Goal: Task Accomplishment & Management: Manage account settings

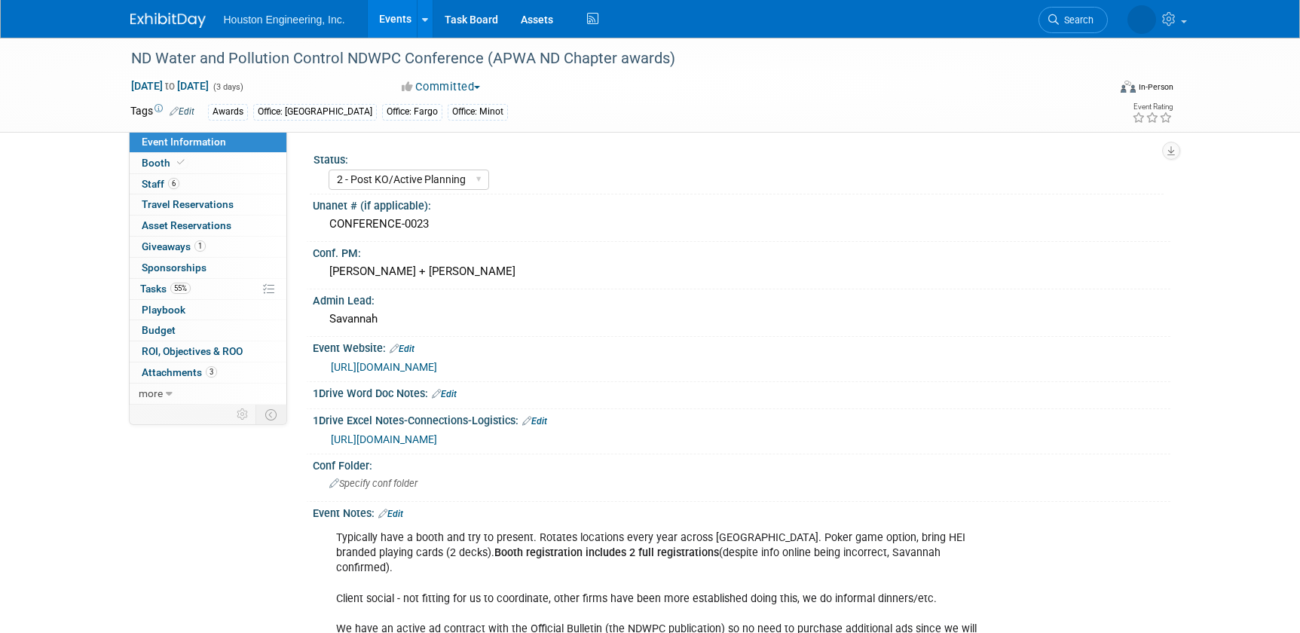
select select "2 - Post KO/Active Planning"
select select "Yes"
select select "Mun. Infrastructure"
click at [1055, 14] on icon at bounding box center [1053, 19] width 11 height 11
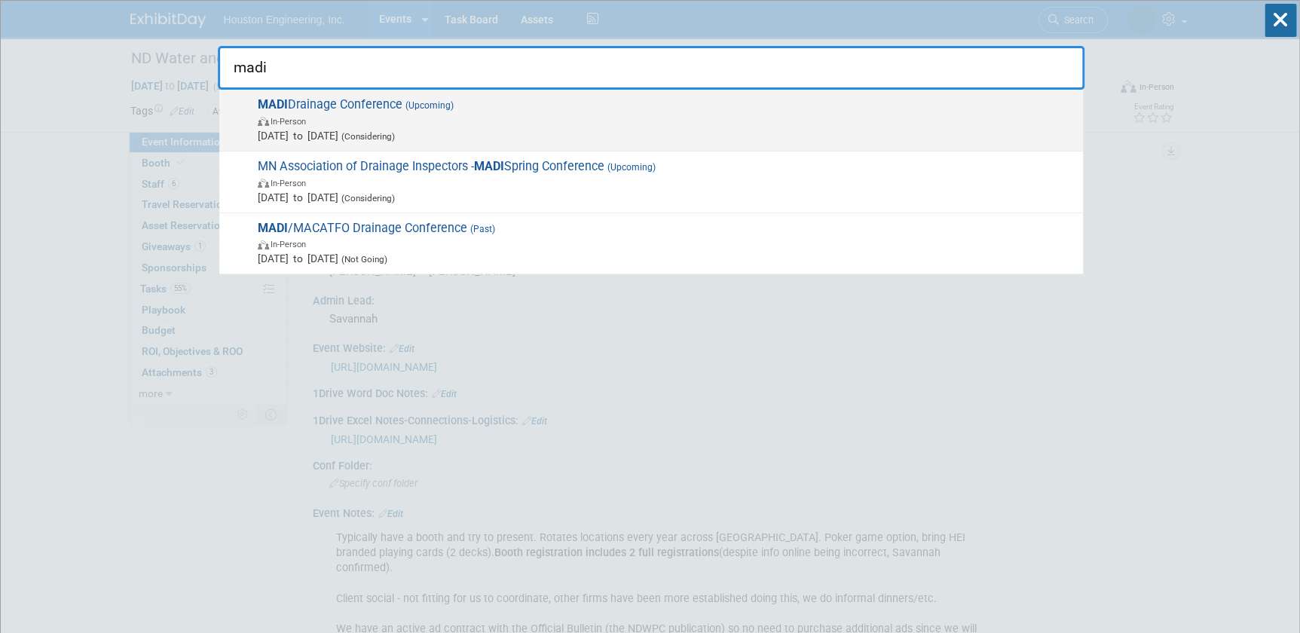
type input "madi"
click at [298, 121] on span "In-Person" at bounding box center [288, 122] width 35 height 10
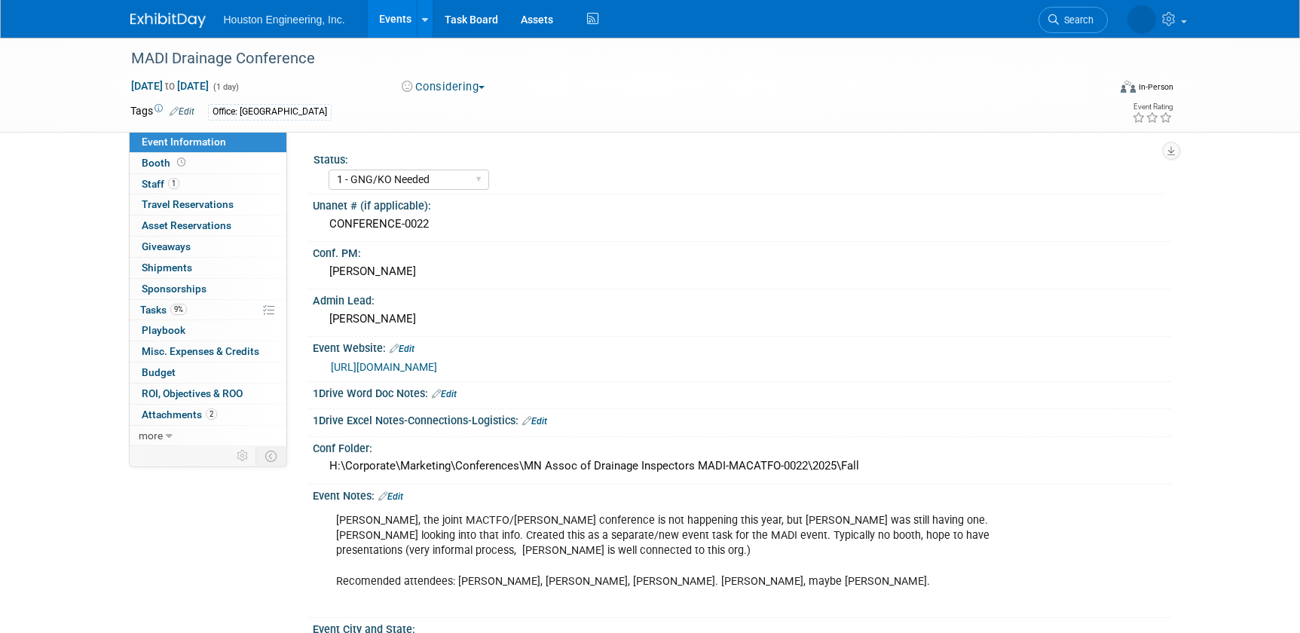
select select "1 - GNG/KO Needed"
select select "Yes"
select select "Water Resources"
click at [402, 492] on link "Edit" at bounding box center [390, 496] width 25 height 11
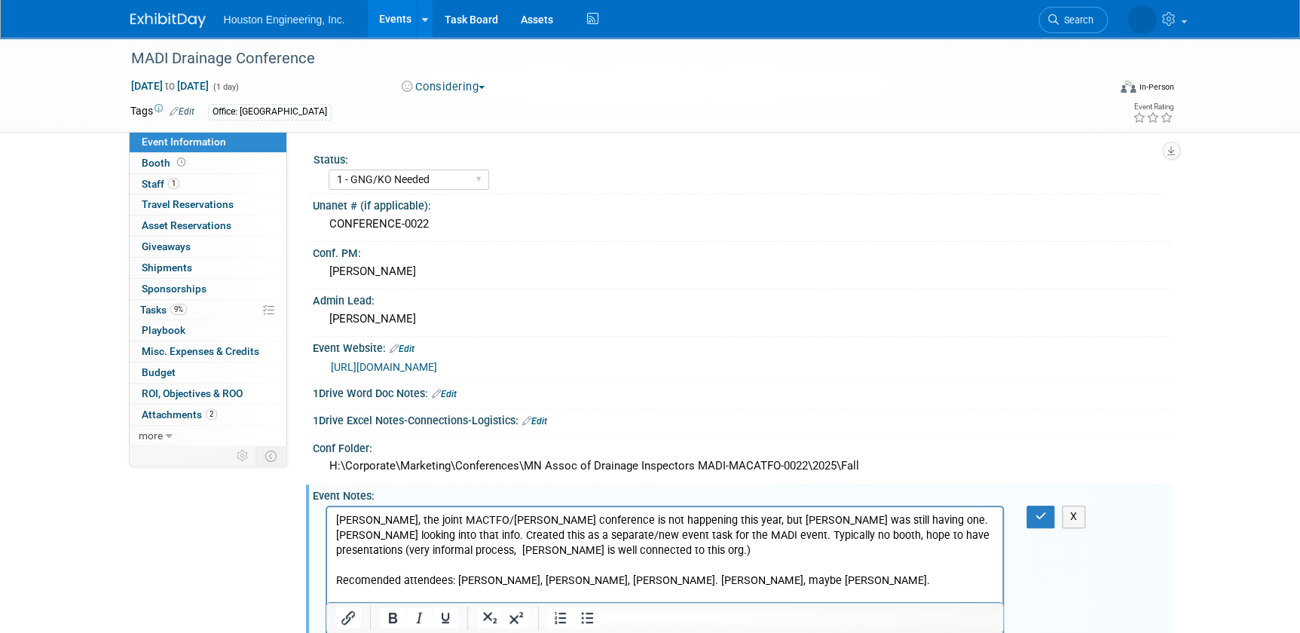
click at [853, 573] on p "Per Chris, the joint MACTFO/MADI Drainage conference is not happening this year…" at bounding box center [664, 558] width 659 height 90
click at [844, 585] on p "Per Chris, the joint MACTFO/MADI Drainage conference is not happening this year…" at bounding box center [664, 558] width 659 height 90
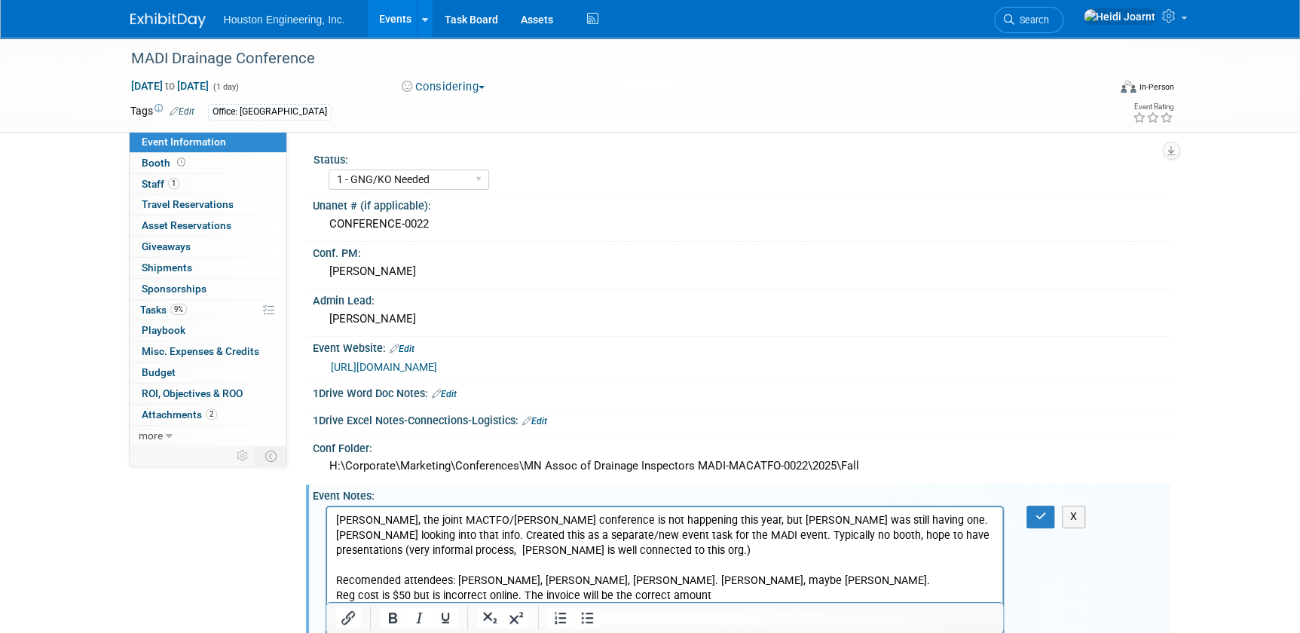
click at [486, 596] on p "Reg cost is $50 but is incorrect online. The invoice will be the correct amount" at bounding box center [664, 596] width 659 height 15
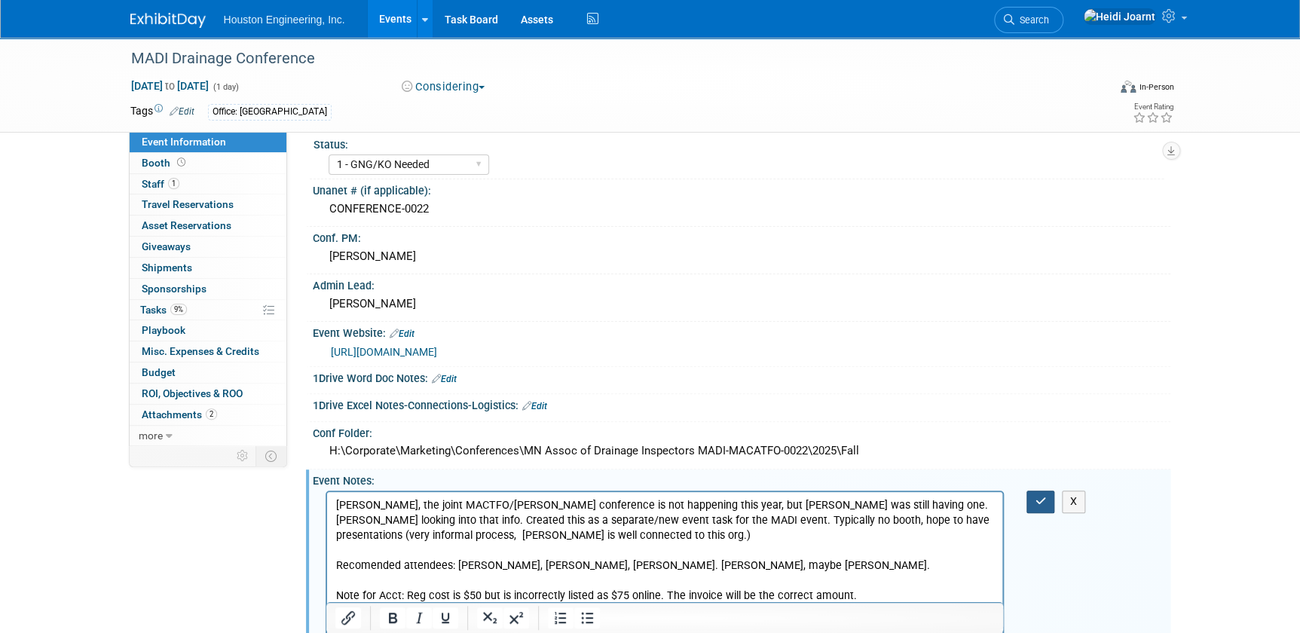
click at [1035, 503] on icon "button" at bounding box center [1040, 501] width 11 height 11
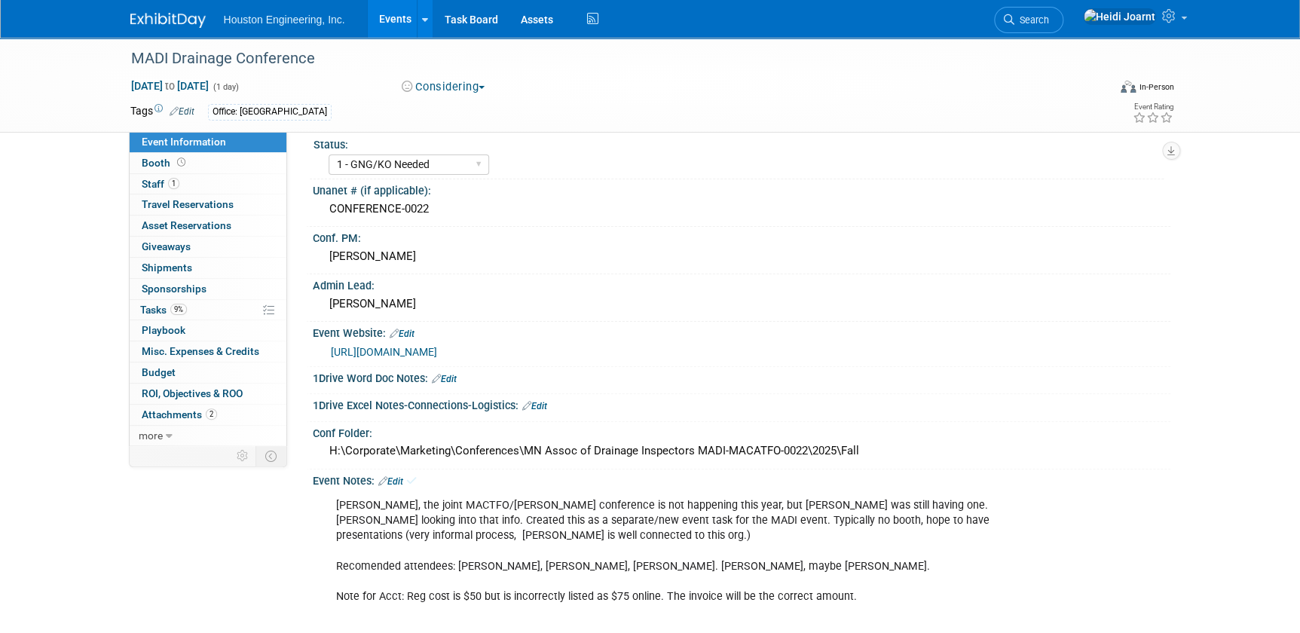
click at [876, 588] on div "Per Chris, the joint MACTFO/MADI Drainage conference is not happening this year…" at bounding box center [665, 566] width 679 height 151
click at [401, 479] on link "Edit" at bounding box center [390, 481] width 25 height 11
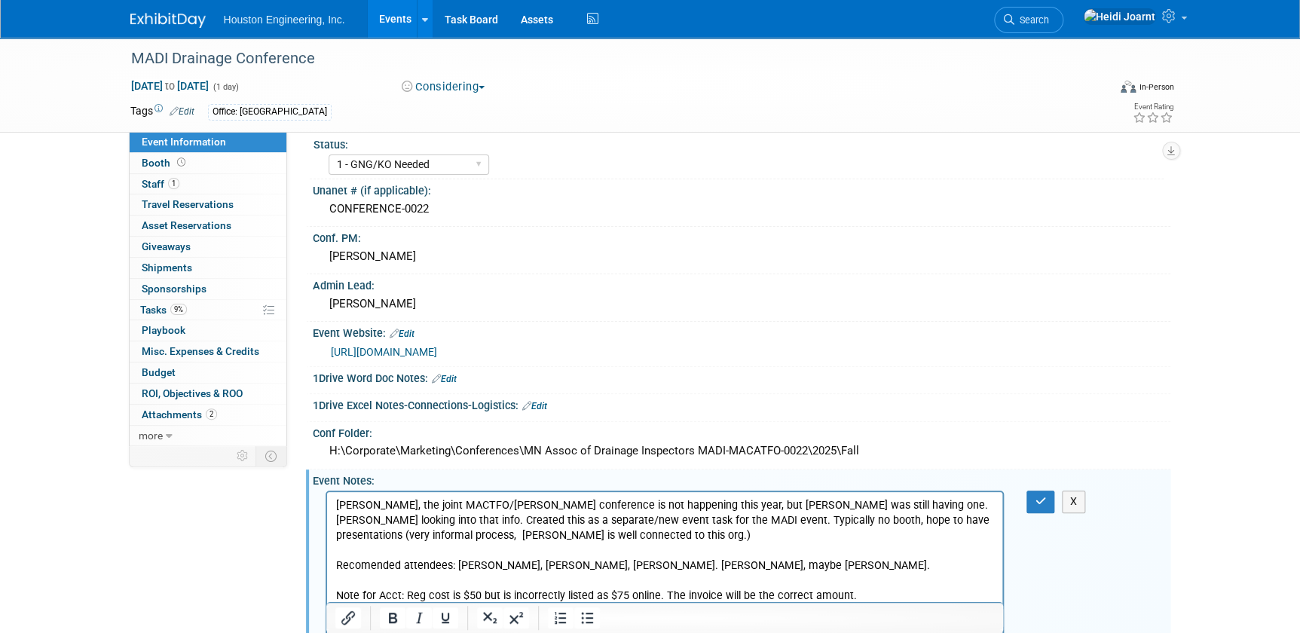
scroll to position [0, 0]
drag, startPoint x: 404, startPoint y: 590, endPoint x: 326, endPoint y: 596, distance: 77.9
click at [327, 596] on html "Per Chris, the joint MACTFO/MADI Drainage conference is not happening this year…" at bounding box center [664, 563] width 676 height 142
click at [1045, 504] on icon "button" at bounding box center [1040, 501] width 11 height 11
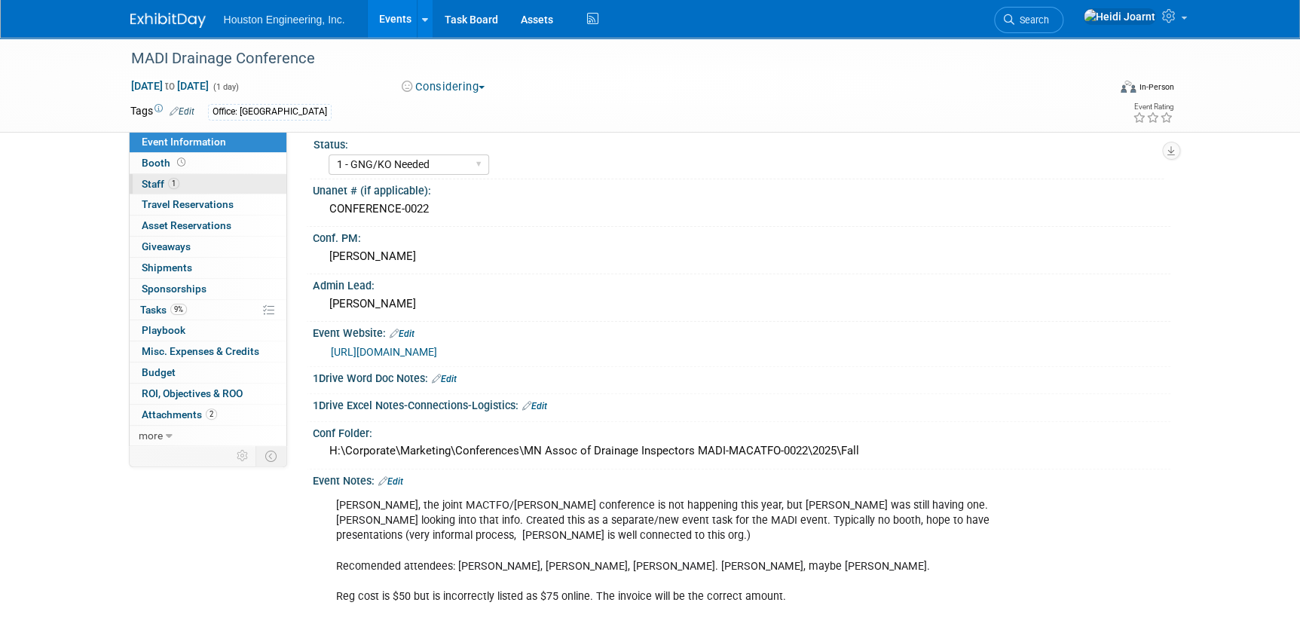
click at [212, 179] on link "1 Staff 1" at bounding box center [208, 184] width 157 height 20
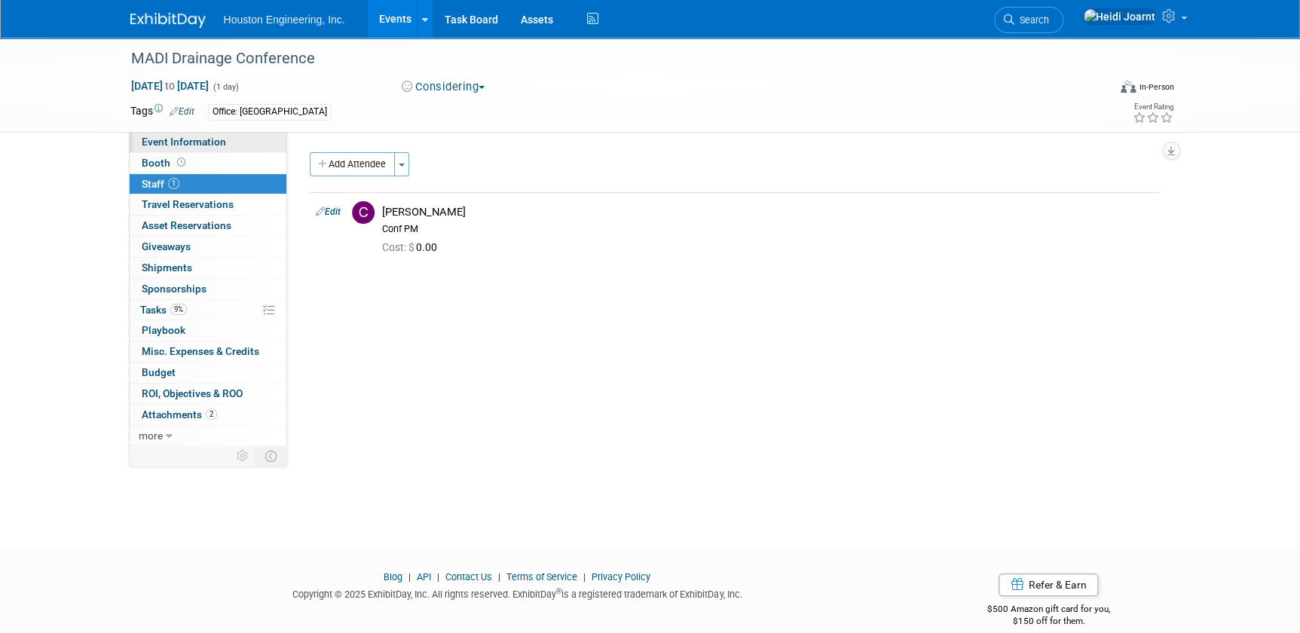
click at [225, 141] on link "Event Information" at bounding box center [208, 142] width 157 height 20
select select "1 - GNG/KO Needed"
select select "Yes"
select select "Water Resources"
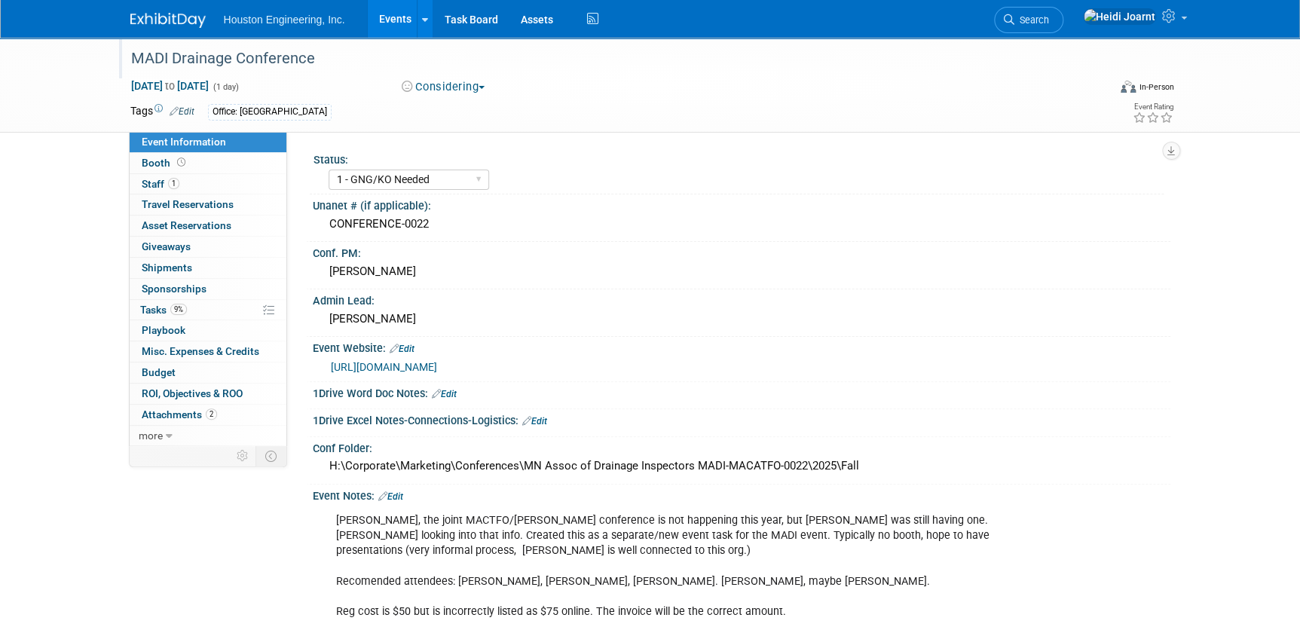
click at [430, 74] on div "MADI Drainage Conference" at bounding box center [607, 58] width 977 height 41
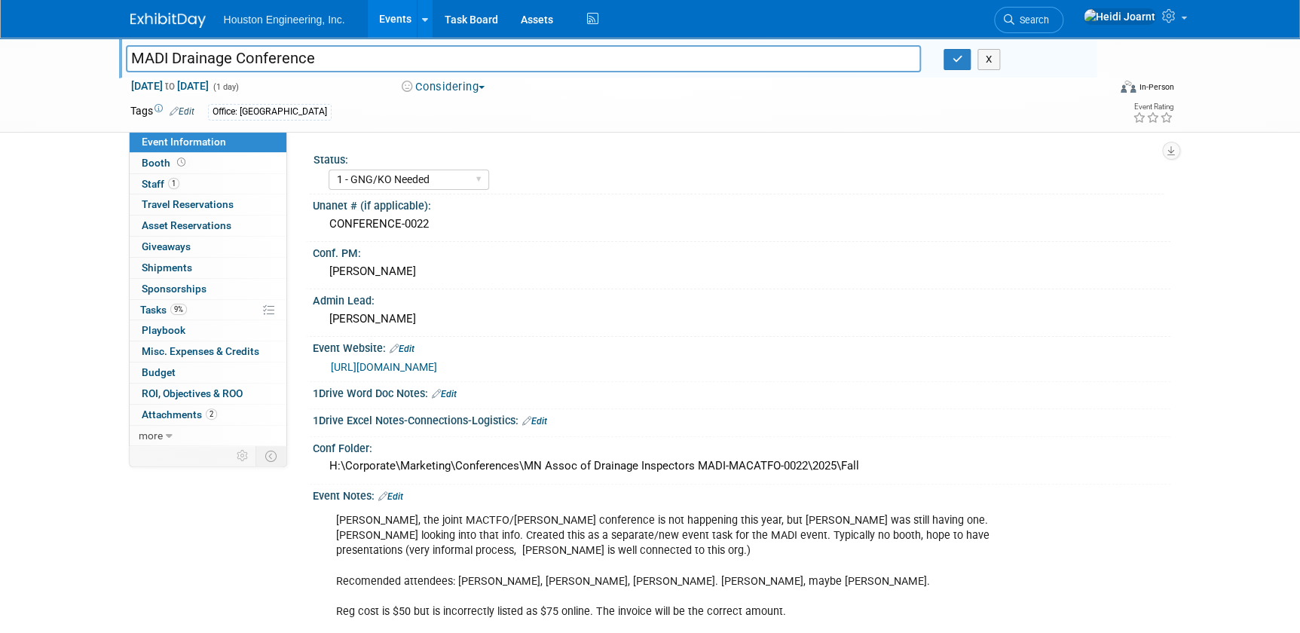
click at [437, 83] on button "Considering" at bounding box center [443, 87] width 94 height 16
click at [446, 106] on link "Committed" at bounding box center [456, 111] width 119 height 21
click at [430, 185] on select "1 - GNG/KO Needed 2 - Post KO/Active Planning 3 - Reg/Prep Done" at bounding box center [409, 180] width 161 height 20
select select "2 - Post KO/Active Planning"
click at [329, 170] on select "1 - GNG/KO Needed 2 - Post KO/Active Planning 3 - Reg/Prep Done" at bounding box center [409, 180] width 161 height 20
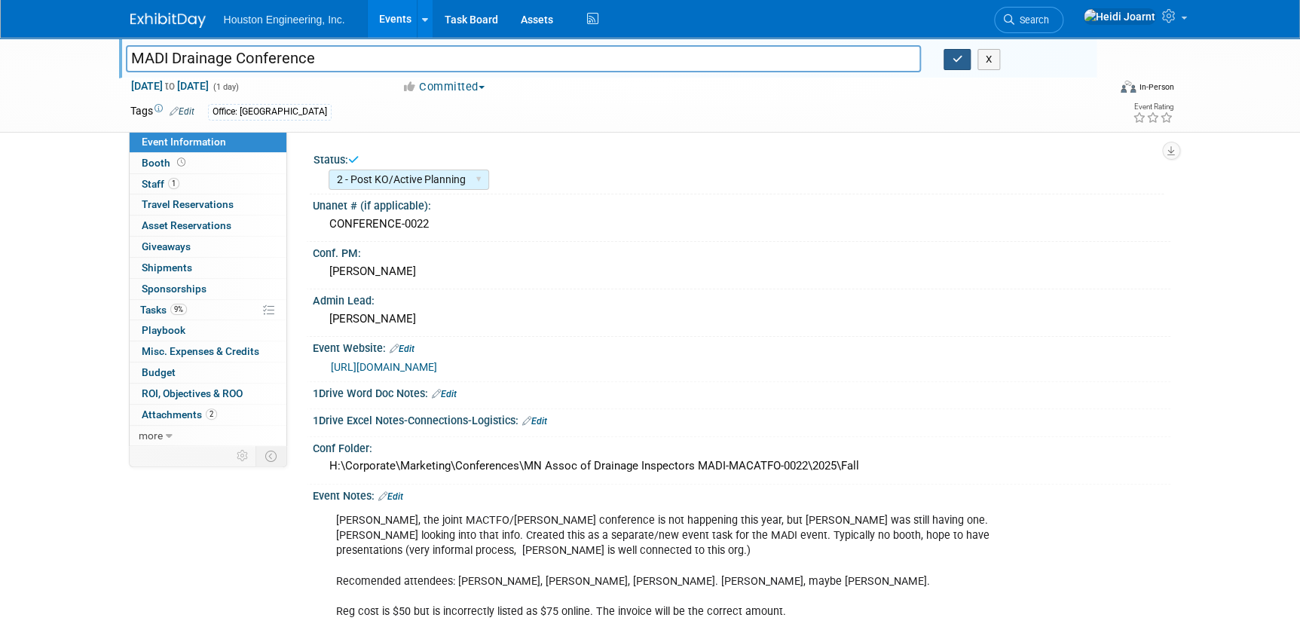
click at [959, 60] on icon "button" at bounding box center [957, 59] width 11 height 10
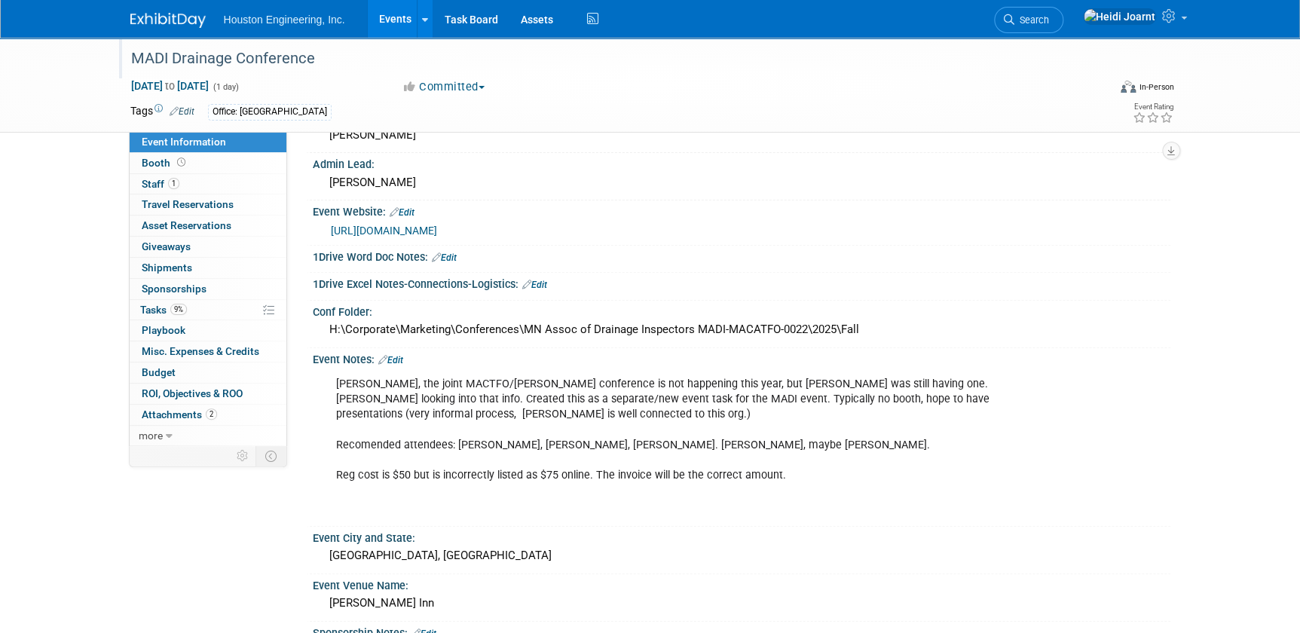
scroll to position [205, 0]
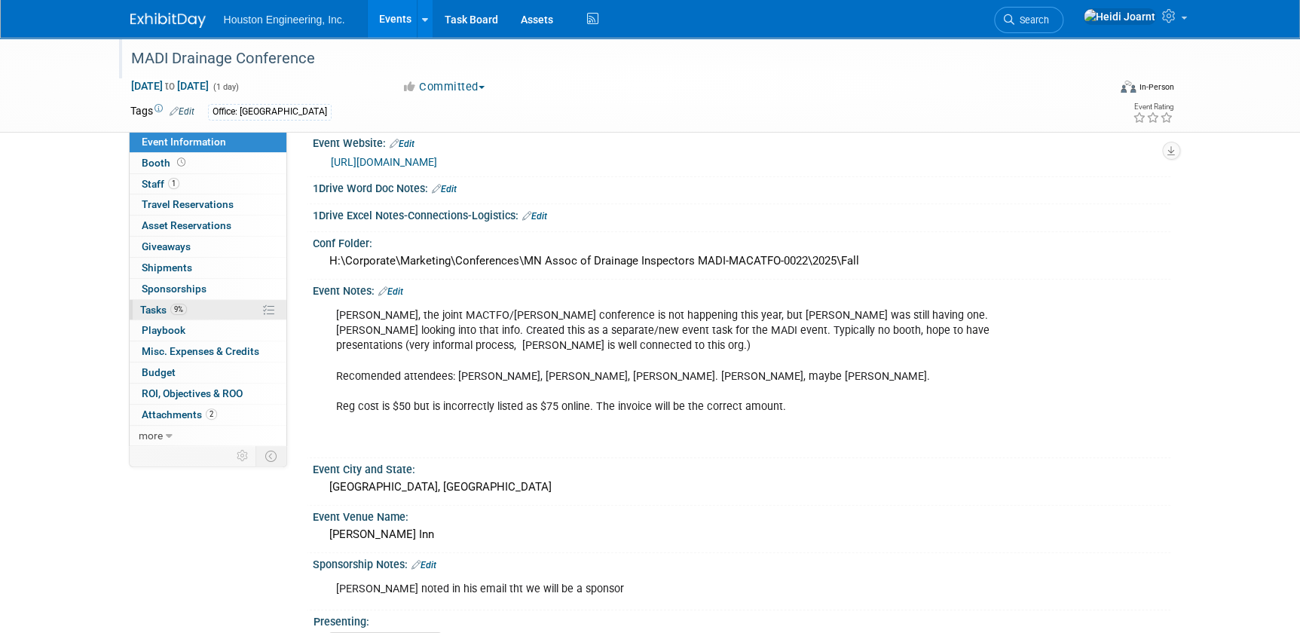
click at [179, 309] on span "9%" at bounding box center [178, 309] width 17 height 11
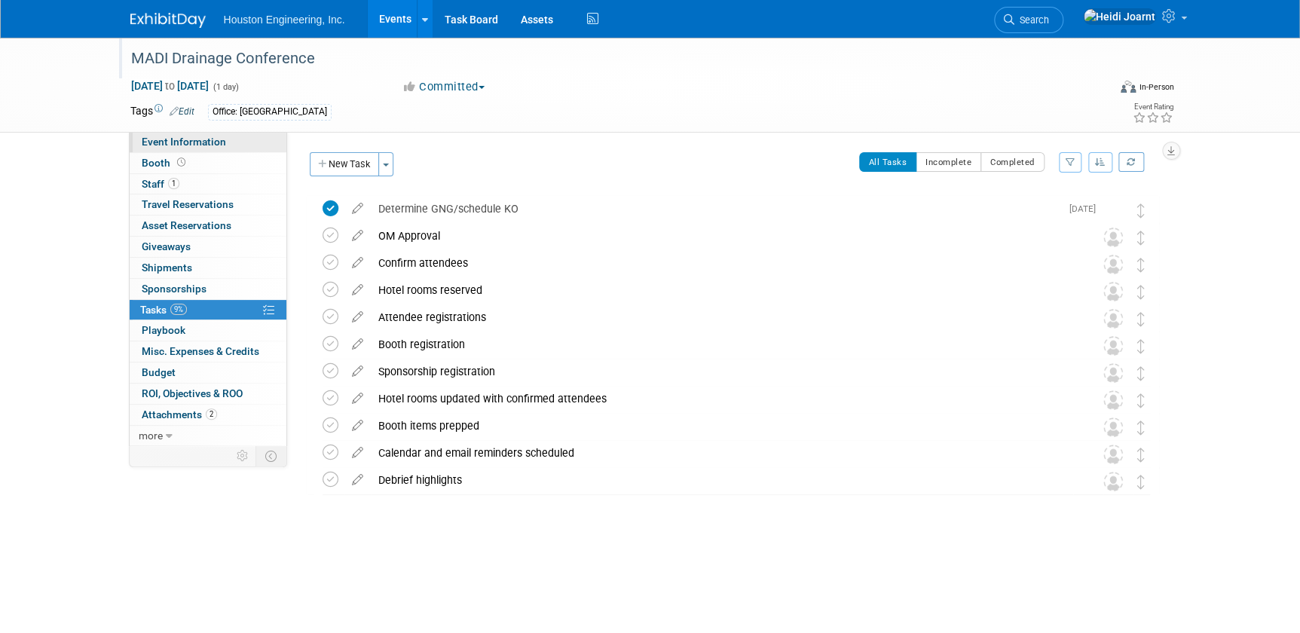
click at [200, 142] on span "Event Information" at bounding box center [184, 142] width 84 height 12
select select "2 - Post KO/Active Planning"
select select "Yes"
select select "Water Resources"
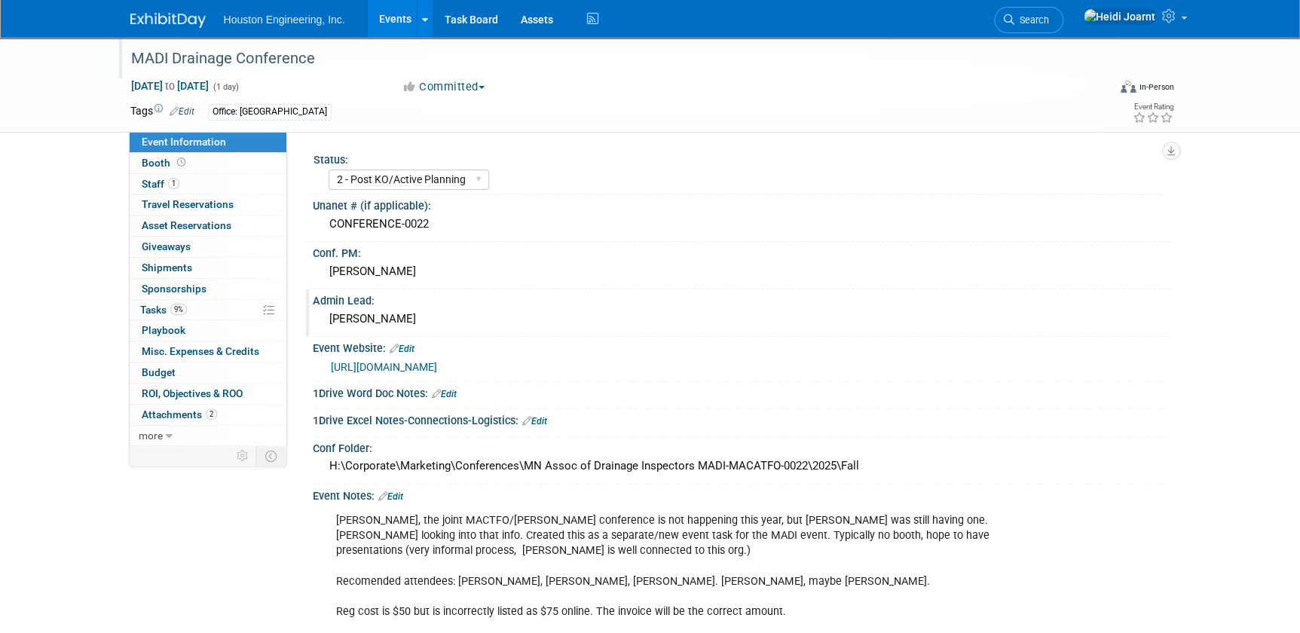
scroll to position [205, 0]
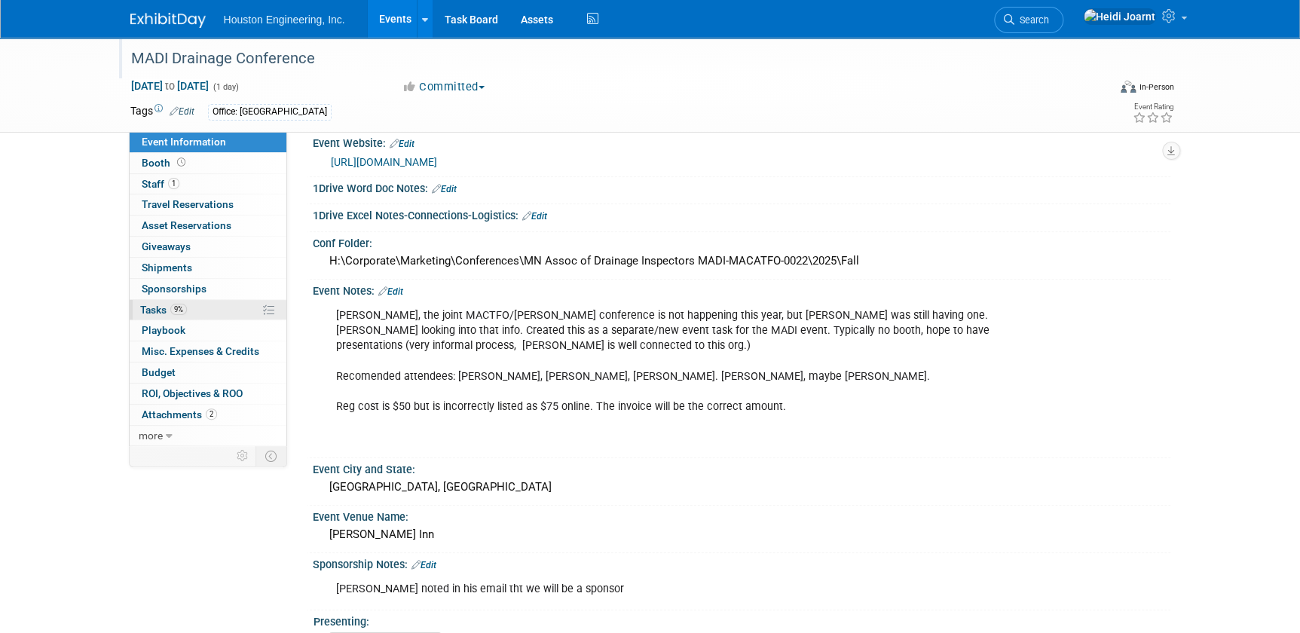
click at [182, 317] on link "9% Tasks 9%" at bounding box center [208, 310] width 157 height 20
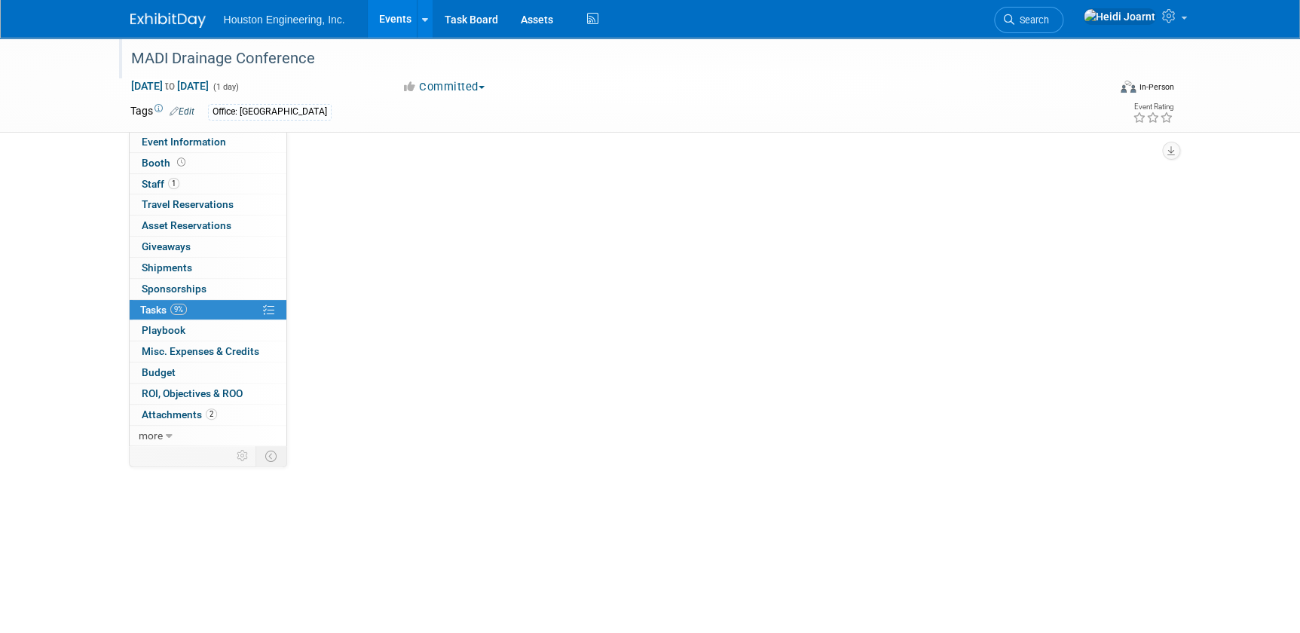
scroll to position [0, 0]
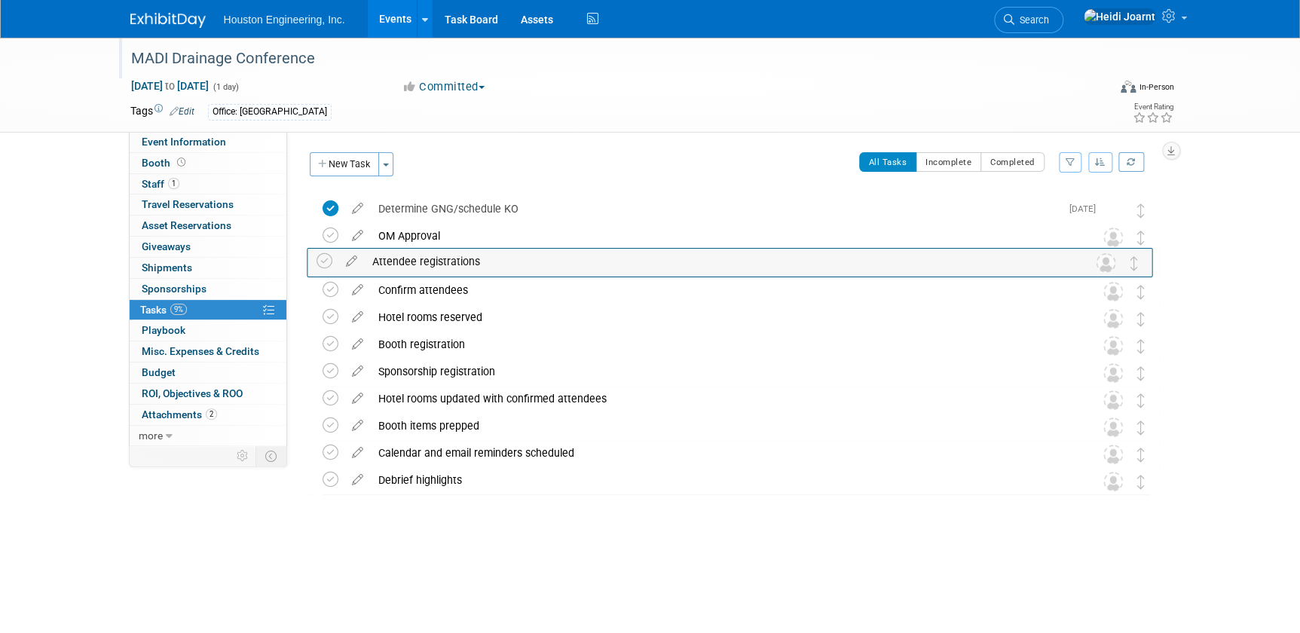
drag, startPoint x: 1143, startPoint y: 321, endPoint x: 1137, endPoint y: 264, distance: 57.6
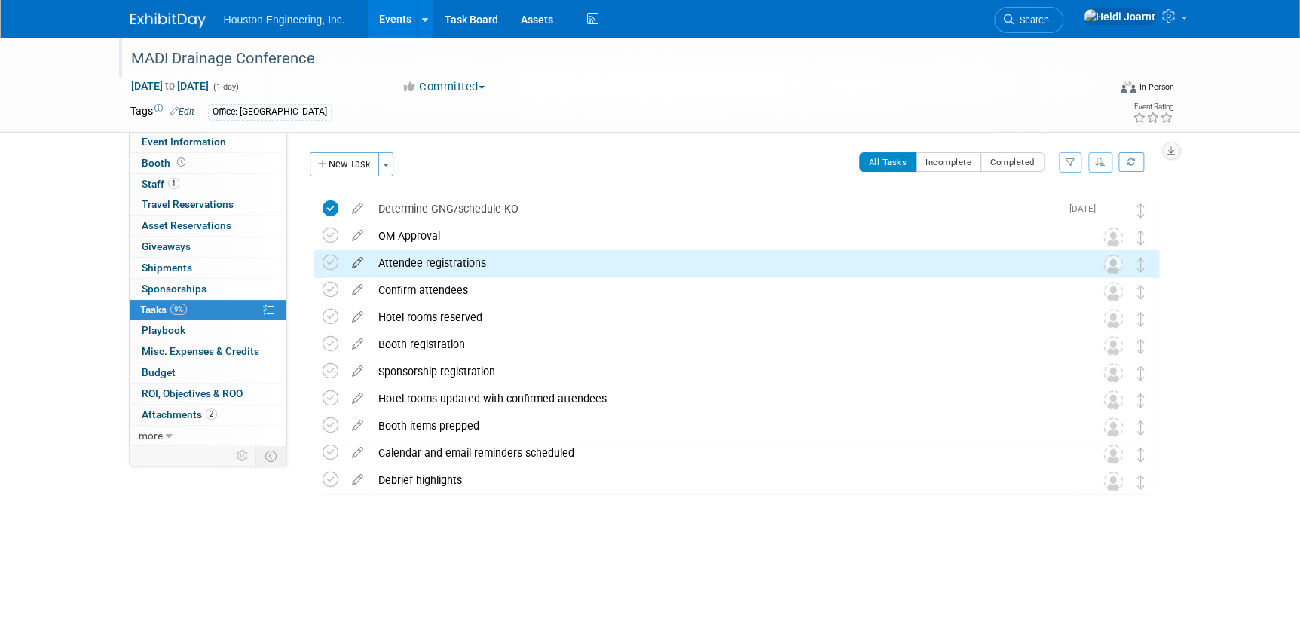
click at [358, 263] on icon at bounding box center [357, 259] width 26 height 19
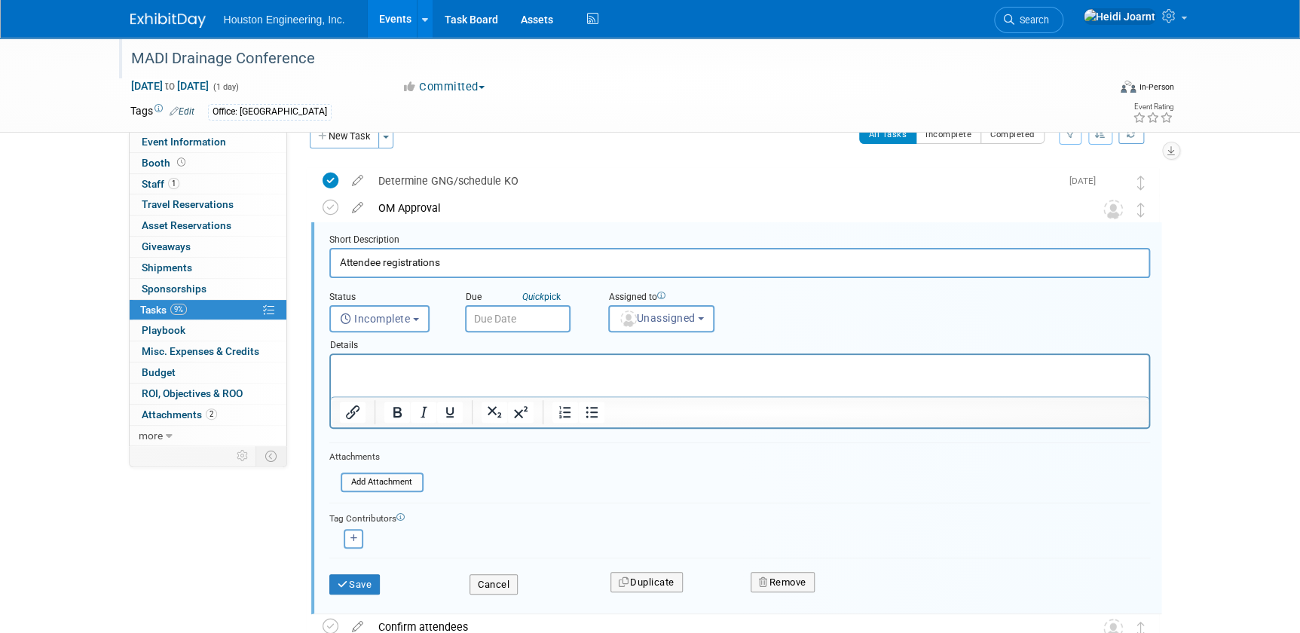
scroll to position [29, 0]
click at [632, 310] on img "button" at bounding box center [628, 317] width 17 height 17
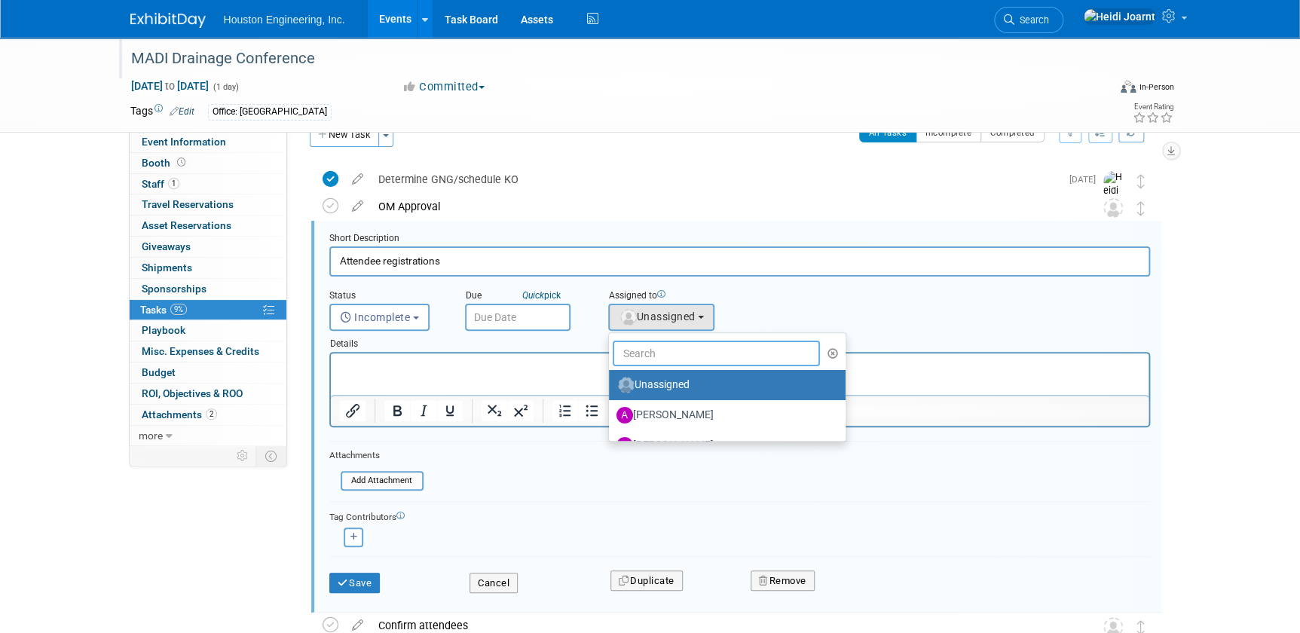
click at [641, 349] on input "text" at bounding box center [717, 354] width 208 height 26
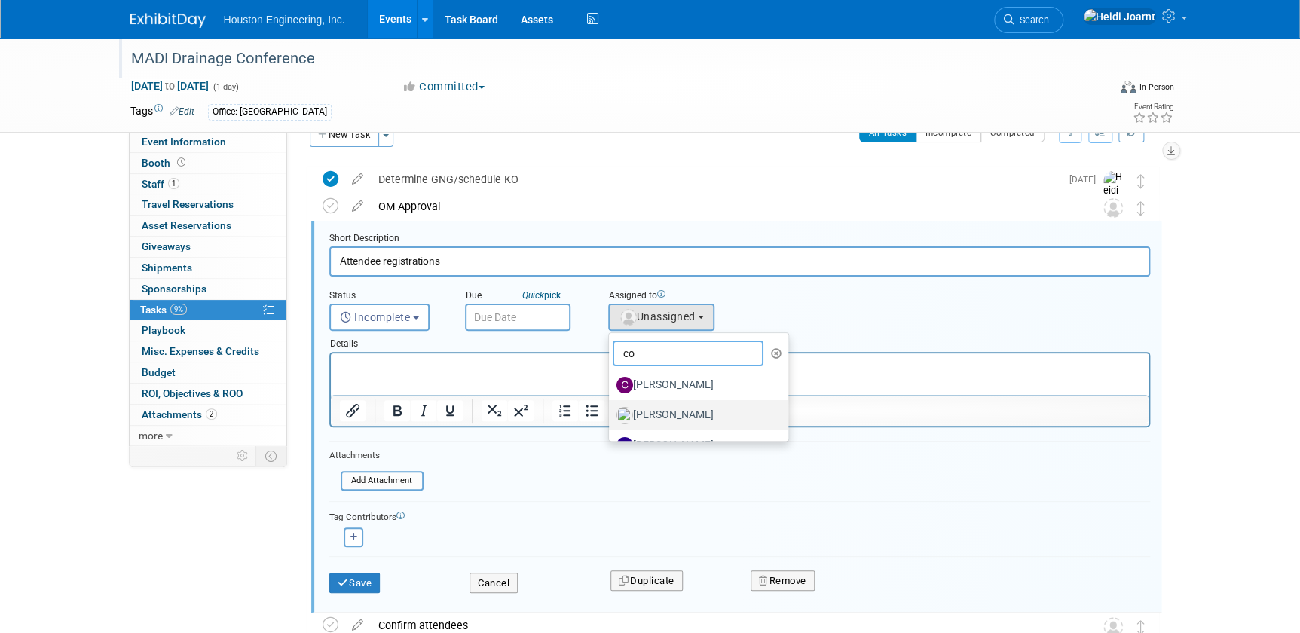
type input "co"
drag, startPoint x: 658, startPoint y: 414, endPoint x: 303, endPoint y: 29, distance: 523.2
click at [658, 414] on label "[PERSON_NAME]" at bounding box center [695, 415] width 158 height 24
click at [611, 414] on input "[PERSON_NAME]" at bounding box center [606, 413] width 10 height 10
select select "60f40a7f-77ae-4a37-bf03-cdfd13c17c6d"
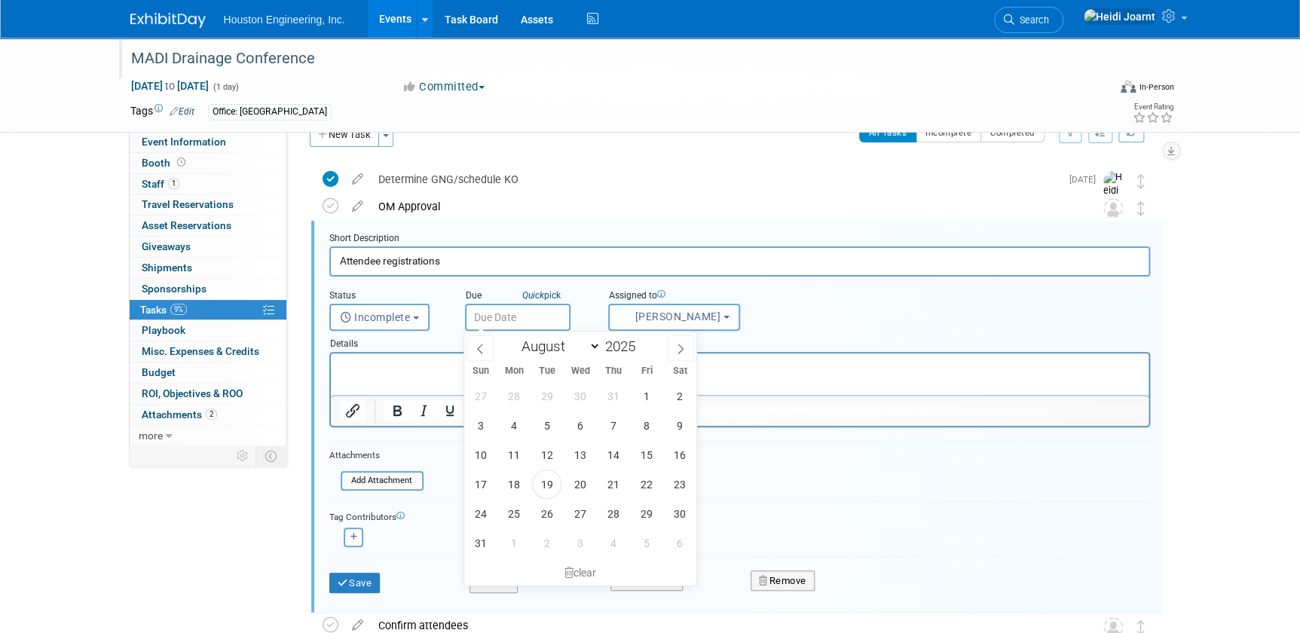
click at [506, 323] on input "text" at bounding box center [518, 317] width 106 height 27
click at [641, 491] on span "22" at bounding box center [646, 483] width 29 height 29
type input "Aug 22, 2025"
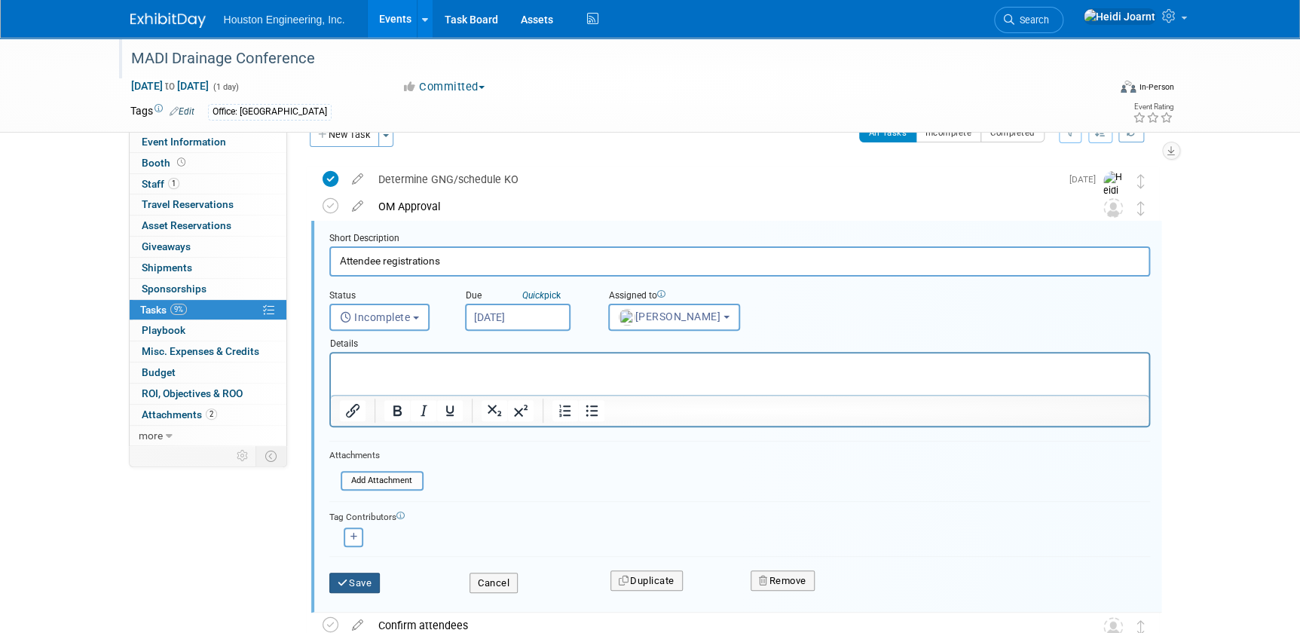
click at [363, 583] on button "Save" at bounding box center [354, 583] width 51 height 21
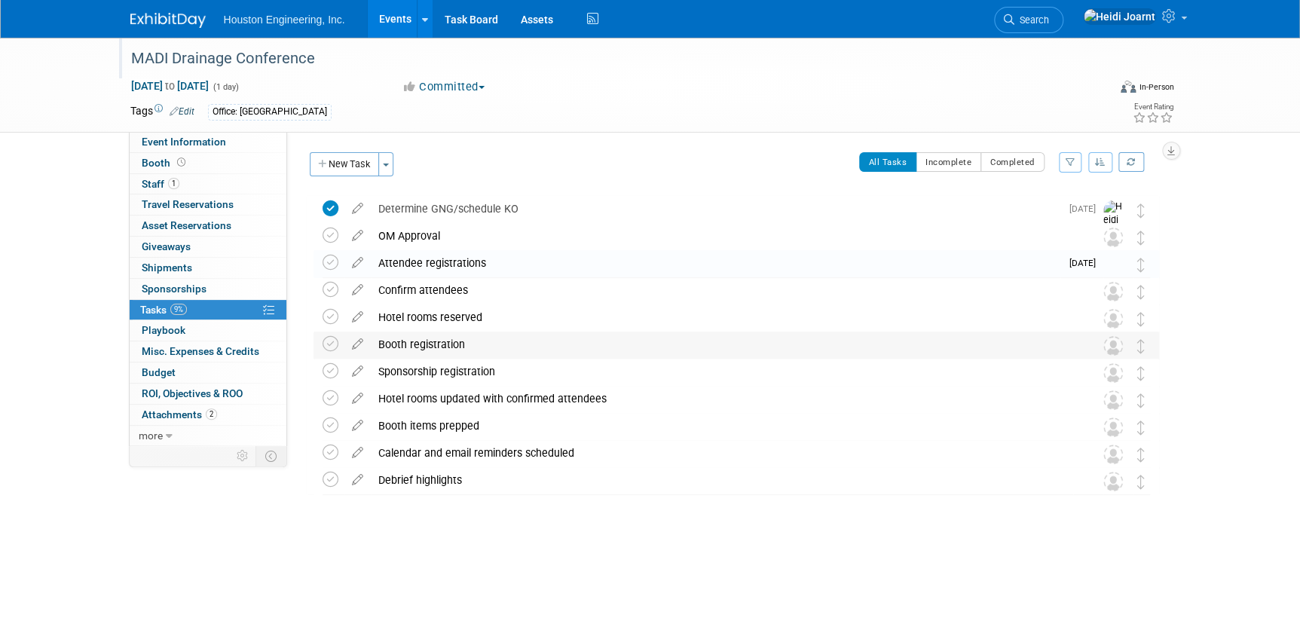
scroll to position [0, 0]
click at [355, 344] on icon at bounding box center [357, 341] width 26 height 19
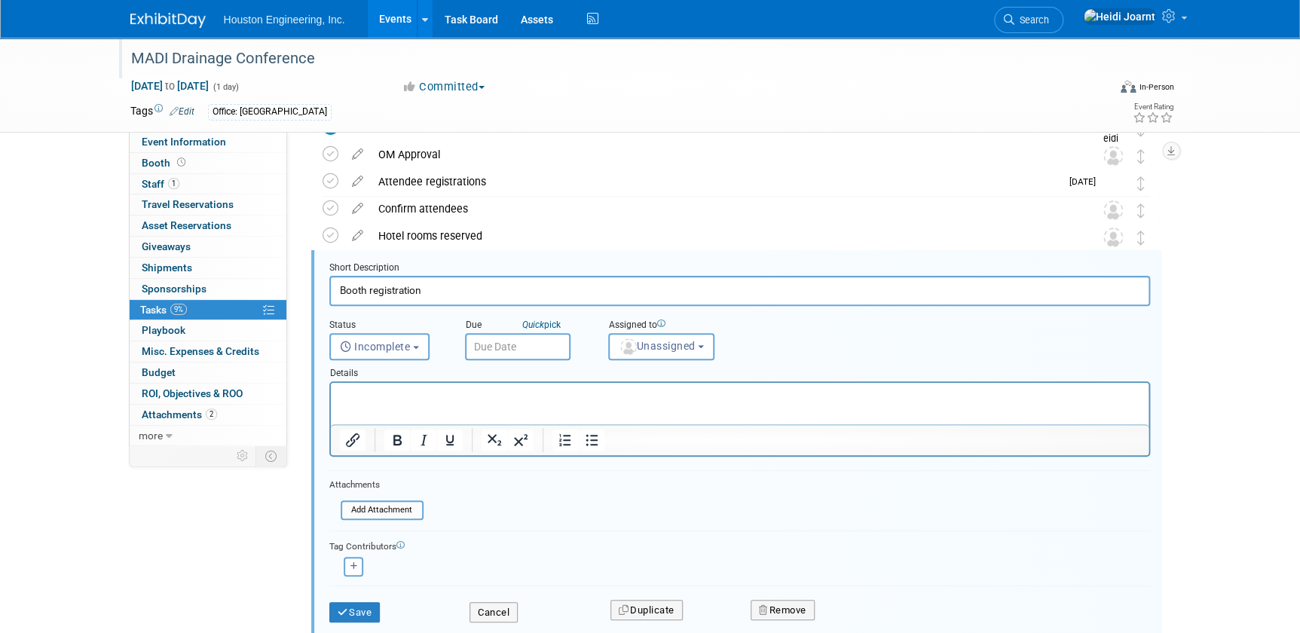
scroll to position [110, 0]
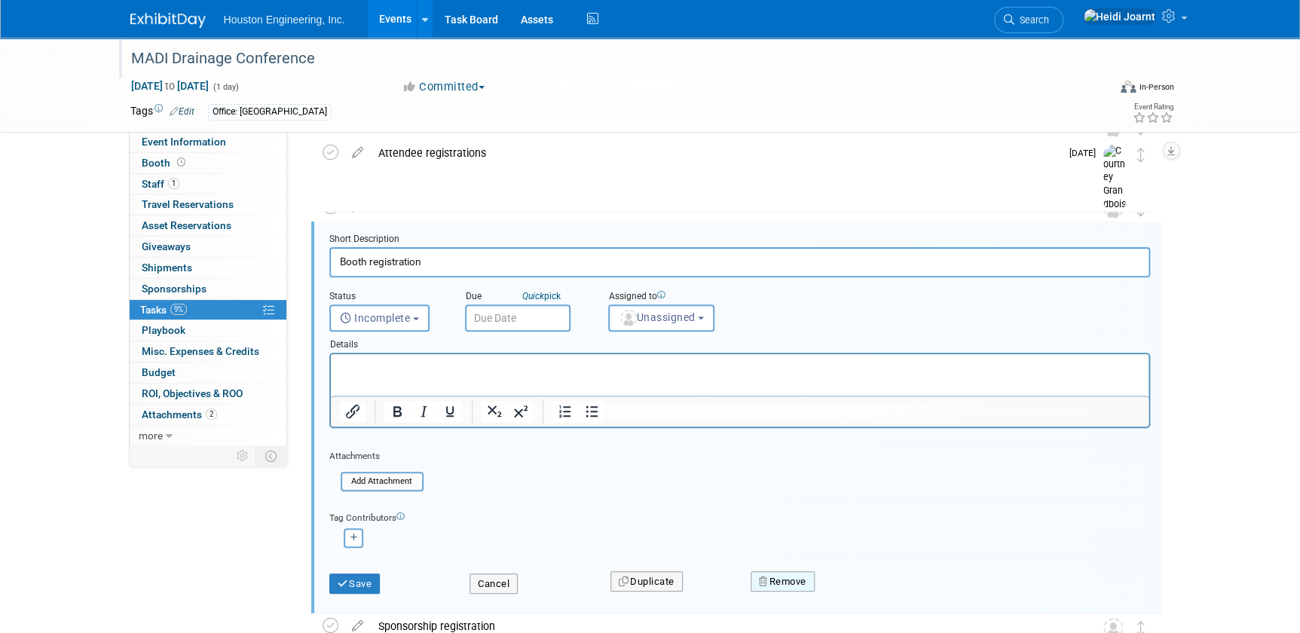
click at [800, 584] on button "Remove" at bounding box center [783, 581] width 64 height 21
click at [856, 594] on icon at bounding box center [856, 594] width 9 height 8
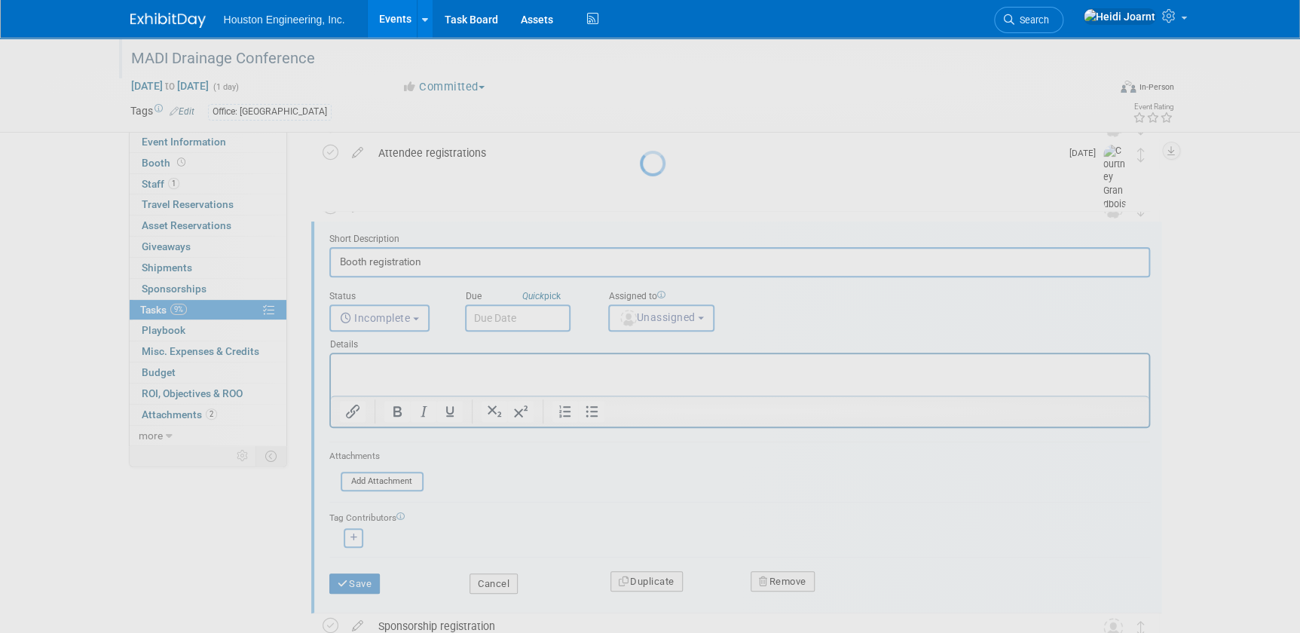
scroll to position [0, 0]
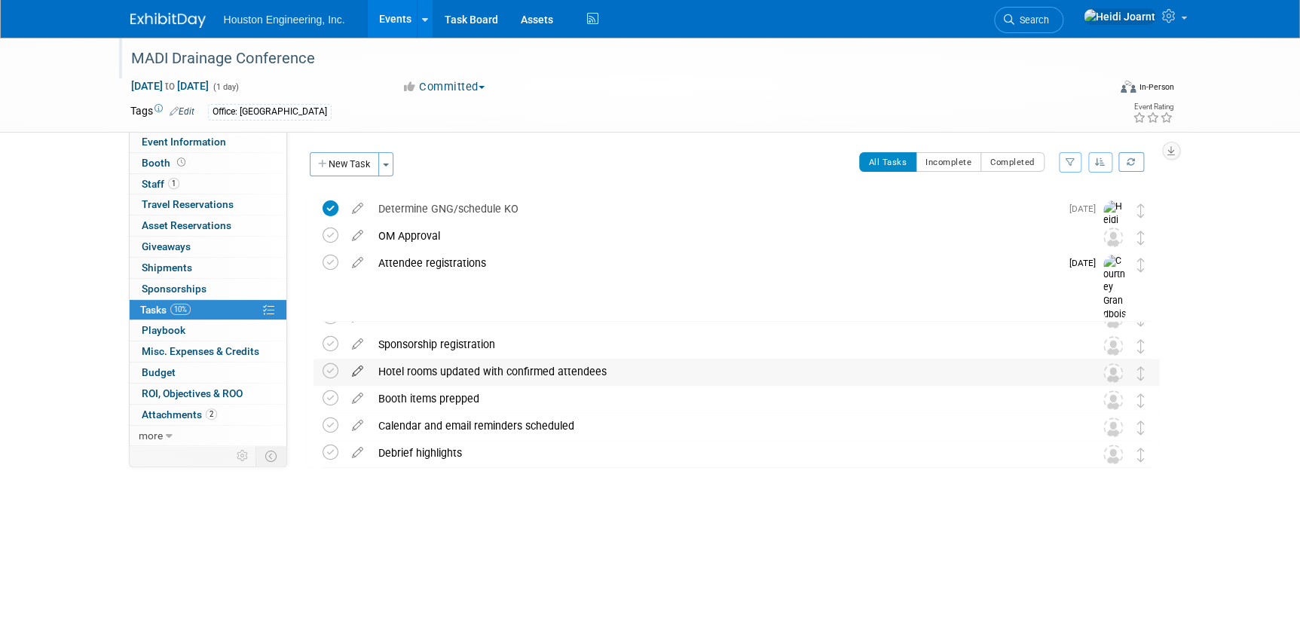
click at [353, 367] on icon at bounding box center [357, 368] width 26 height 19
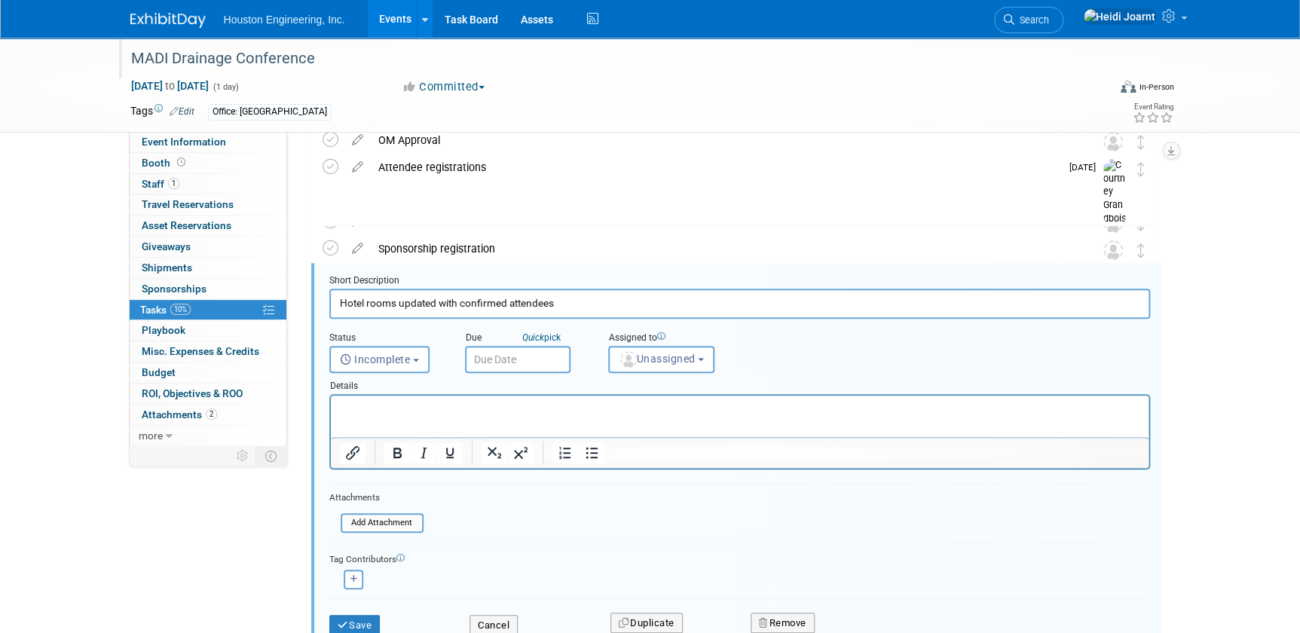
scroll to position [137, 0]
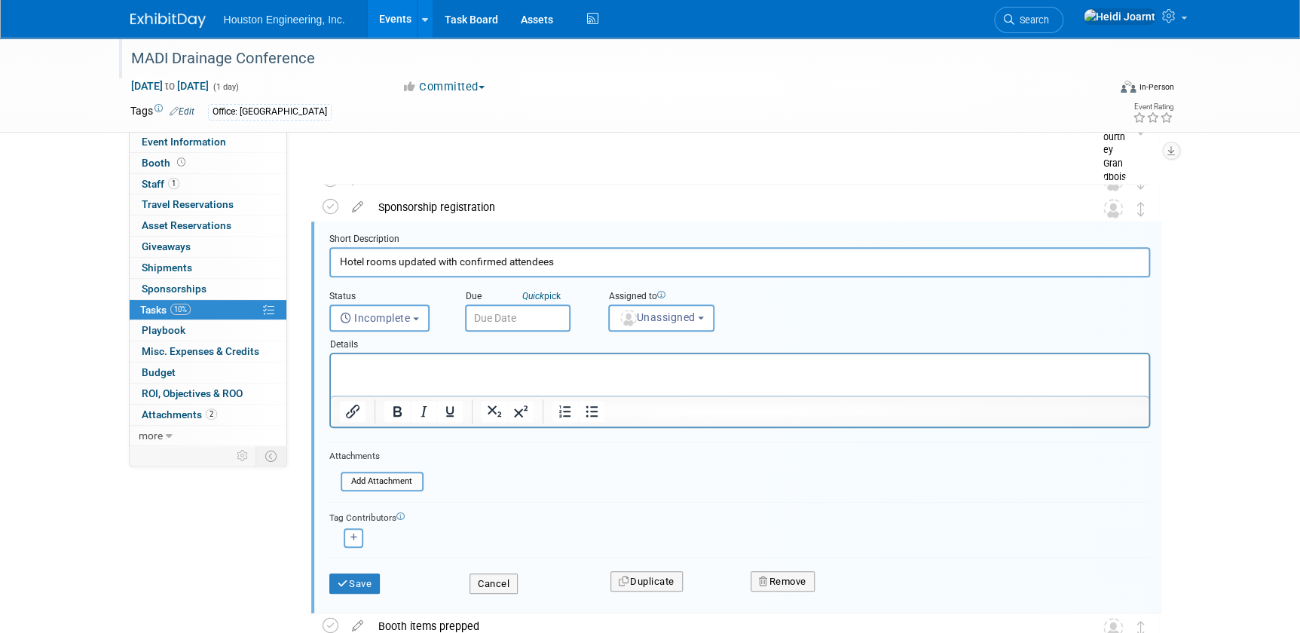
click at [784, 567] on div "Remove" at bounding box center [914, 581] width 351 height 35
click at [782, 582] on button "Remove" at bounding box center [783, 581] width 64 height 21
click at [878, 585] on link "Yes" at bounding box center [867, 594] width 44 height 24
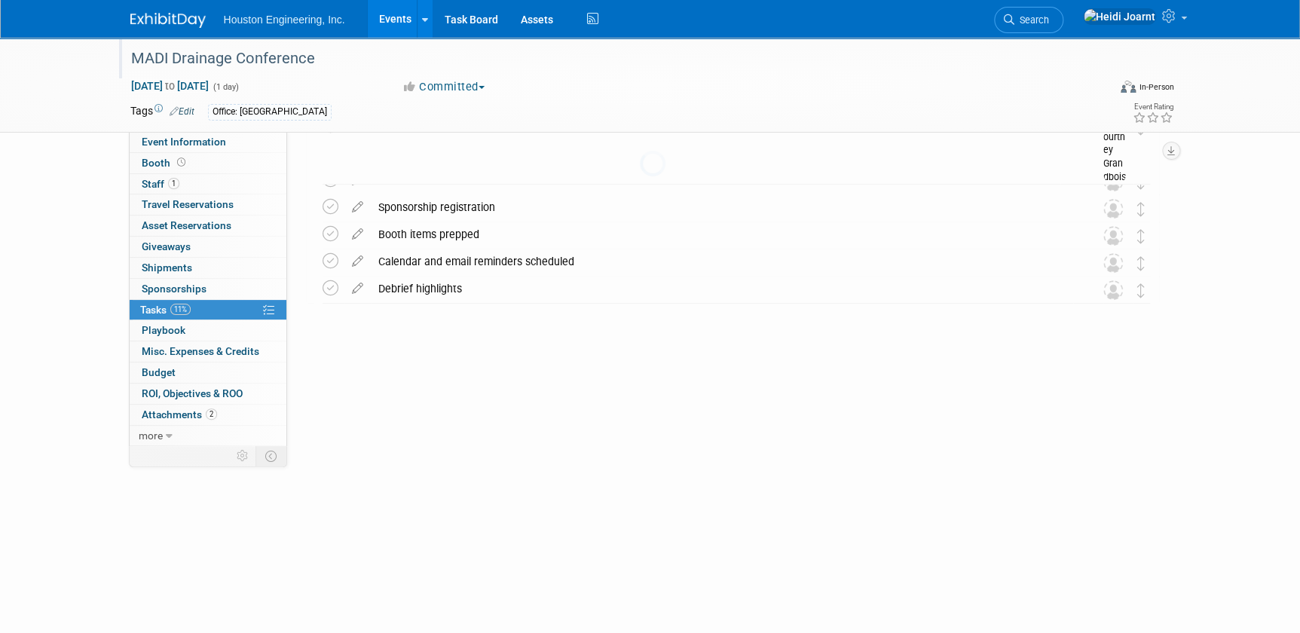
scroll to position [0, 0]
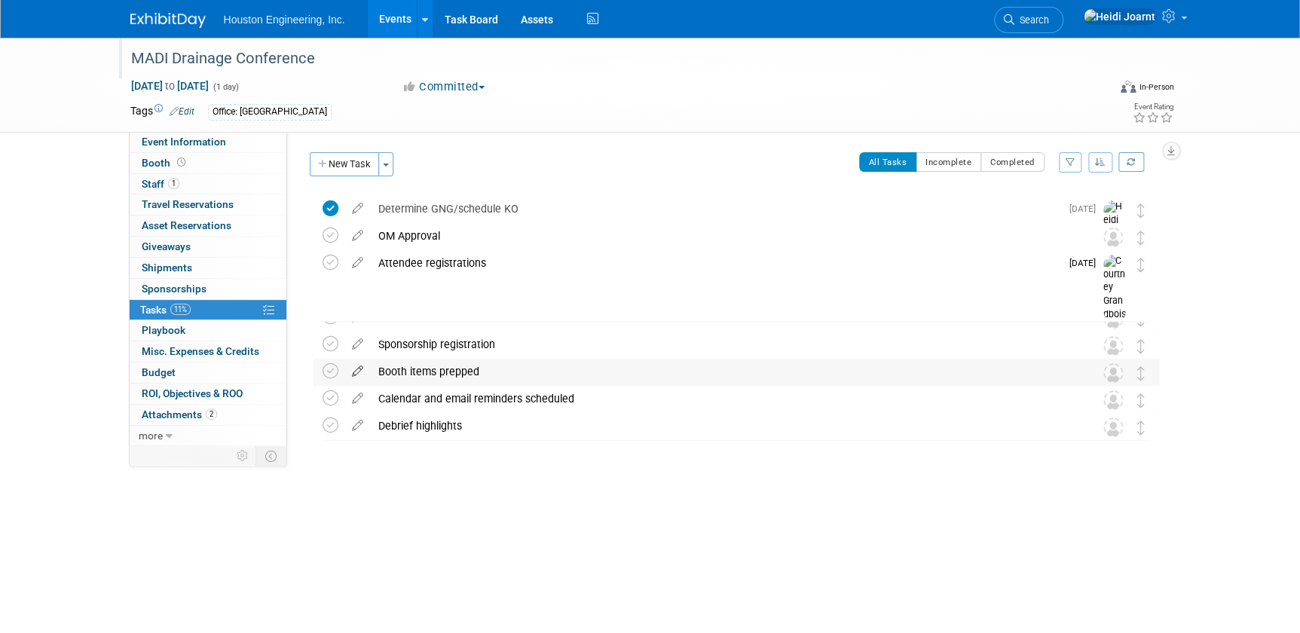
click at [353, 375] on icon at bounding box center [357, 368] width 26 height 19
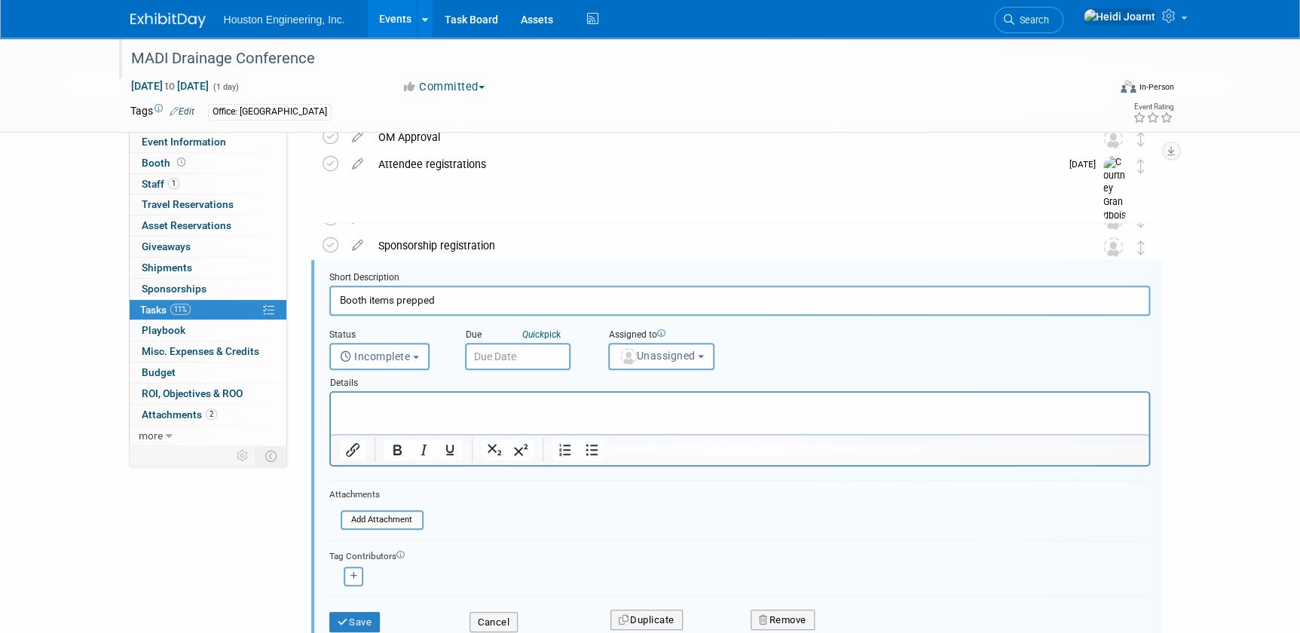
scroll to position [137, 0]
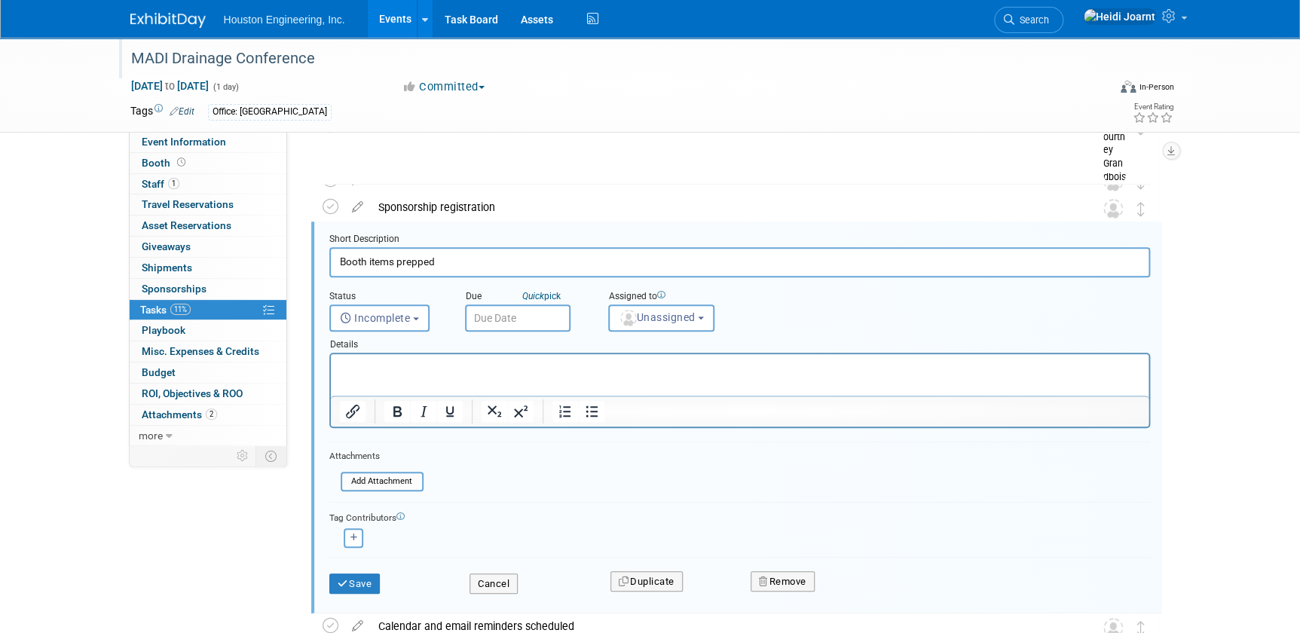
click at [778, 591] on div "Remove" at bounding box center [914, 581] width 351 height 35
click at [777, 575] on button "Remove" at bounding box center [783, 581] width 64 height 21
click at [855, 590] on icon at bounding box center [856, 594] width 9 height 8
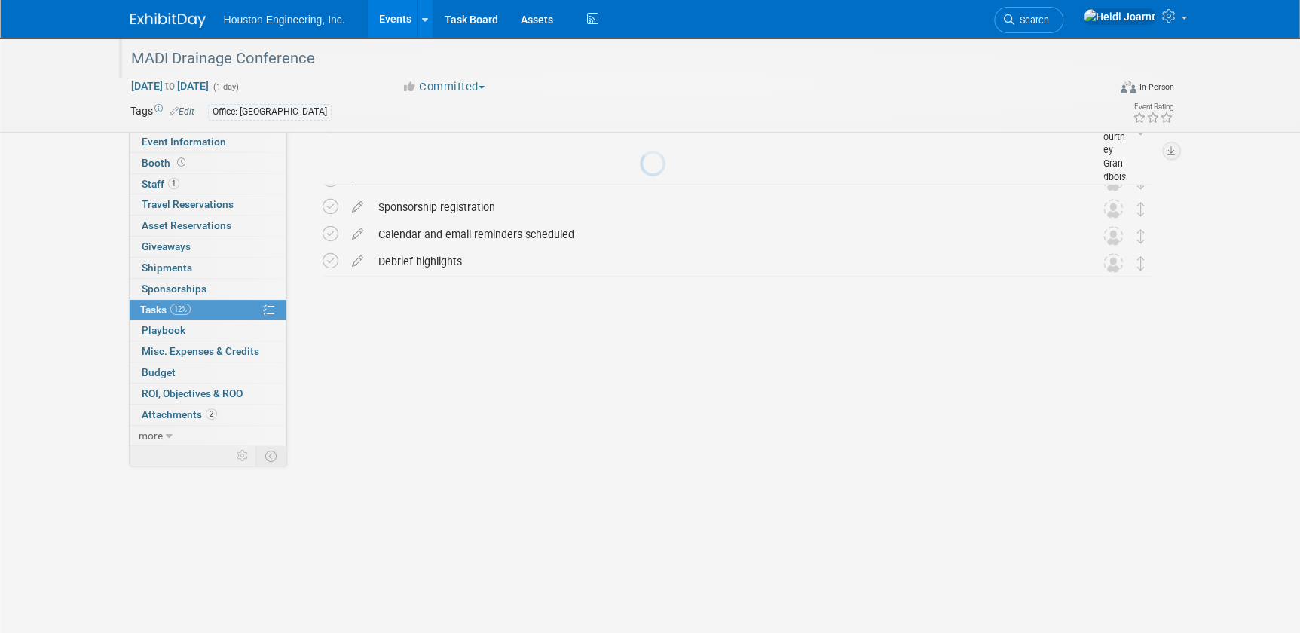
scroll to position [0, 0]
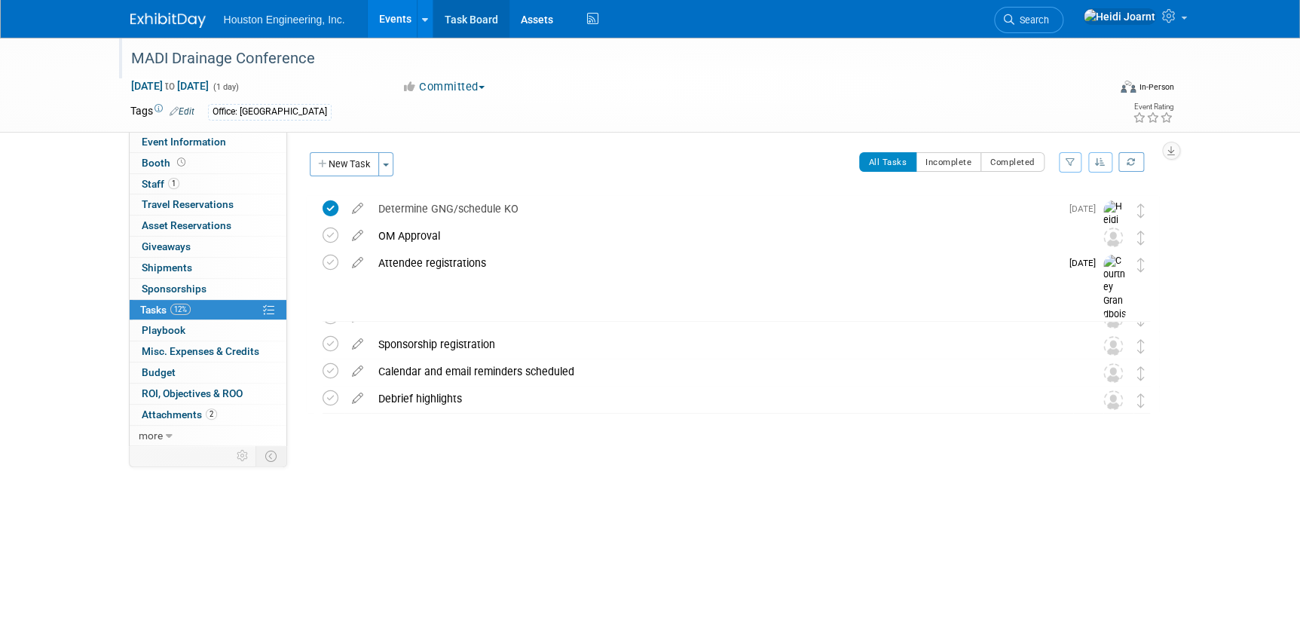
click at [482, 13] on link "Task Board" at bounding box center [471, 19] width 76 height 38
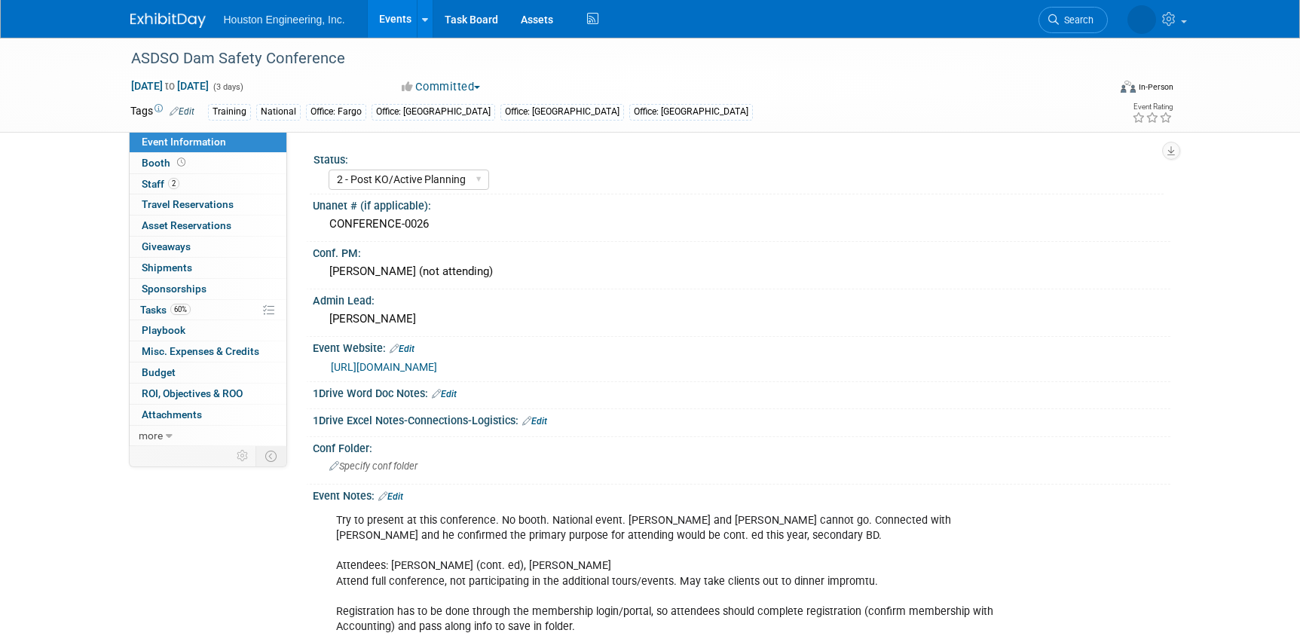
select select "2 - Post KO/Active Planning"
select select "No"
select select "Water Resources"
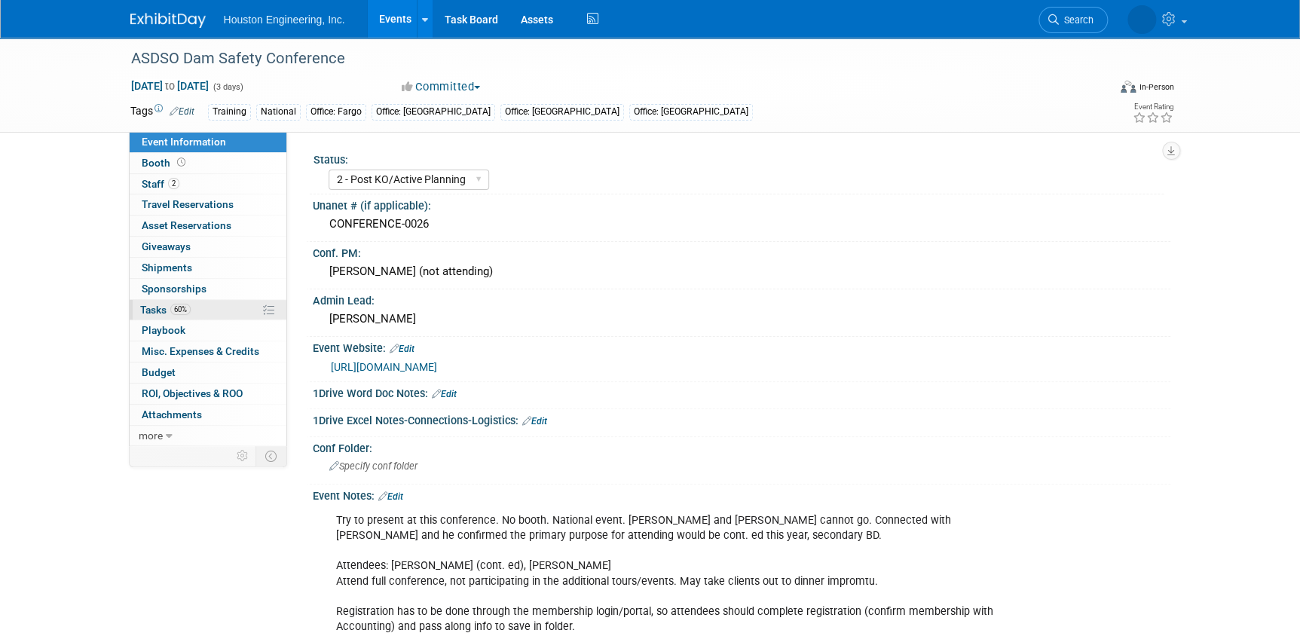
click at [198, 304] on link "60% Tasks 60%" at bounding box center [208, 310] width 157 height 20
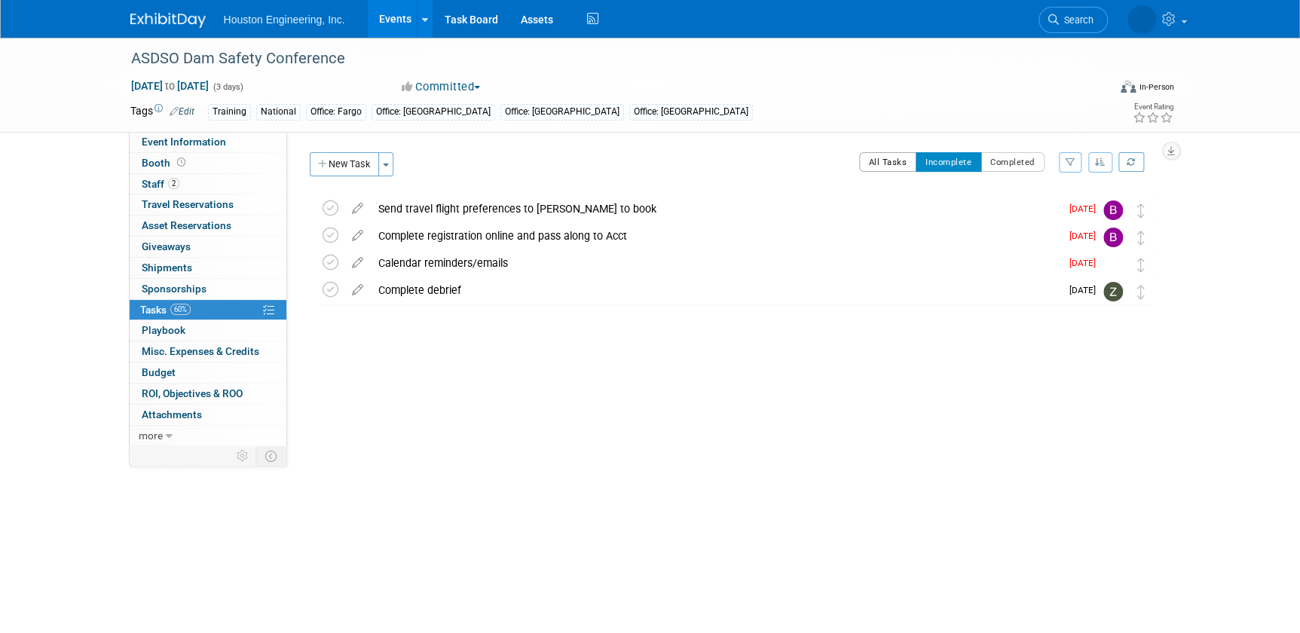
click at [878, 165] on button "All Tasks" at bounding box center [888, 162] width 58 height 20
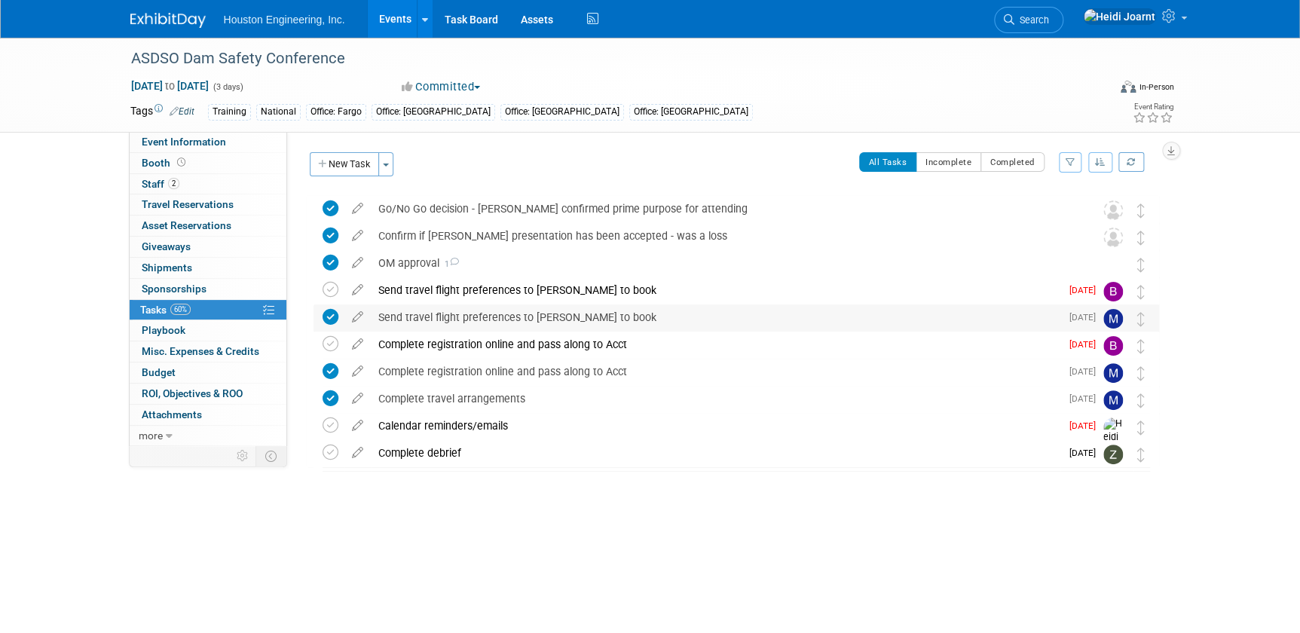
click at [1104, 323] on img at bounding box center [1113, 319] width 20 height 20
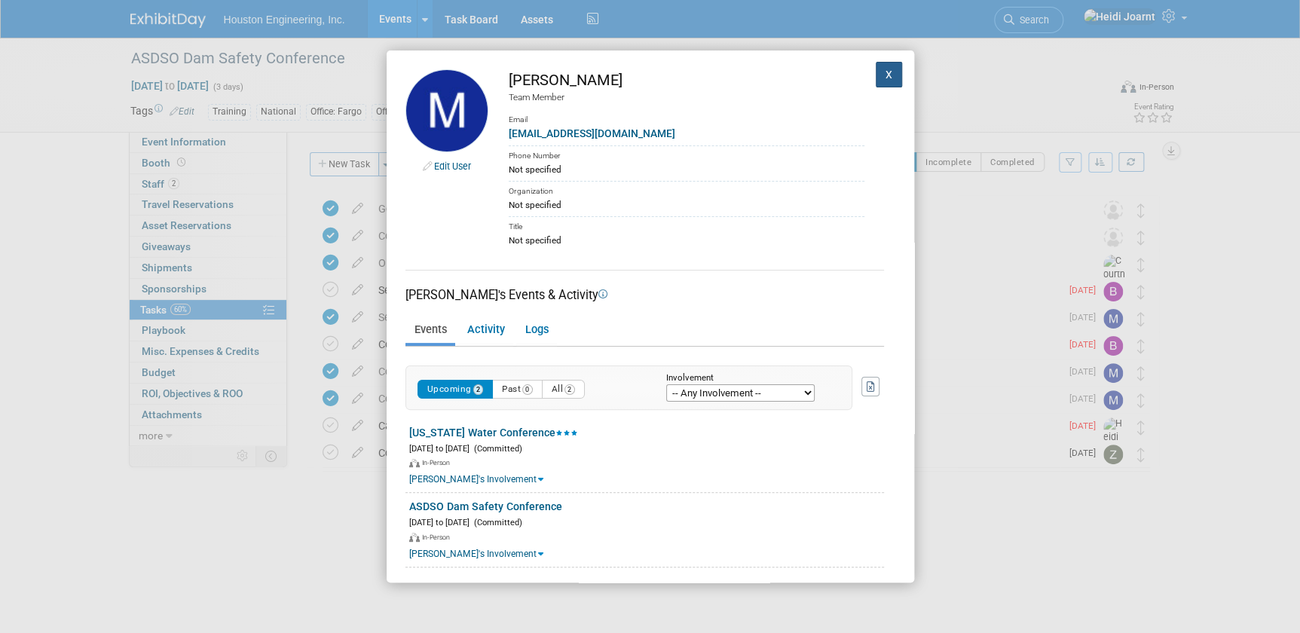
click at [882, 70] on button "X" at bounding box center [889, 75] width 27 height 26
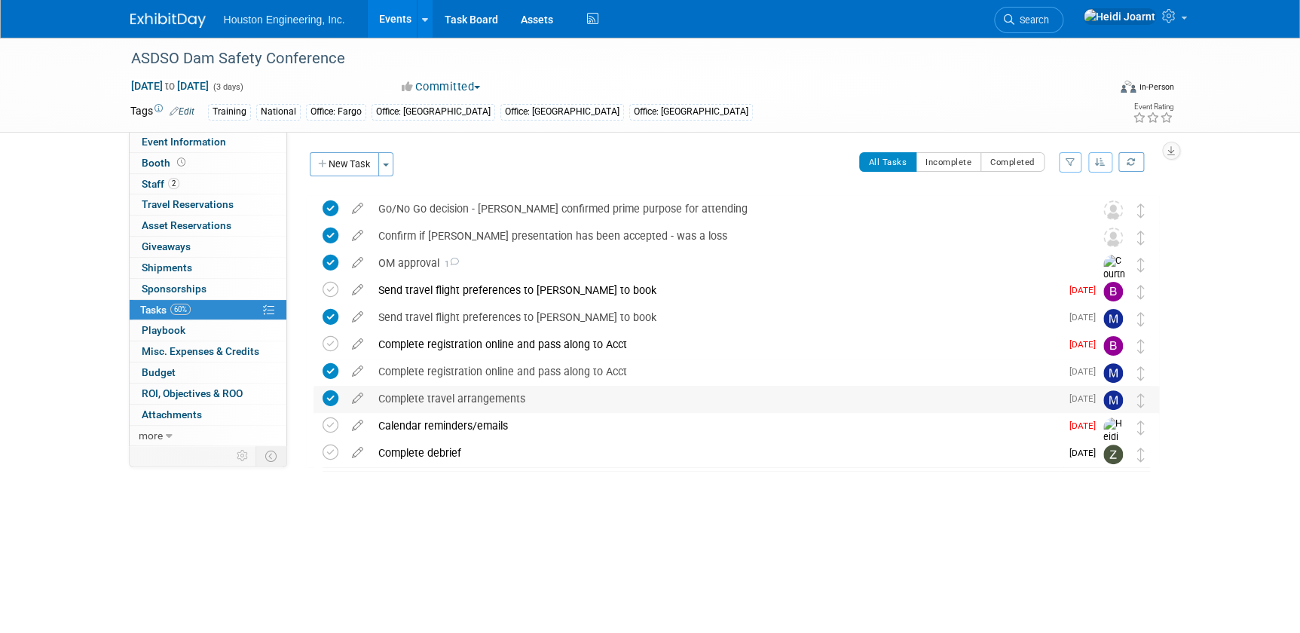
click at [708, 392] on div "Complete travel arrangements" at bounding box center [716, 399] width 690 height 26
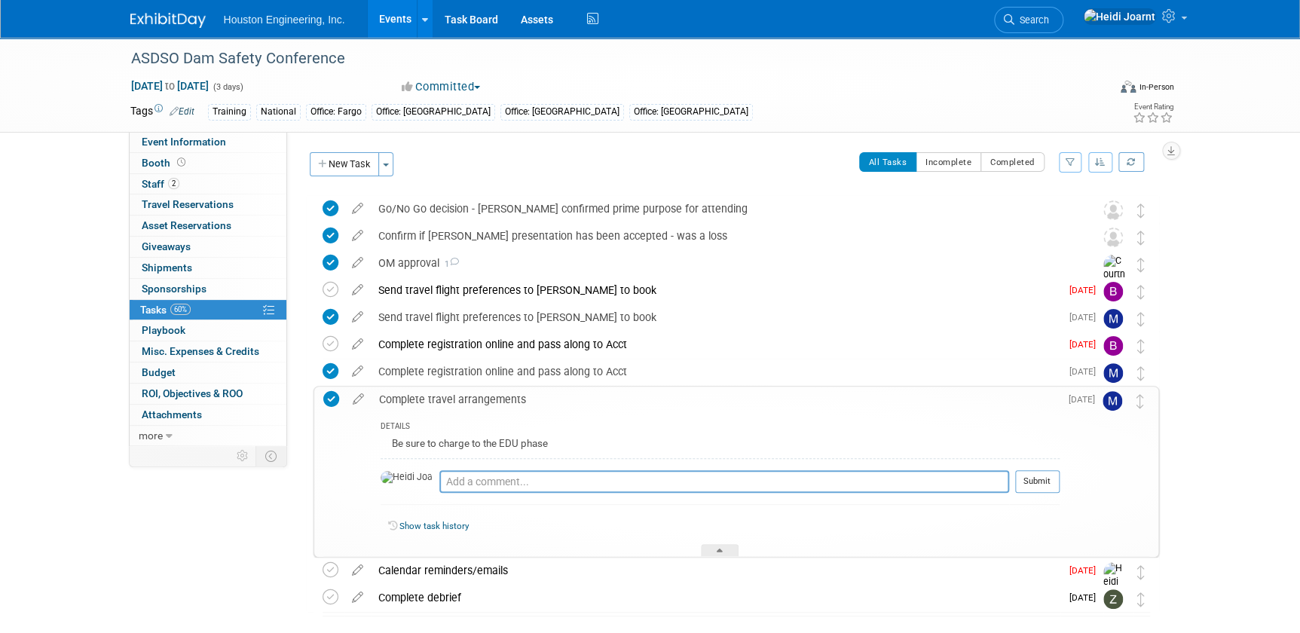
click at [708, 391] on div "Complete travel arrangements" at bounding box center [716, 400] width 688 height 26
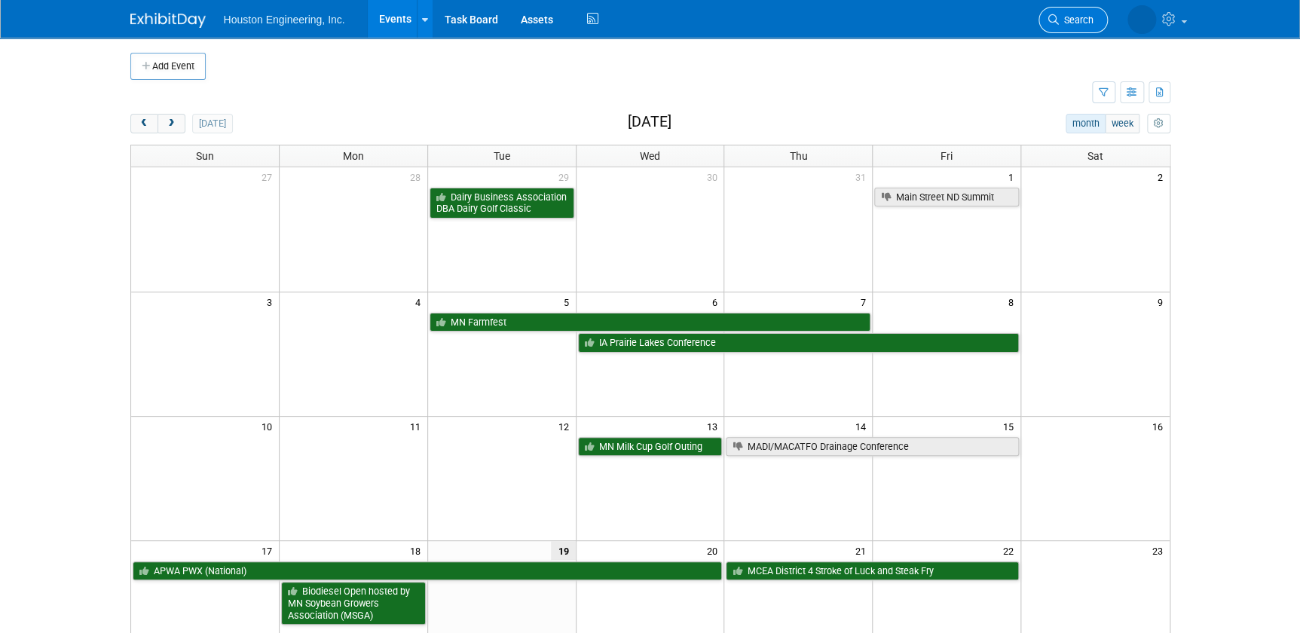
click at [1076, 15] on span "Search" at bounding box center [1076, 19] width 35 height 11
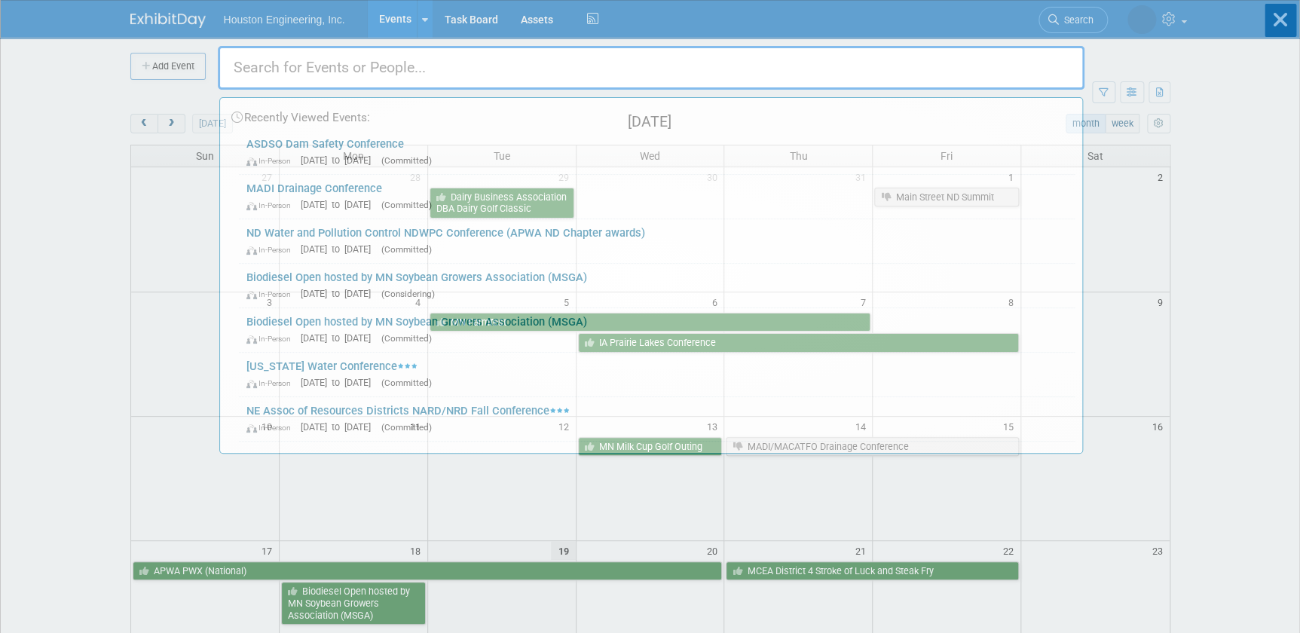
type input "s"
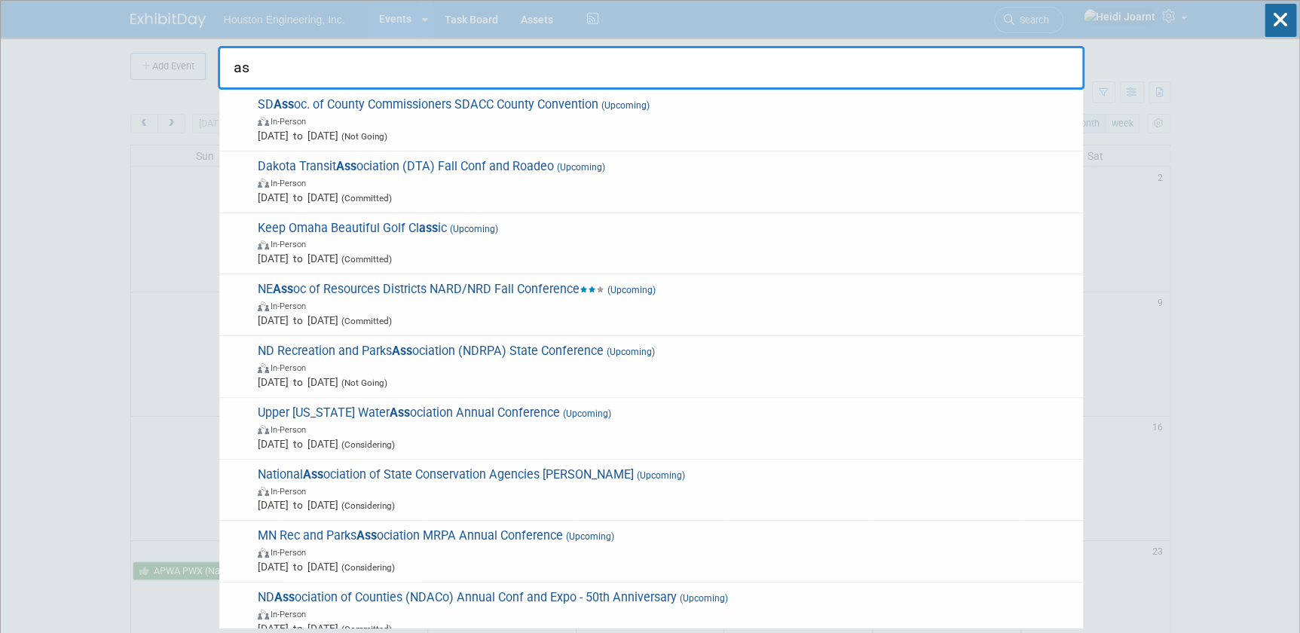
type input "a"
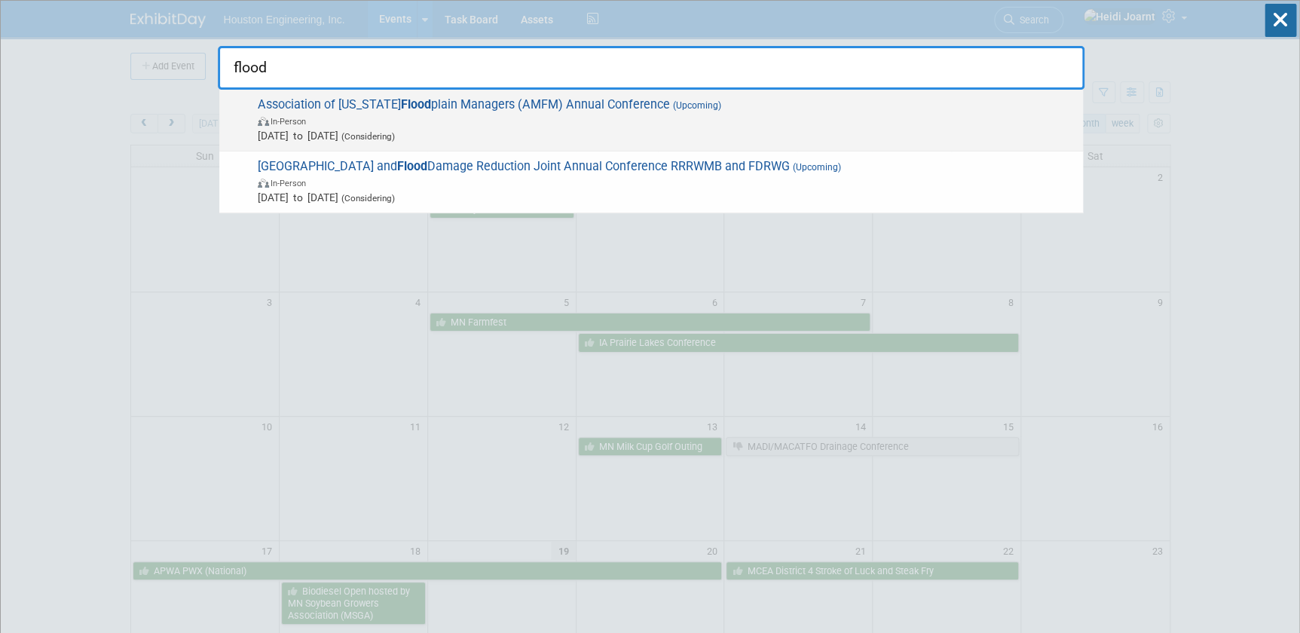
type input "flood"
click at [665, 143] on div "Association of Montana Flood plain Managers (AMFM) Annual Conference (Upcoming)…" at bounding box center [651, 121] width 864 height 62
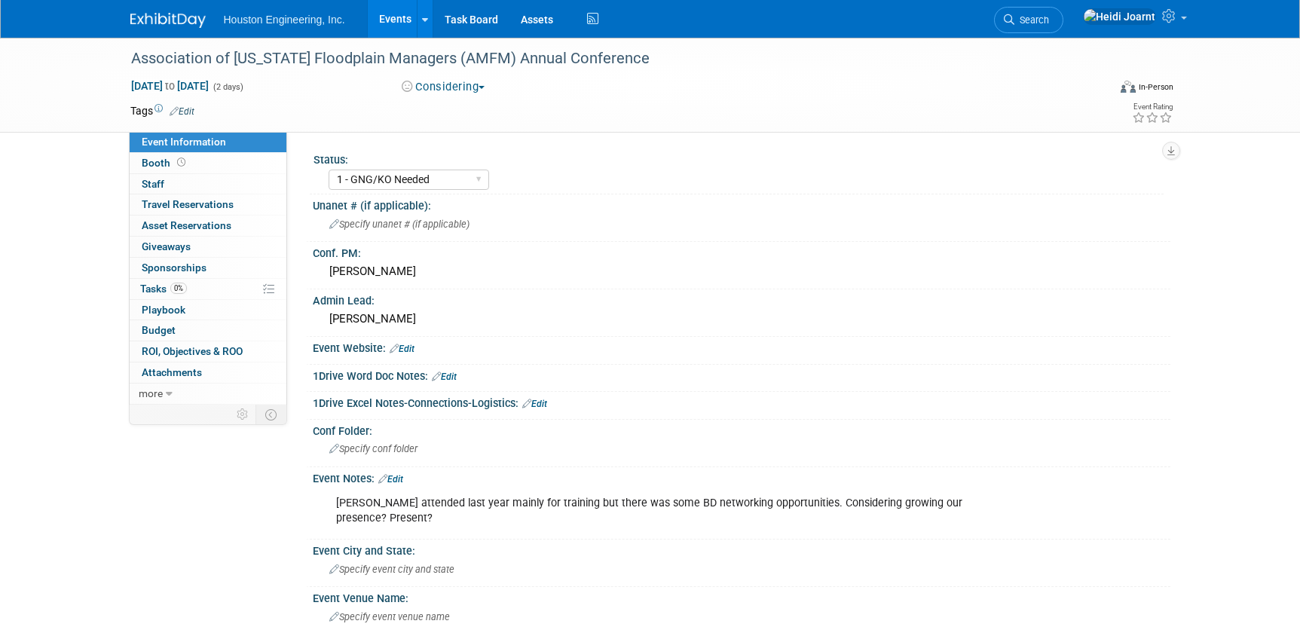
select select "1 - GNG/KO Needed"
click at [233, 58] on div "Association of [US_STATE] Floodplain Managers (AMFM) Annual Conference" at bounding box center [605, 58] width 959 height 27
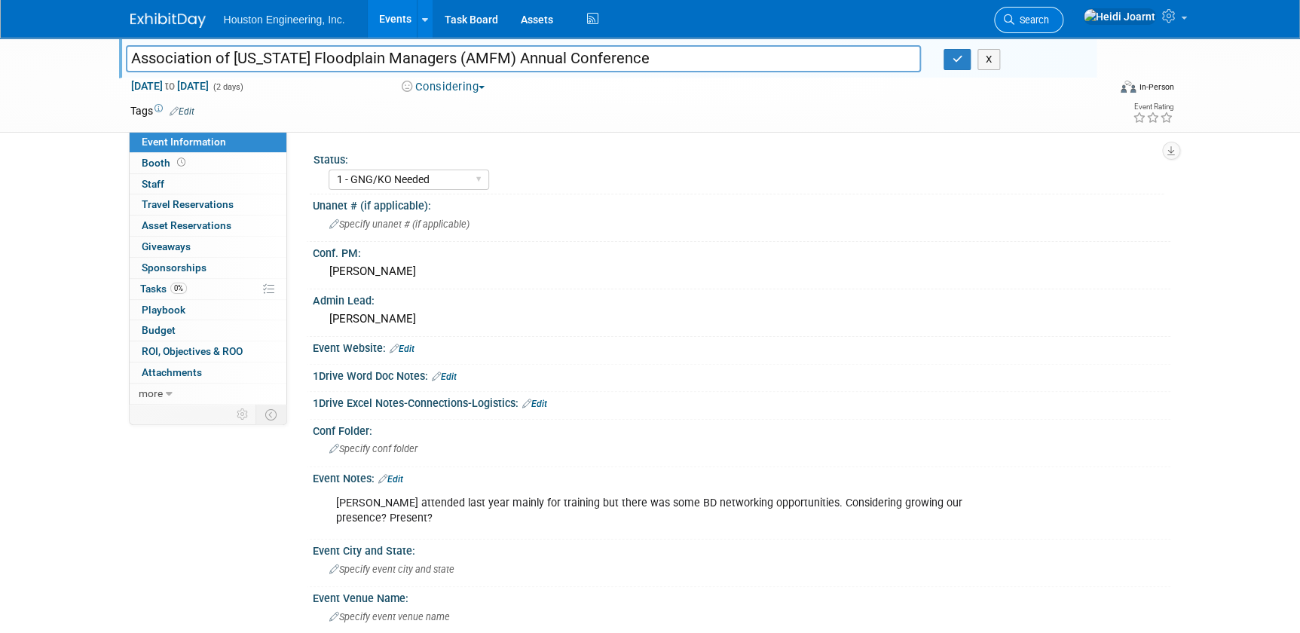
click at [1049, 14] on span "Search" at bounding box center [1031, 19] width 35 height 11
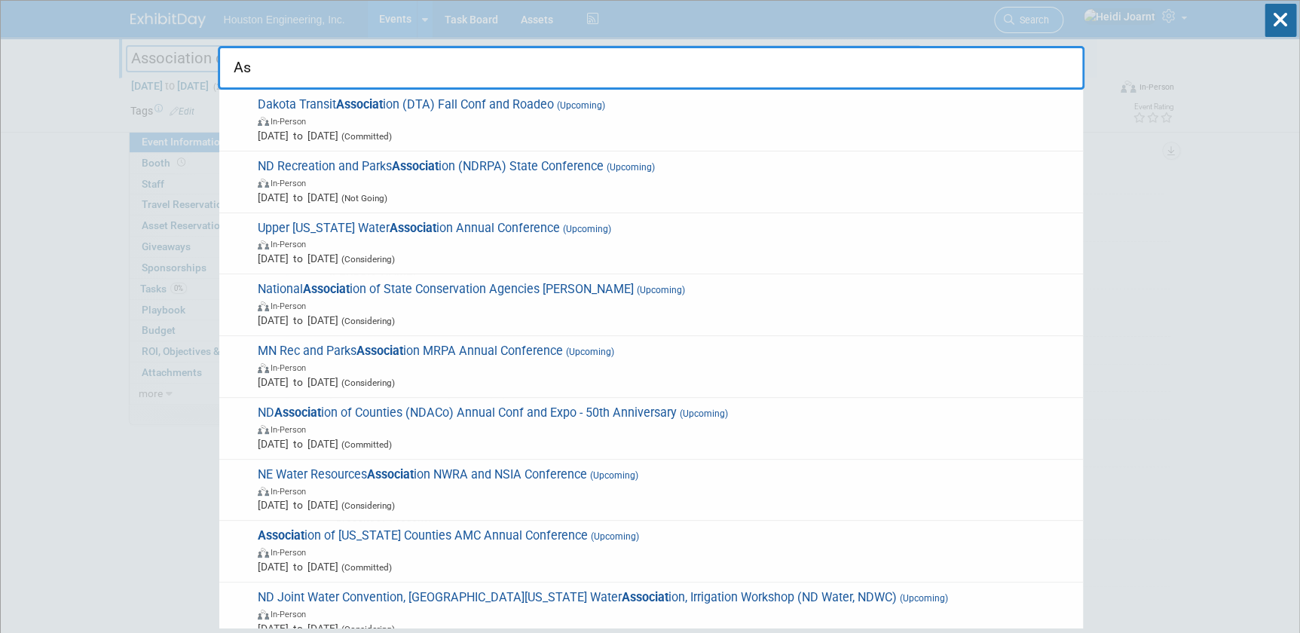
type input "A"
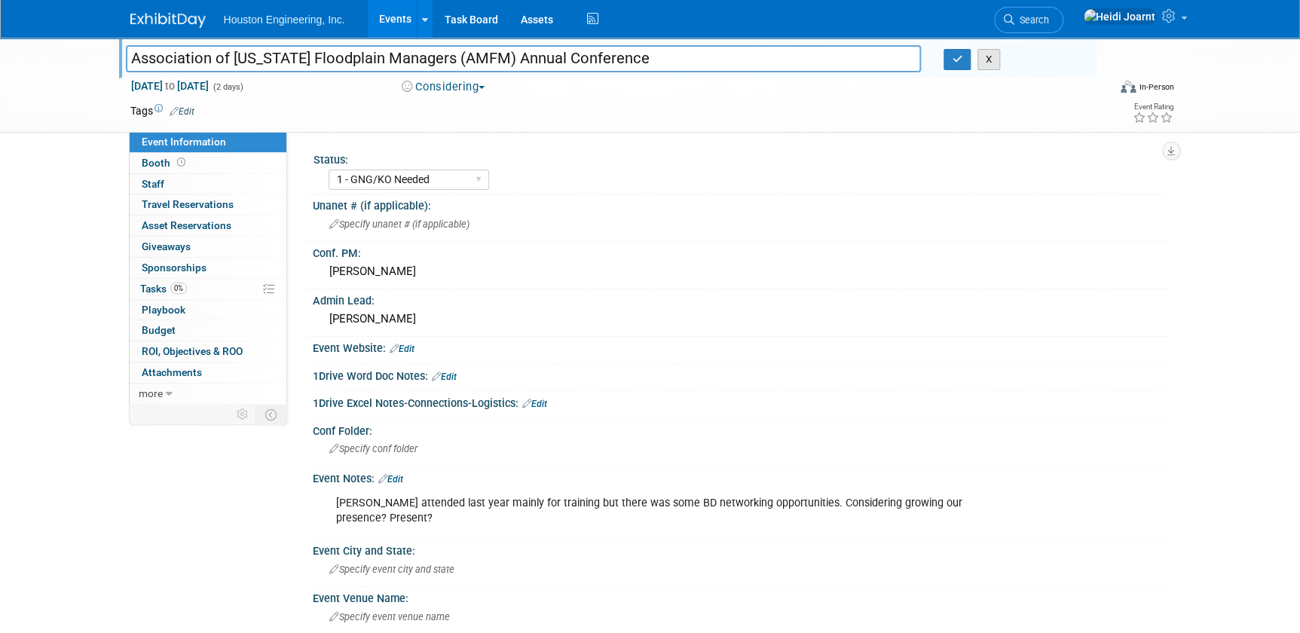
click at [982, 60] on button "X" at bounding box center [988, 59] width 23 height 21
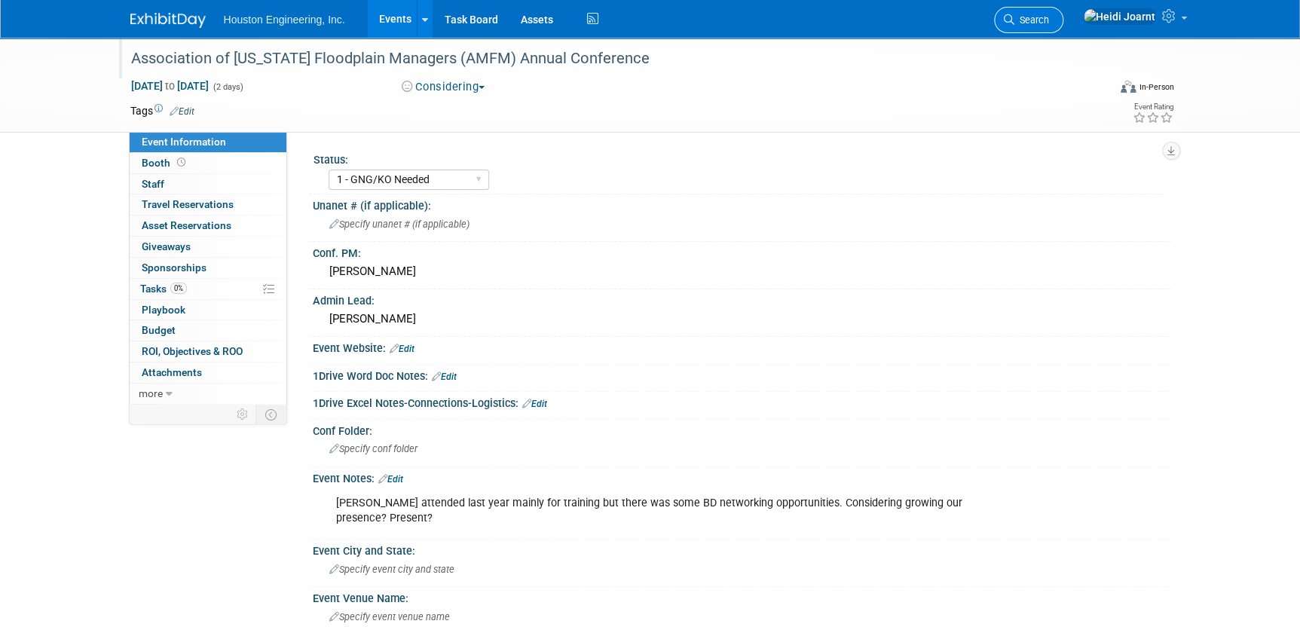
click at [1049, 20] on span "Search" at bounding box center [1031, 19] width 35 height 11
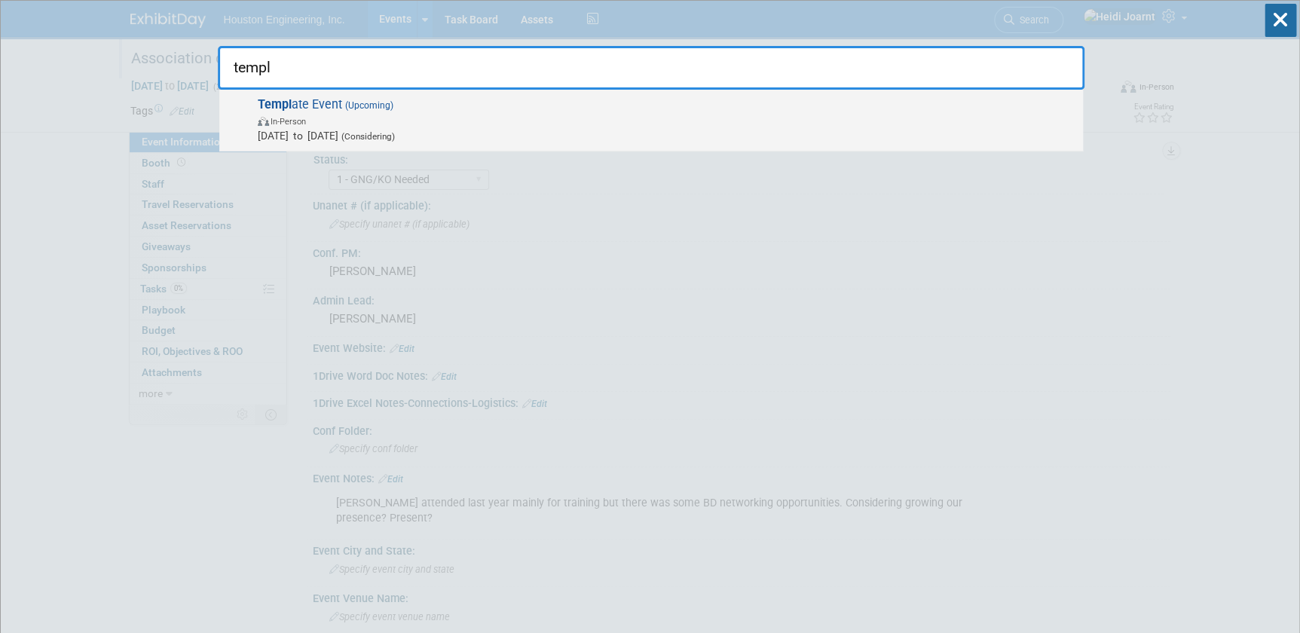
type input "templ"
click at [595, 128] on span "Aug 10, 2026 to Aug 11, 2026 (Considering)" at bounding box center [667, 135] width 818 height 15
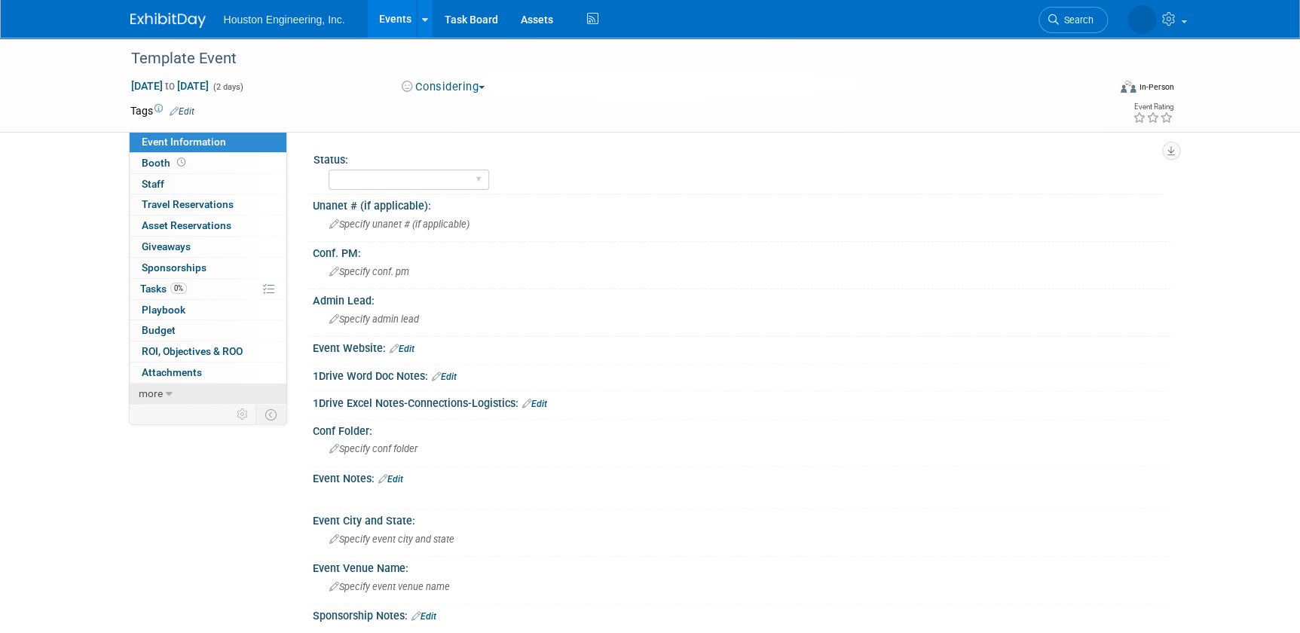
click at [170, 396] on link "more" at bounding box center [208, 394] width 157 height 20
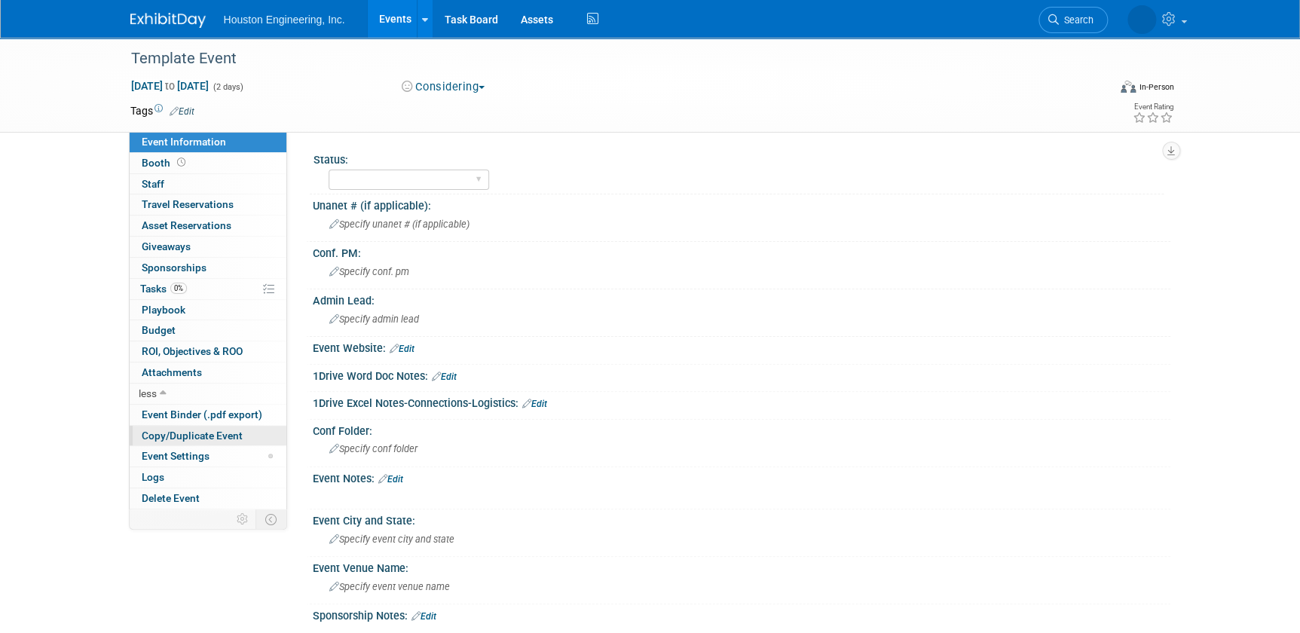
click at [211, 432] on span "Copy/Duplicate Event" at bounding box center [192, 436] width 101 height 12
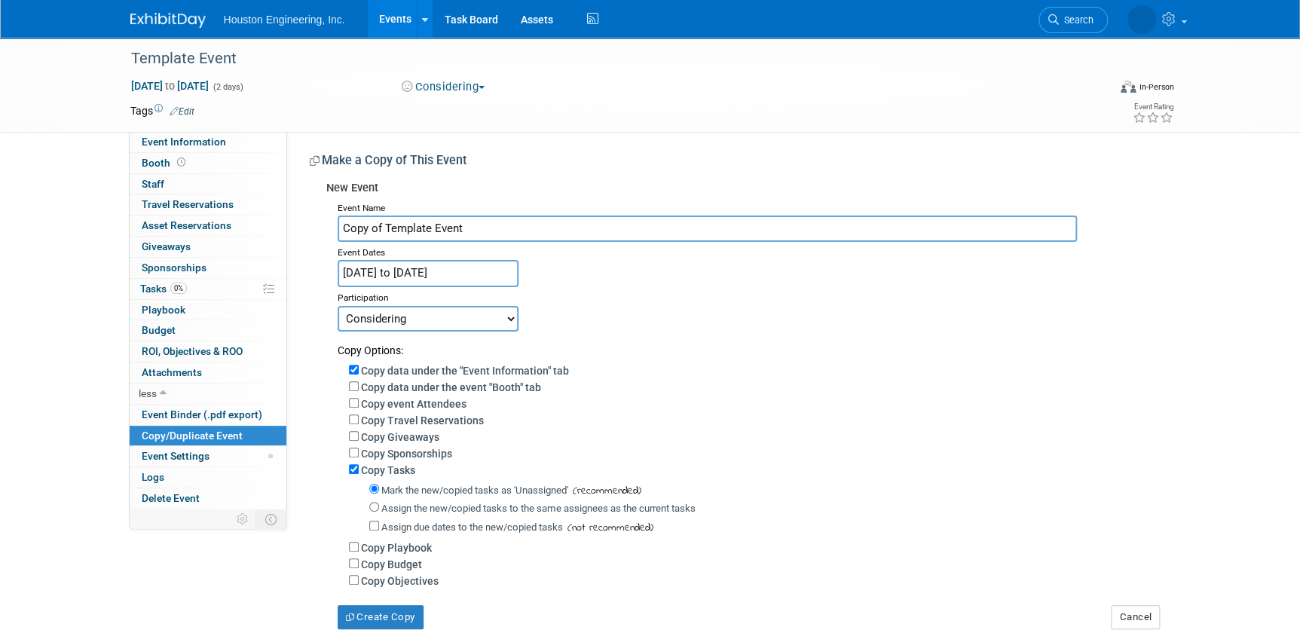
drag, startPoint x: 489, startPoint y: 225, endPoint x: 328, endPoint y: 211, distance: 161.9
click at [328, 211] on div "Event Name Copy of Template Event Event Dates [DATE] to [DATE] Duplicate Event …" at bounding box center [742, 413] width 833 height 432
drag, startPoint x: 442, startPoint y: 225, endPoint x: 318, endPoint y: 218, distance: 123.8
click at [318, 218] on div "New Event Event Name ASFPM Conference Association of State Floodplain Managers …" at bounding box center [734, 401] width 849 height 455
type input "Association of State Floodplain Managers Conference (ASFPM)"
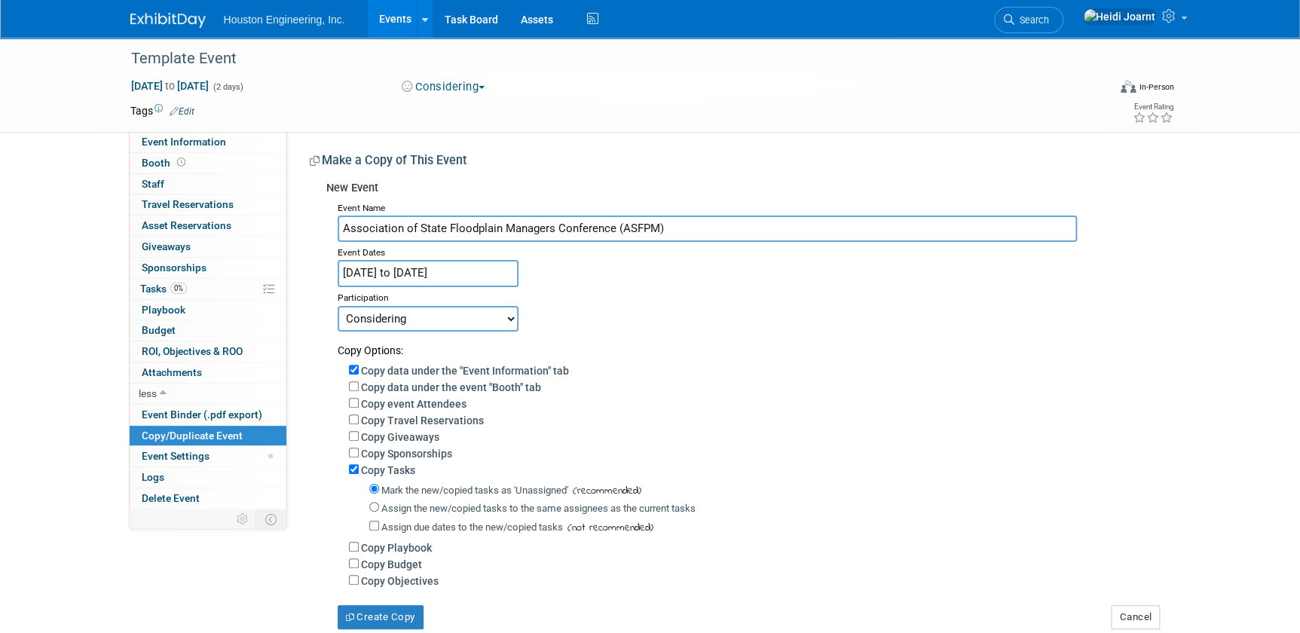
click at [495, 277] on input "[DATE] to [DATE]" at bounding box center [428, 273] width 181 height 26
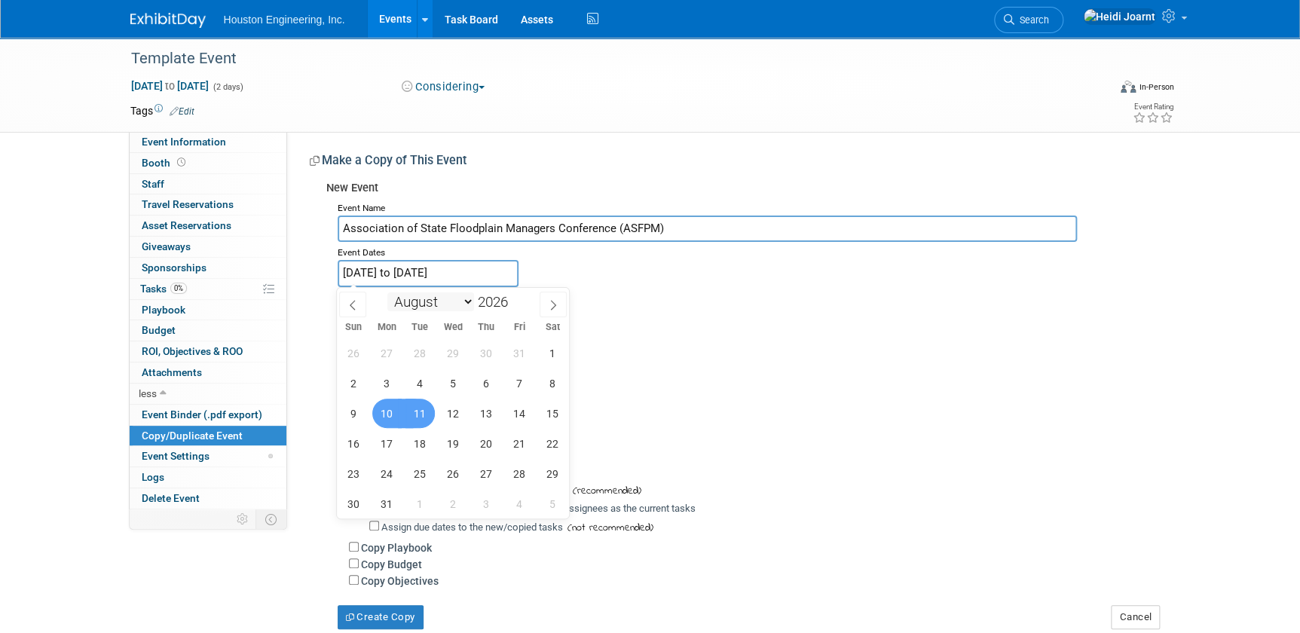
click at [463, 303] on select "January February March April May June July August September October November De…" at bounding box center [430, 301] width 87 height 19
click at [515, 309] on span at bounding box center [514, 306] width 11 height 9
click at [518, 295] on span at bounding box center [514, 297] width 11 height 9
click at [514, 308] on span at bounding box center [514, 306] width 11 height 9
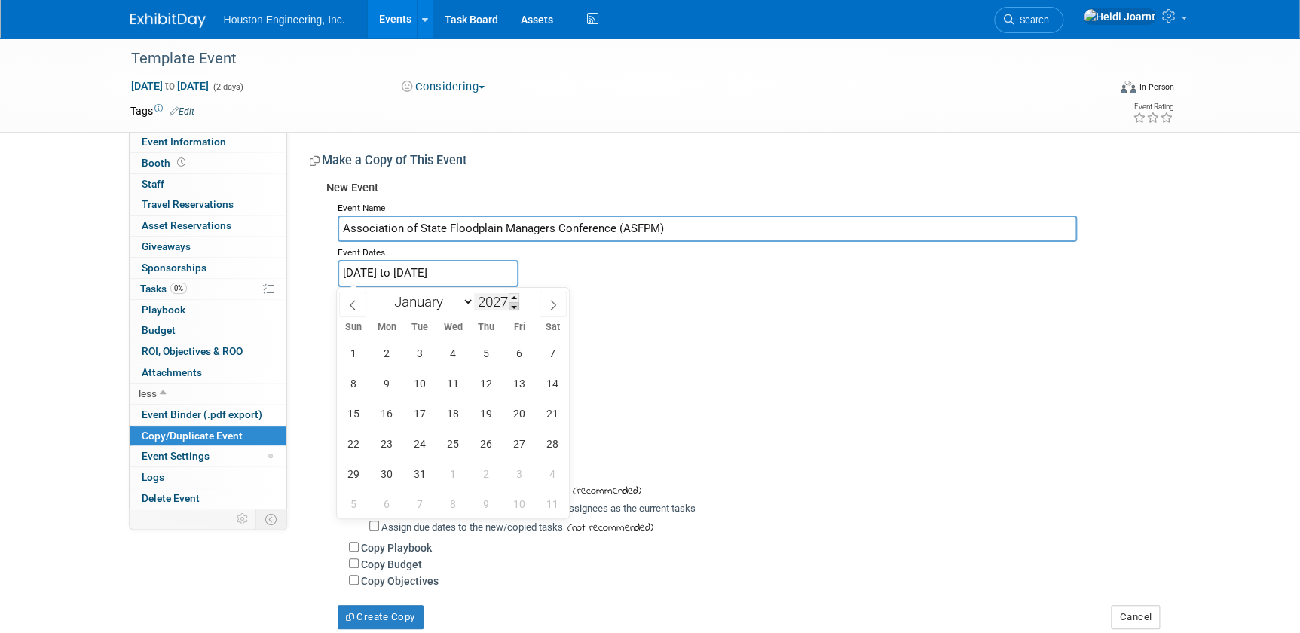
type input "2026"
click at [462, 304] on select "January February March April May June July August September October November De…" at bounding box center [430, 301] width 87 height 19
select select "4"
click at [387, 292] on select "January February March April May June July August September October November De…" at bounding box center [430, 301] width 87 height 19
click at [360, 500] on span "31" at bounding box center [353, 503] width 29 height 29
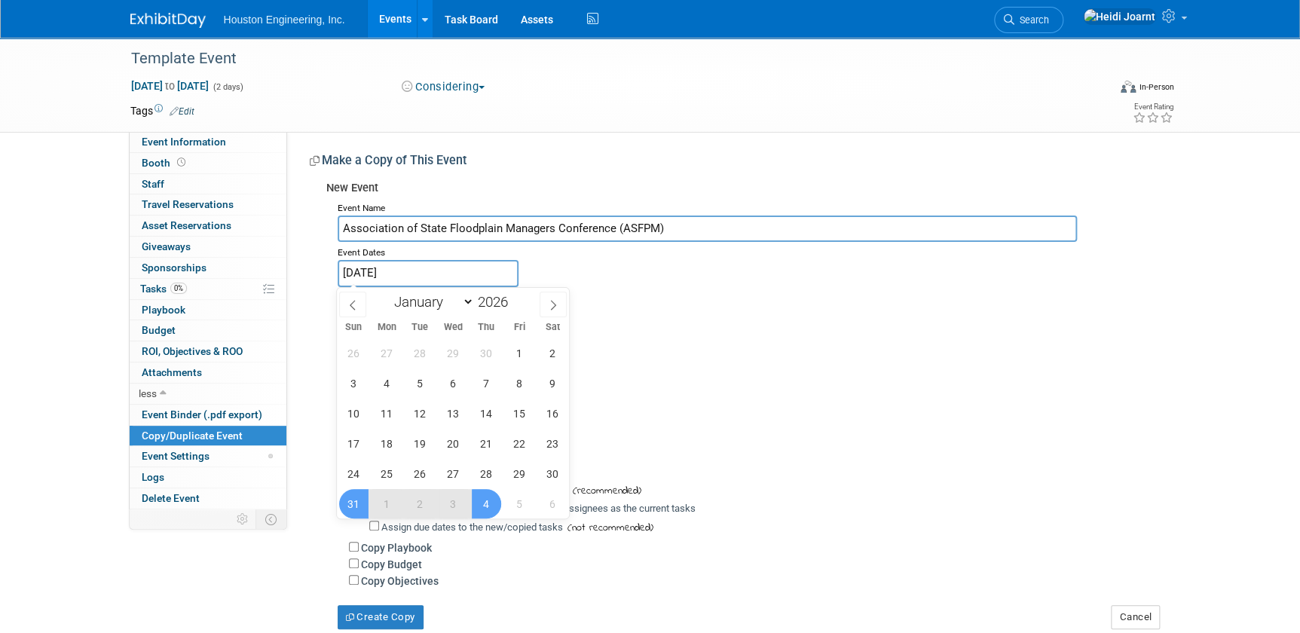
click at [490, 506] on span "4" at bounding box center [486, 503] width 29 height 29
type input "[DATE] to [DATE]"
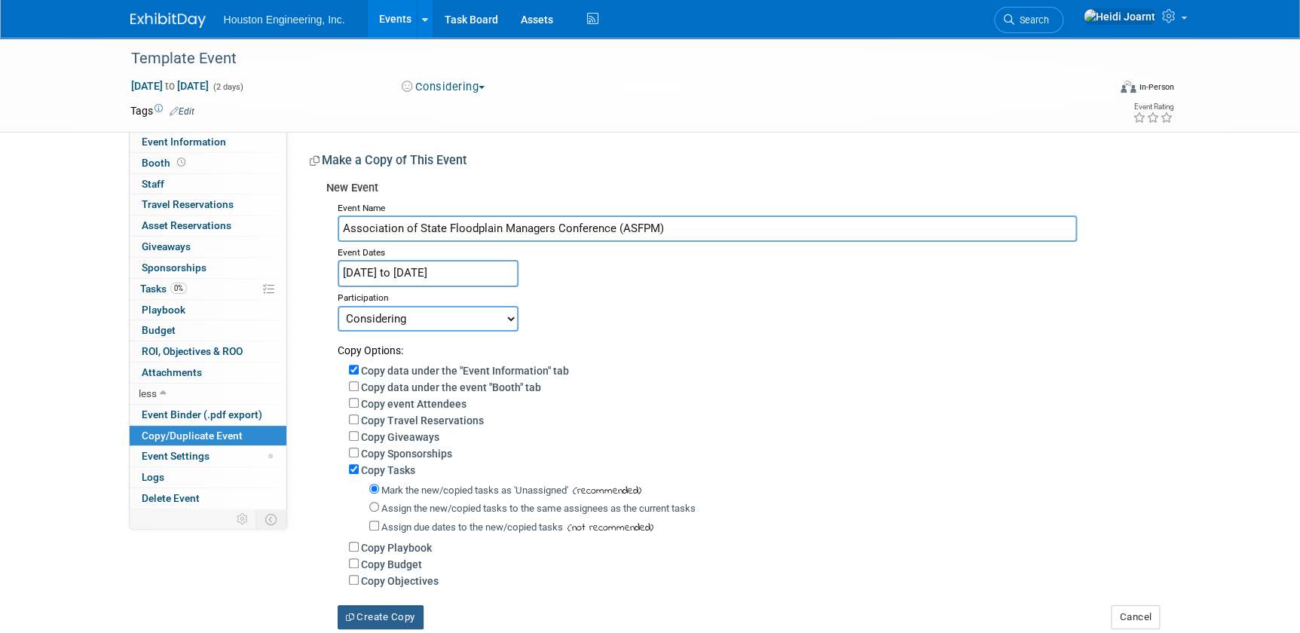
click at [392, 625] on button "Create Copy" at bounding box center [381, 617] width 86 height 24
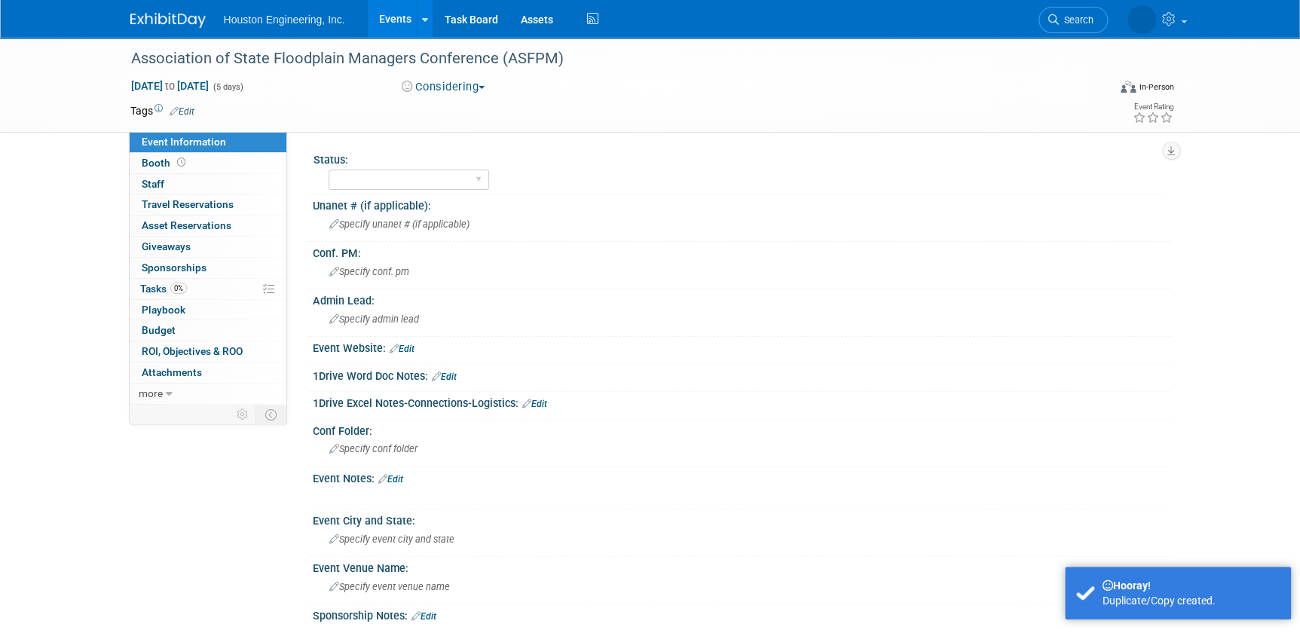
click at [405, 344] on link "Edit" at bounding box center [402, 349] width 25 height 11
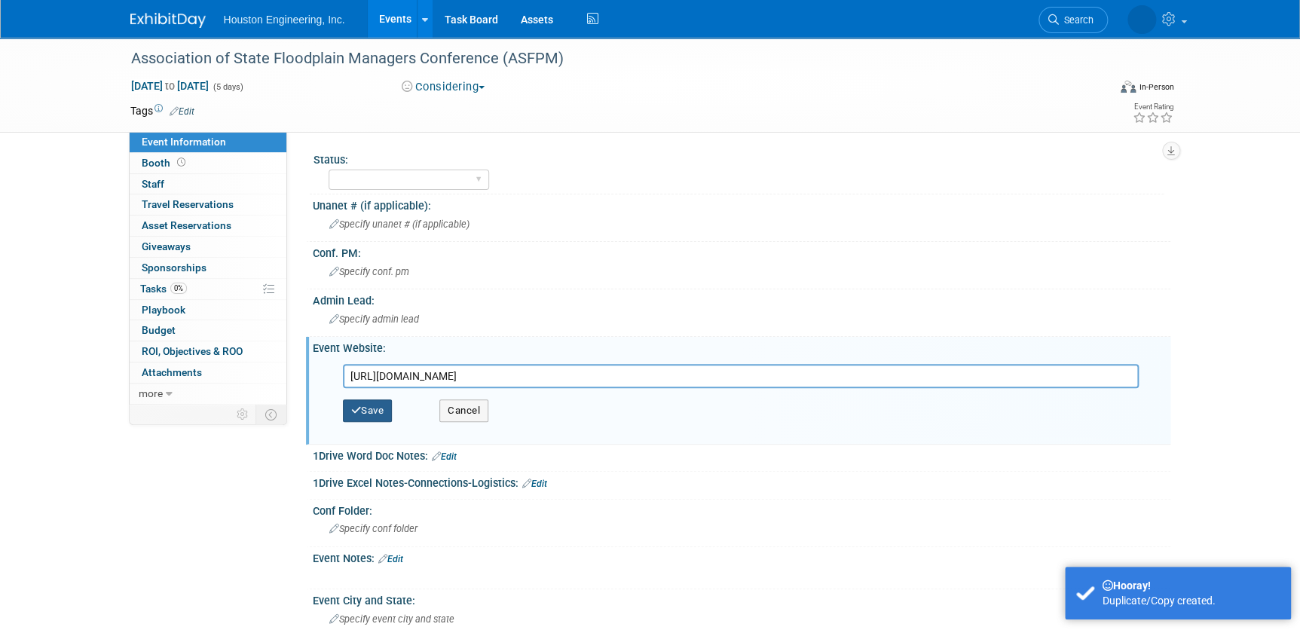
type input "[URL][DOMAIN_NAME]"
click at [382, 407] on button "Save" at bounding box center [368, 410] width 50 height 23
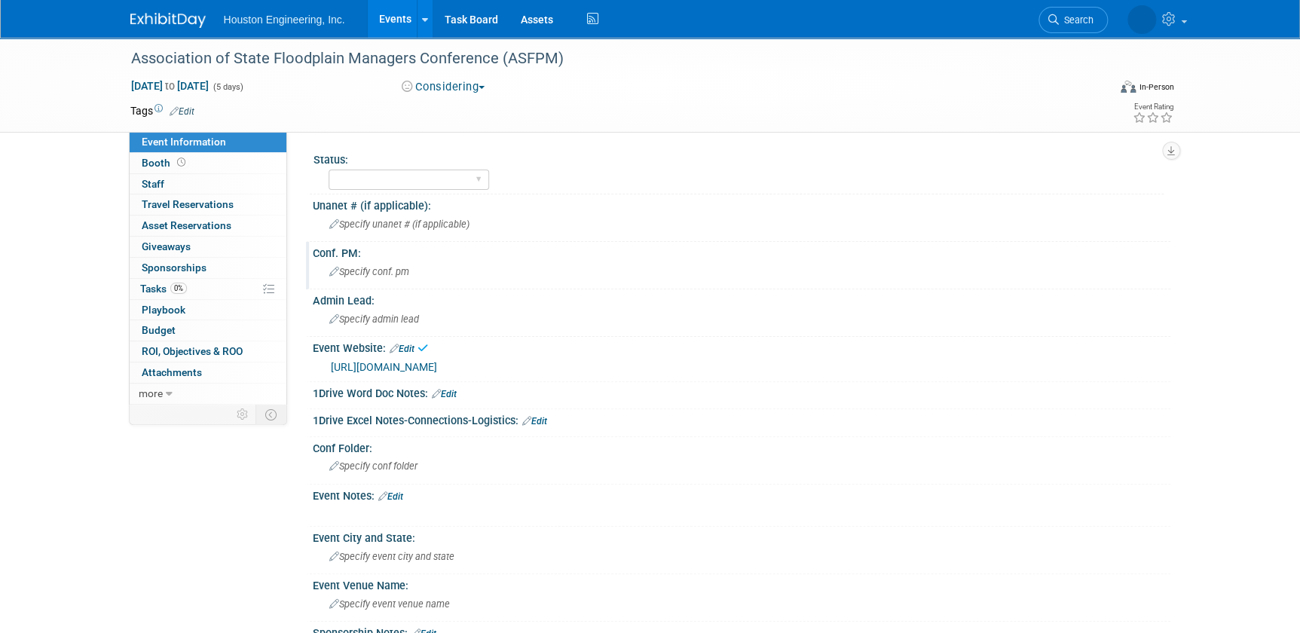
click at [390, 274] on span "Specify conf. pm" at bounding box center [369, 271] width 80 height 11
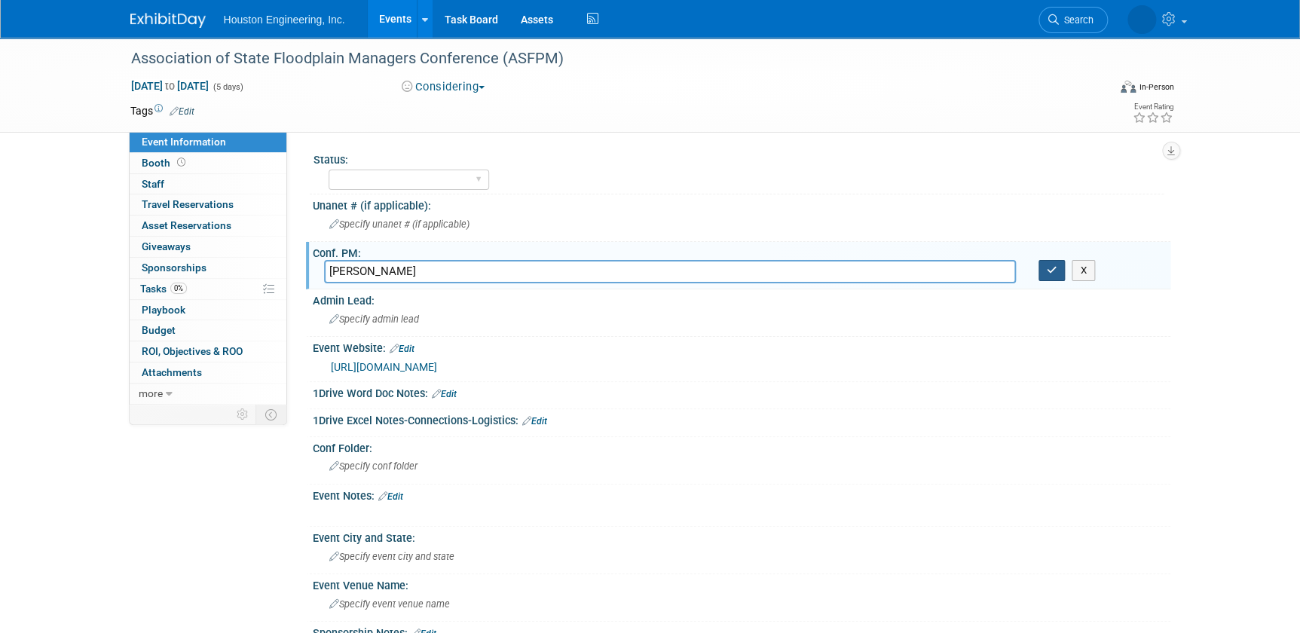
type input "[PERSON_NAME]"
click at [1050, 279] on button "button" at bounding box center [1051, 270] width 27 height 21
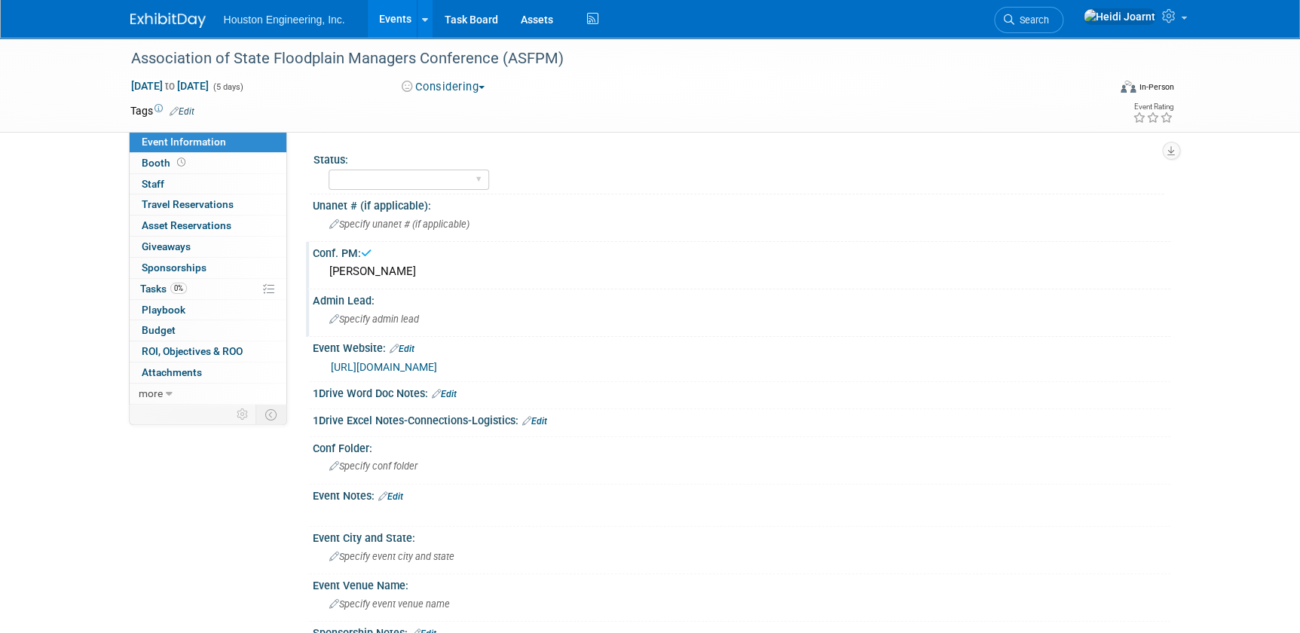
click at [397, 321] on span "Specify admin lead" at bounding box center [374, 318] width 90 height 11
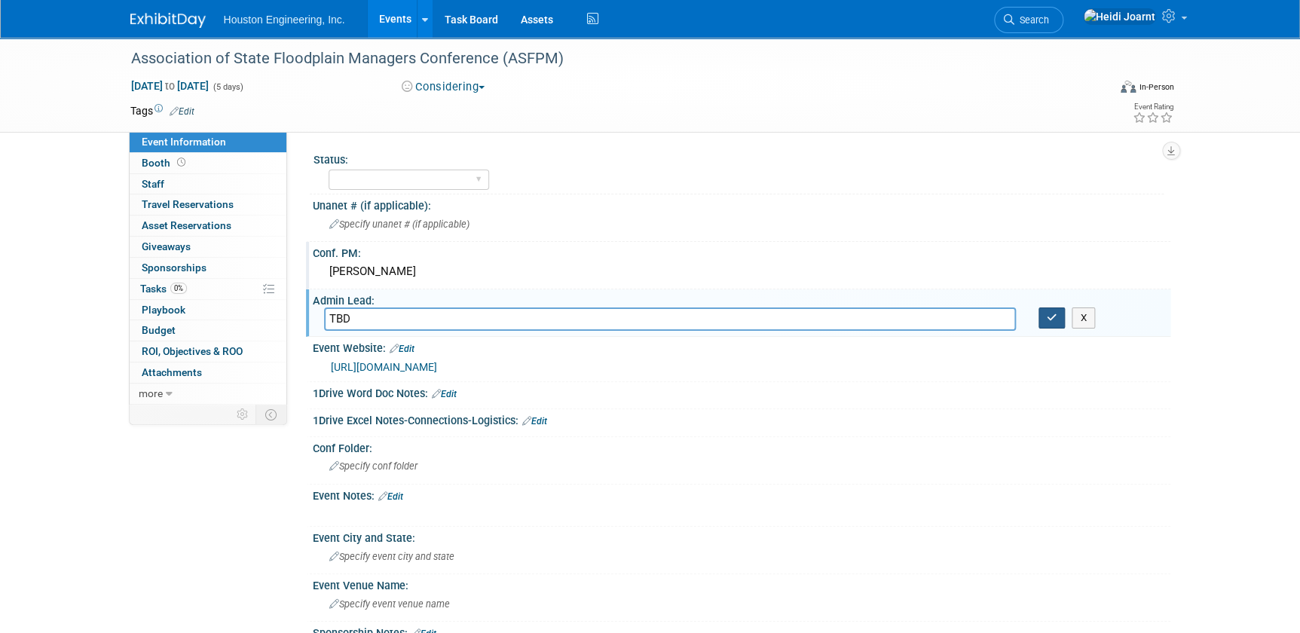
type input "TBD"
click at [1044, 314] on button "button" at bounding box center [1051, 317] width 27 height 21
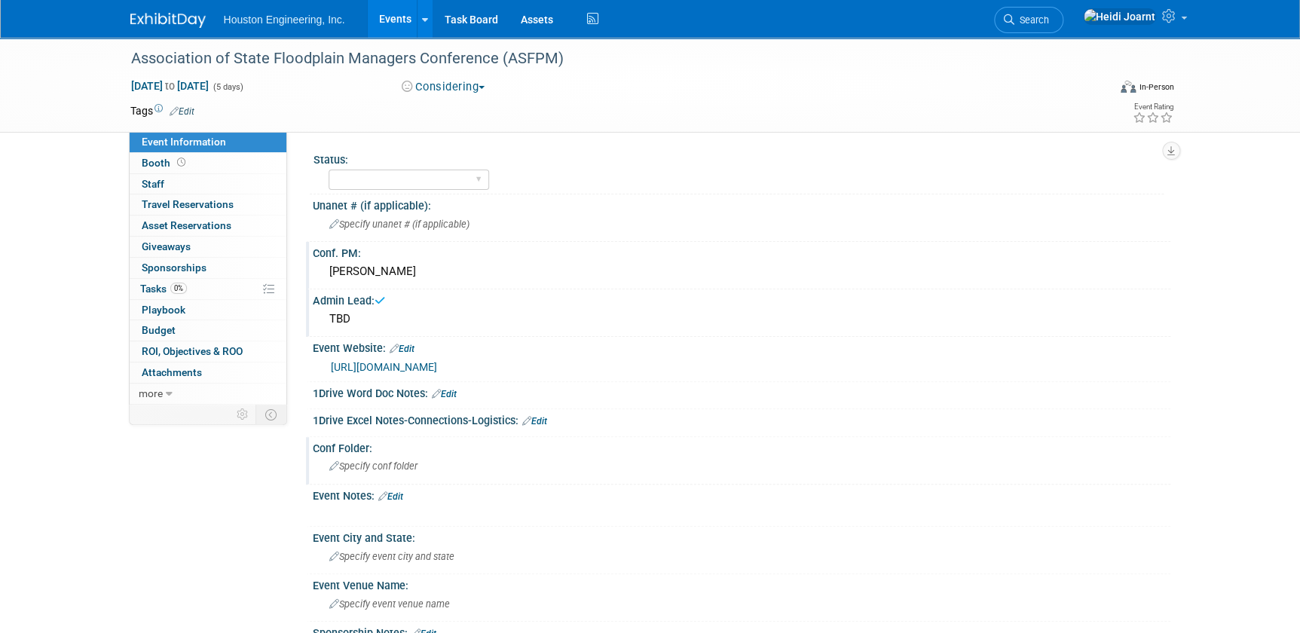
click at [453, 459] on div "Specify conf folder" at bounding box center [741, 465] width 835 height 23
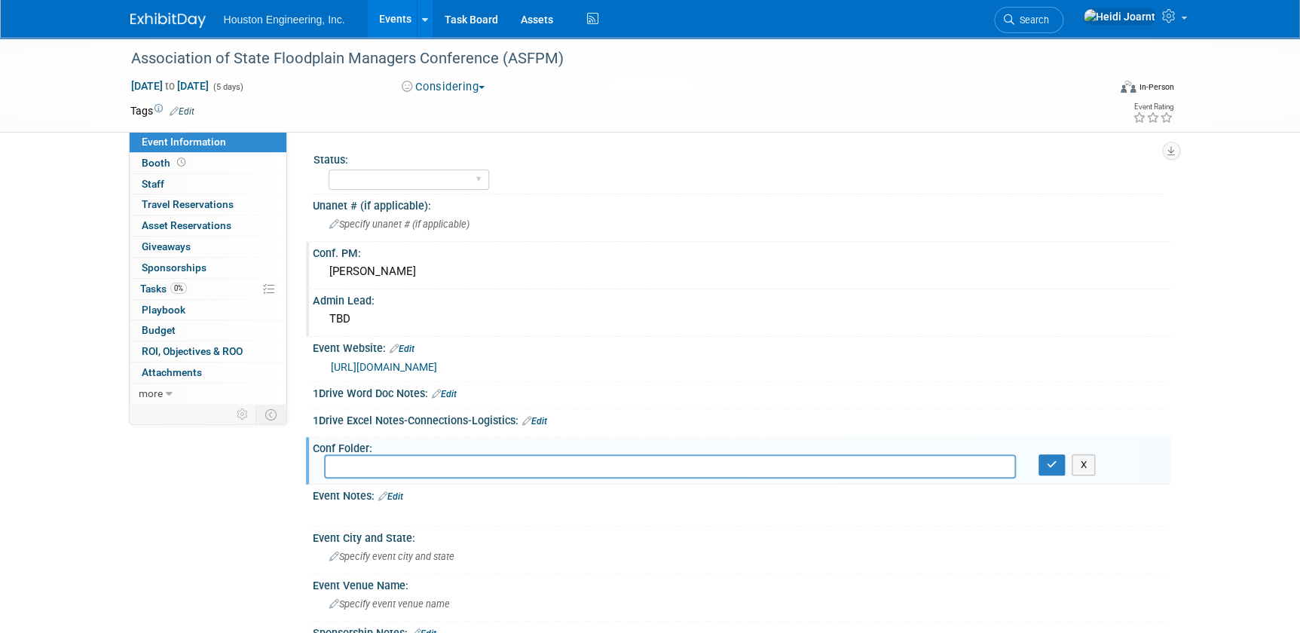
drag, startPoint x: 1197, startPoint y: 464, endPoint x: 1130, endPoint y: 437, distance: 71.7
click at [1197, 464] on div "Association of State Floodplain Managers Conference (ASFPM) [DATE] to [DATE] (5…" at bounding box center [650, 471] width 1300 height 866
click at [467, 463] on input "text" at bounding box center [670, 465] width 692 height 23
paste input "H:\Corporate\Marketing\Conferences\Association of State Floodplain Managers (AS…"
type input "H:\Corporate\Marketing\Conferences\Association of State Floodplain Managers (AS…"
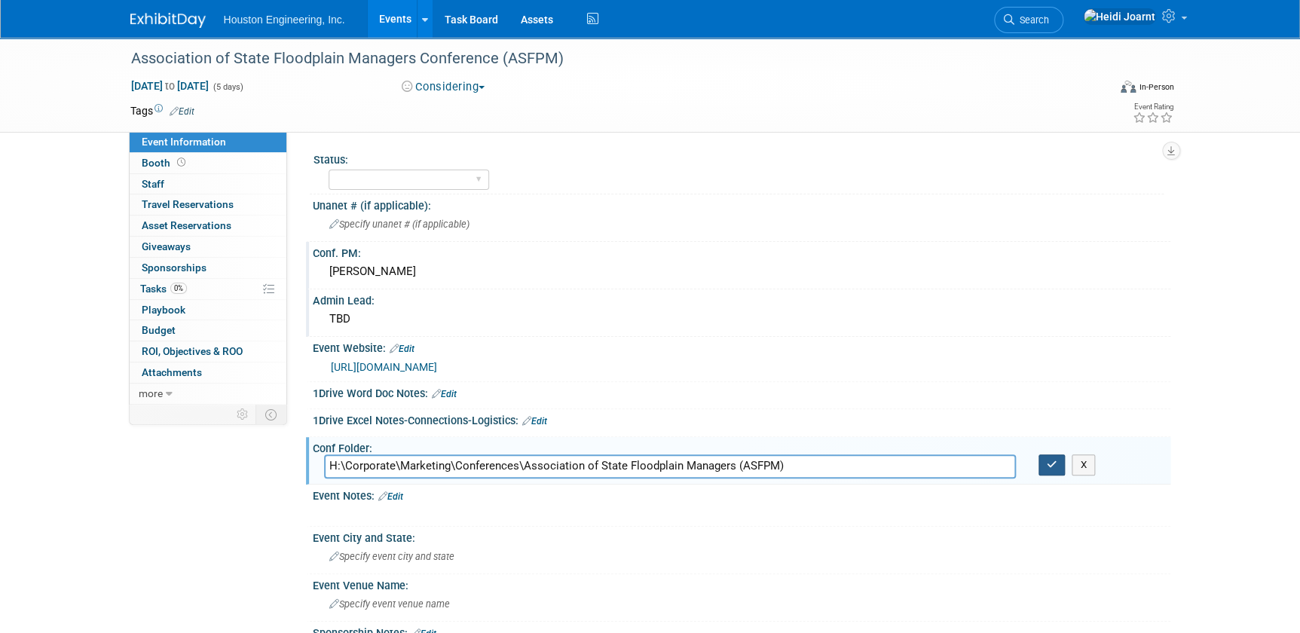
click at [1056, 460] on icon "button" at bounding box center [1052, 465] width 11 height 10
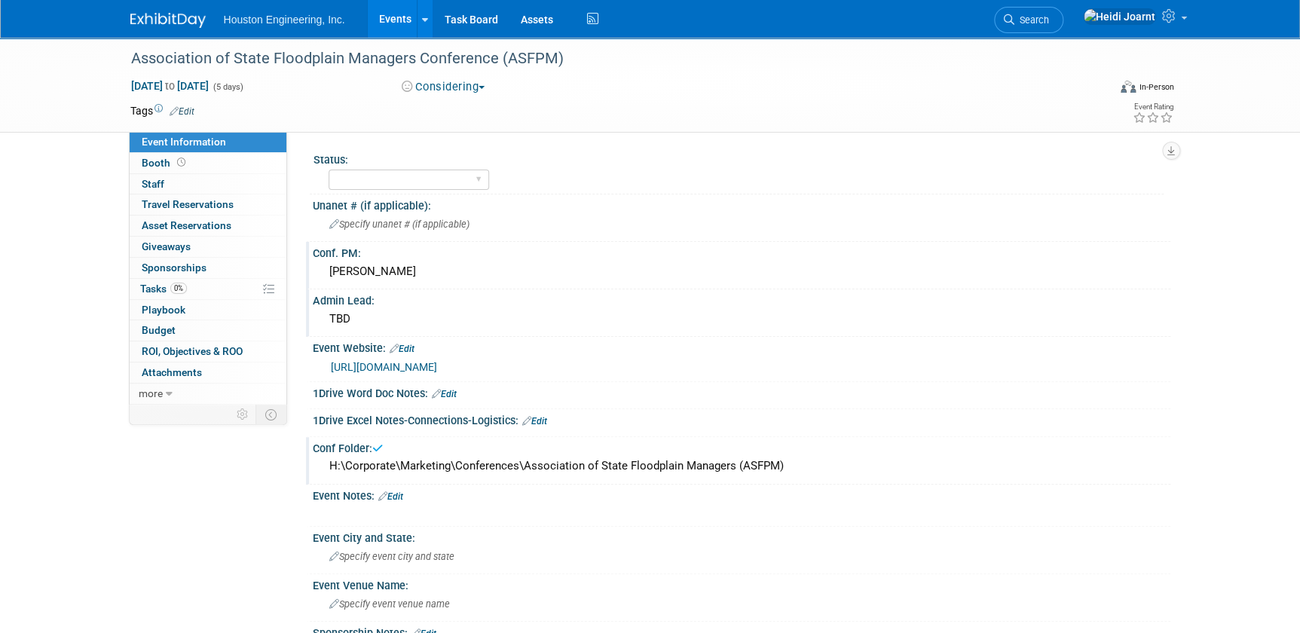
click at [397, 491] on link "Edit" at bounding box center [390, 496] width 25 height 11
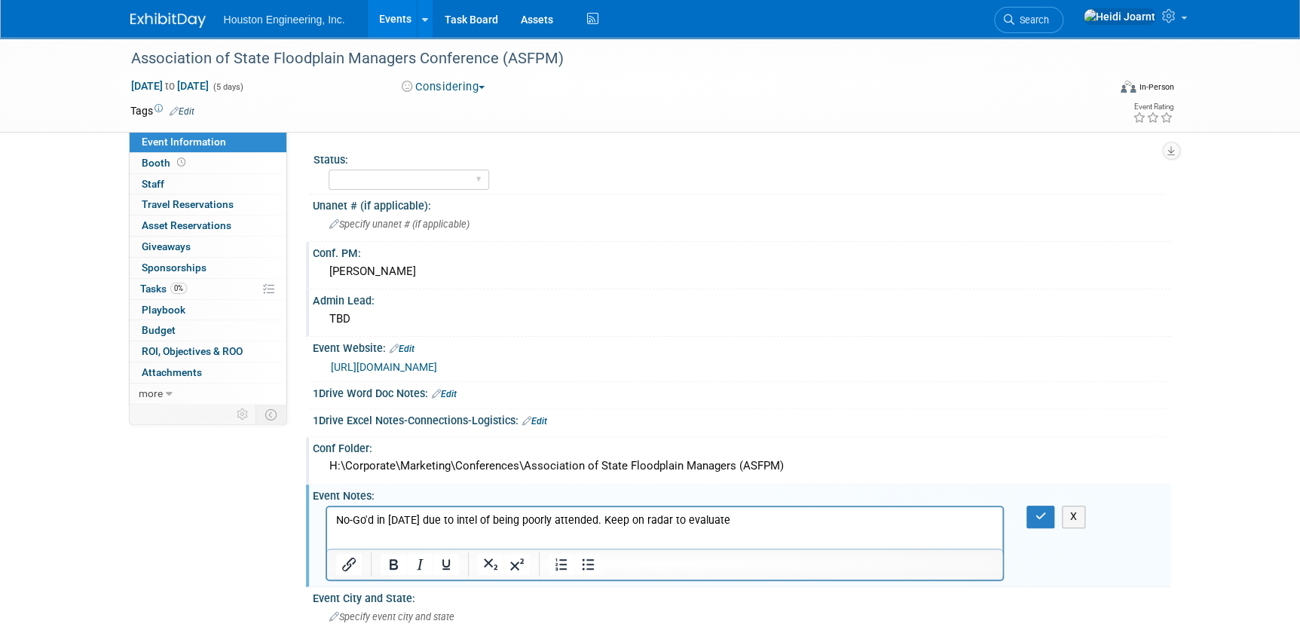
drag, startPoint x: 744, startPoint y: 523, endPoint x: 736, endPoint y: 530, distance: 10.1
click at [736, 528] on html "No-Go'd in 2025 due to intel of being poorly attended. Keep on radar to evaluate" at bounding box center [664, 517] width 676 height 21
click at [1031, 512] on button "button" at bounding box center [1040, 517] width 28 height 22
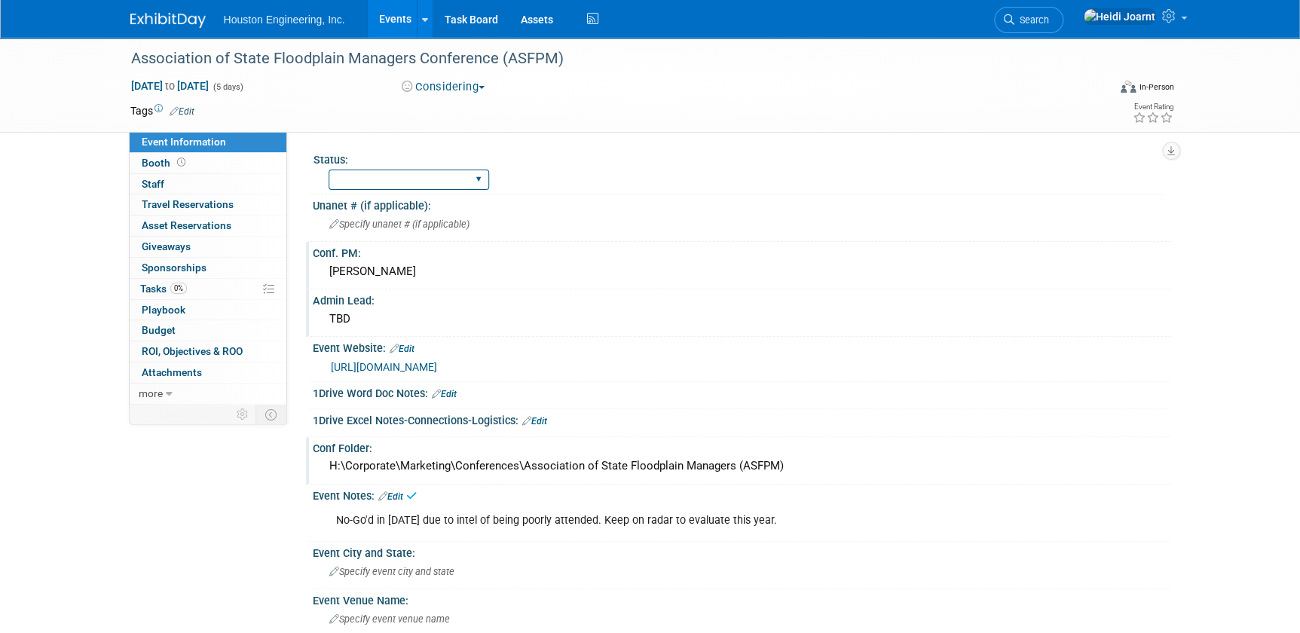
click at [343, 183] on select "1 - GNG/KO Needed 2 - Post KO/Active Planning 3 - Reg/Prep Done" at bounding box center [409, 180] width 161 height 20
select select "1 - GNG/KO Needed"
click at [329, 170] on select "1 - GNG/KO Needed 2 - Post KO/Active Planning 3 - Reg/Prep Done" at bounding box center [409, 180] width 161 height 20
click at [196, 289] on link "0% Tasks 0%" at bounding box center [208, 289] width 157 height 20
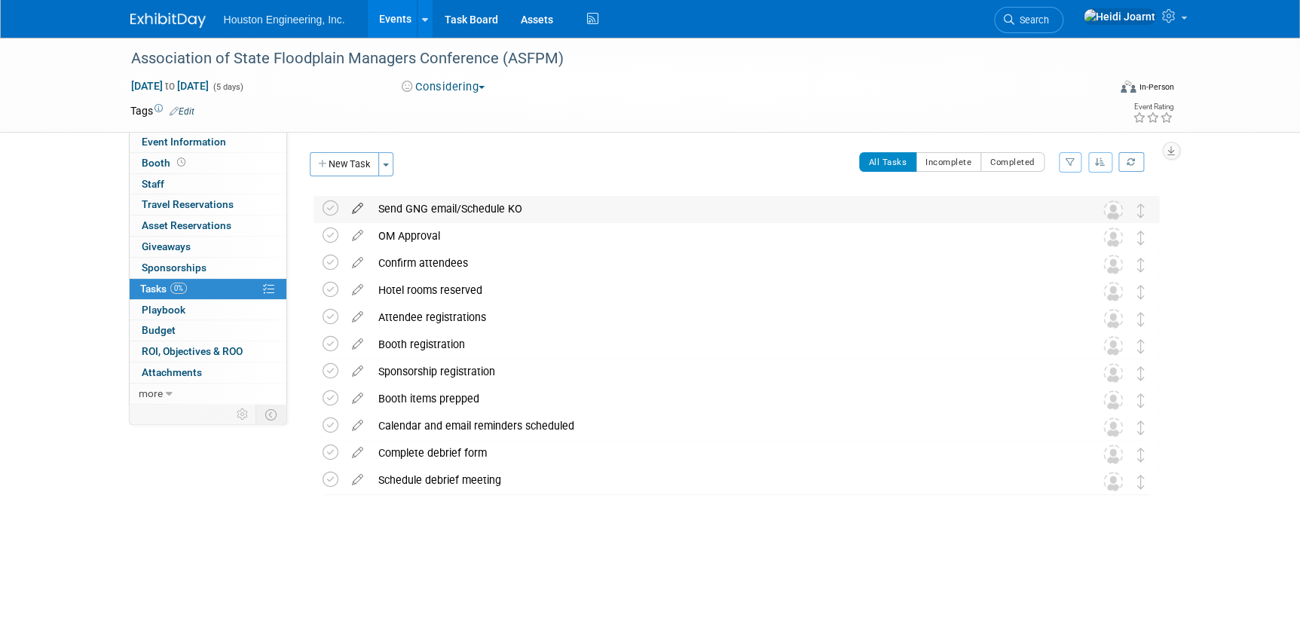
click at [359, 203] on icon at bounding box center [357, 205] width 26 height 19
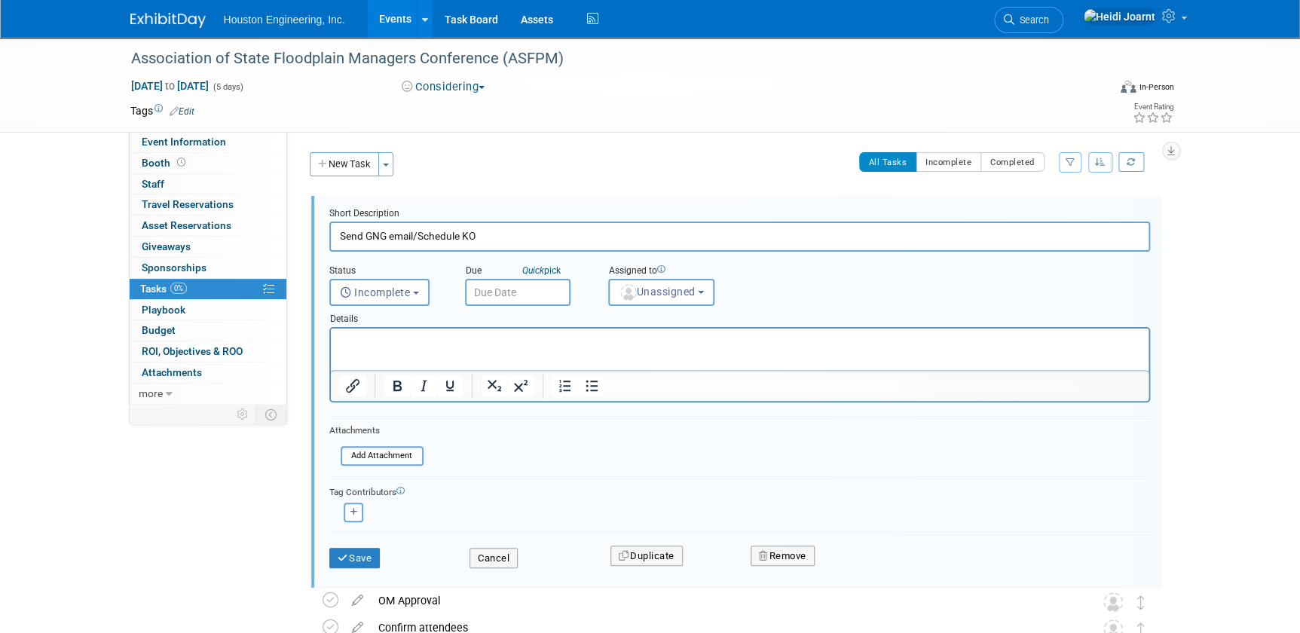
click at [511, 298] on input "text" at bounding box center [518, 292] width 106 height 27
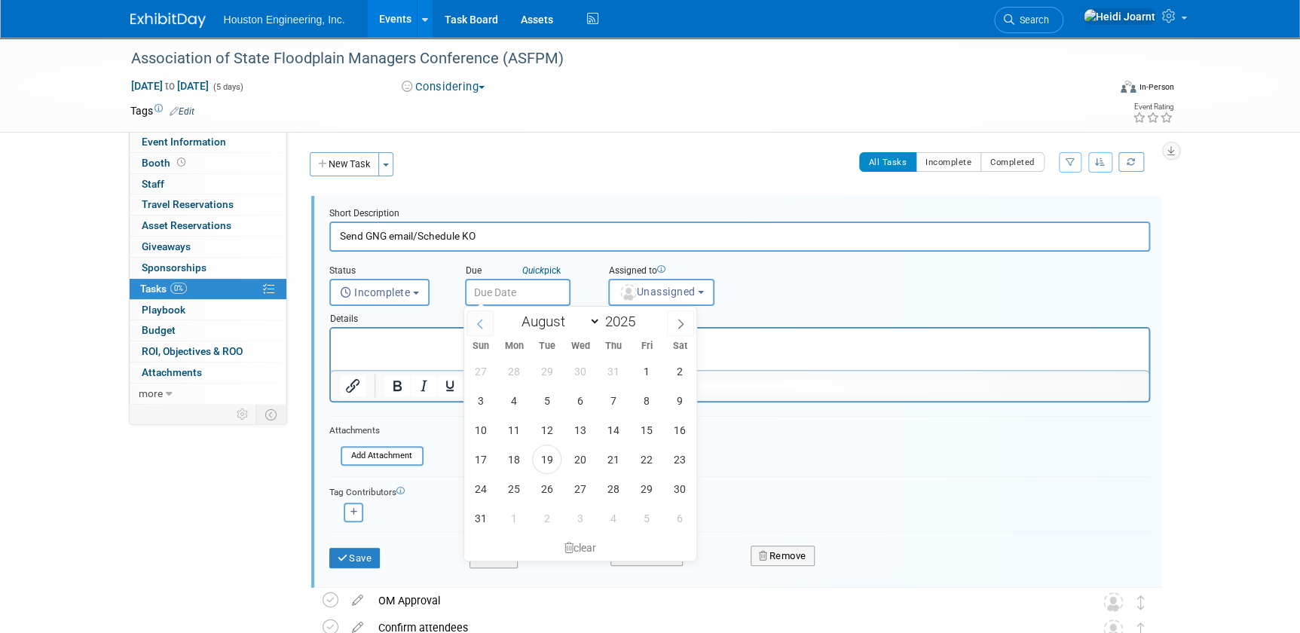
click at [485, 326] on span at bounding box center [479, 323] width 27 height 26
click at [485, 323] on span at bounding box center [479, 323] width 27 height 26
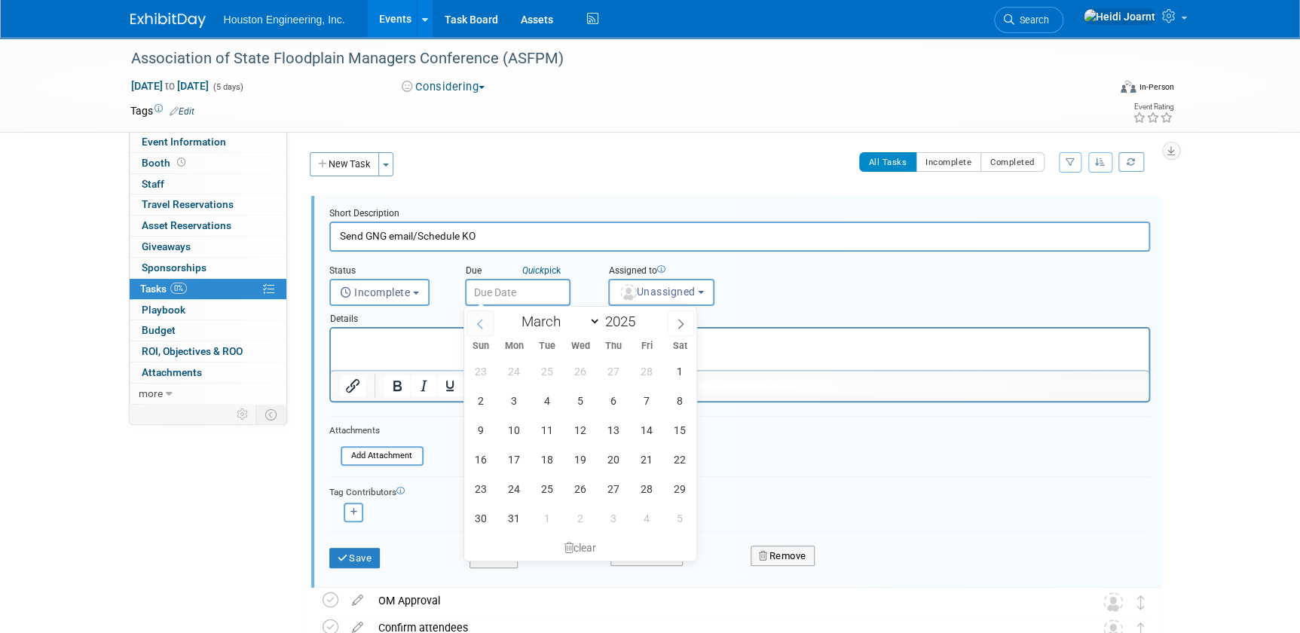
click at [484, 322] on icon at bounding box center [480, 324] width 11 height 11
select select "1"
click at [515, 429] on span "10" at bounding box center [513, 429] width 29 height 29
type input "Feb 10, 2025"
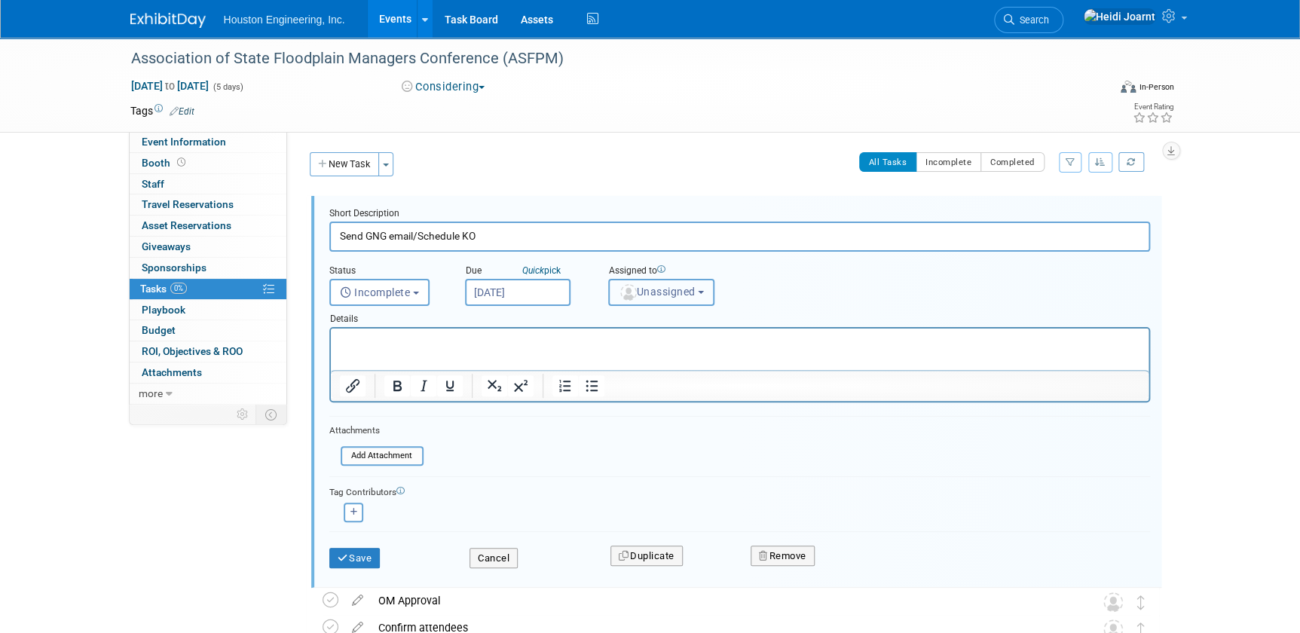
click at [680, 295] on span "Unassigned" at bounding box center [657, 292] width 77 height 12
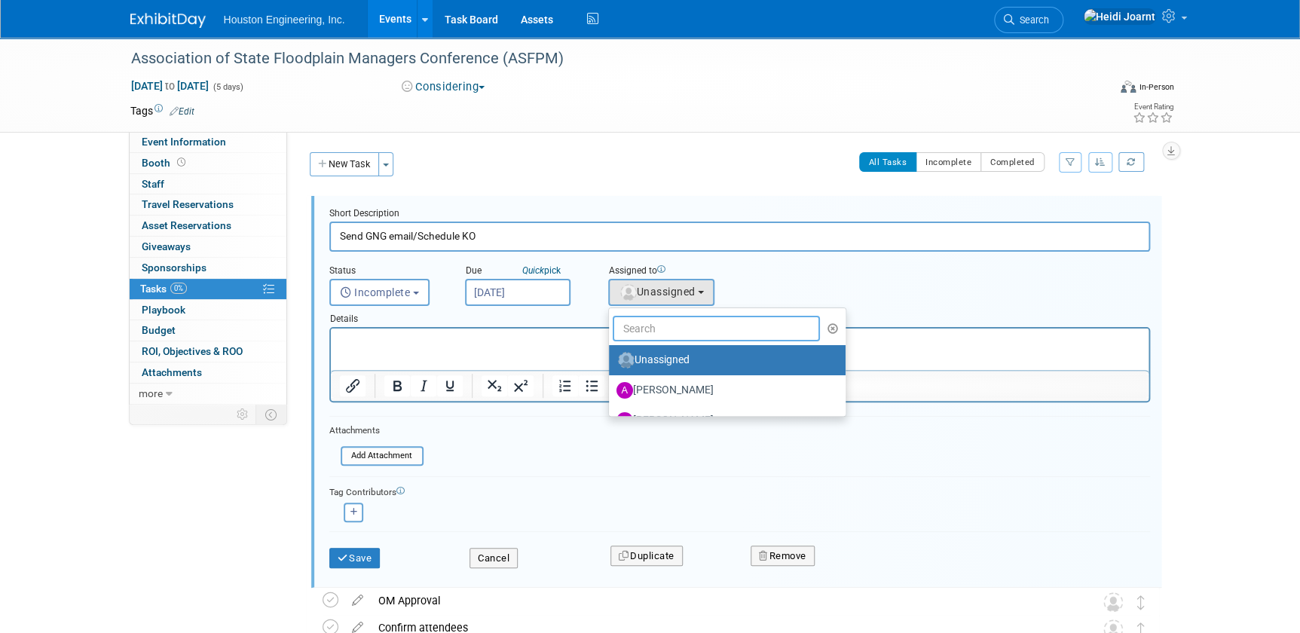
click at [679, 321] on input "text" at bounding box center [717, 329] width 208 height 26
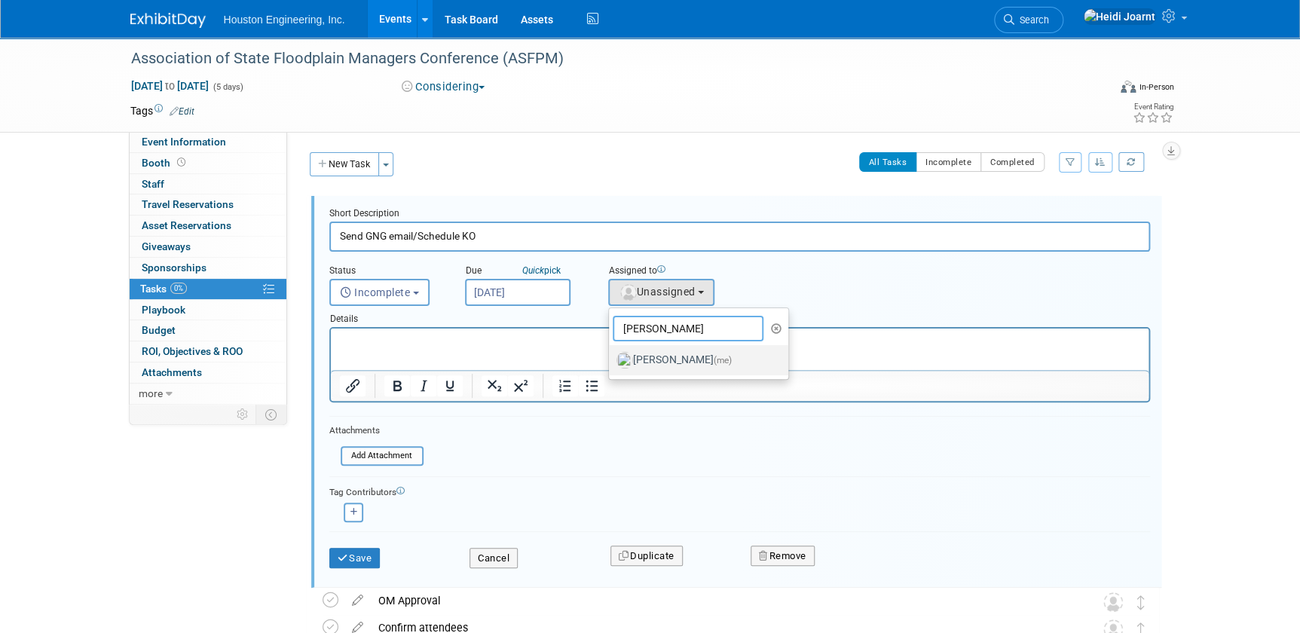
type input "[PERSON_NAME]"
click at [667, 359] on label "[PERSON_NAME] (me)" at bounding box center [695, 360] width 158 height 24
click at [611, 359] on input "[PERSON_NAME] (me)" at bounding box center [606, 358] width 10 height 10
select select "6d2580fd-cc23-403a-9f47-834f17e7f51f"
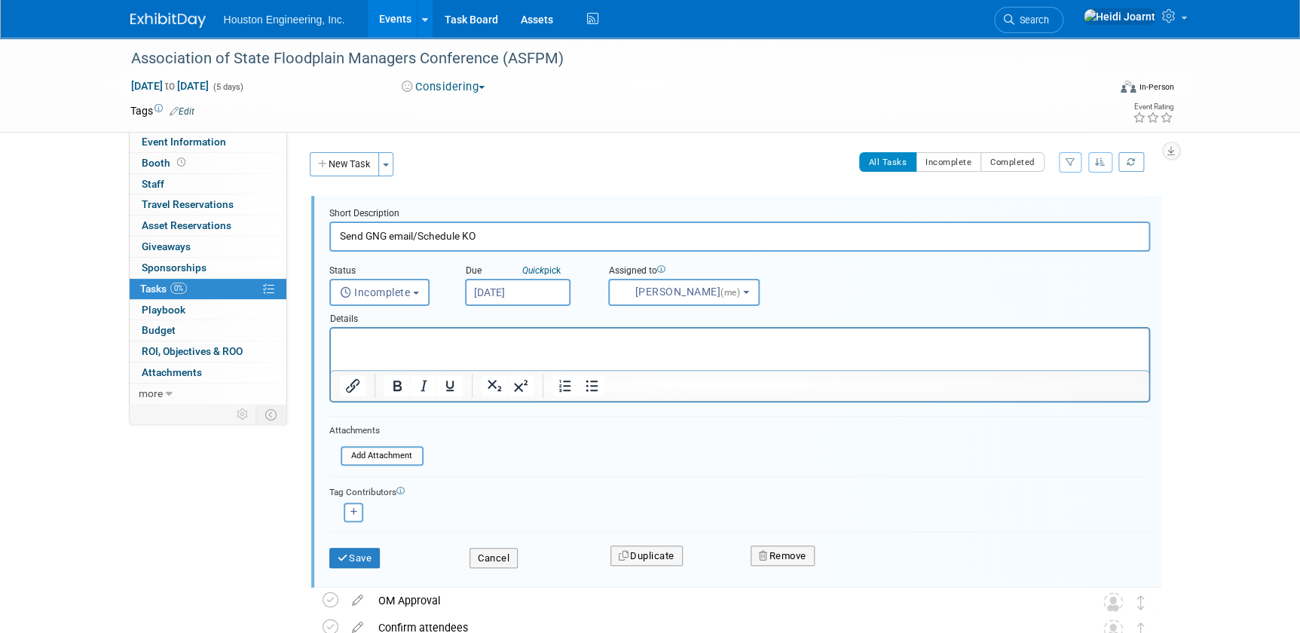
click at [477, 337] on p "Rich Text Area. Press ALT-0 for help." at bounding box center [739, 342] width 800 height 14
click at [358, 538] on div "Save" at bounding box center [388, 553] width 141 height 31
click at [358, 552] on button "Save" at bounding box center [354, 558] width 51 height 21
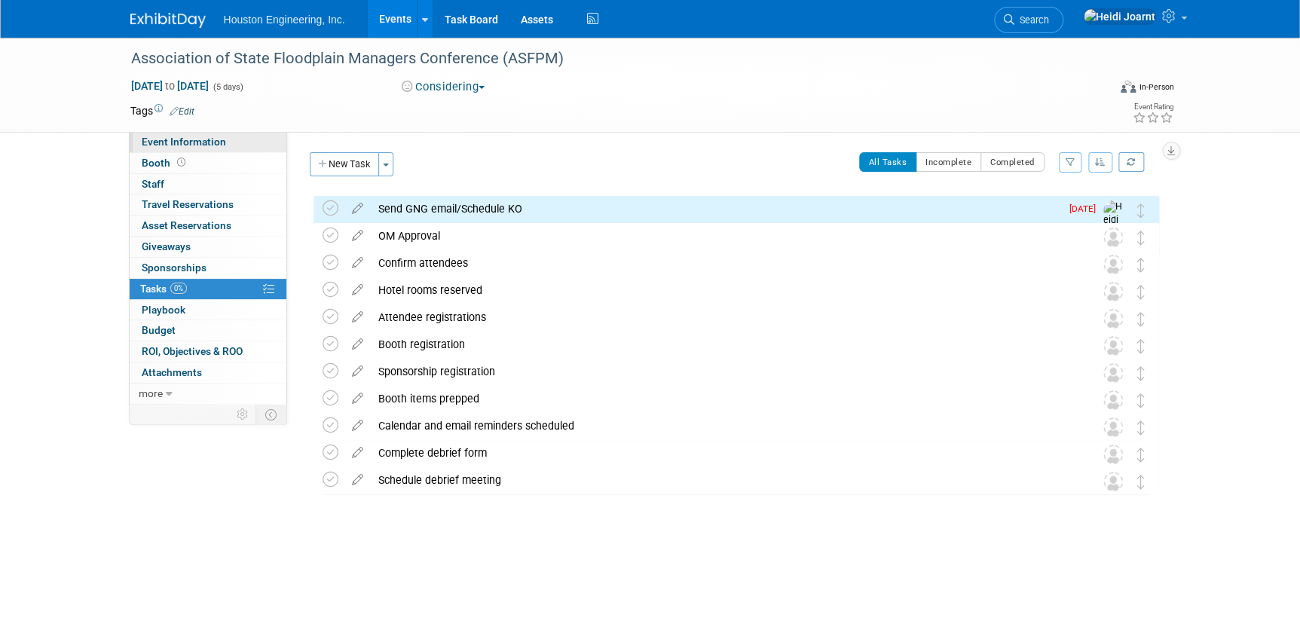
click at [194, 144] on span "Event Information" at bounding box center [184, 142] width 84 height 12
select select "1 - GNG/KO Needed"
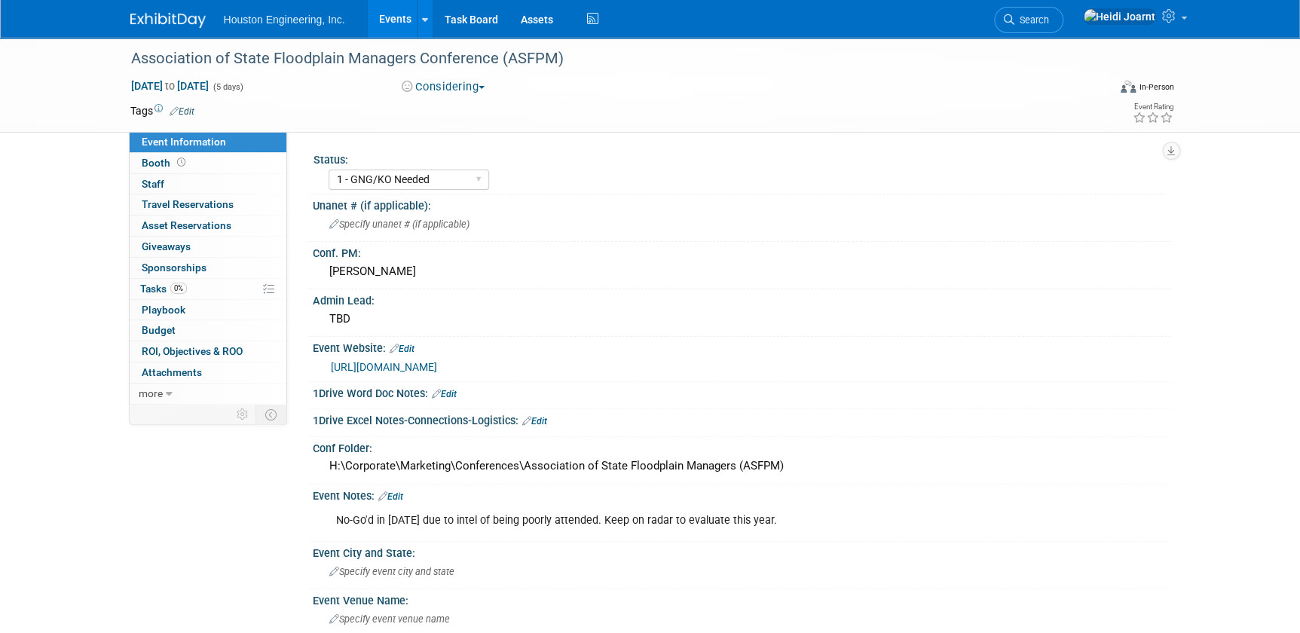
click at [392, 491] on link "Edit" at bounding box center [390, 496] width 25 height 11
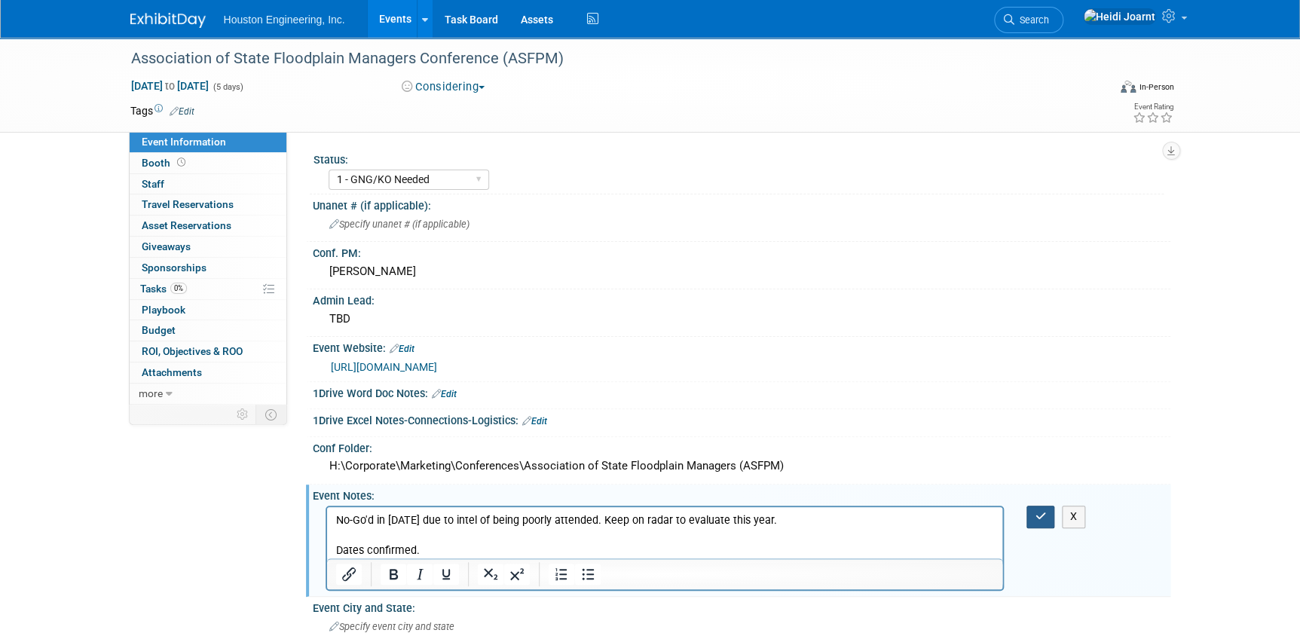
click at [1041, 518] on icon "button" at bounding box center [1040, 516] width 11 height 11
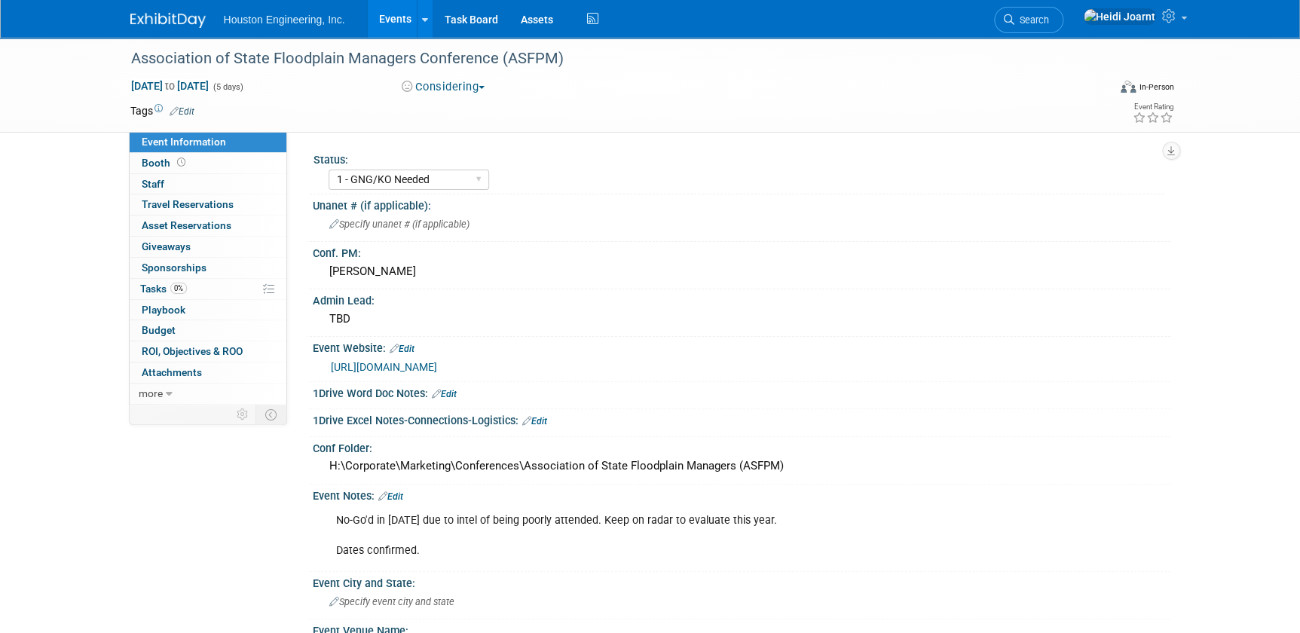
scroll to position [205, 0]
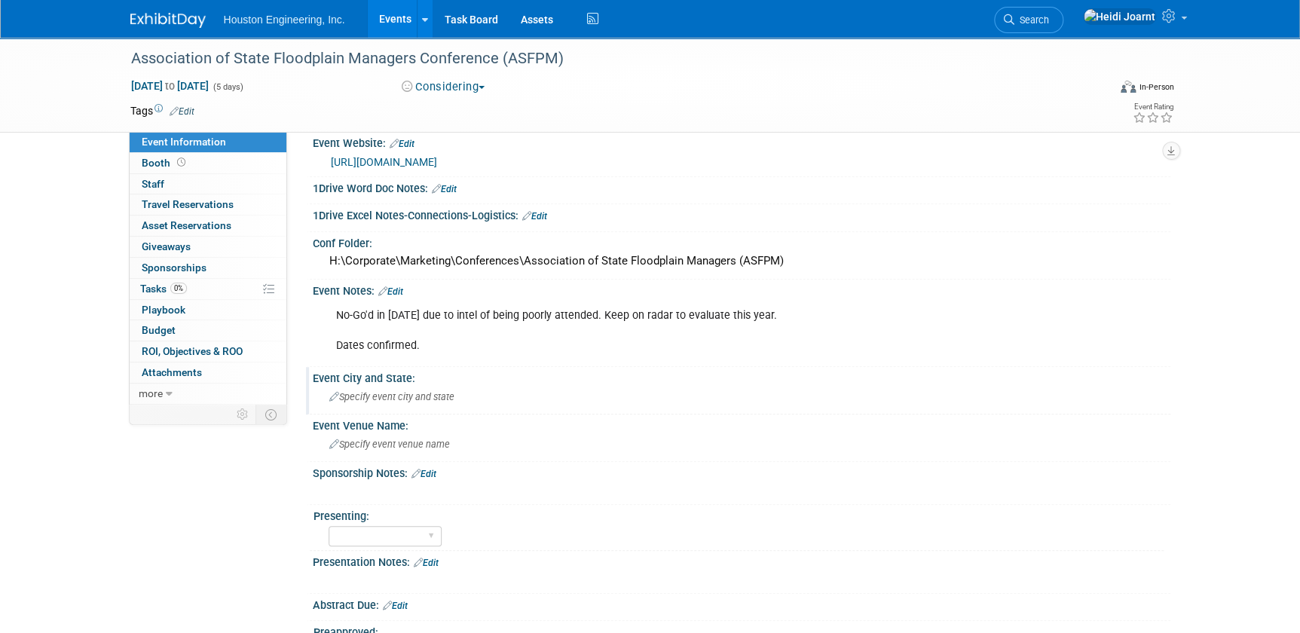
click at [394, 397] on span "Specify event city and state" at bounding box center [391, 396] width 125 height 11
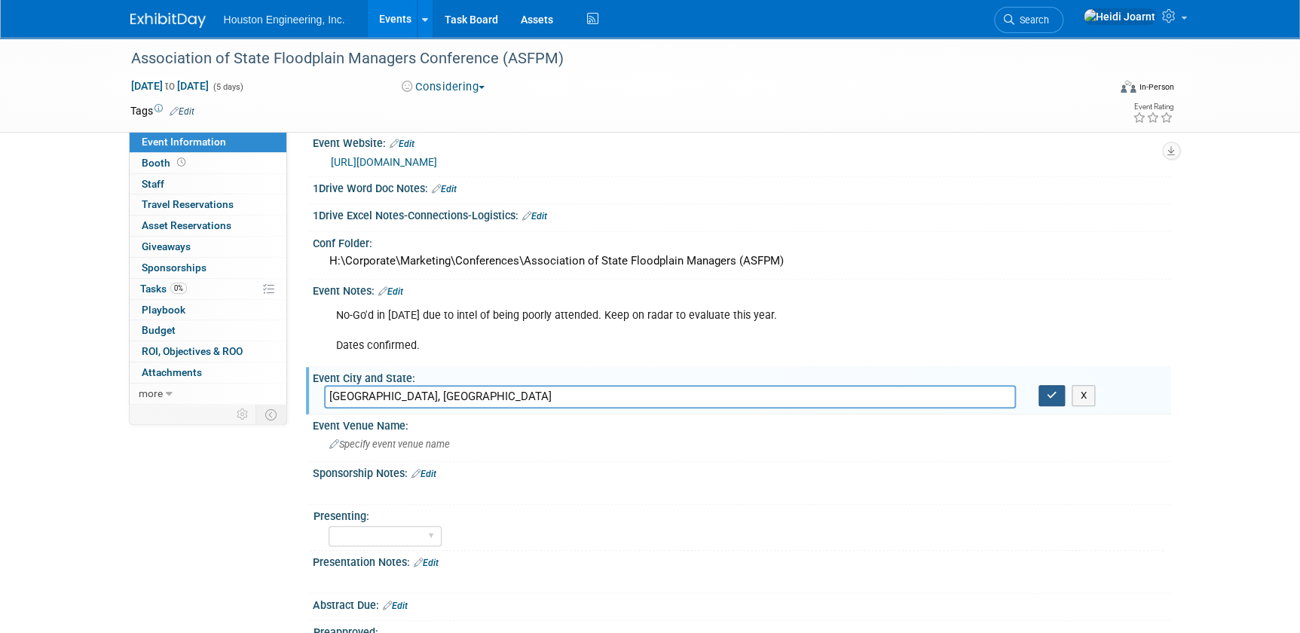
type input "Milwaukee, WI"
click at [1049, 390] on icon "button" at bounding box center [1052, 395] width 11 height 10
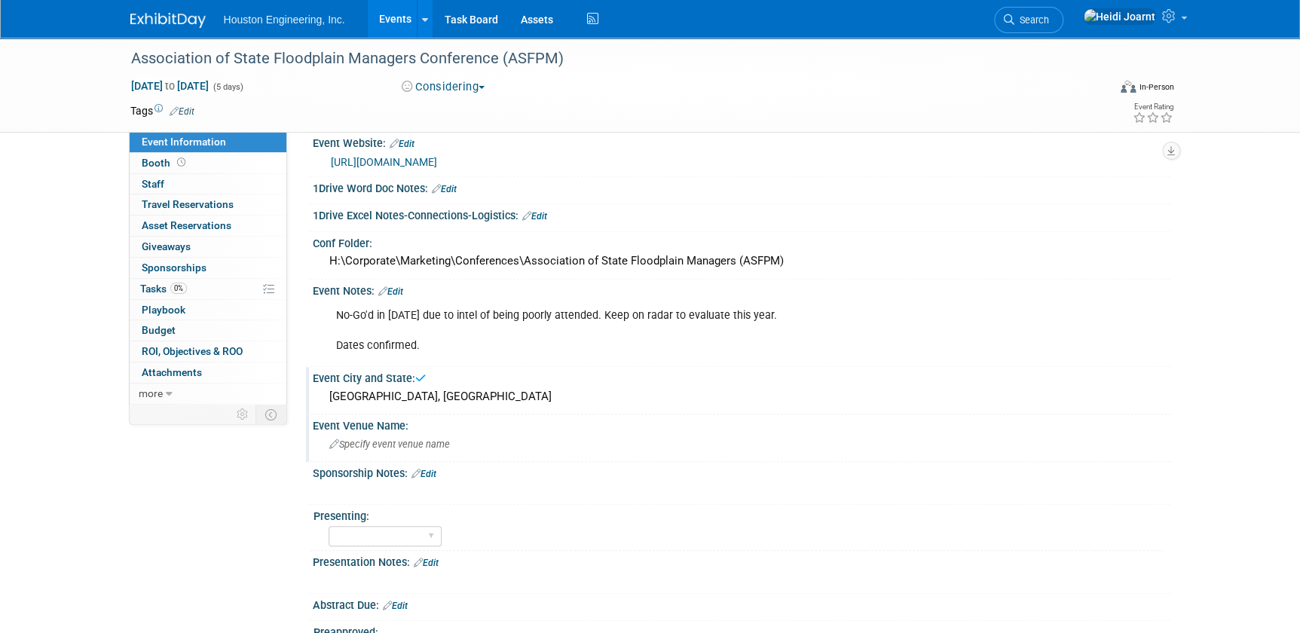
click at [390, 439] on span "Specify event venue name" at bounding box center [389, 444] width 121 height 11
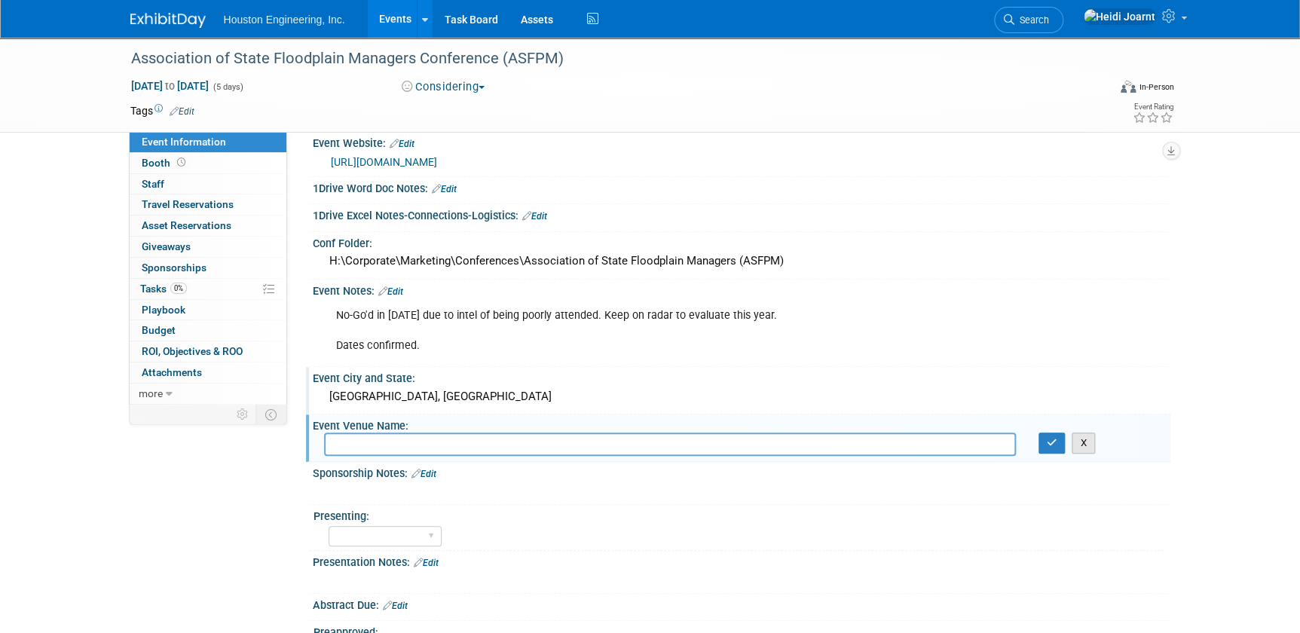
click at [1085, 442] on button "X" at bounding box center [1083, 443] width 23 height 21
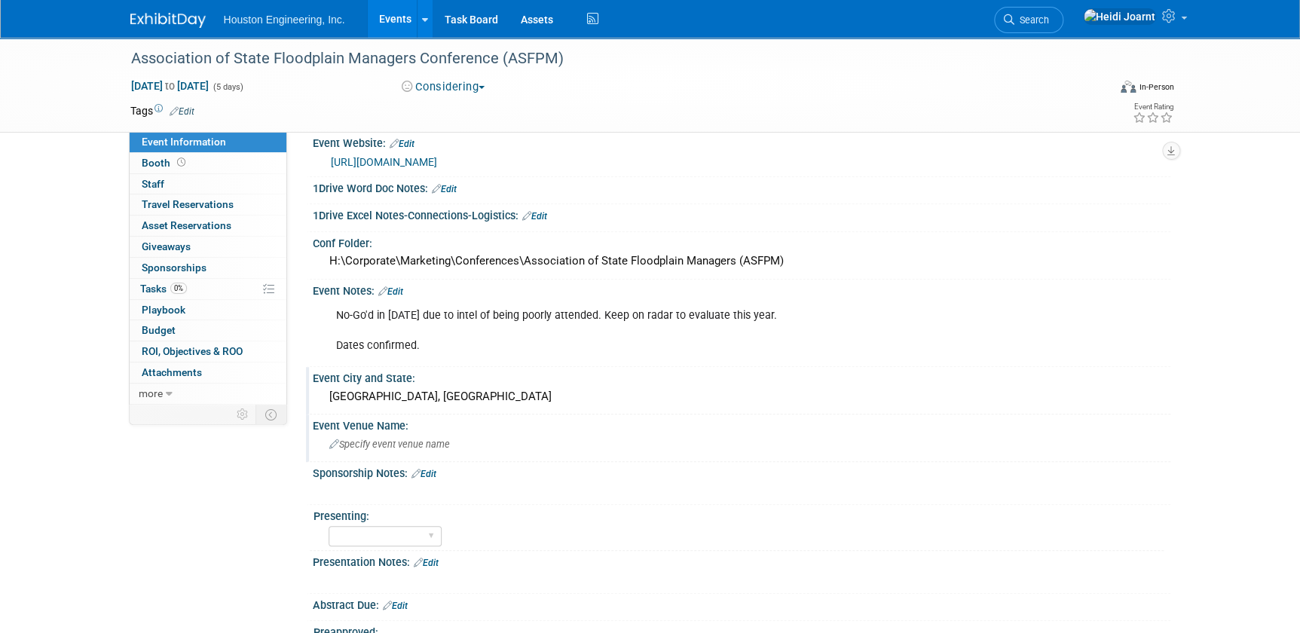
click at [397, 292] on link "Edit" at bounding box center [390, 291] width 25 height 11
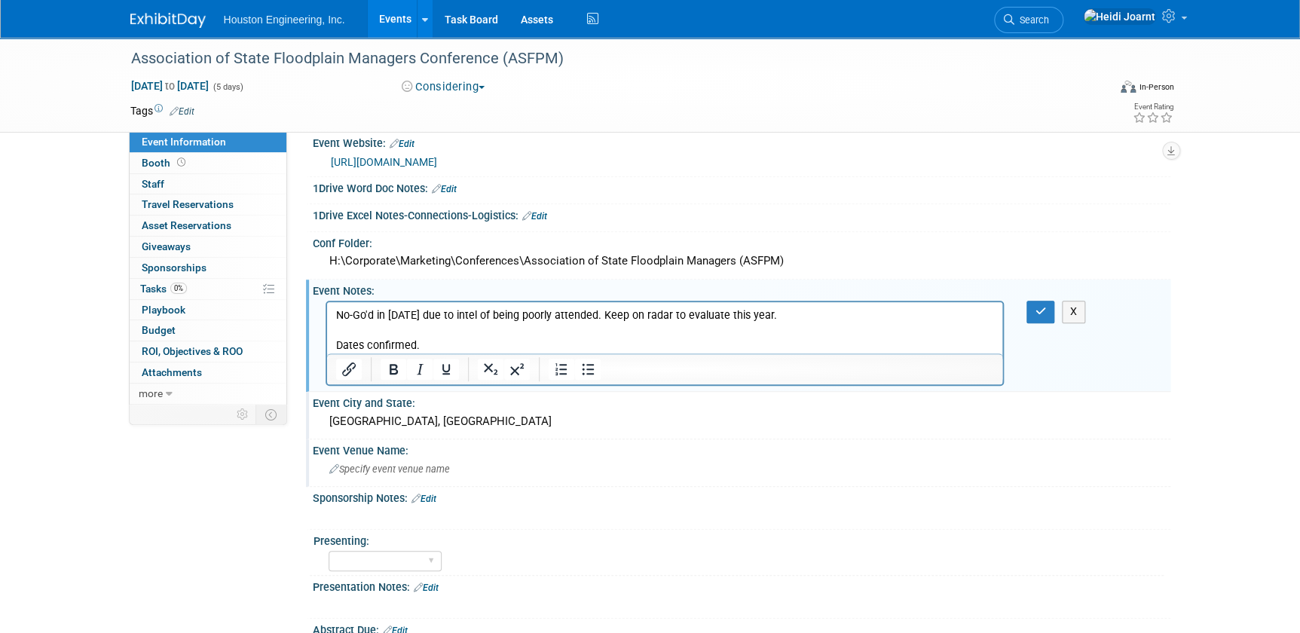
scroll to position [0, 0]
click at [442, 339] on p "No-Go'd in 2025 due to intel of being poorly attended. Keep on radar to evaluat…" at bounding box center [664, 330] width 659 height 45
click at [1044, 307] on icon "button" at bounding box center [1040, 311] width 11 height 11
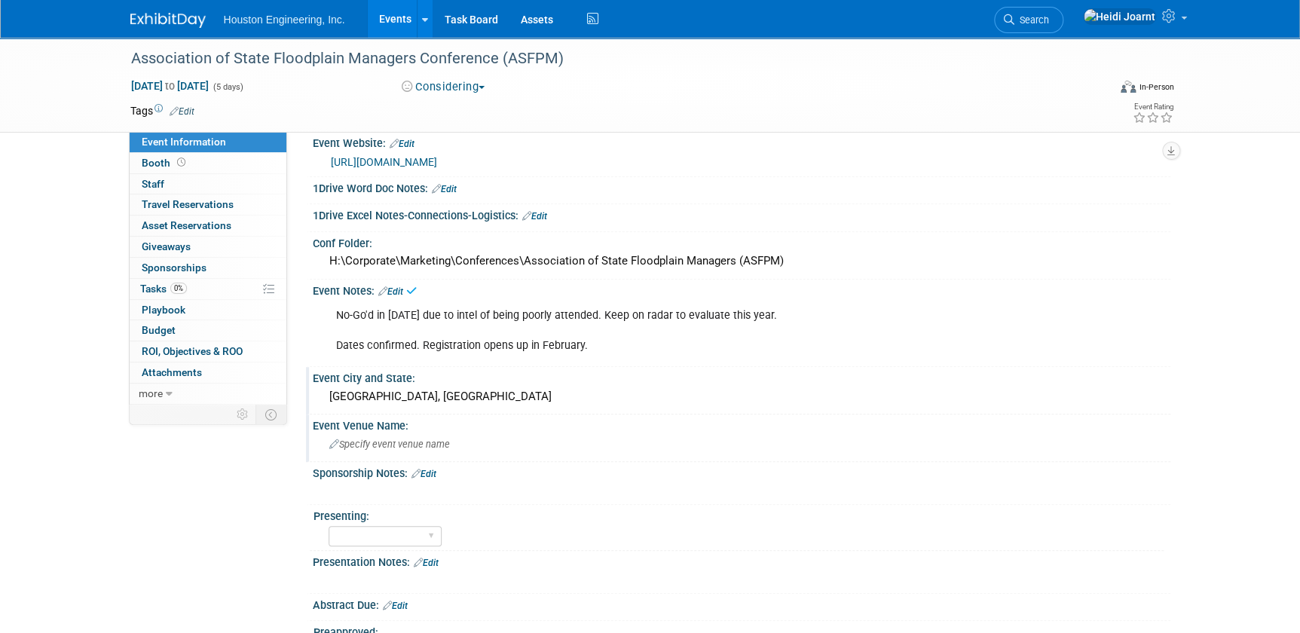
scroll to position [274, 0]
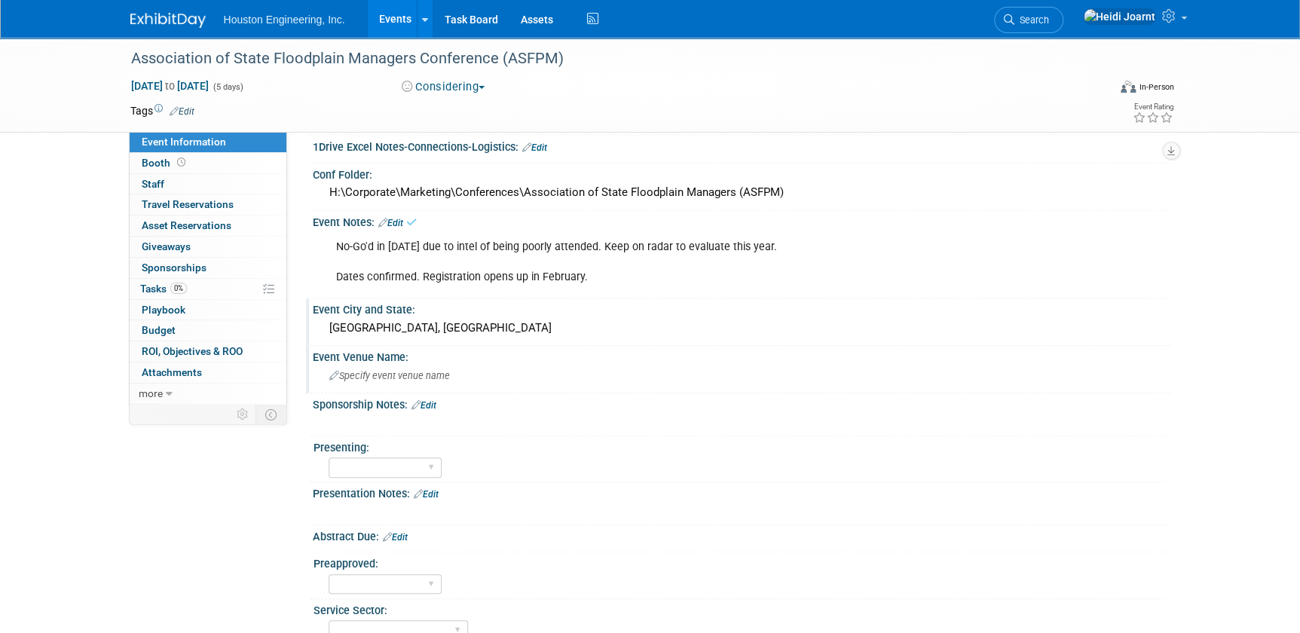
click at [392, 532] on icon at bounding box center [387, 537] width 9 height 10
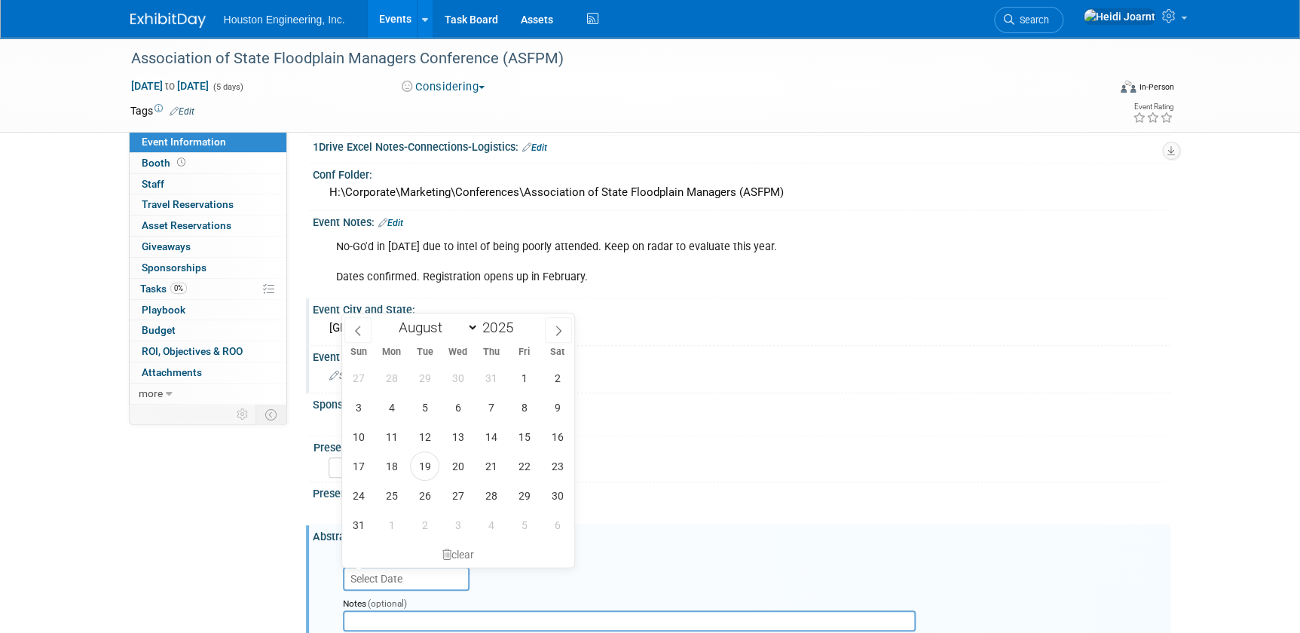
click at [417, 573] on input "text" at bounding box center [406, 579] width 127 height 24
click at [549, 323] on span at bounding box center [558, 330] width 27 height 26
click at [551, 324] on span at bounding box center [558, 330] width 27 height 26
select select "9"
click at [515, 494] on span "31" at bounding box center [523, 495] width 29 height 29
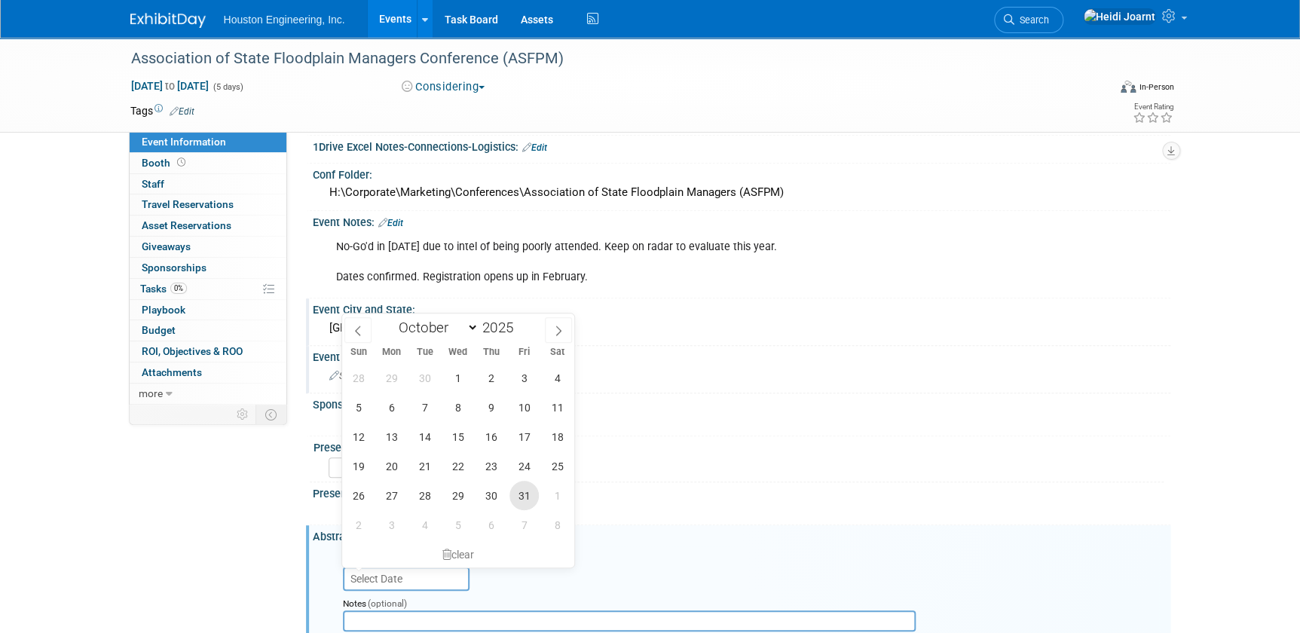
type input "Oct 31, 2025"
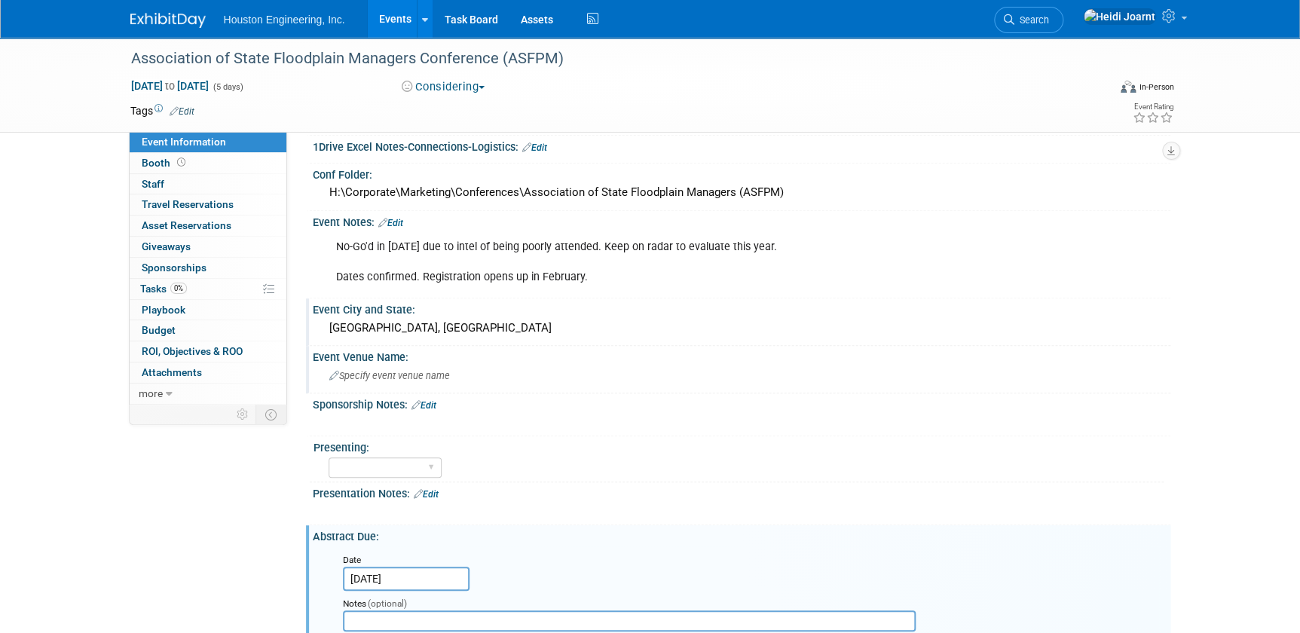
click at [435, 604] on div "Notes (optional)" at bounding box center [642, 602] width 598 height 15
click at [435, 610] on input "text" at bounding box center [629, 620] width 573 height 21
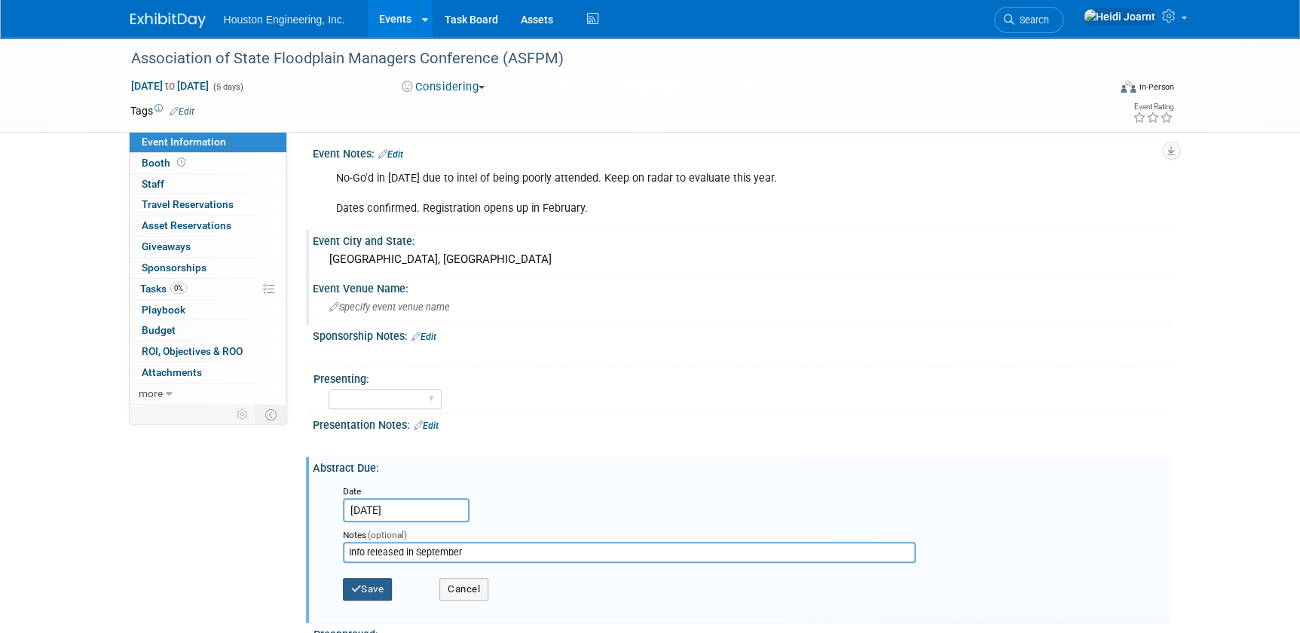
type input "Info released in September"
click at [371, 580] on button "Save" at bounding box center [368, 589] width 50 height 23
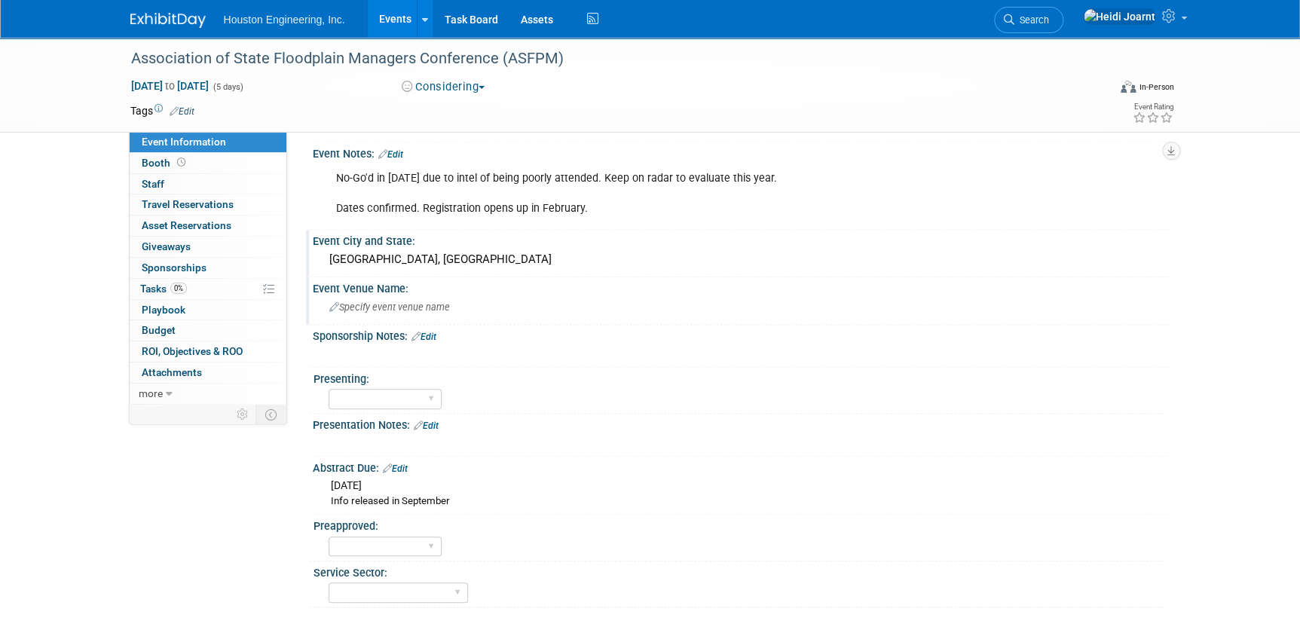
click at [433, 422] on link "Edit" at bounding box center [426, 426] width 25 height 11
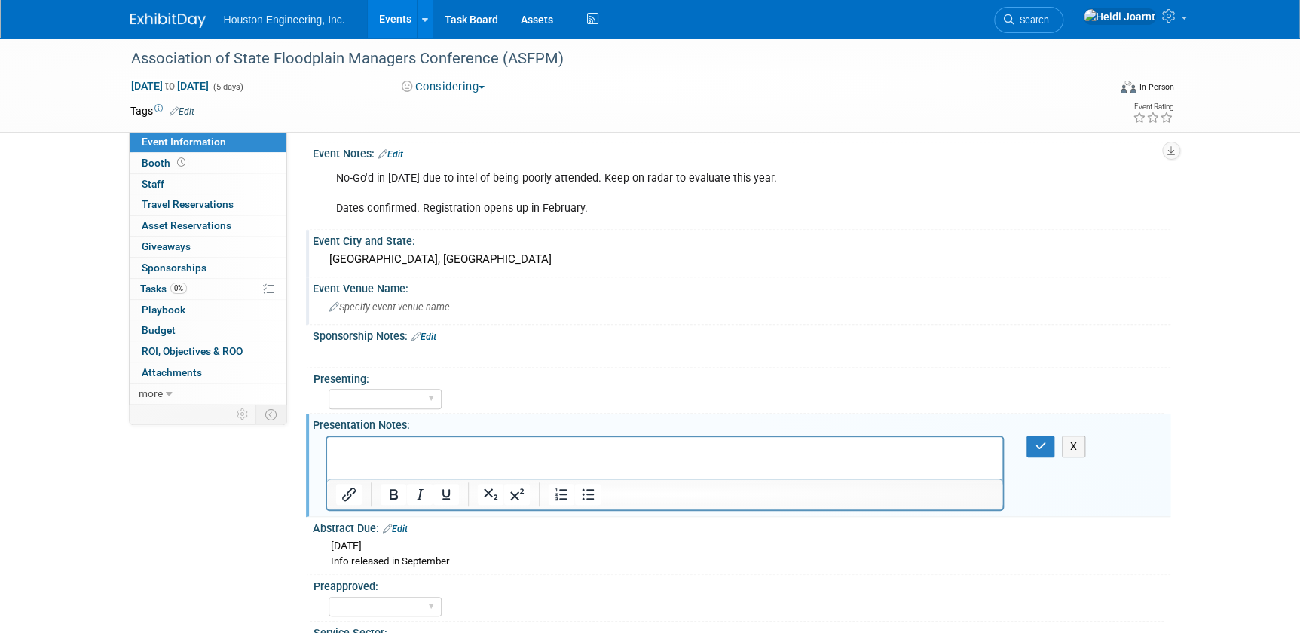
scroll to position [0, 0]
click at [1050, 445] on button "button" at bounding box center [1040, 447] width 28 height 22
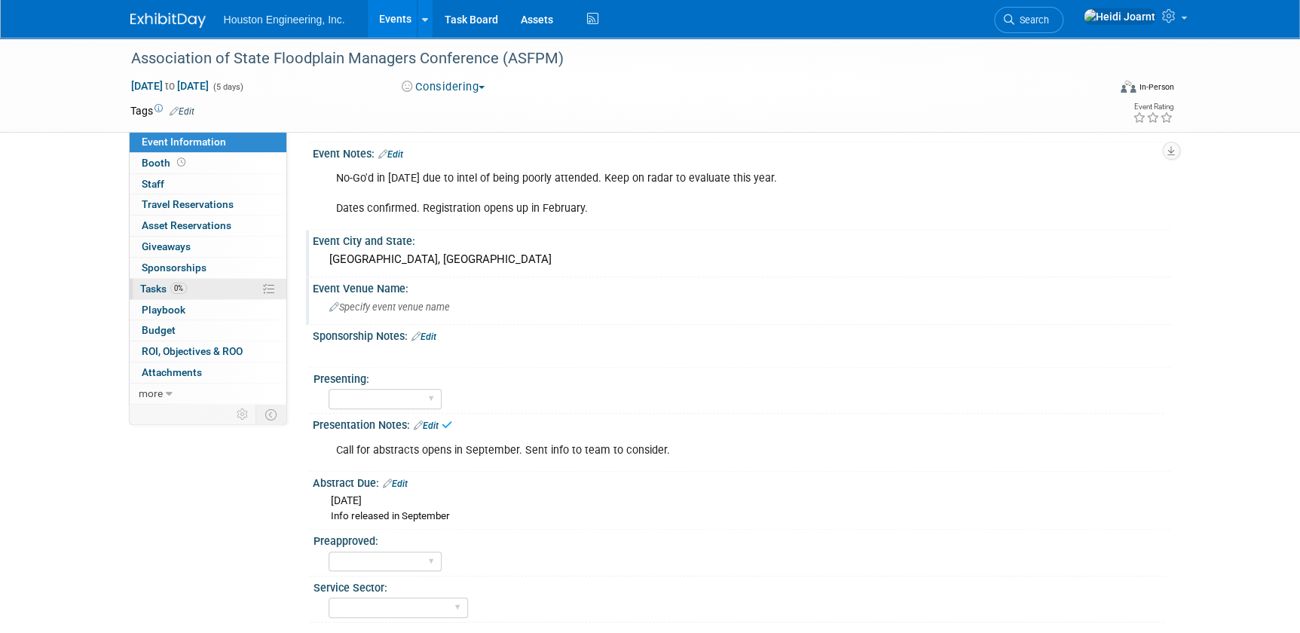
click at [213, 292] on link "0% Tasks 0%" at bounding box center [208, 289] width 157 height 20
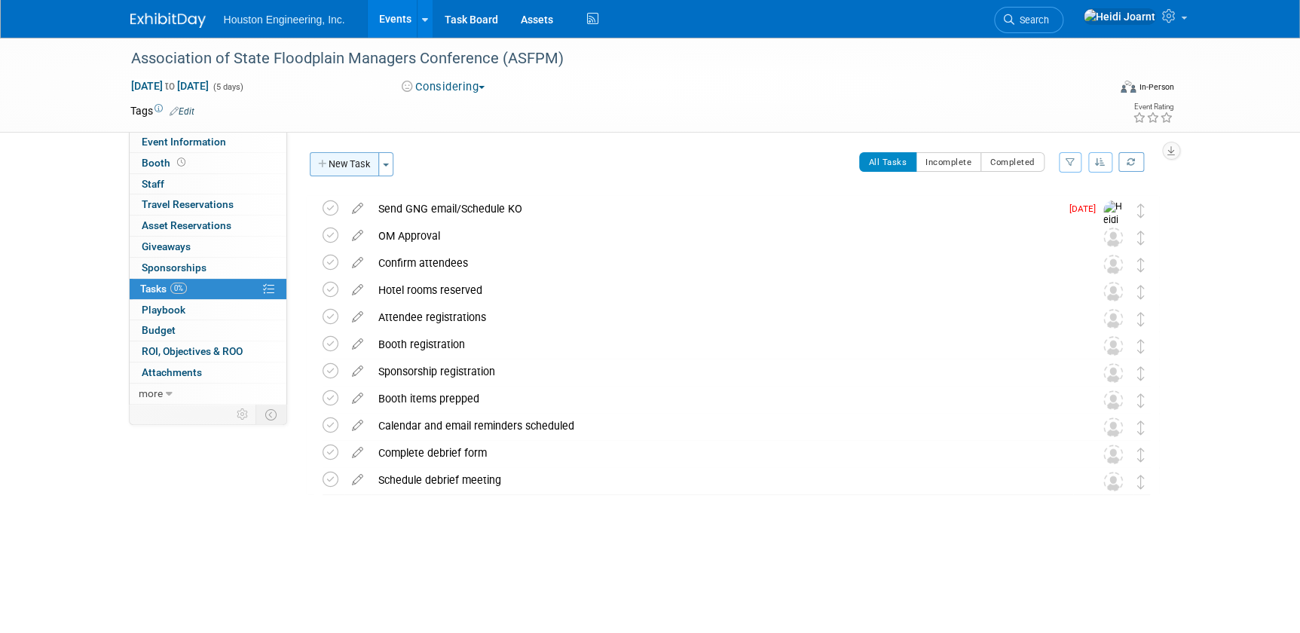
click at [353, 166] on button "New Task" at bounding box center [344, 164] width 69 height 24
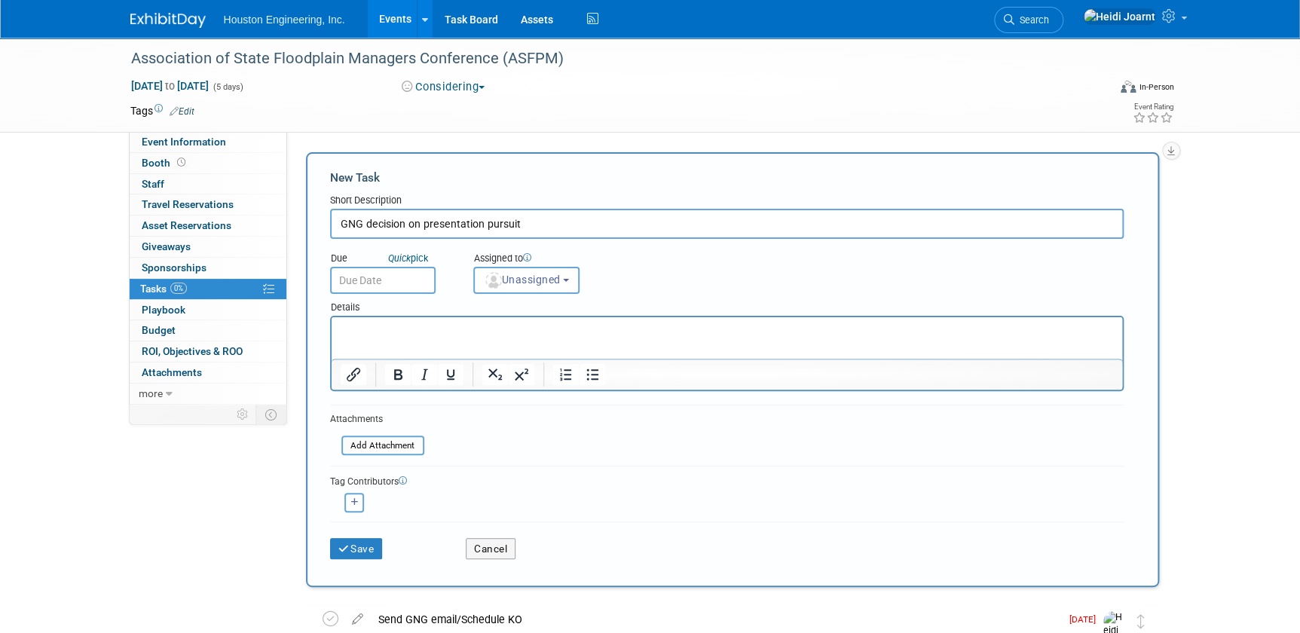
type input "GNG decision on presentation pursuit"
click at [455, 338] on html at bounding box center [726, 327] width 791 height 21
click at [469, 327] on p "Rich Text Area. Press ALT-0 for help." at bounding box center [726, 330] width 773 height 15
click at [528, 283] on span "Unassigned" at bounding box center [522, 280] width 77 height 12
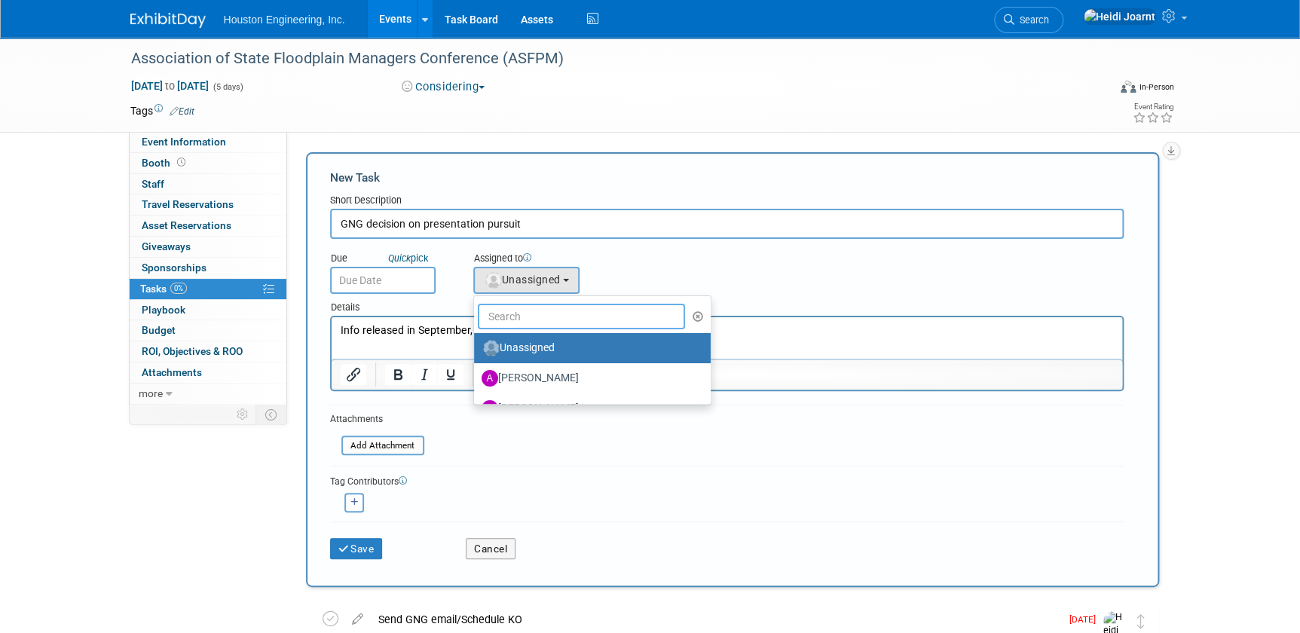
click at [531, 315] on input "text" at bounding box center [582, 317] width 208 height 26
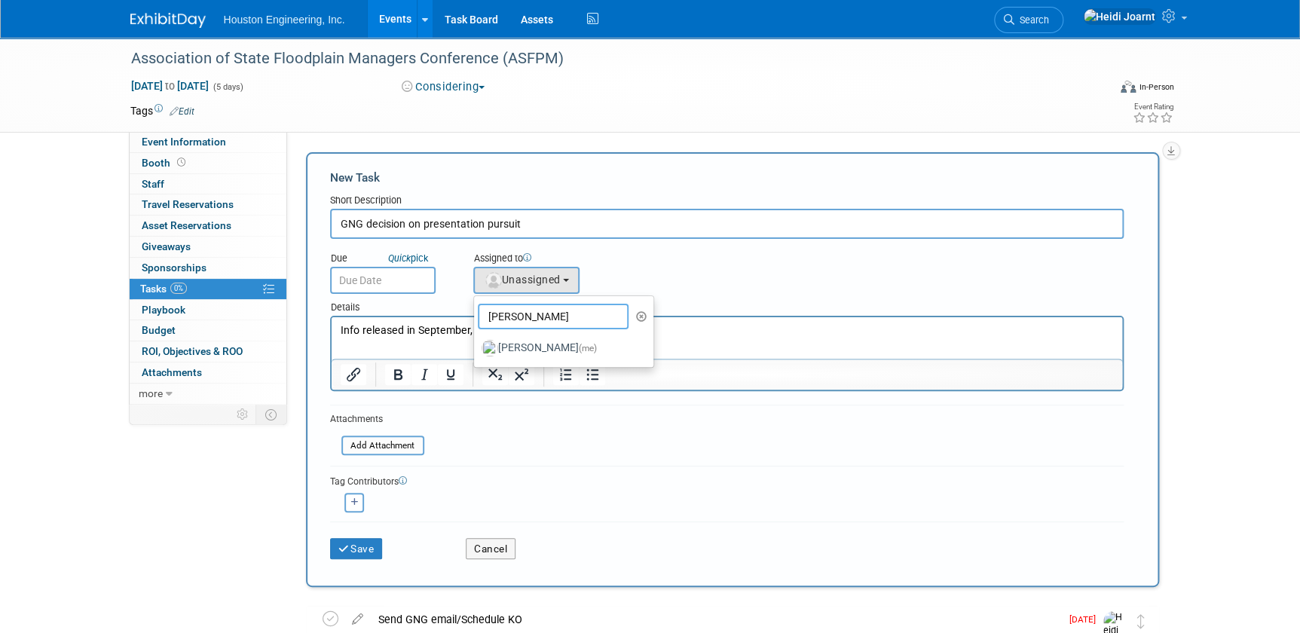
drag, startPoint x: 813, startPoint y: 646, endPoint x: 803, endPoint y: 647, distance: 10.6
type input "greg t"
drag, startPoint x: 549, startPoint y: 344, endPoint x: 216, endPoint y: 27, distance: 460.0
click at [549, 344] on label "Greg Thompson" at bounding box center [561, 348] width 158 height 24
click at [476, 344] on input "Greg Thompson" at bounding box center [471, 346] width 10 height 10
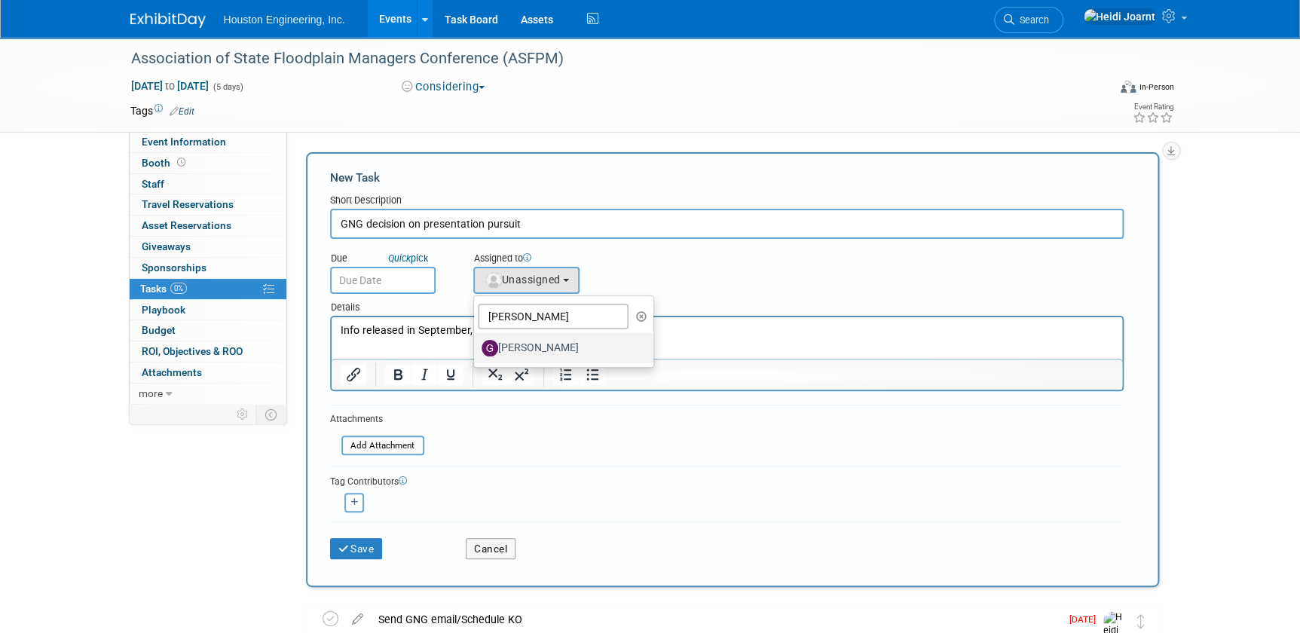
select select "c0eb342b-2723-4452-8a61-ddab8bf00cb3"
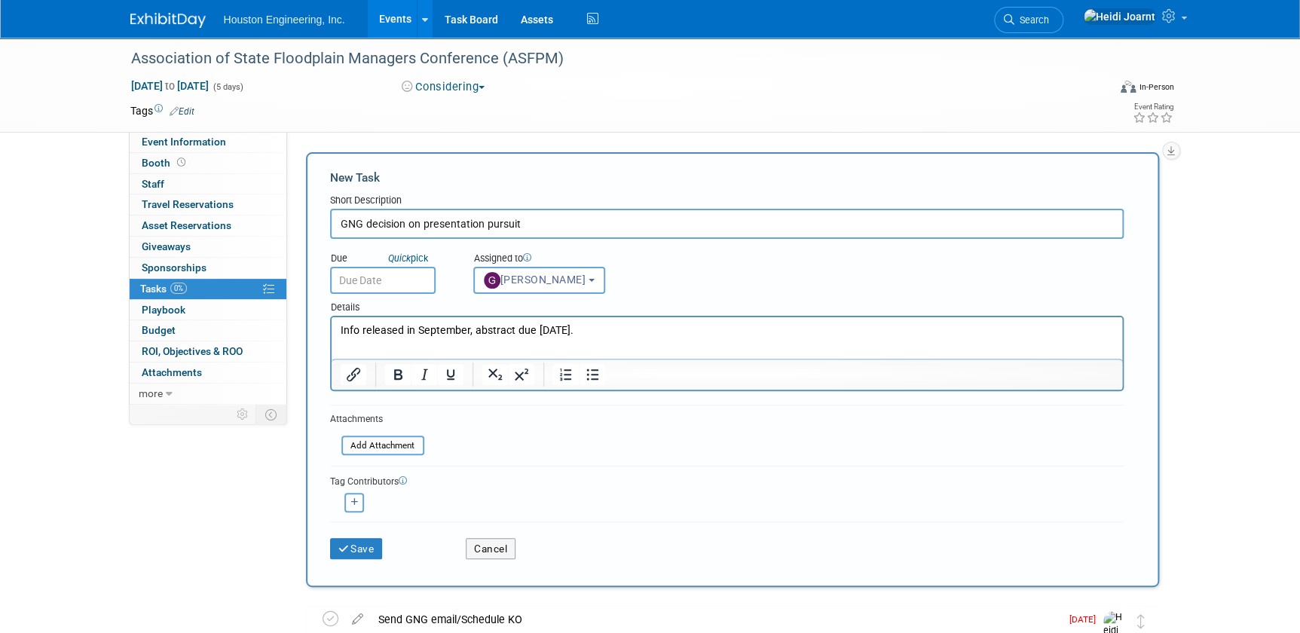
click at [412, 286] on input "text" at bounding box center [383, 280] width 106 height 27
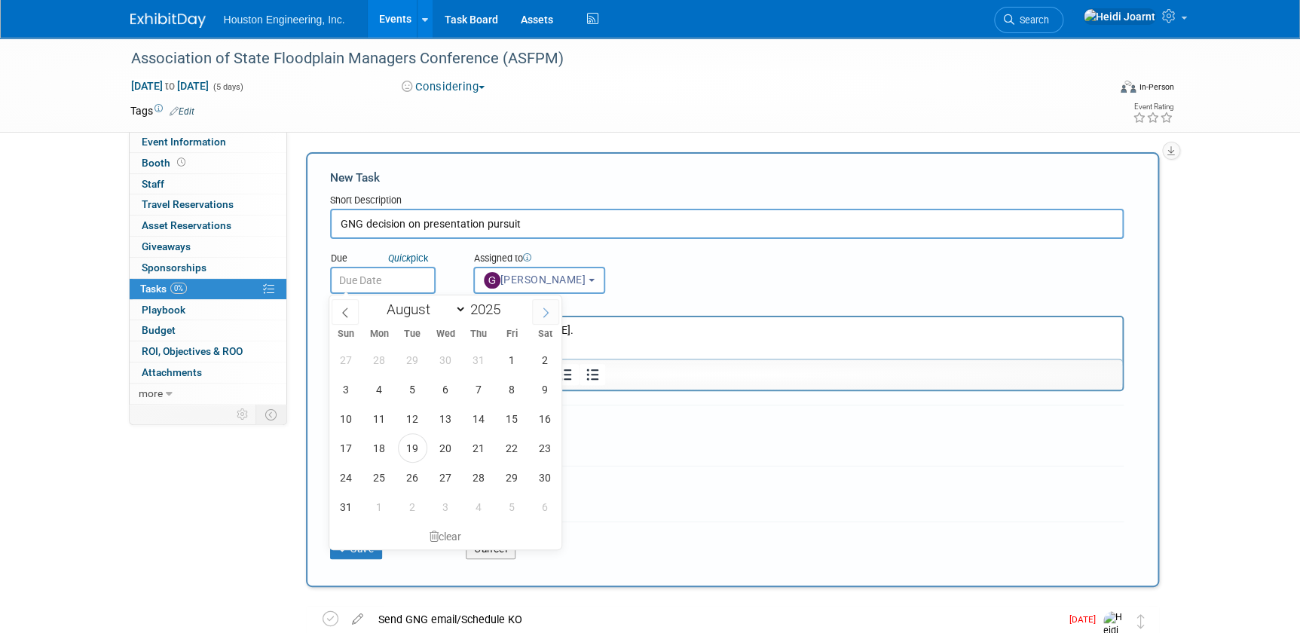
click at [550, 307] on icon at bounding box center [545, 312] width 11 height 11
select select "8"
click at [407, 472] on span "30" at bounding box center [412, 477] width 29 height 29
type input "Sep 30, 2025"
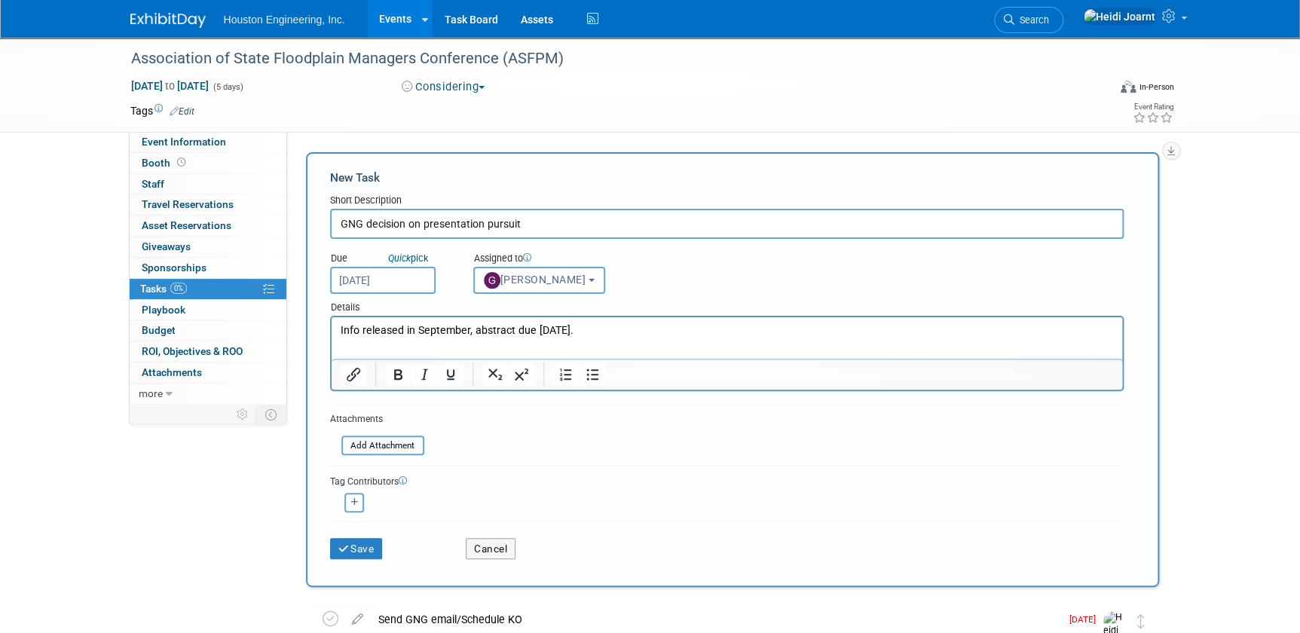
click at [587, 332] on p "Info released in September, abstract due Oct 31." at bounding box center [726, 330] width 773 height 15
click at [358, 495] on button "button" at bounding box center [354, 503] width 20 height 20
select select
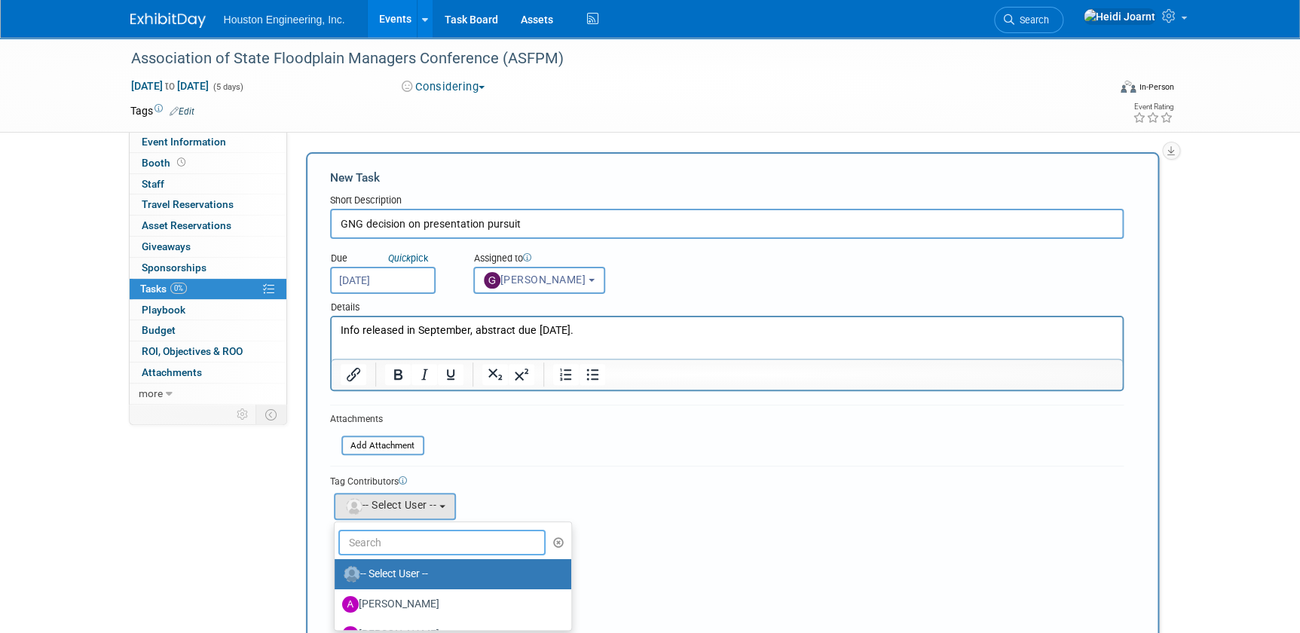
click at [410, 539] on input "text" at bounding box center [442, 543] width 208 height 26
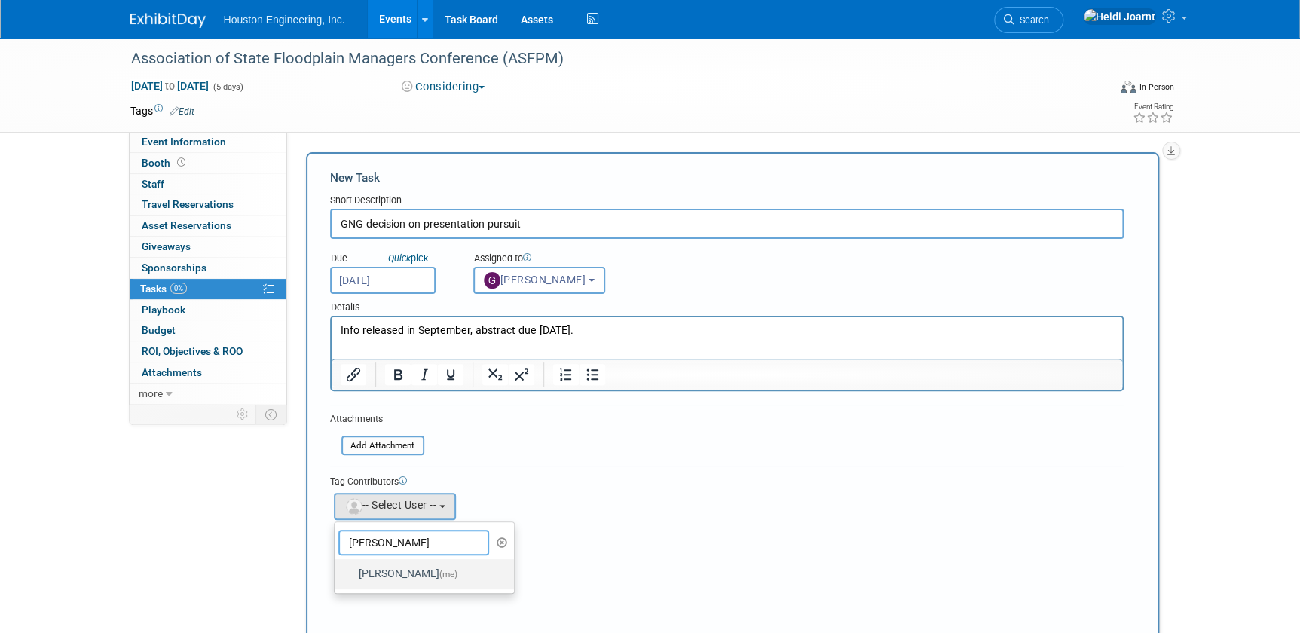
type input "heidi"
click at [393, 580] on label "Heidi Joarnt (me)" at bounding box center [421, 574] width 158 height 24
click at [337, 577] on input "Heidi Joarnt (me)" at bounding box center [332, 572] width 10 height 10
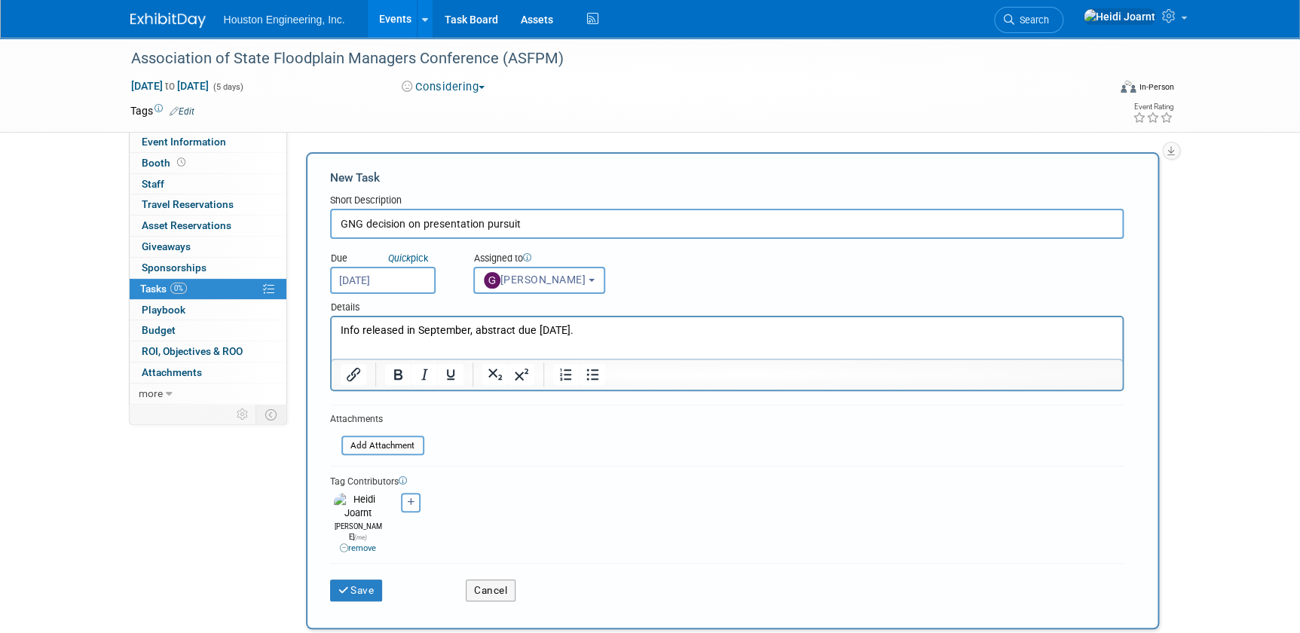
click at [612, 338] on html "Info released in September, abstract due Oct 31." at bounding box center [726, 327] width 791 height 21
click at [573, 331] on link "Conference" at bounding box center [601, 330] width 56 height 12
click at [796, 351] on p "﻿Conference" at bounding box center [726, 345] width 773 height 15
click at [363, 335] on p "Info released in September, abstract due Oct 31." at bounding box center [726, 330] width 773 height 15
click at [592, 347] on p "Conference" at bounding box center [726, 345] width 773 height 15
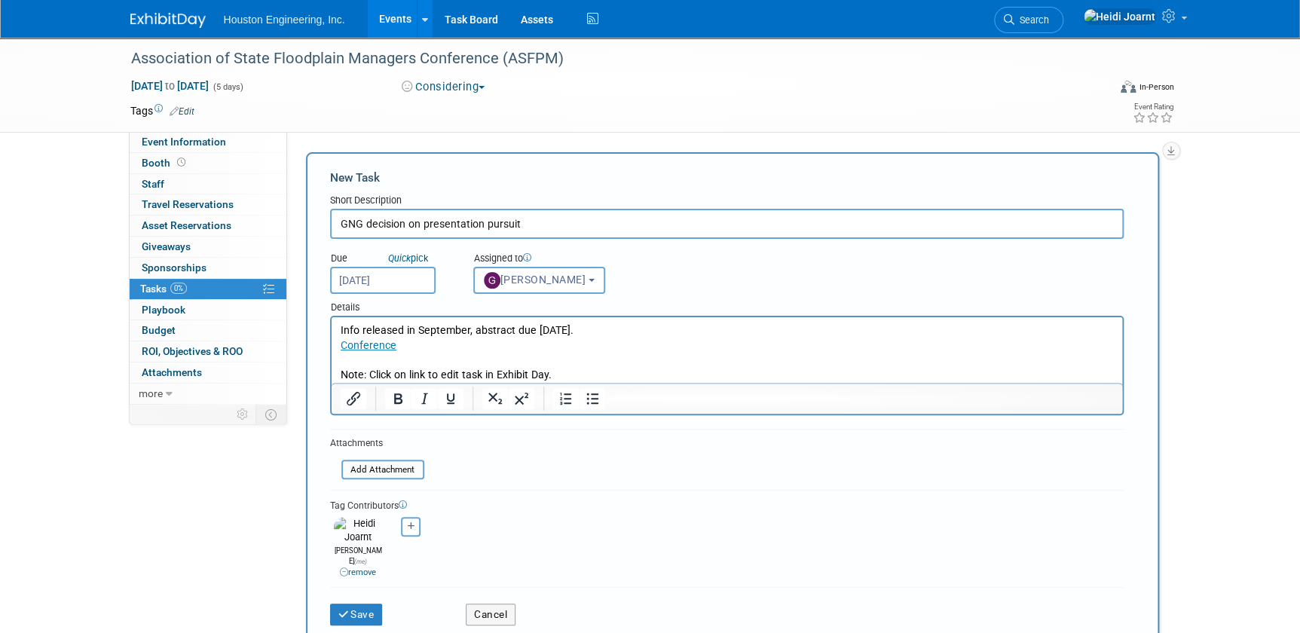
click at [564, 378] on p "Note: Click on link to edit task in Exhibit Day." at bounding box center [726, 375] width 773 height 15
click at [347, 610] on icon "submit" at bounding box center [344, 615] width 13 height 11
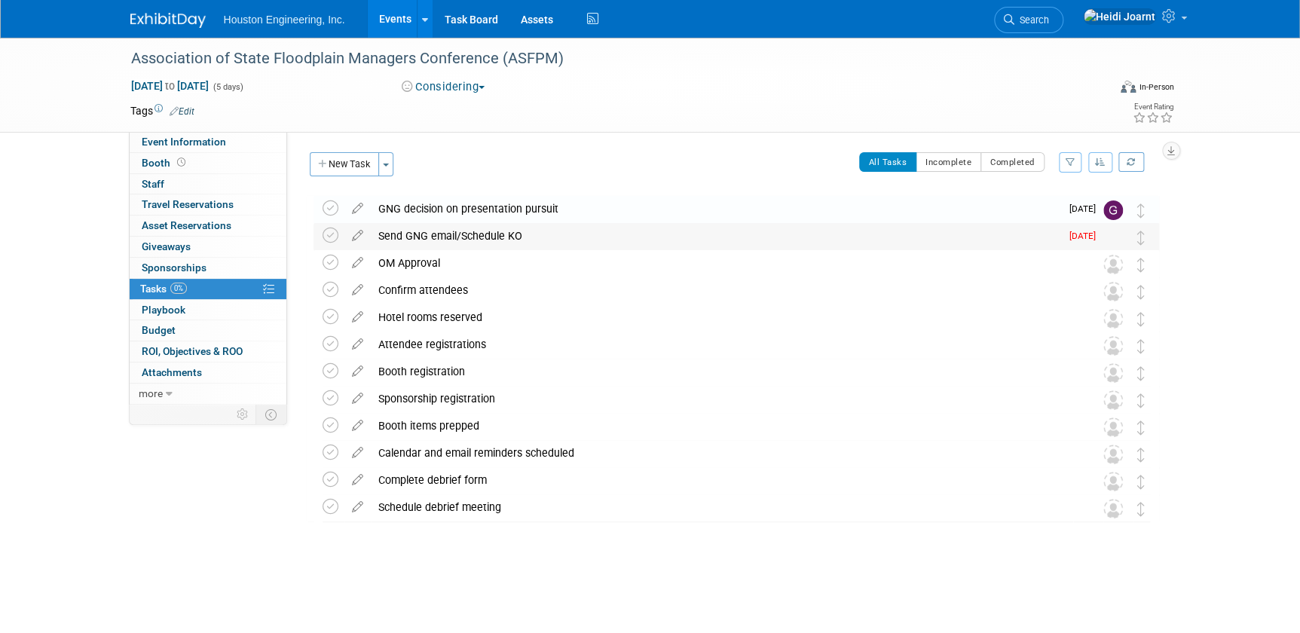
click at [468, 241] on div "Send GNG email/Schedule KO" at bounding box center [716, 236] width 690 height 26
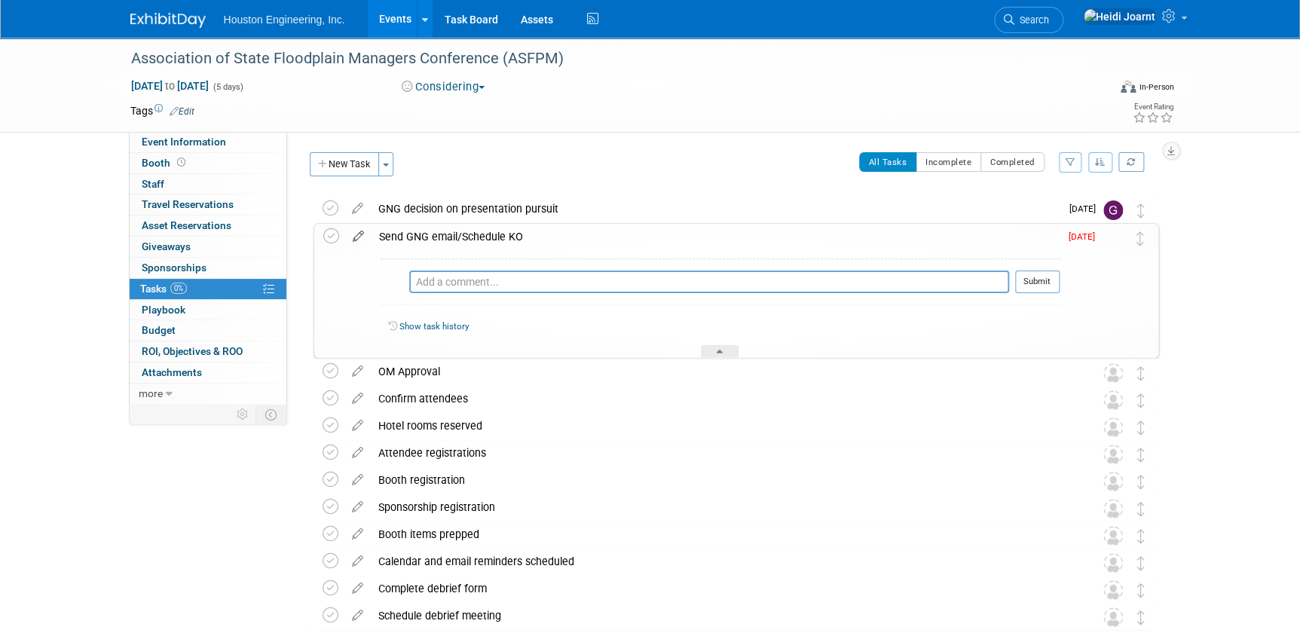
click at [357, 237] on icon at bounding box center [358, 233] width 26 height 19
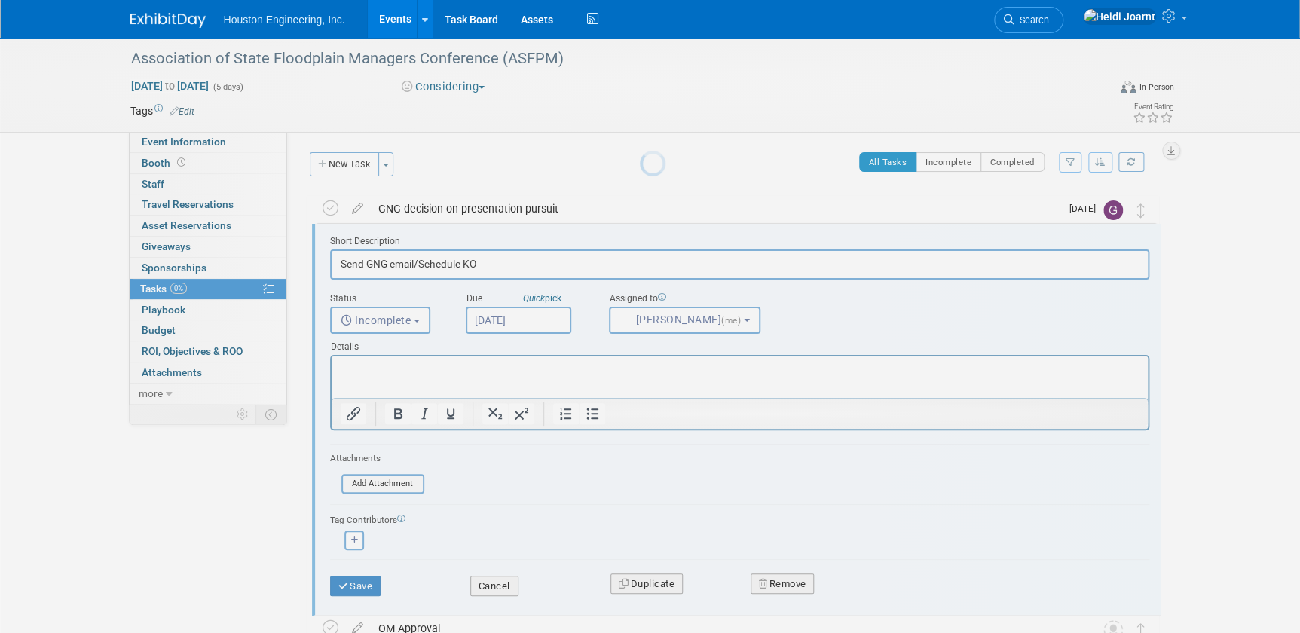
scroll to position [2, 0]
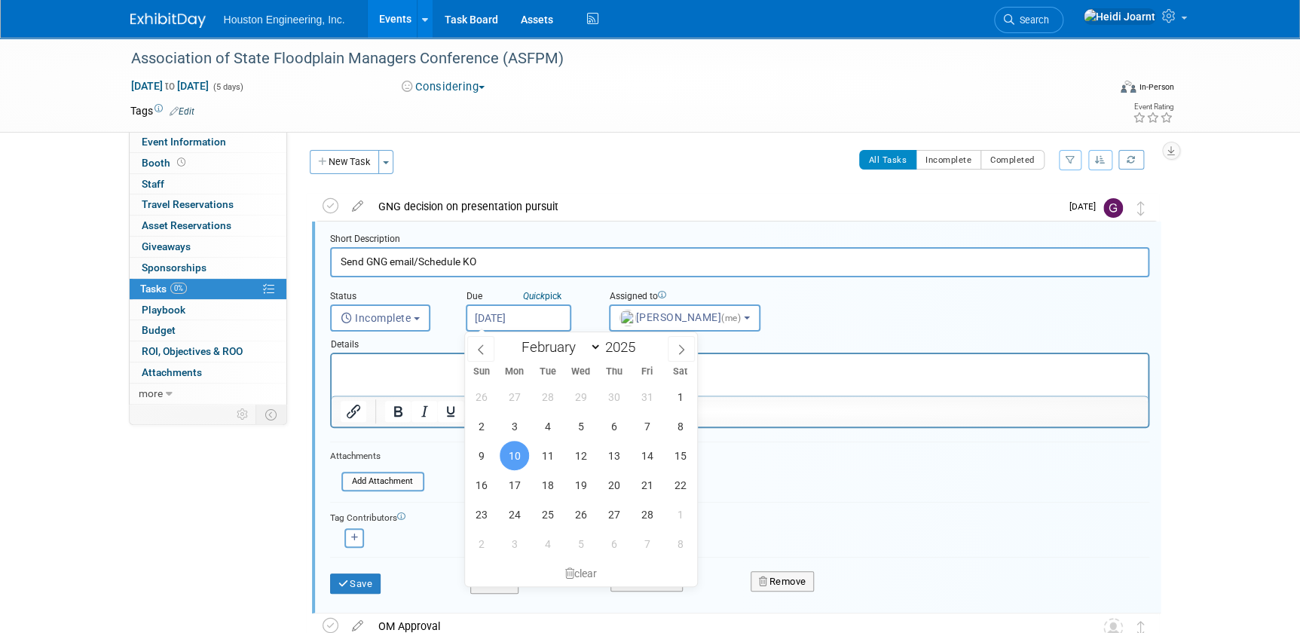
click at [549, 320] on input "Feb 10, 2025" at bounding box center [519, 317] width 106 height 27
click at [641, 340] on span at bounding box center [641, 342] width 11 height 9
type input "2026"
click at [539, 397] on span "3" at bounding box center [547, 396] width 29 height 29
type input "Feb 3, 2026"
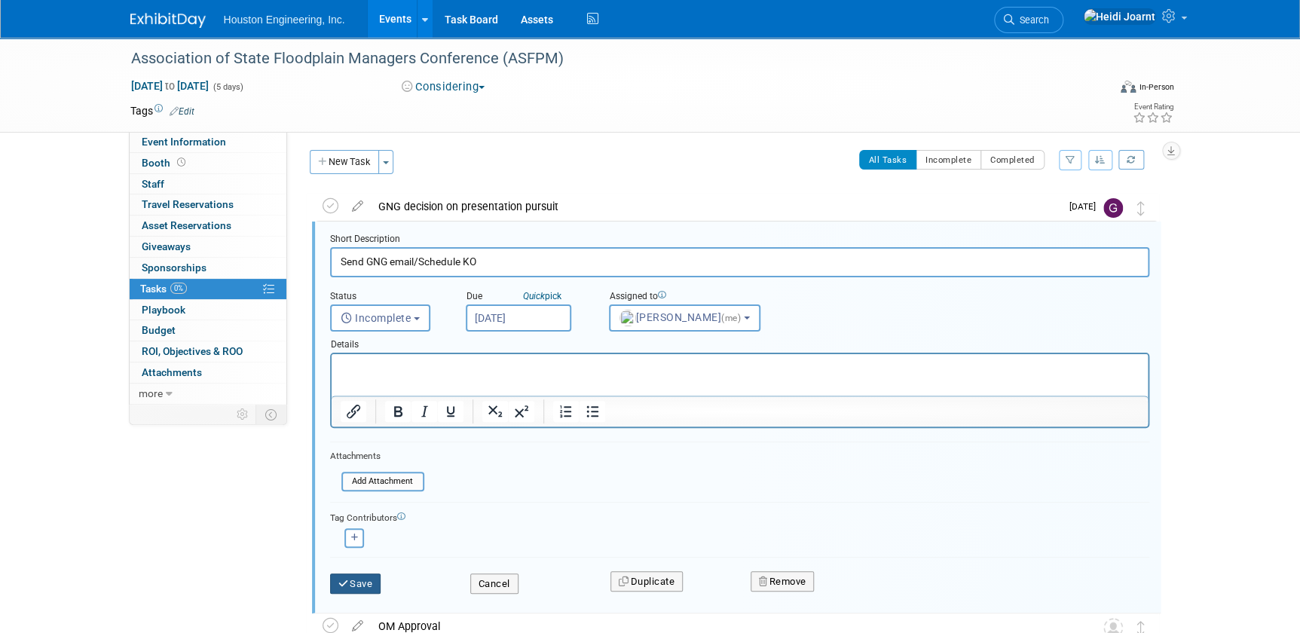
click at [369, 585] on button "Save" at bounding box center [355, 583] width 51 height 21
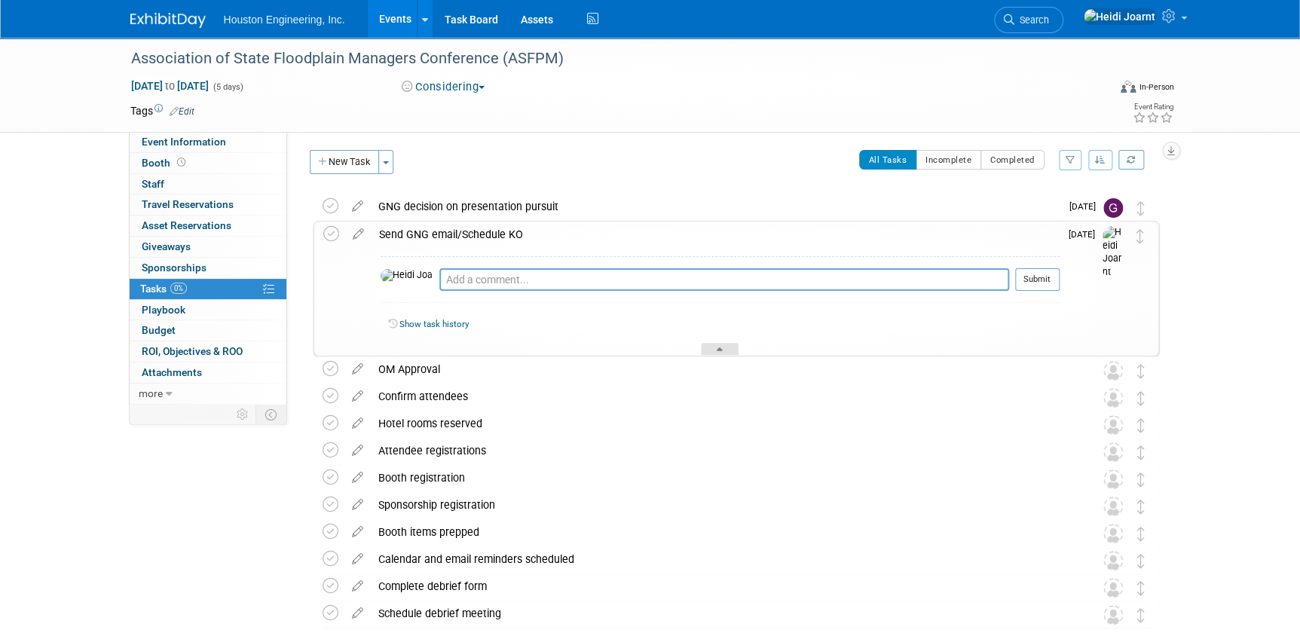
click at [701, 350] on div at bounding box center [720, 349] width 38 height 13
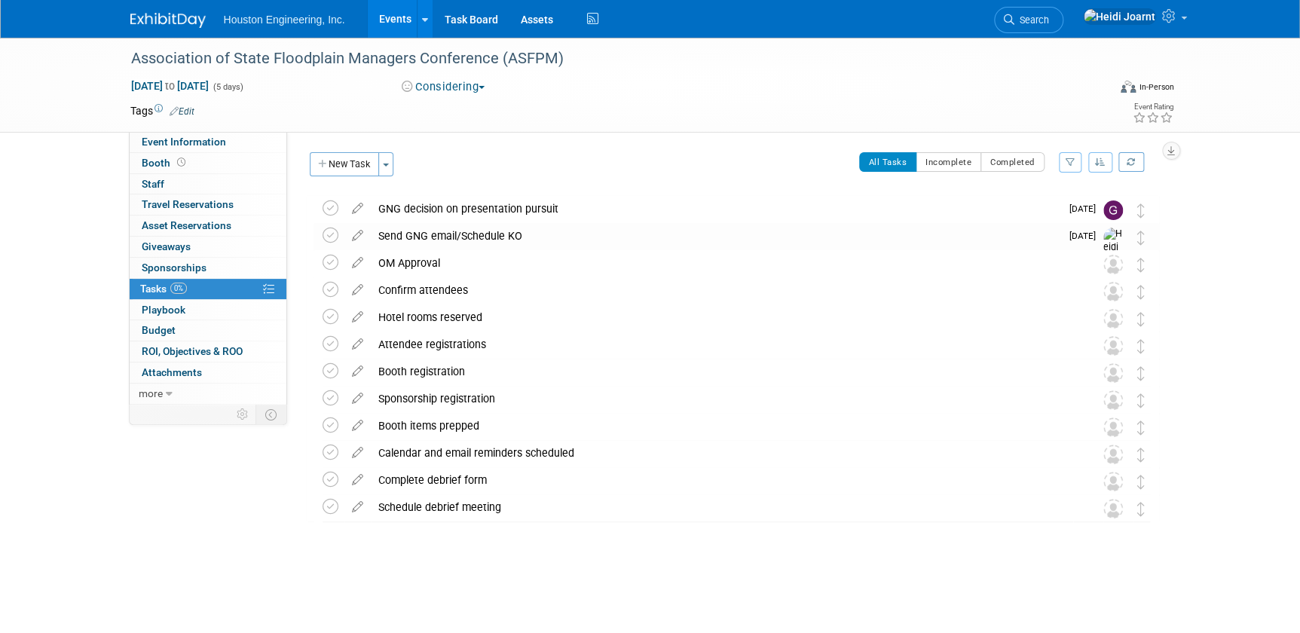
scroll to position [0, 0]
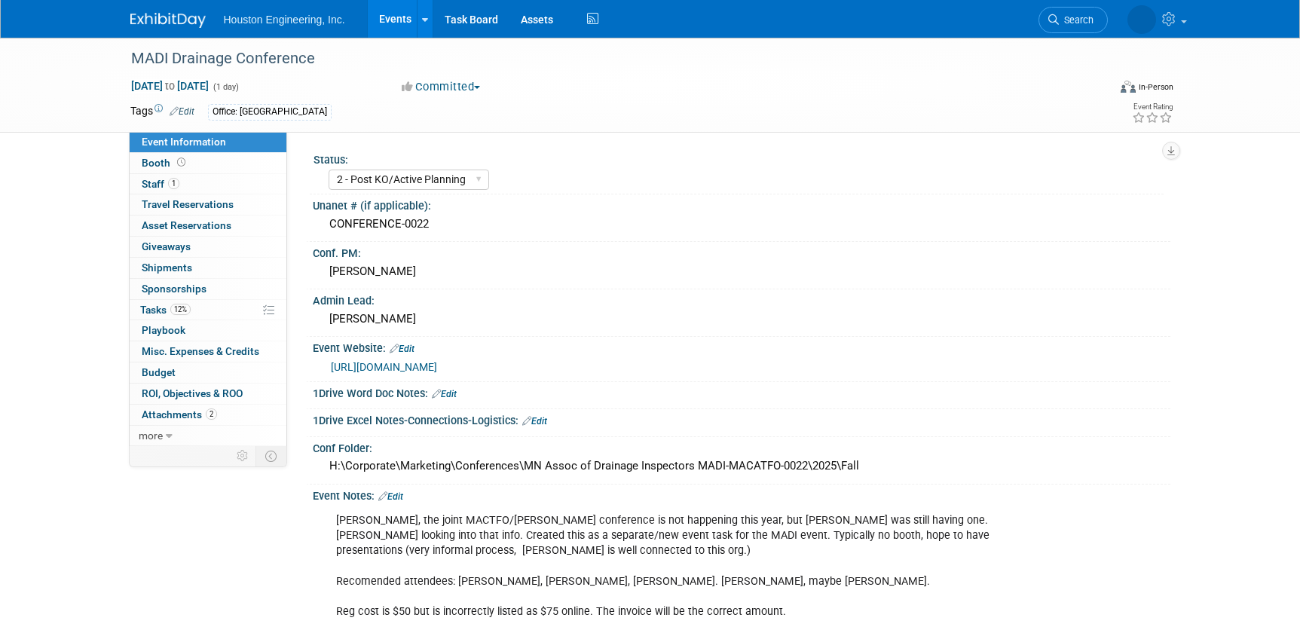
select select "2 - Post KO/Active Planning"
select select "Yes"
select select "Water Resources"
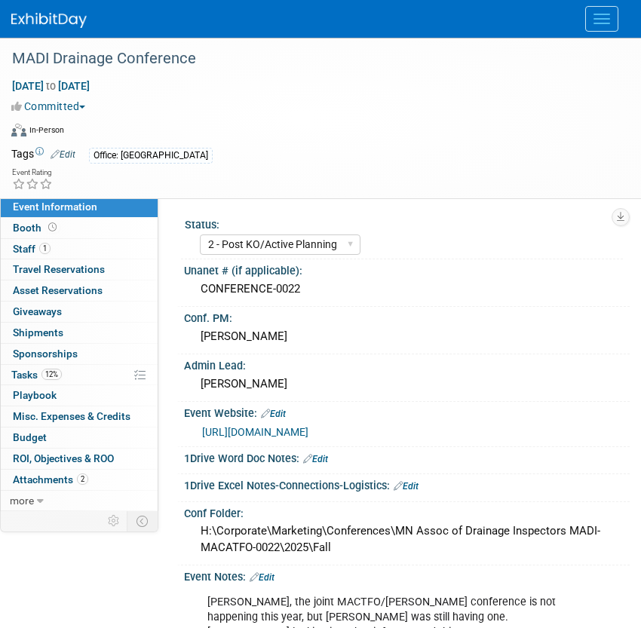
click at [424, 109] on div "Committed Committed Considering Not Going" at bounding box center [310, 106] width 599 height 16
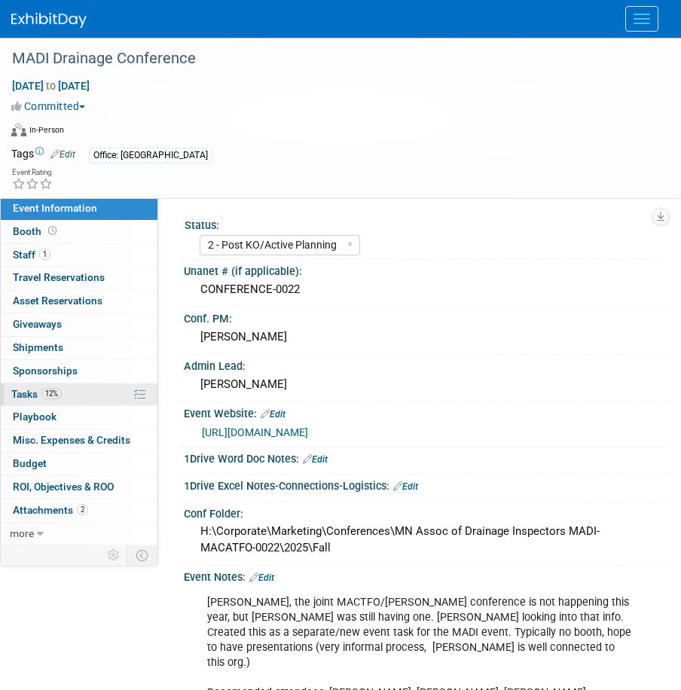
click at [69, 400] on link "12% Tasks 12%" at bounding box center [79, 395] width 157 height 23
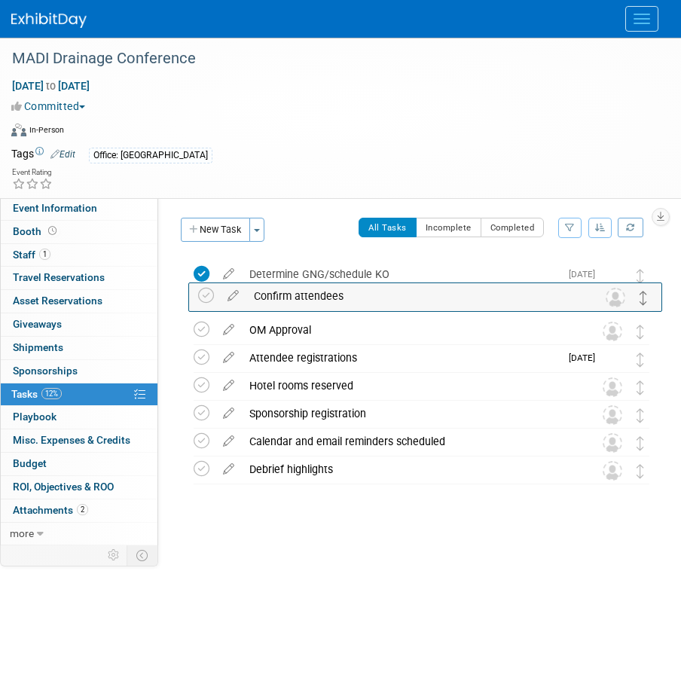
drag, startPoint x: 641, startPoint y: 359, endPoint x: 644, endPoint y: 297, distance: 62.7
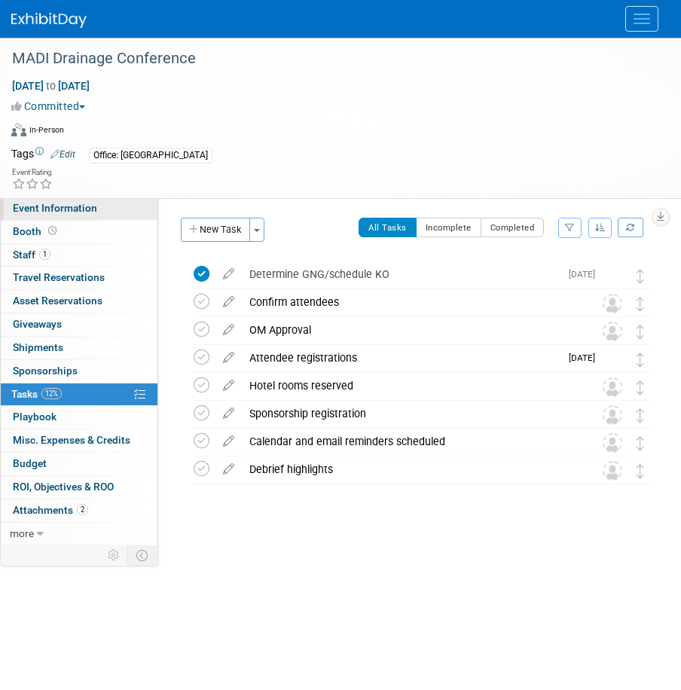
click at [93, 206] on span "Event Information" at bounding box center [55, 208] width 84 height 12
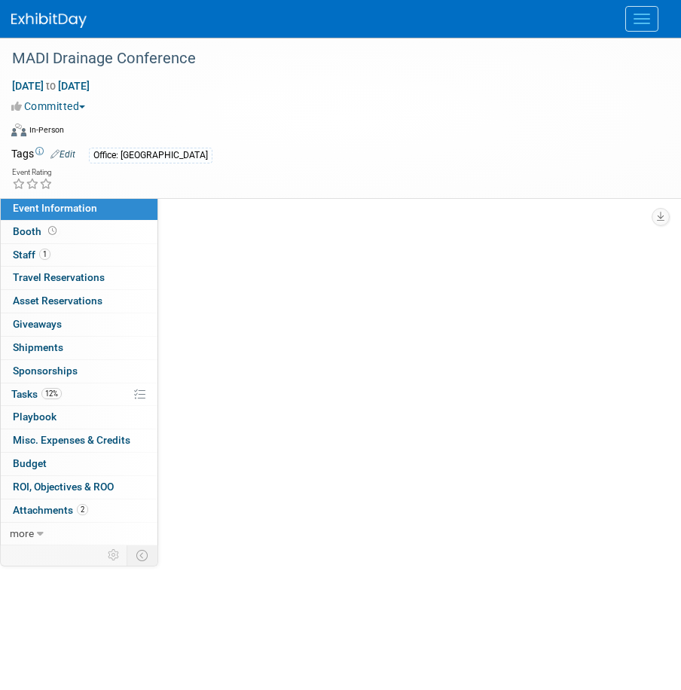
select select "2 - Post KO/Active Planning"
select select "Yes"
select select "Water Resources"
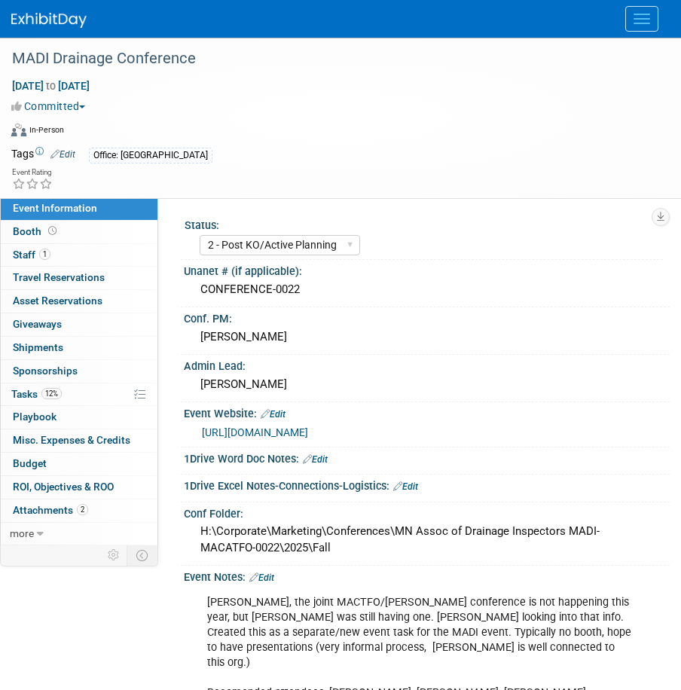
click at [637, 20] on button "Menu" at bounding box center [641, 19] width 33 height 26
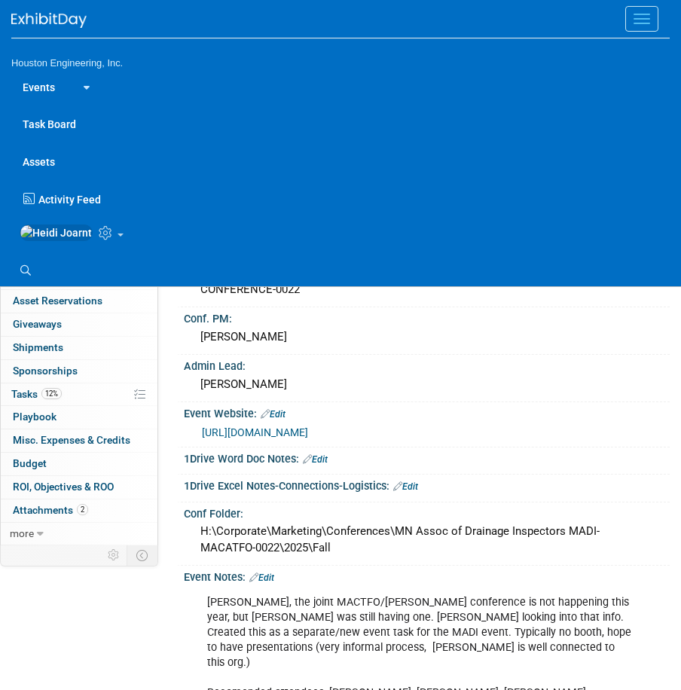
click at [26, 241] on img at bounding box center [56, 233] width 73 height 17
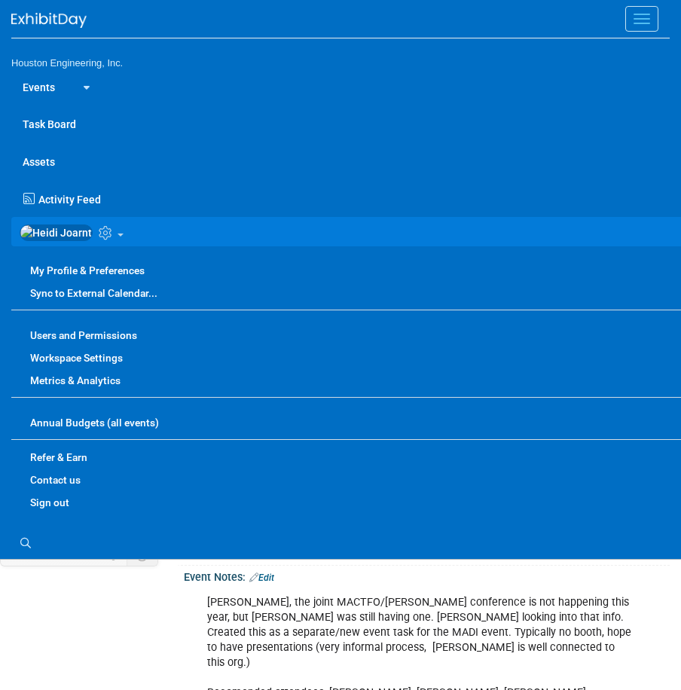
click at [454, 618] on div "[PERSON_NAME], the joint MACTFO/[PERSON_NAME] conference is not happening this …" at bounding box center [419, 694] width 445 height 212
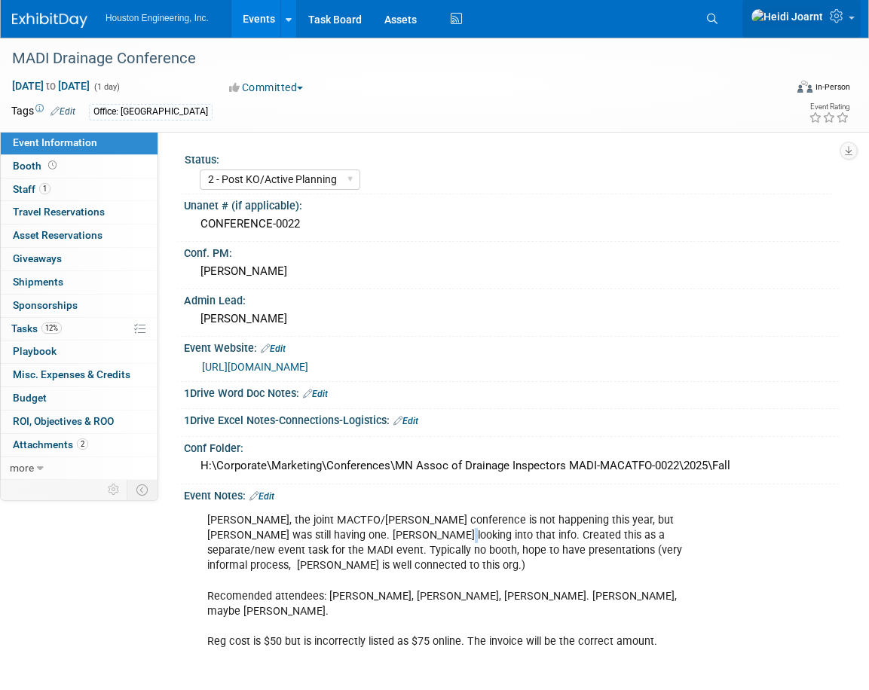
click at [837, 23] on icon at bounding box center [838, 16] width 17 height 14
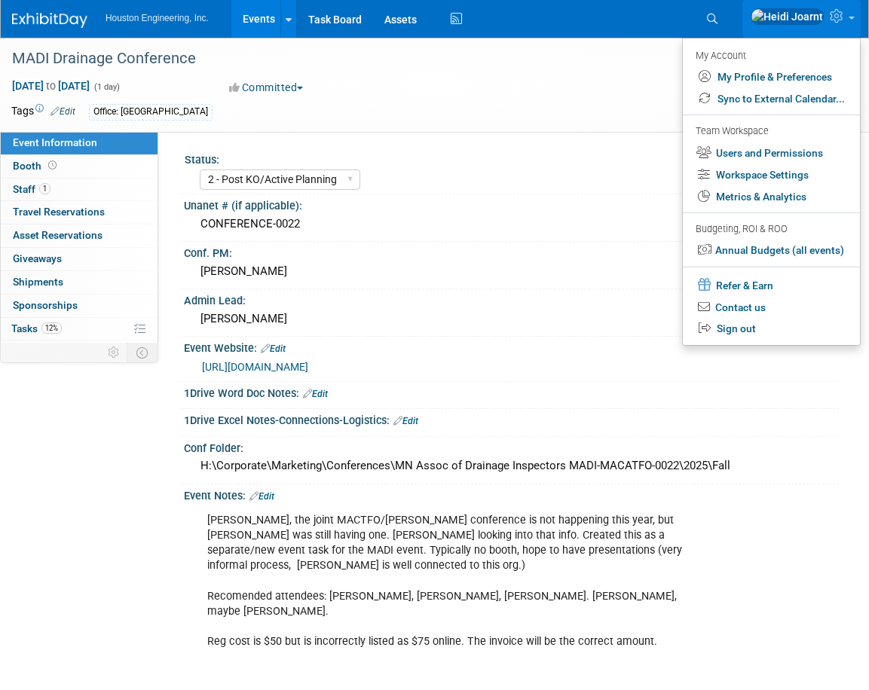
click at [562, 101] on div "Tags Edit Office: [GEOGRAPHIC_DATA]" at bounding box center [354, 112] width 686 height 23
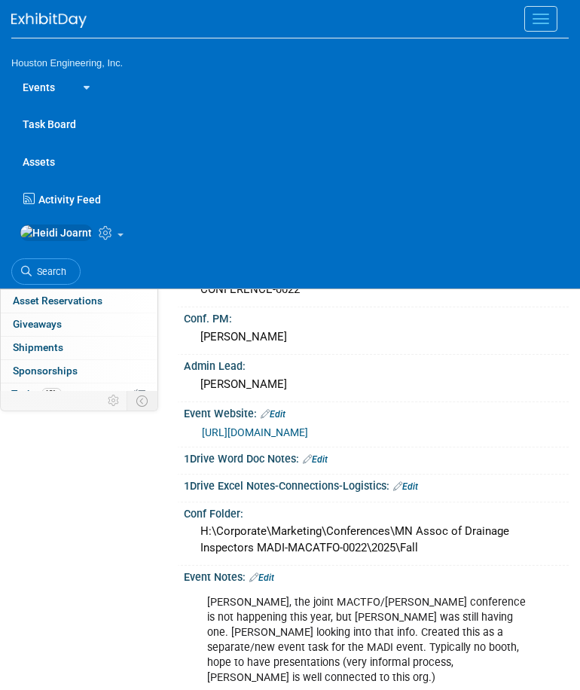
click at [118, 505] on div "Event Information Event Info Booth Booth 1 Staff 1 Staff 0 Travel Reservations …" at bounding box center [290, 639] width 580 height 1203
click at [533, 13] on button "Menu" at bounding box center [541, 19] width 33 height 26
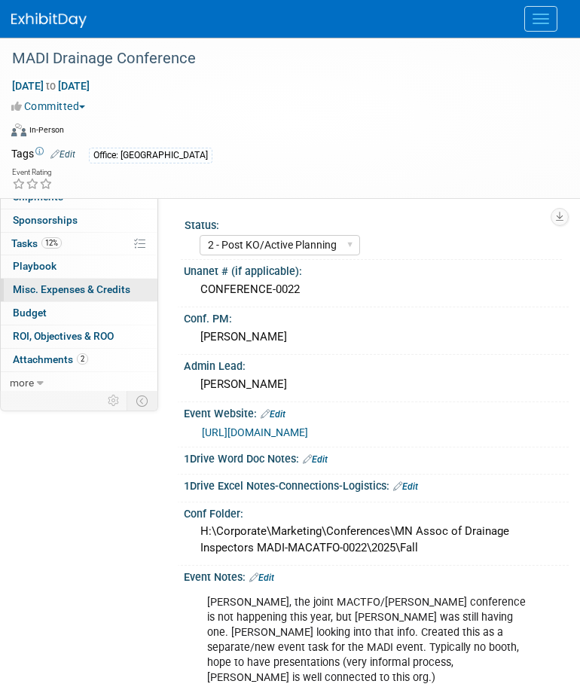
scroll to position [75, 0]
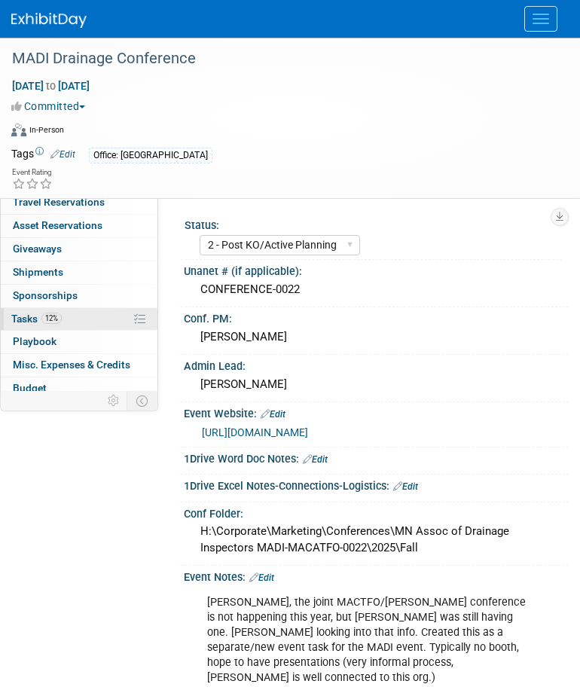
click at [75, 313] on link "12% Tasks 12%" at bounding box center [79, 319] width 157 height 23
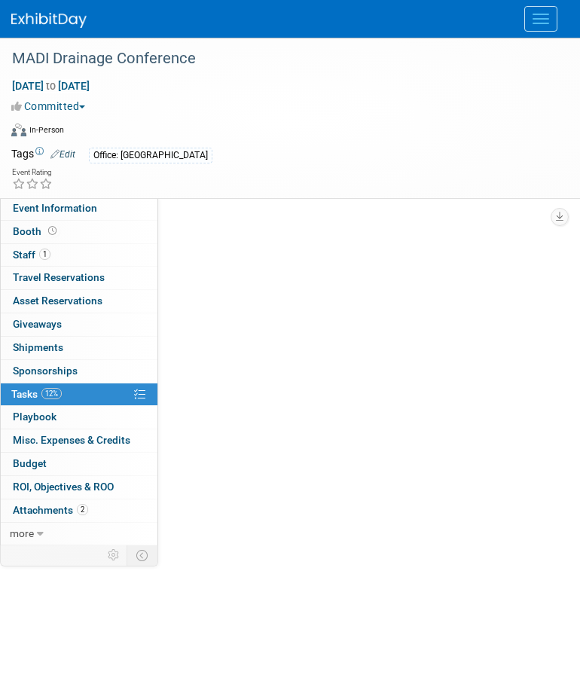
scroll to position [0, 0]
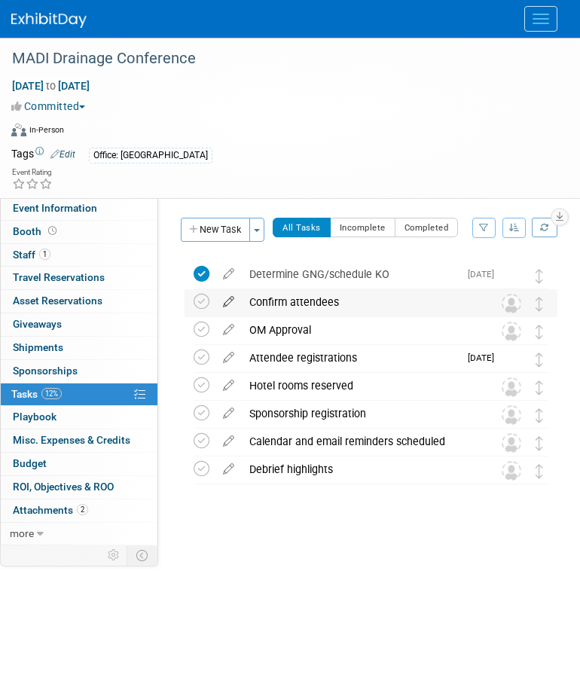
click at [226, 304] on icon at bounding box center [229, 298] width 26 height 19
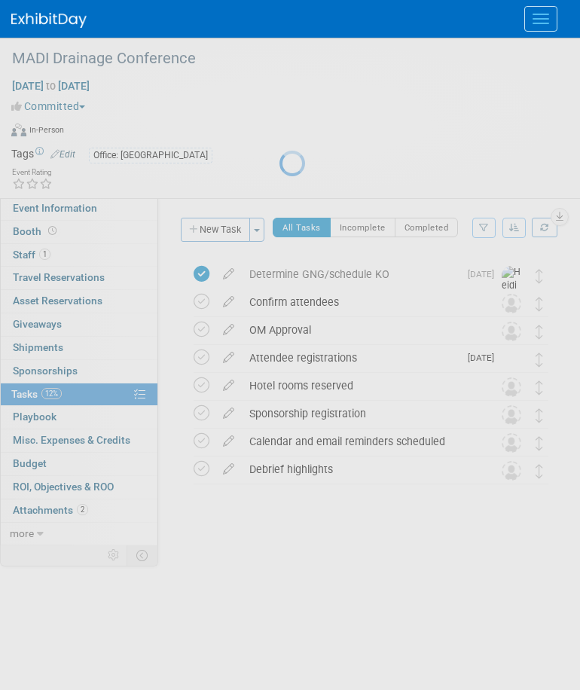
select select "7"
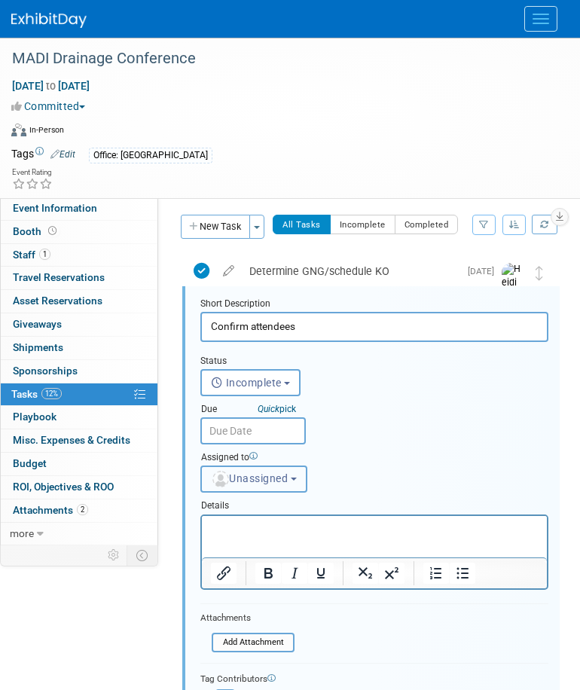
click at [270, 488] on button "Unassigned" at bounding box center [253, 479] width 107 height 27
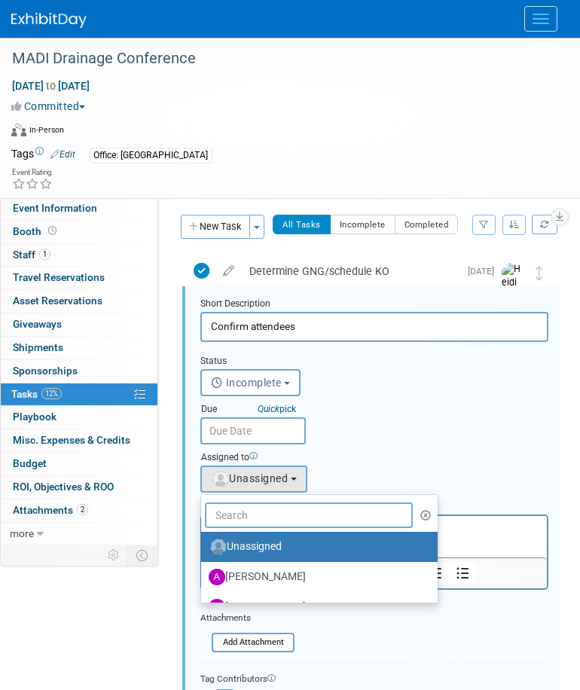
drag, startPoint x: 275, startPoint y: 509, endPoint x: 254, endPoint y: 511, distance: 21.2
click at [267, 512] on input "text" at bounding box center [309, 516] width 208 height 26
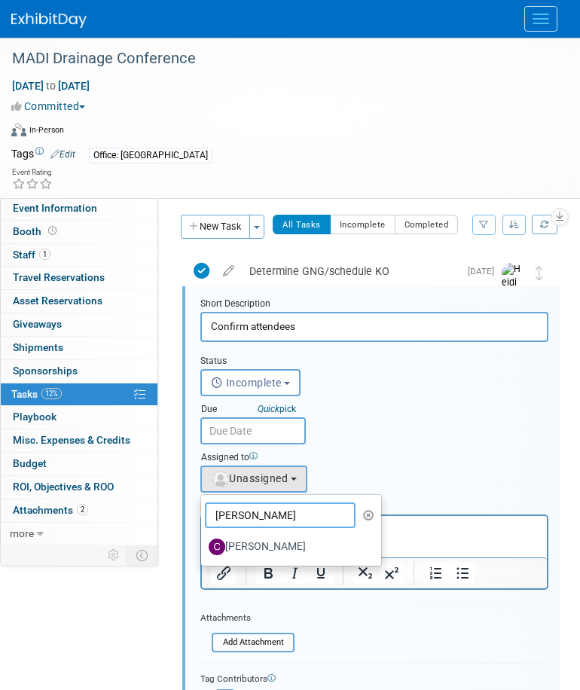
type input "chris"
click at [254, 541] on label "Chris Otterness" at bounding box center [288, 547] width 158 height 24
click at [203, 541] on input "Chris Otterness" at bounding box center [199, 545] width 10 height 10
select select "b6fb210e-3bb1-4ef2-9389-37fadaf226a3"
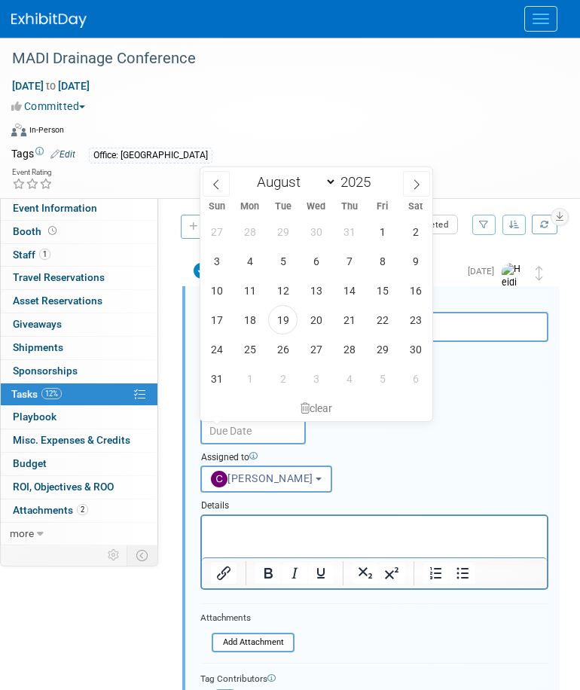
click at [261, 425] on input "text" at bounding box center [253, 430] width 106 height 27
click at [382, 348] on span "29" at bounding box center [382, 349] width 29 height 29
type input "Aug 29, 2025"
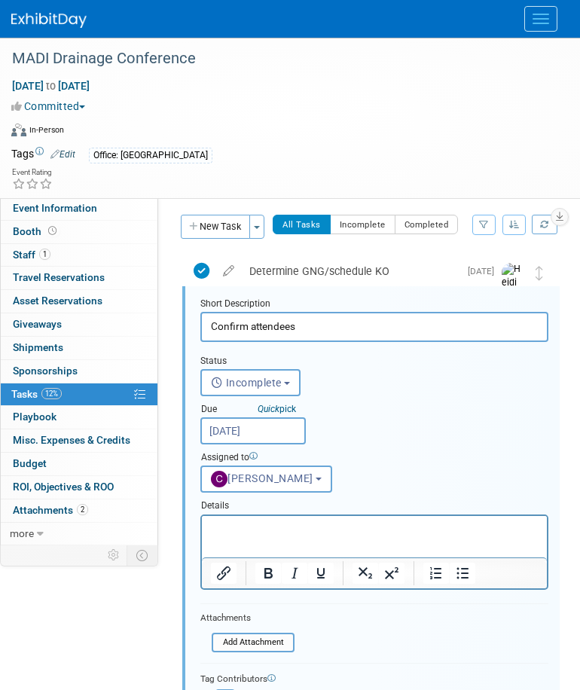
scroll to position [154, 0]
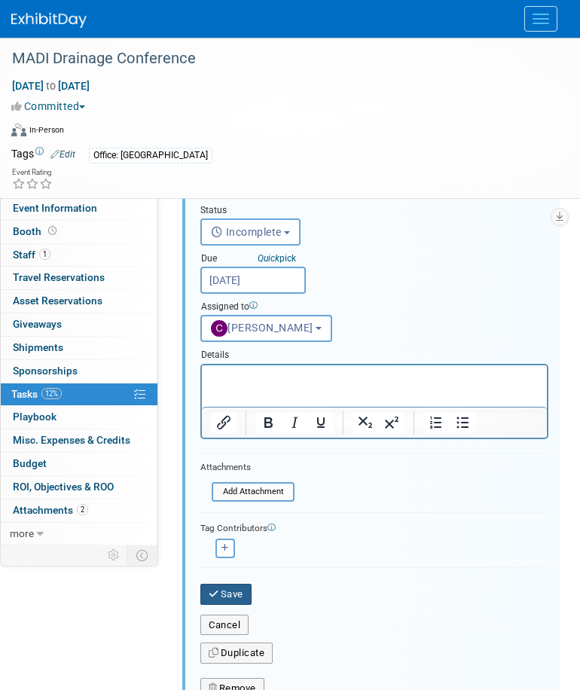
click at [246, 592] on button "Save" at bounding box center [225, 594] width 51 height 21
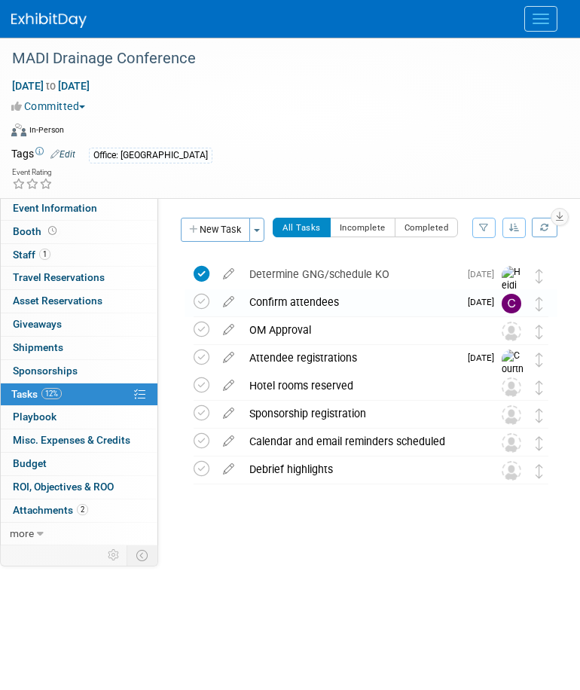
scroll to position [0, 0]
click at [227, 332] on icon at bounding box center [229, 326] width 26 height 19
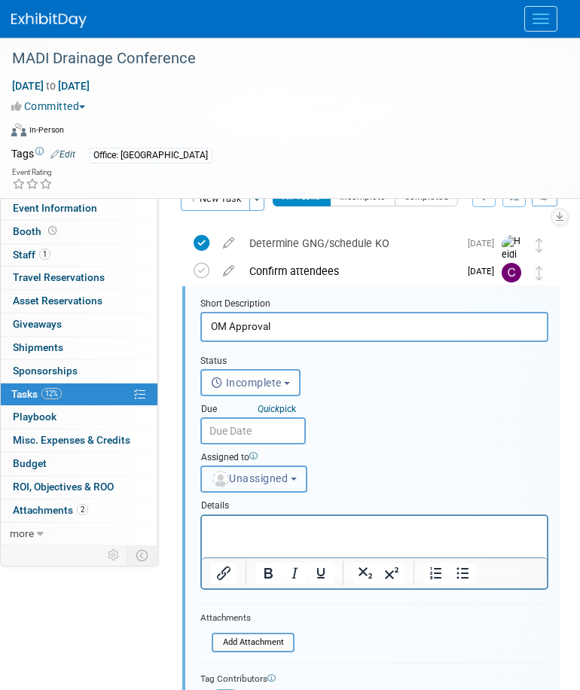
click at [288, 484] on span "Unassigned" at bounding box center [249, 479] width 77 height 12
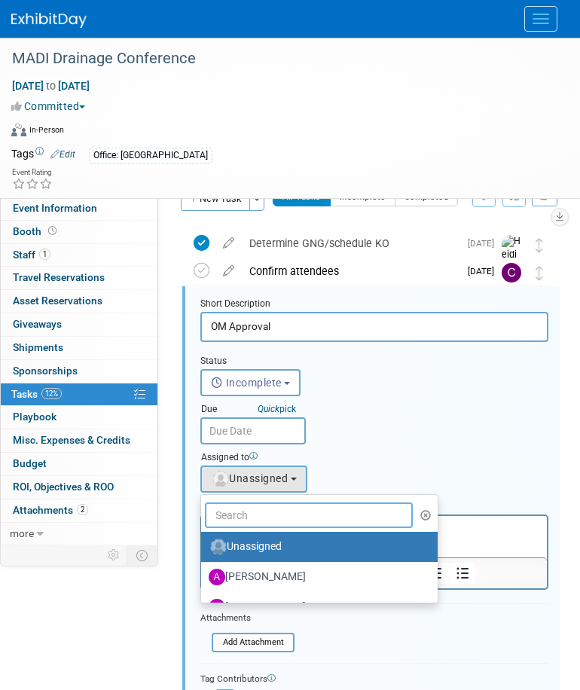
click at [283, 514] on input "text" at bounding box center [309, 516] width 208 height 26
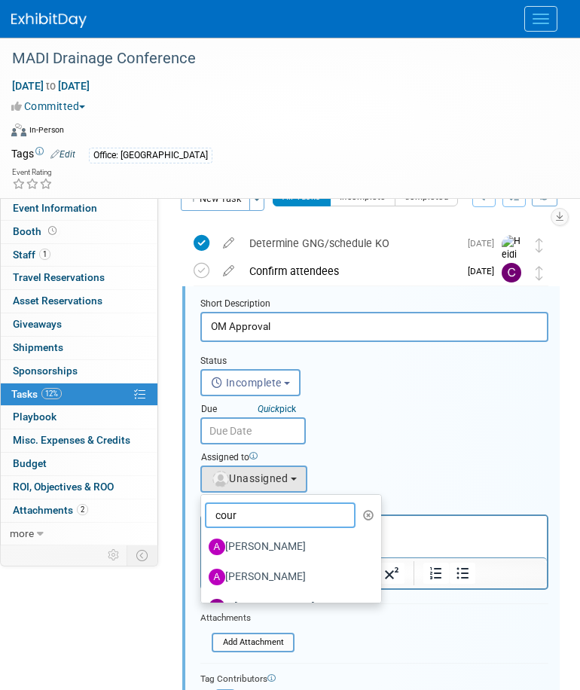
type input "court"
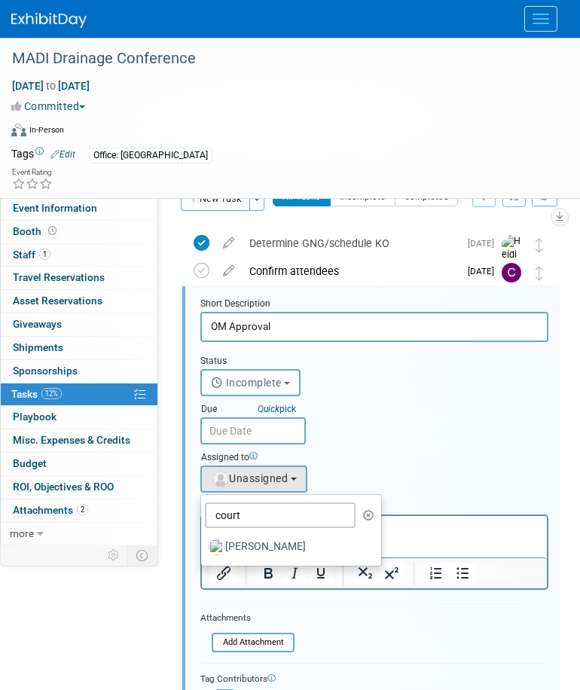
drag, startPoint x: 304, startPoint y: 546, endPoint x: 102, endPoint y: 29, distance: 554.6
click at [304, 546] on label "Courtney Grandbois" at bounding box center [288, 547] width 158 height 24
click at [203, 546] on input "Courtney Grandbois" at bounding box center [199, 545] width 10 height 10
select select "60f40a7f-77ae-4a37-bf03-cdfd13c17c6d"
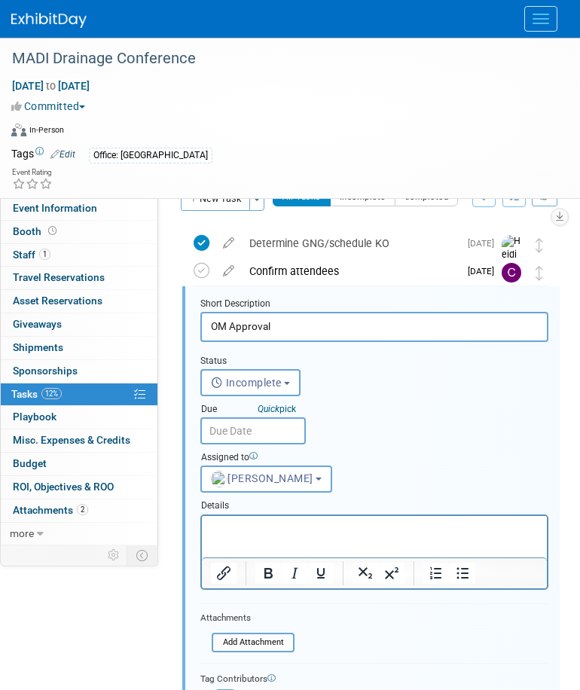
click at [274, 434] on input "text" at bounding box center [253, 430] width 106 height 27
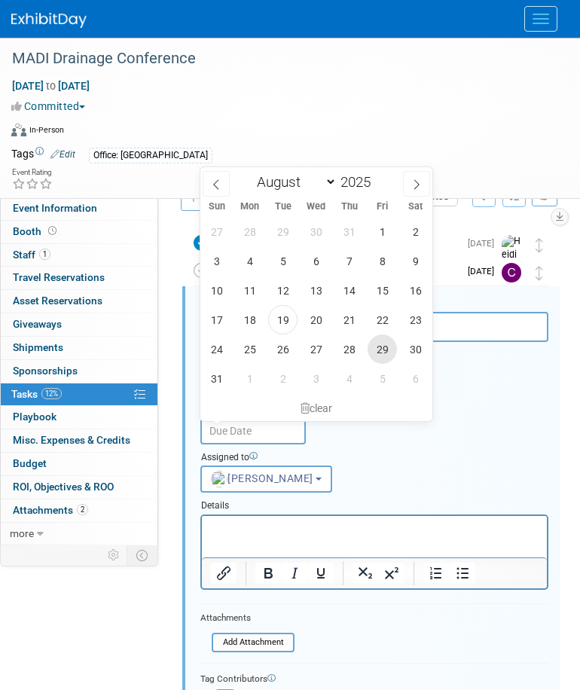
click at [380, 348] on span "29" at bounding box center [382, 349] width 29 height 29
type input "Aug 29, 2025"
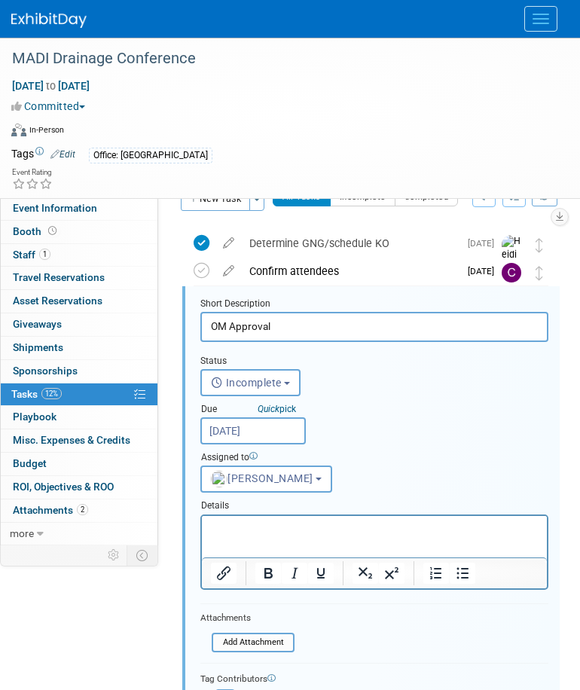
scroll to position [182, 0]
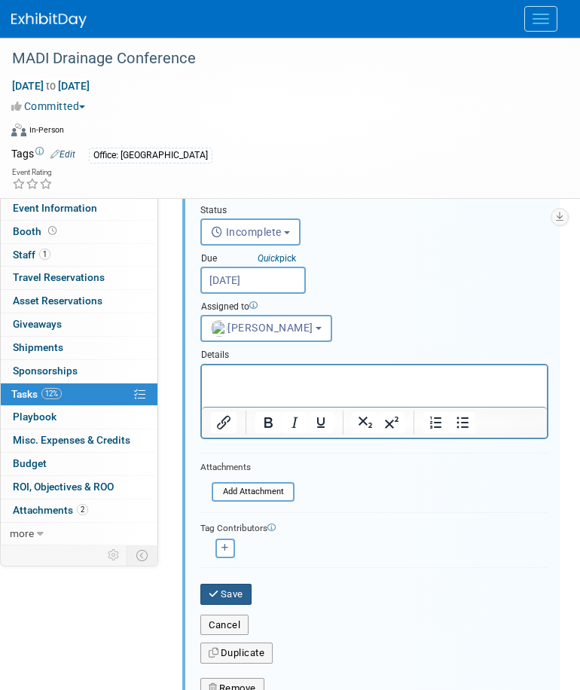
click at [228, 598] on button "Save" at bounding box center [225, 594] width 51 height 21
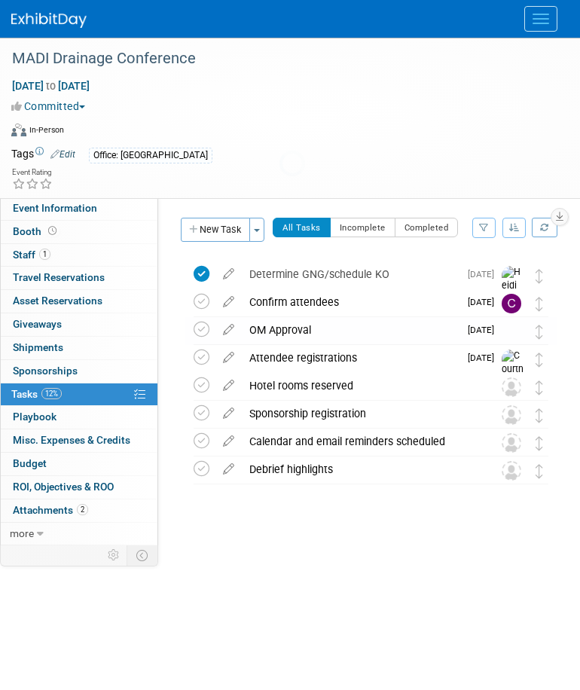
scroll to position [0, 0]
click at [330, 384] on div "Hotel rooms reserved" at bounding box center [357, 386] width 230 height 26
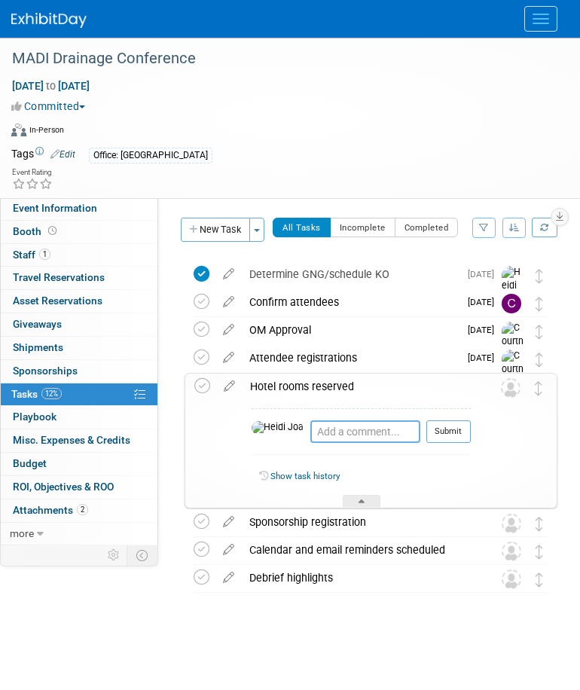
click at [325, 430] on textarea at bounding box center [365, 432] width 110 height 23
click at [384, 441] on textarea "Get 1 room" at bounding box center [376, 432] width 133 height 23
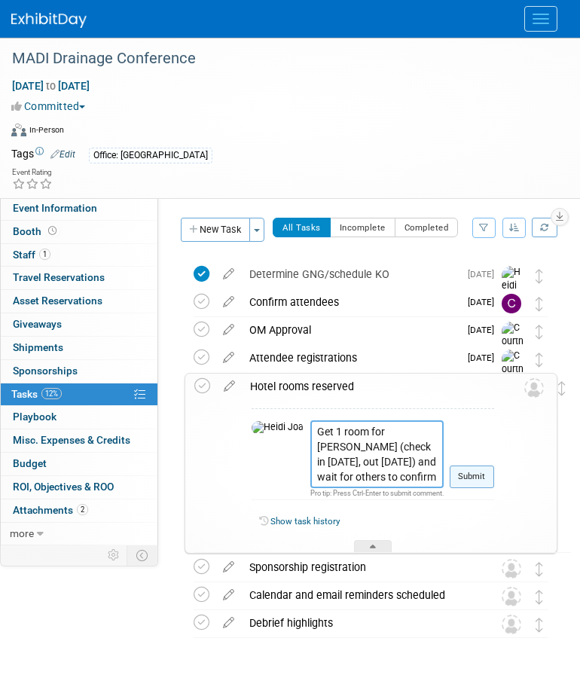
type textarea "Get 1 room for Chris (check in Sept. 10, out Sept. 11) and wait for others to c…"
click at [456, 481] on button "Submit" at bounding box center [472, 477] width 44 height 23
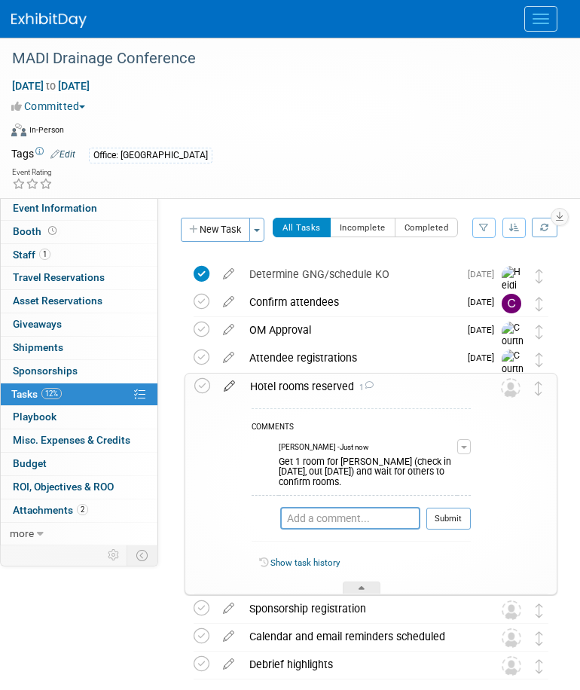
click at [231, 390] on icon at bounding box center [229, 383] width 26 height 19
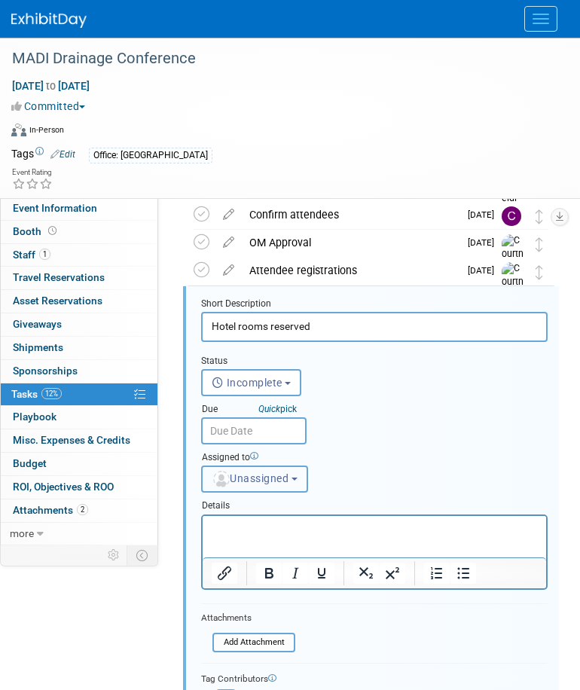
click at [264, 473] on span "Unassigned" at bounding box center [250, 479] width 77 height 12
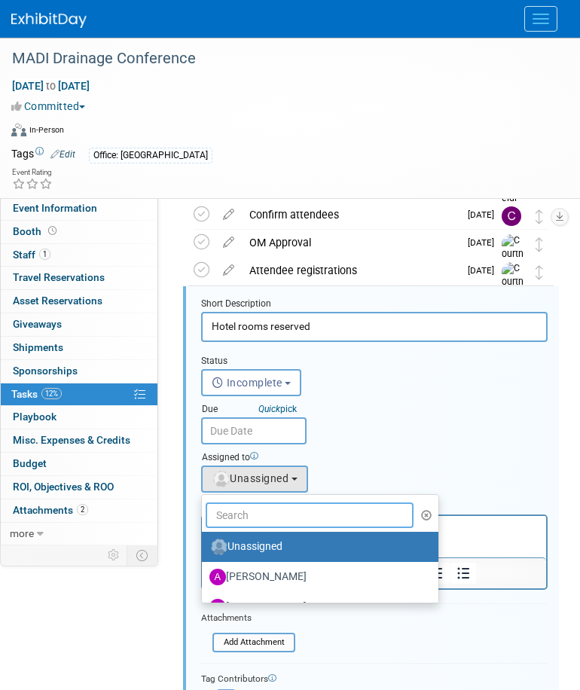
click at [295, 516] on input "text" at bounding box center [310, 516] width 208 height 26
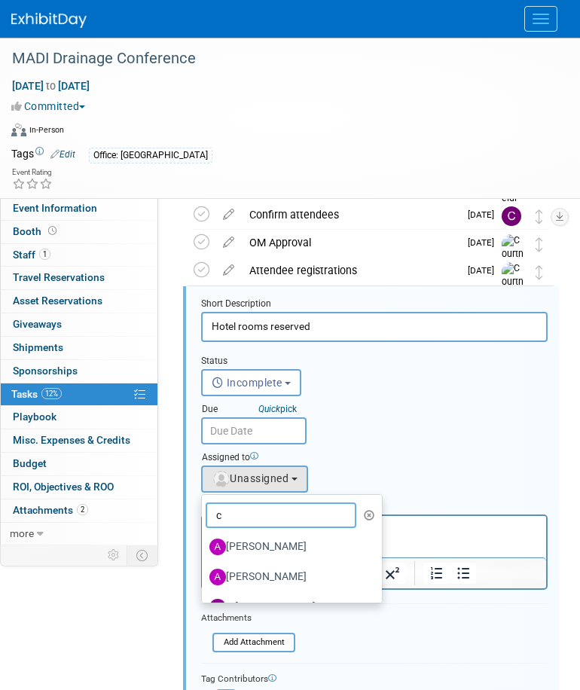
type input "co"
click at [300, 582] on label "Courtney Grandbois" at bounding box center [289, 577] width 158 height 24
click at [204, 580] on input "Courtney Grandbois" at bounding box center [199, 575] width 10 height 10
select select "60f40a7f-77ae-4a37-bf03-cdfd13c17c6d"
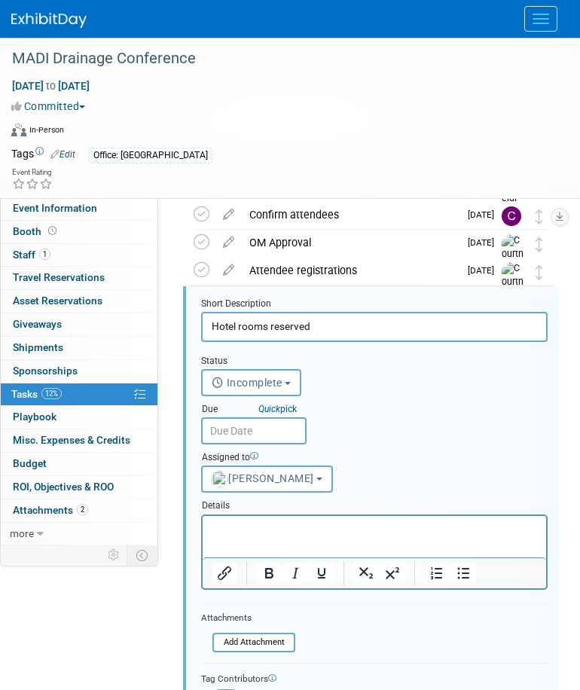
click at [283, 432] on input "text" at bounding box center [254, 430] width 106 height 27
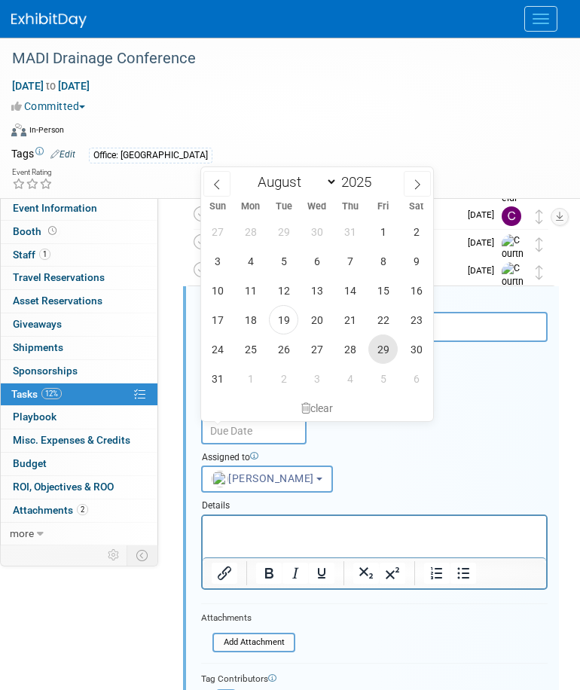
click at [390, 351] on span "29" at bounding box center [383, 349] width 29 height 29
type input "Aug 29, 2025"
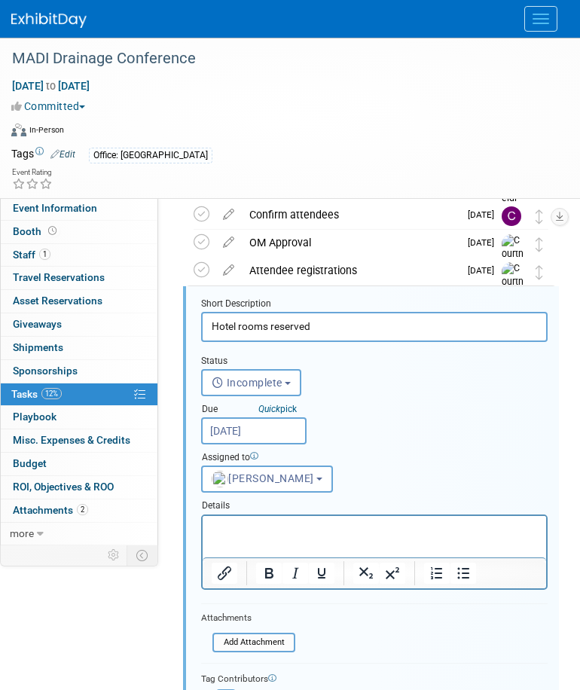
click at [289, 536] on html at bounding box center [375, 525] width 344 height 20
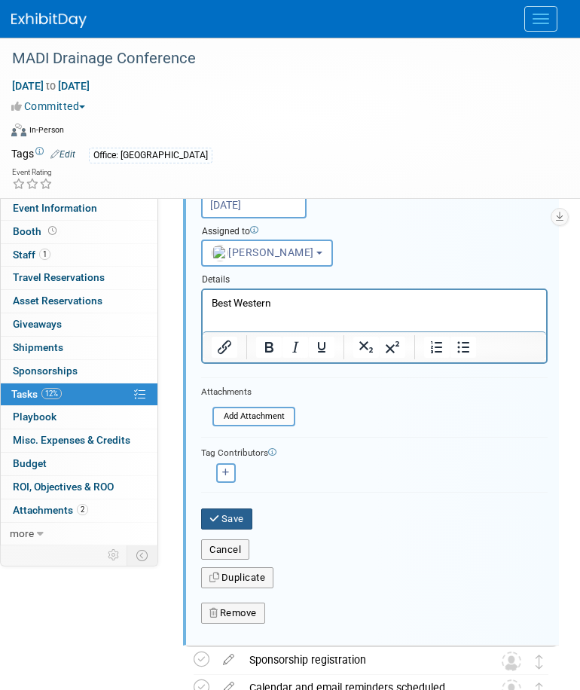
click at [232, 519] on button "Save" at bounding box center [226, 519] width 51 height 21
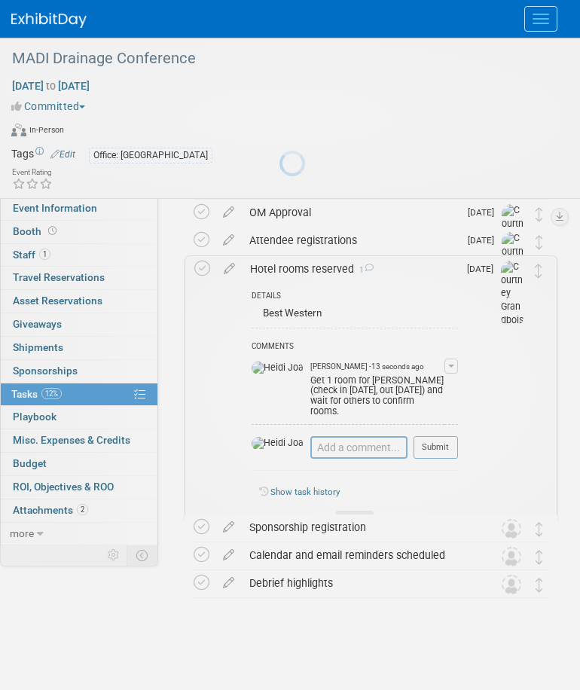
scroll to position [118, 0]
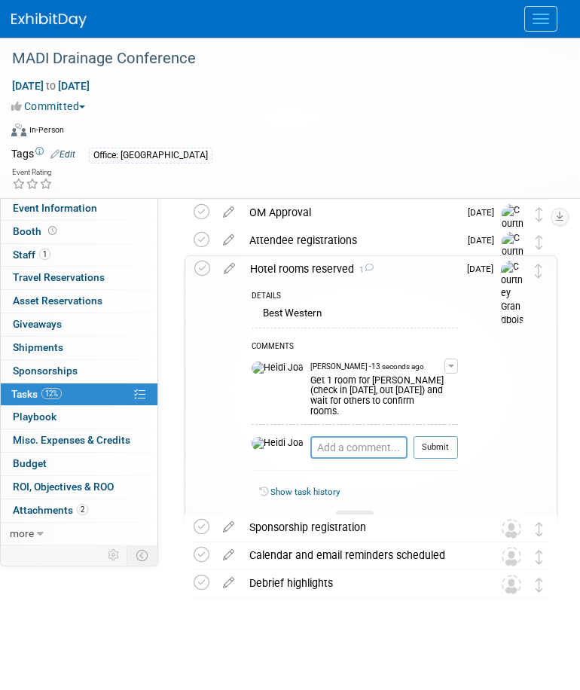
click at [360, 495] on div "Show task history" at bounding box center [355, 495] width 206 height 32
click at [361, 511] on div at bounding box center [355, 517] width 38 height 13
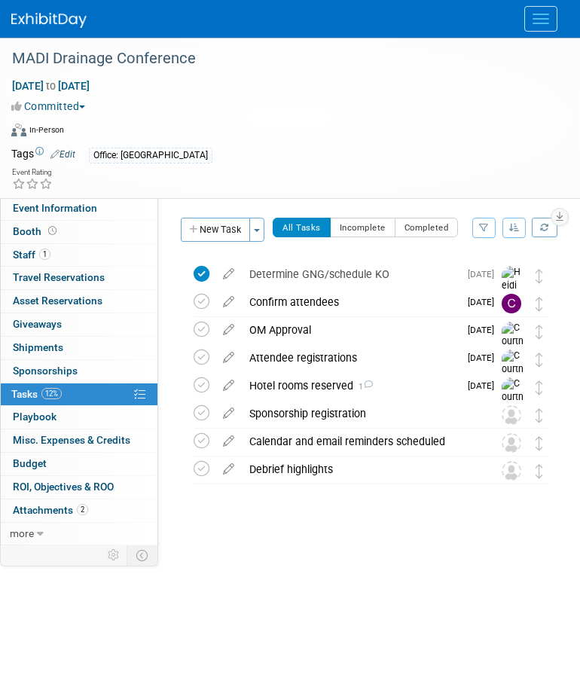
click at [230, 412] on icon at bounding box center [229, 410] width 26 height 19
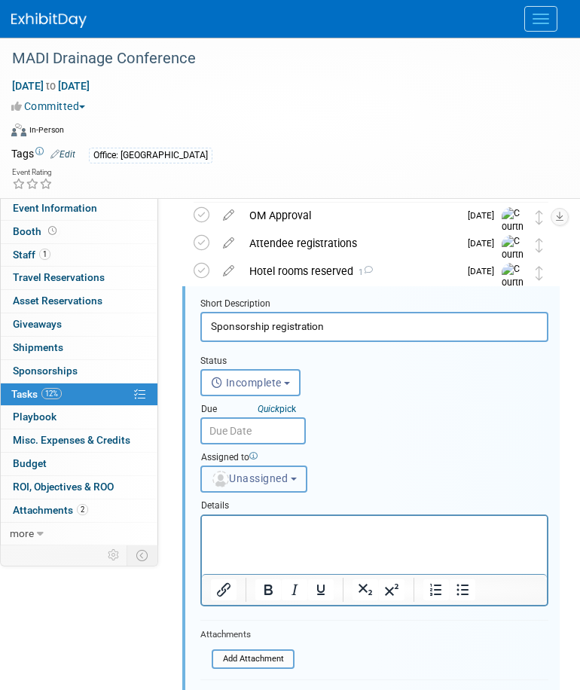
click at [261, 481] on span "Unassigned" at bounding box center [249, 479] width 77 height 12
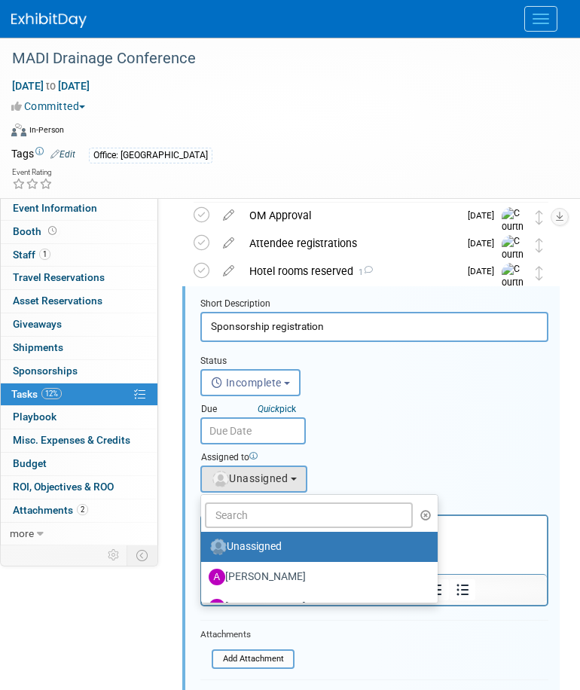
click at [488, 401] on div "Status <i class="far fa-clock" style="padding: 6px 4px 6px 1px;"></i> Incomplet…" at bounding box center [374, 417] width 371 height 151
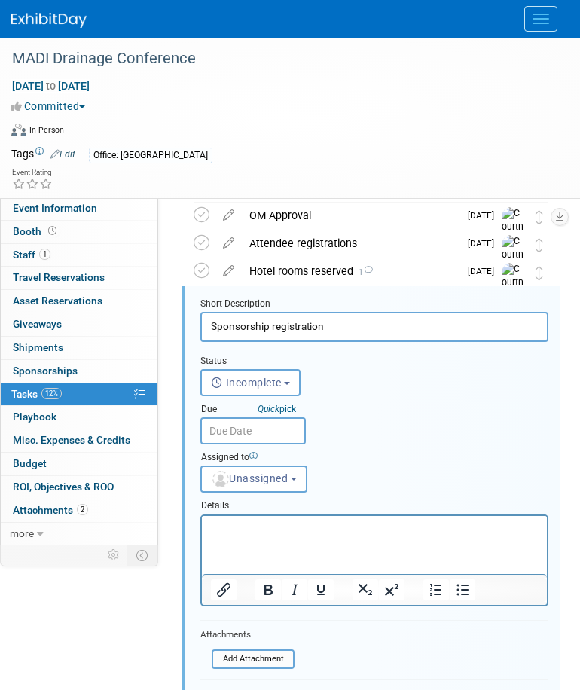
scroll to position [341, 0]
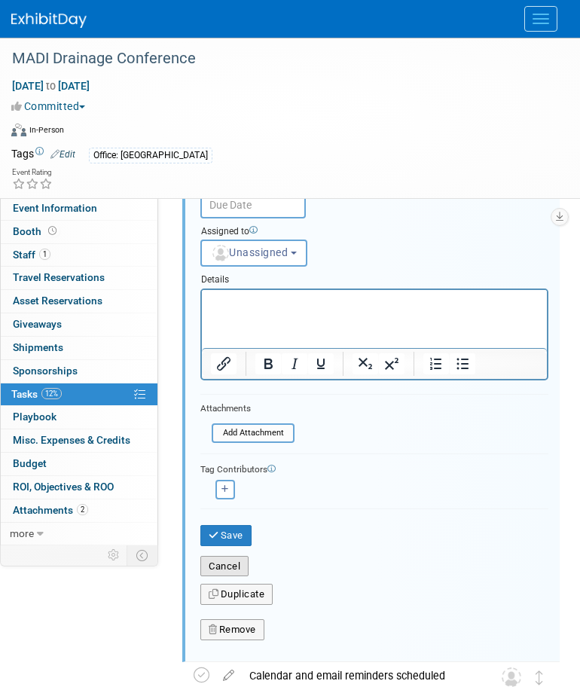
click at [223, 563] on button "Cancel" at bounding box center [224, 566] width 48 height 21
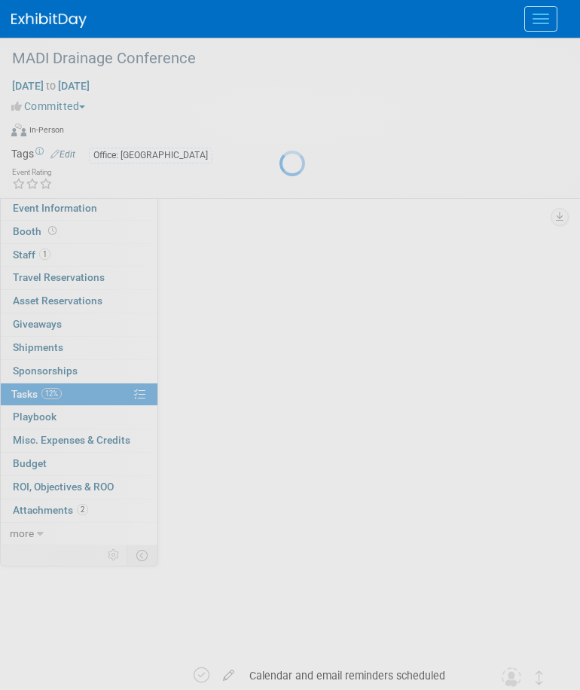
scroll to position [0, 0]
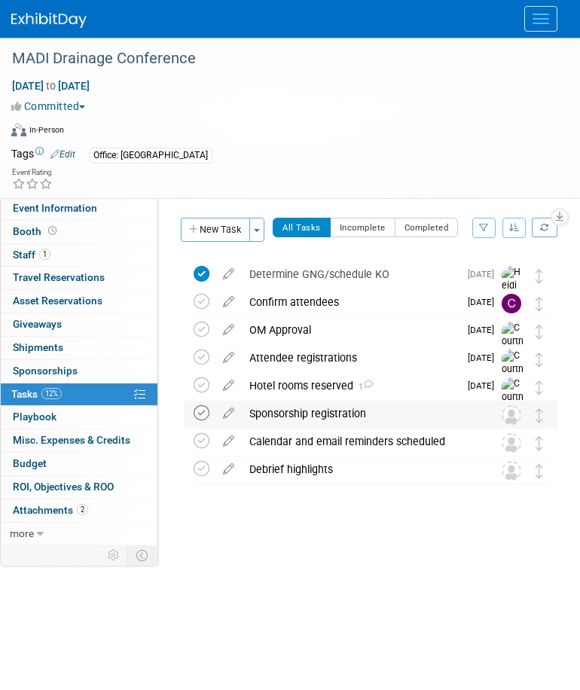
click at [206, 411] on icon at bounding box center [202, 413] width 16 height 16
click at [267, 408] on div "Sponsorship registration" at bounding box center [357, 414] width 230 height 26
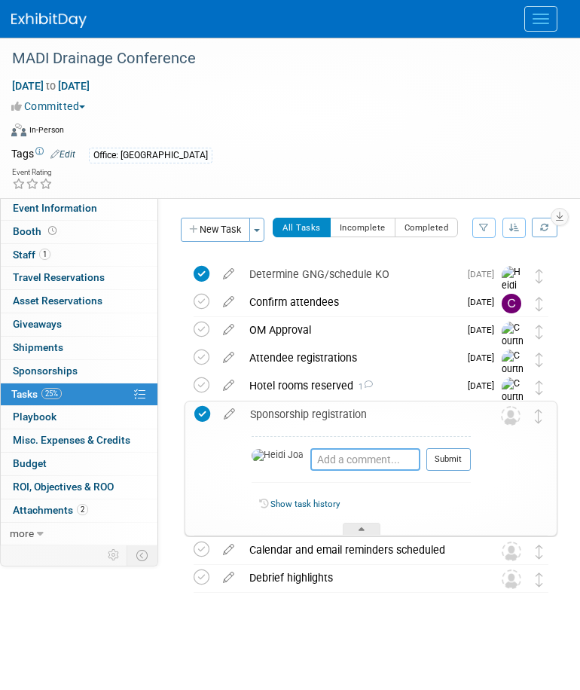
click at [324, 465] on textarea at bounding box center [365, 459] width 110 height 23
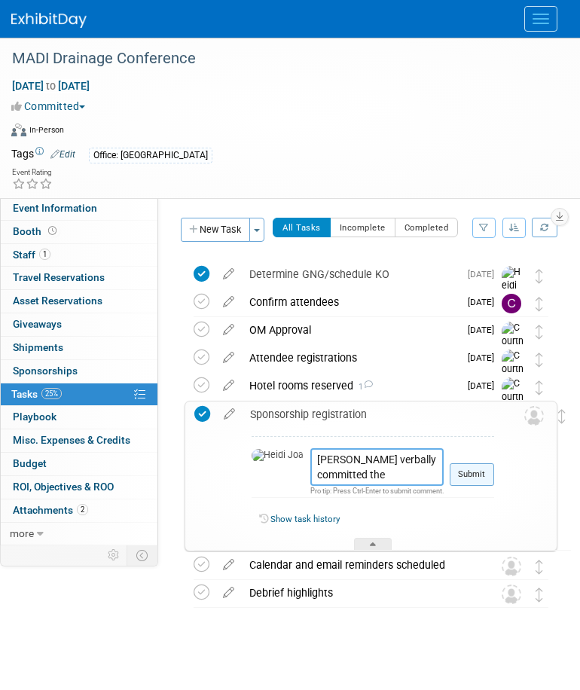
type textarea "Chris verbally committed the sponsorship"
click at [450, 471] on button "Submit" at bounding box center [472, 474] width 44 height 23
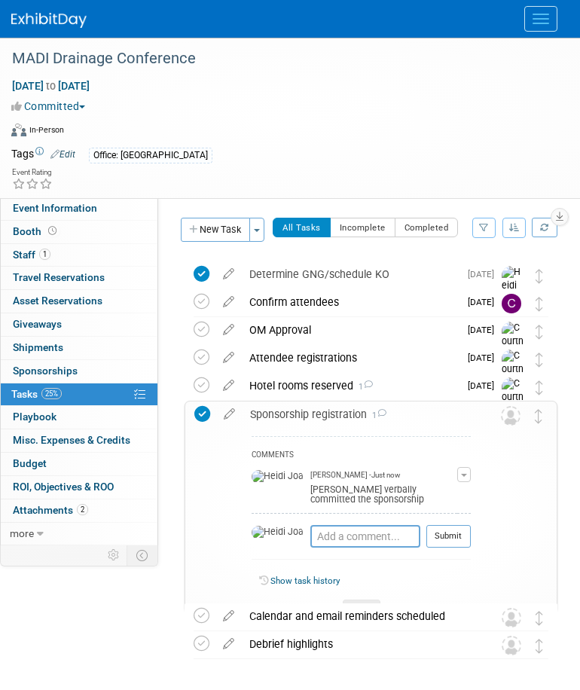
click at [359, 604] on icon at bounding box center [362, 608] width 6 height 9
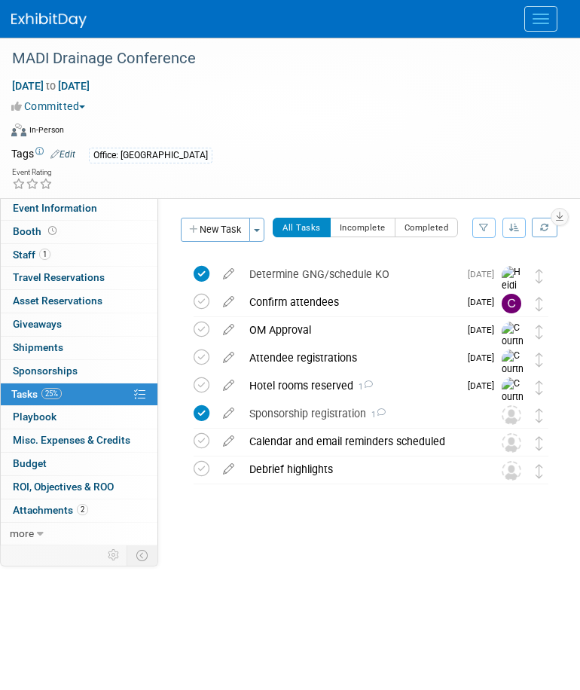
click at [275, 548] on div "MADI Drainage Conference Sep 11, 2025 to Sep 11, 2025 (1 day) Sep 11, 2025 to S…" at bounding box center [290, 307] width 580 height 539
click at [99, 213] on link "Event Information" at bounding box center [79, 208] width 157 height 23
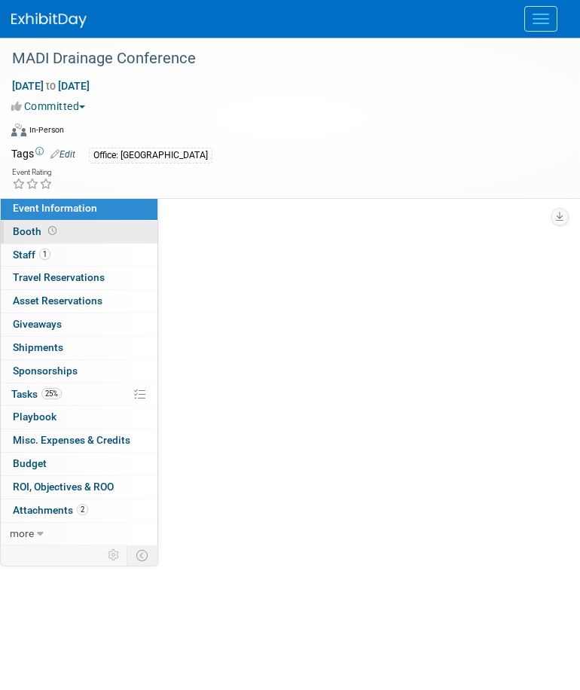
select select "2 - Post KO/Active Planning"
select select "Yes"
select select "Water Resources"
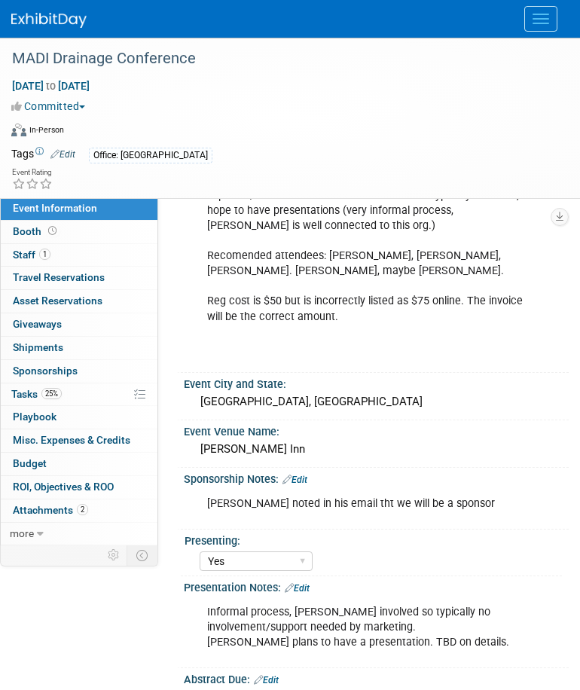
scroll to position [566, 0]
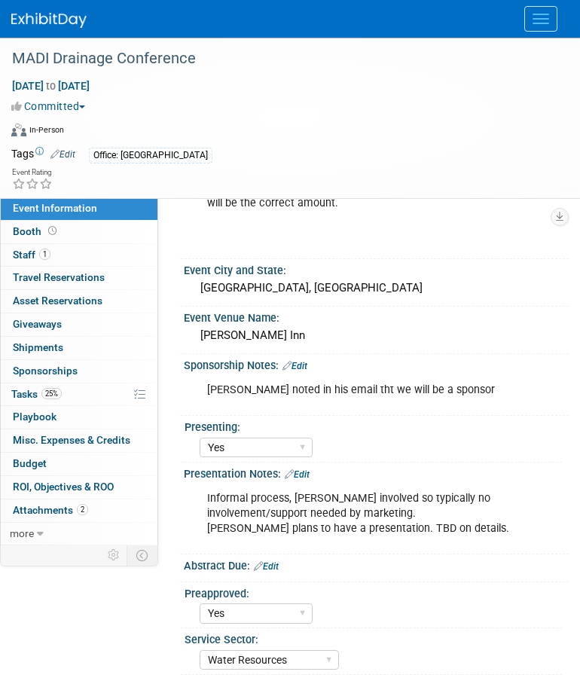
click at [296, 469] on link "Edit" at bounding box center [297, 474] width 25 height 11
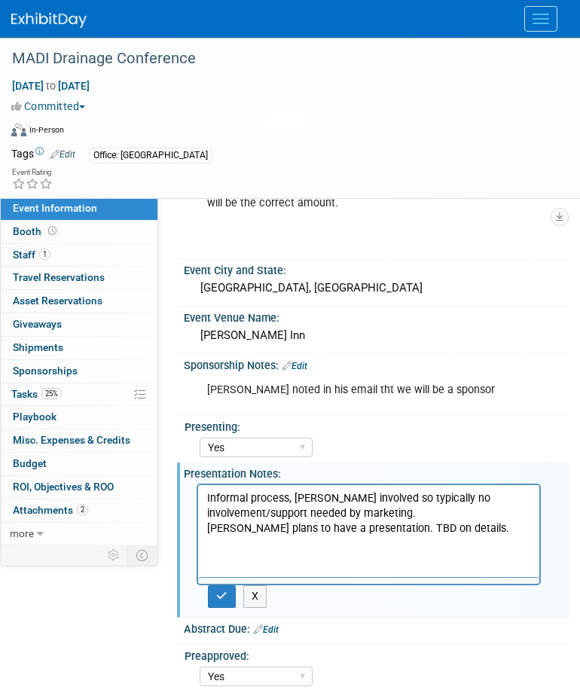
scroll to position [0, 0]
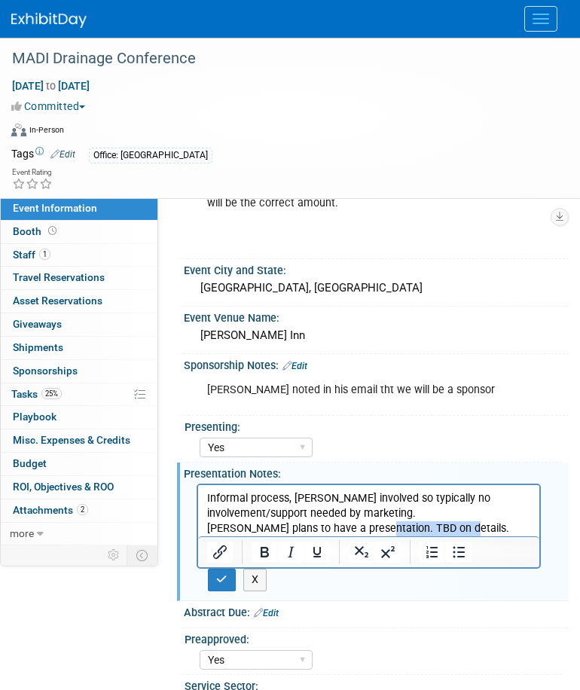
drag, startPoint x: 457, startPoint y: 530, endPoint x: 372, endPoint y: 528, distance: 84.4
click at [372, 528] on p "Informal process, Chris involved so typically no involvement/support needed by …" at bounding box center [369, 513] width 324 height 45
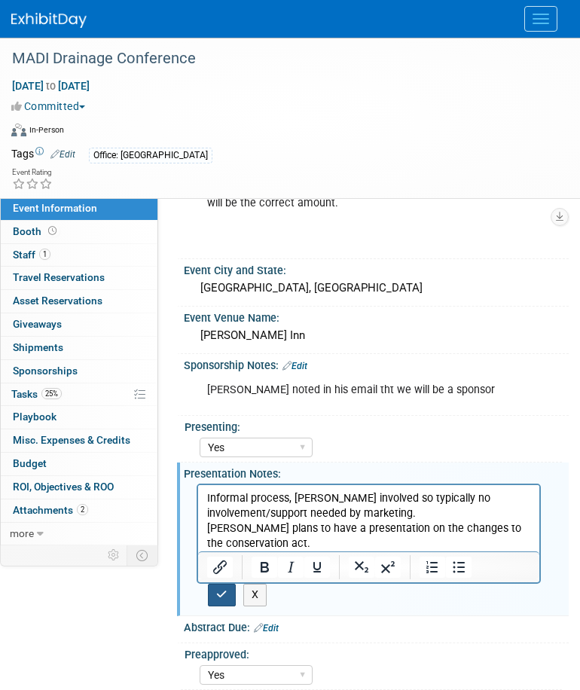
click at [227, 589] on icon "button" at bounding box center [221, 594] width 11 height 11
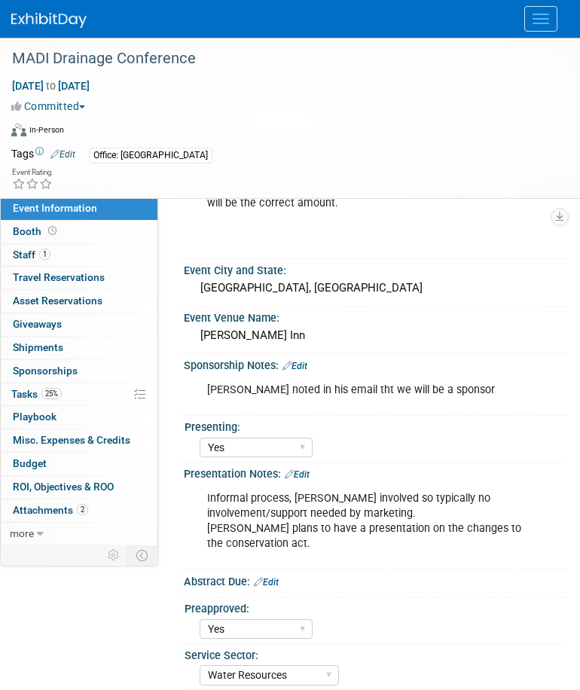
click at [307, 469] on link "Edit" at bounding box center [297, 474] width 25 height 11
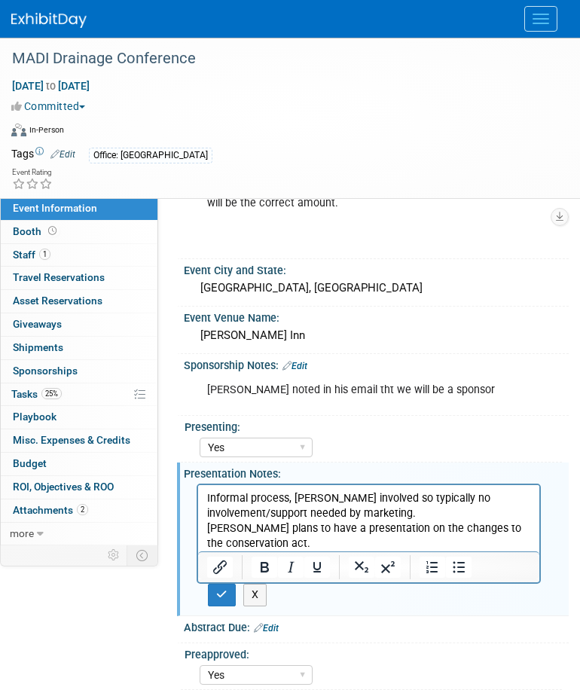
click at [322, 545] on p "Informal process, Chris involved so typically no involvement/support needed by …" at bounding box center [369, 521] width 324 height 60
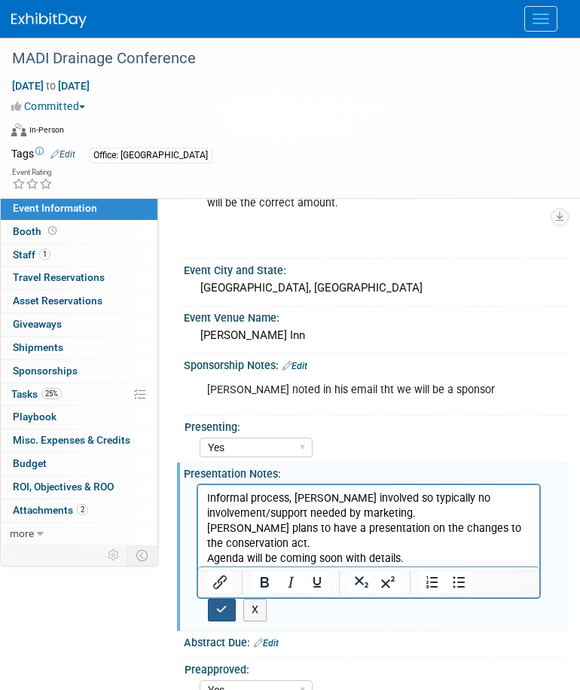
click at [220, 604] on icon "button" at bounding box center [221, 609] width 11 height 11
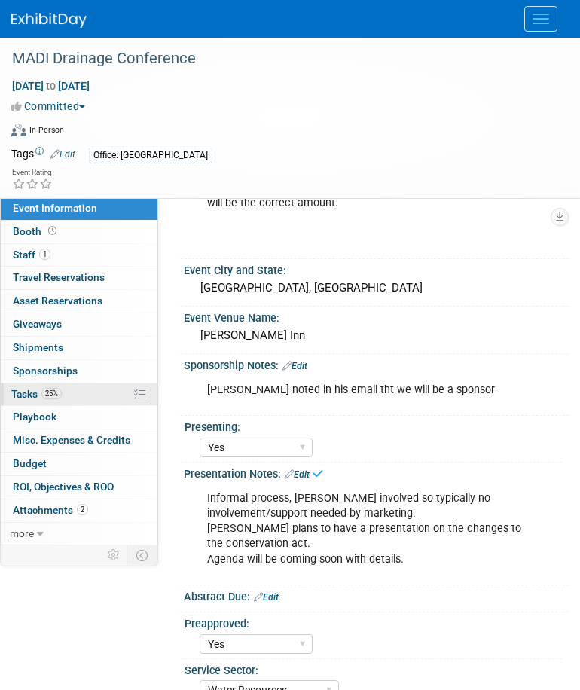
click at [94, 393] on link "25% Tasks 25%" at bounding box center [79, 395] width 157 height 23
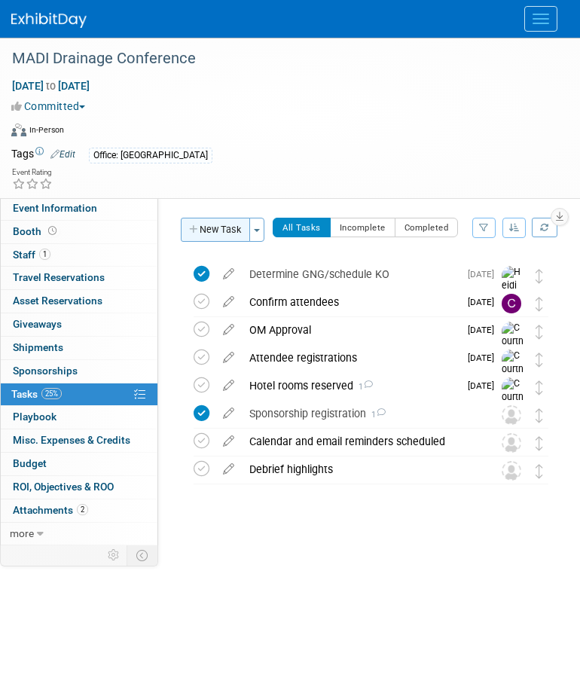
click at [219, 222] on button "New Task" at bounding box center [215, 230] width 69 height 24
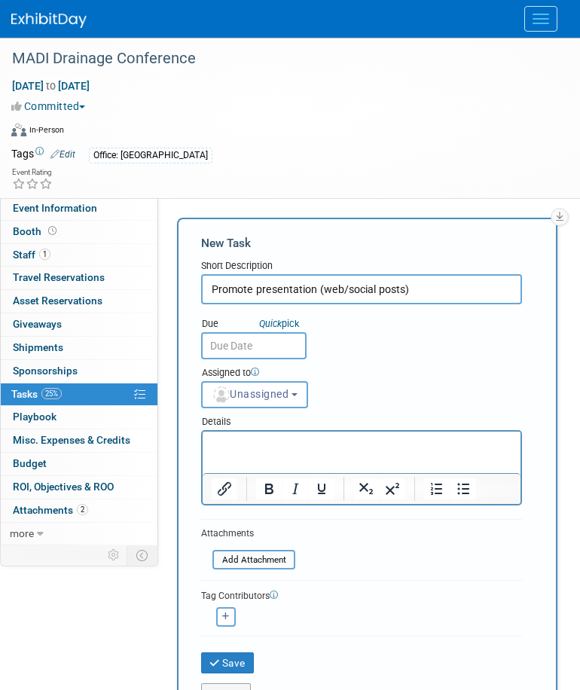
type input "Promote presentation (web/social posts)"
click at [357, 427] on div "Details" at bounding box center [361, 419] width 321 height 22
click at [344, 449] on p "Rich Text Area. Press ALT-0 for help." at bounding box center [362, 445] width 301 height 15
click at [287, 404] on button "Unassigned" at bounding box center [254, 394] width 107 height 27
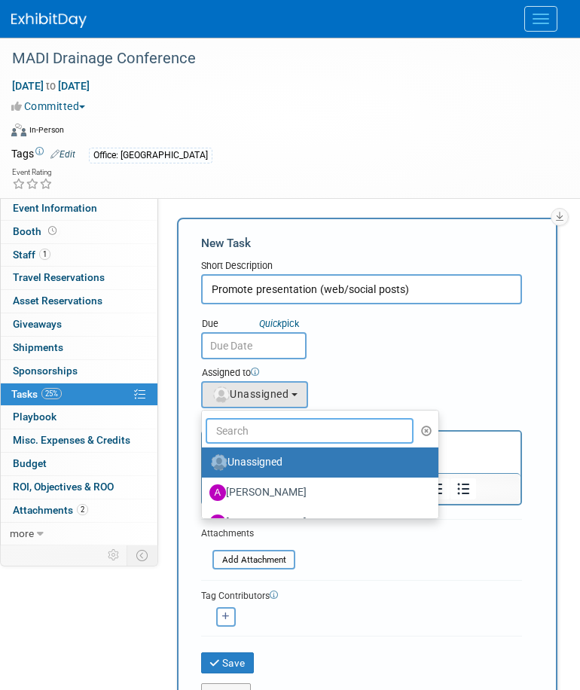
click at [287, 427] on input "text" at bounding box center [310, 431] width 208 height 26
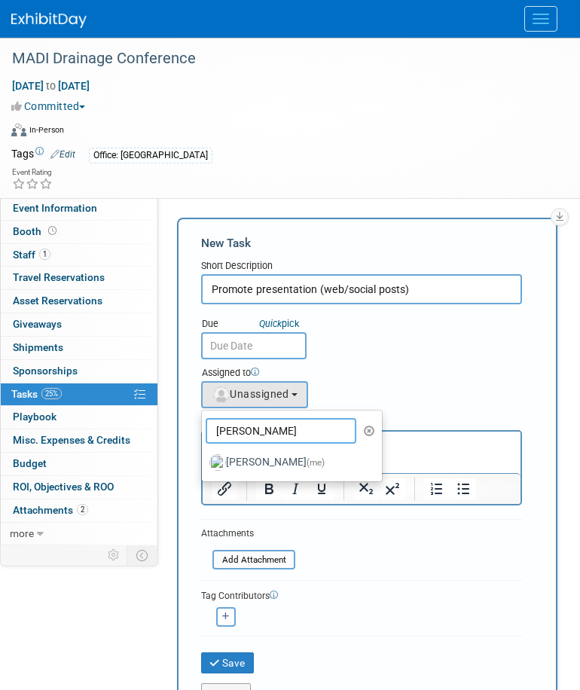
type input "heidi"
click at [338, 472] on label "Heidi Joarnt (me)" at bounding box center [289, 463] width 158 height 24
click at [204, 466] on input "Heidi Joarnt (me)" at bounding box center [199, 461] width 10 height 10
select select "6d2580fd-cc23-403a-9f47-834f17e7f51f"
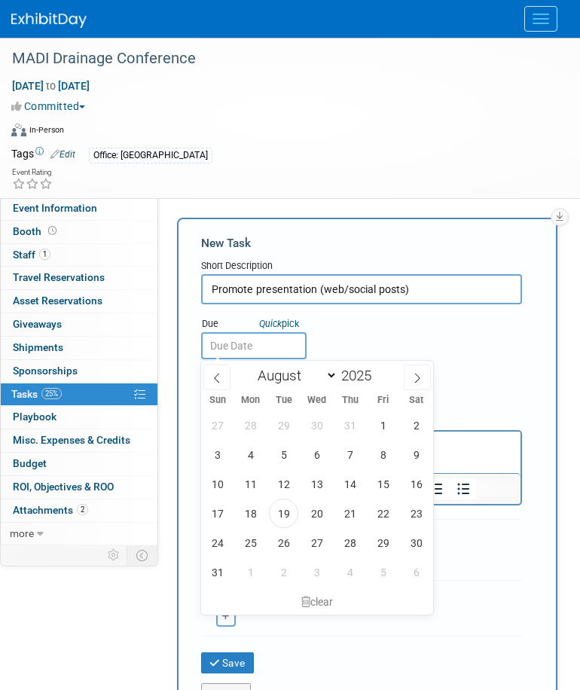
click at [258, 353] on input "text" at bounding box center [254, 345] width 106 height 27
click at [424, 381] on span at bounding box center [417, 378] width 27 height 26
select select "8"
click at [249, 454] on span "8" at bounding box center [250, 454] width 29 height 29
type input "Sep 8, 2025"
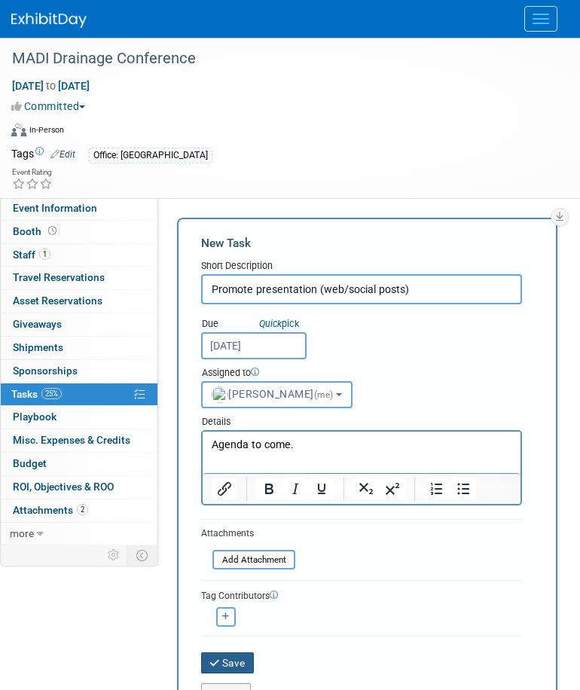
click at [243, 632] on button "Save" at bounding box center [227, 663] width 53 height 21
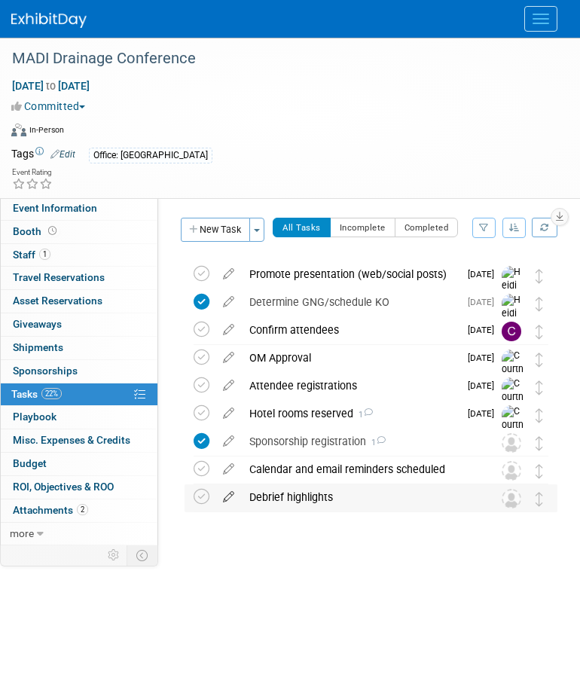
click at [233, 493] on icon at bounding box center [229, 494] width 26 height 19
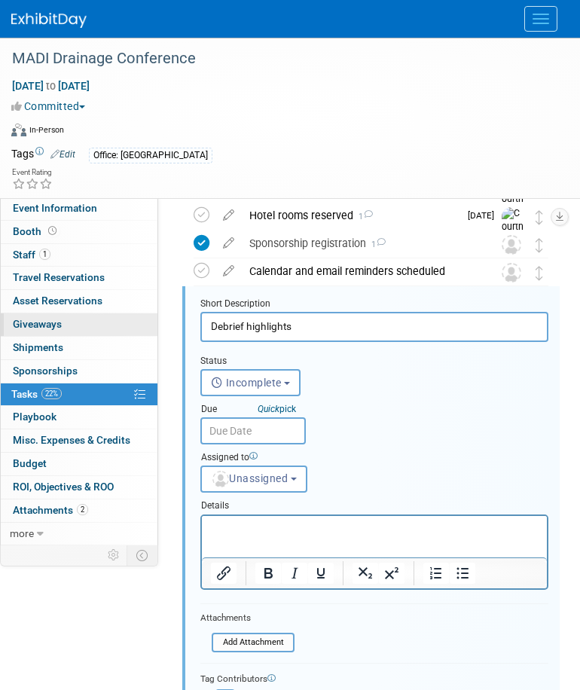
drag, startPoint x: 328, startPoint y: 327, endPoint x: 139, endPoint y: 324, distance: 188.4
click at [139, 324] on div "Event Information Event Info Booth Booth 1 Staff 1 Staff 0 Travel Reservations …" at bounding box center [290, 386] width 580 height 1095
type input "Complete debrief form"
click at [265, 525] on p "Rich Text Area. Press ALT-0 for help." at bounding box center [375, 528] width 328 height 14
click at [269, 478] on span "Unassigned" at bounding box center [249, 479] width 77 height 12
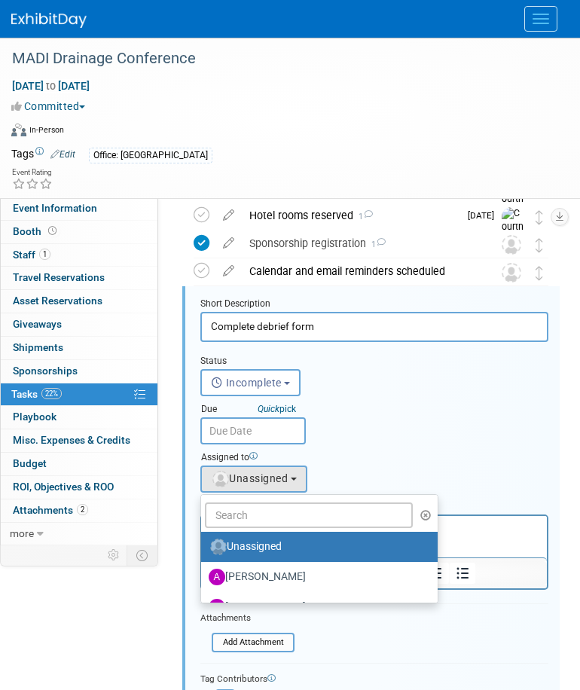
click at [278, 497] on ul "Unassigned Aaron Carrell Aaron Frankl Adam Pawelk Adam Ruud Adam Walker Alan Ke…" at bounding box center [319, 548] width 238 height 109
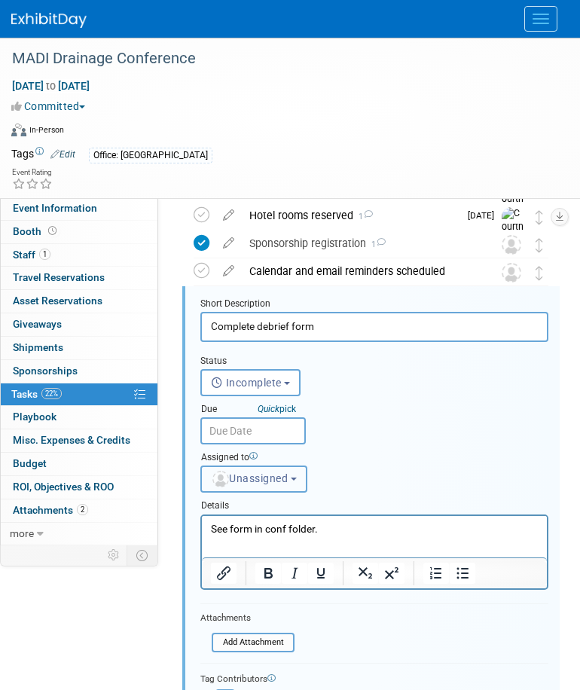
click at [272, 473] on span "Unassigned" at bounding box center [249, 479] width 77 height 12
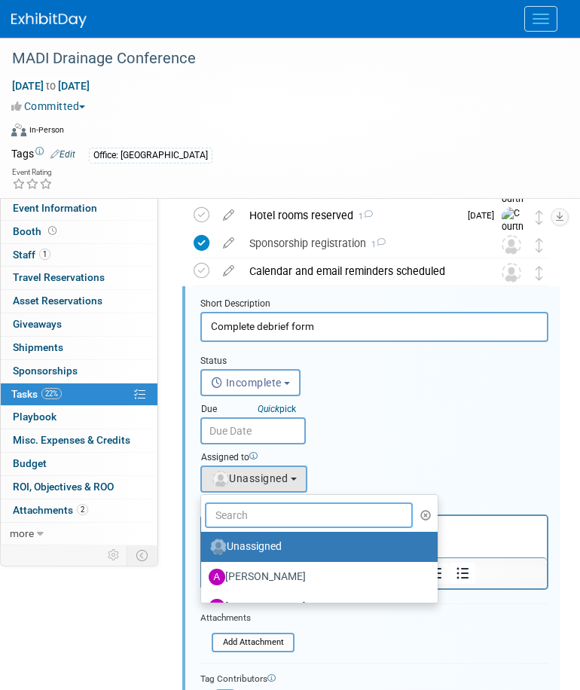
click at [257, 514] on input "text" at bounding box center [309, 516] width 208 height 26
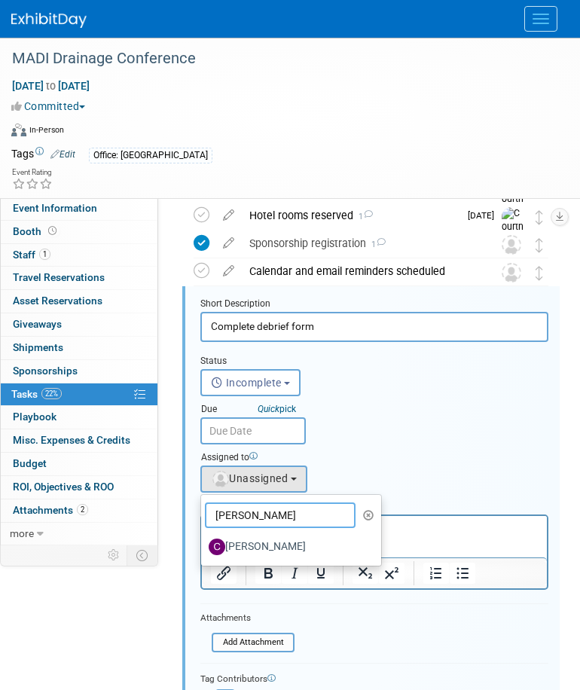
type input "chris"
drag, startPoint x: 283, startPoint y: 553, endPoint x: 63, endPoint y: 32, distance: 565.3
click at [283, 553] on label "Chris Otterness" at bounding box center [288, 547] width 158 height 24
click at [203, 550] on input "Chris Otterness" at bounding box center [199, 545] width 10 height 10
select select "b6fb210e-3bb1-4ef2-9389-37fadaf226a3"
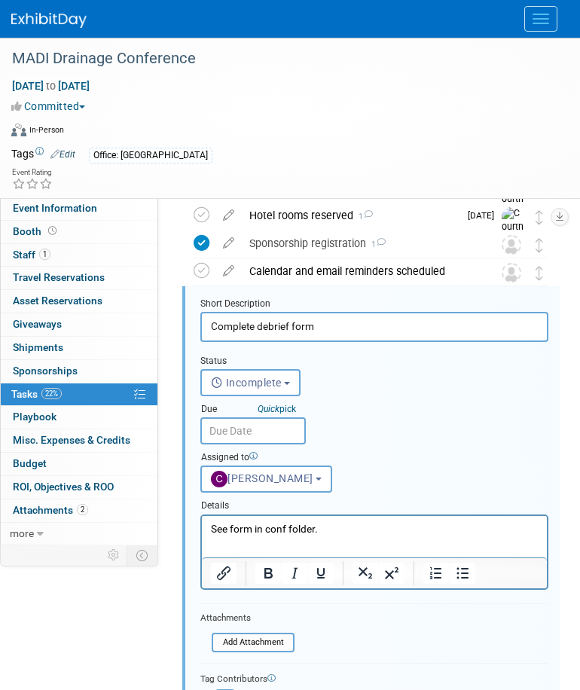
click at [364, 532] on p "See form in conf folder." at bounding box center [375, 528] width 328 height 14
click at [254, 536] on html "See form in conf folder." at bounding box center [374, 525] width 345 height 20
click at [356, 536] on html "See form in conf folder." at bounding box center [374, 525] width 345 height 20
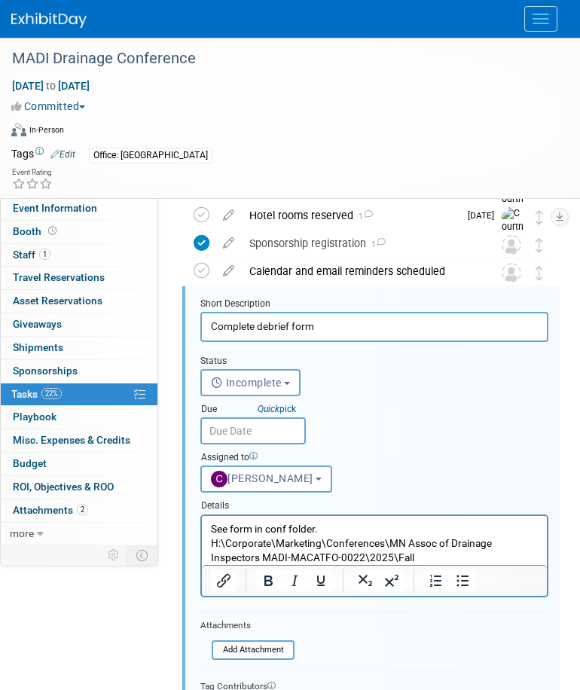
scroll to position [349, 0]
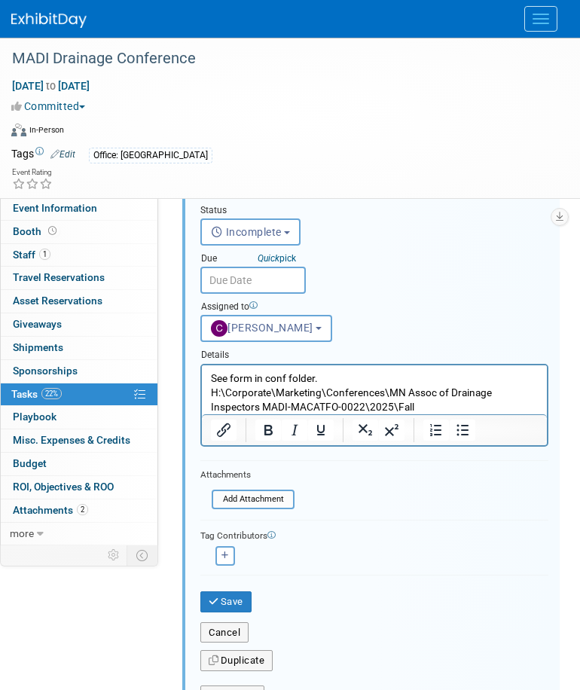
click at [259, 285] on input "text" at bounding box center [253, 280] width 106 height 27
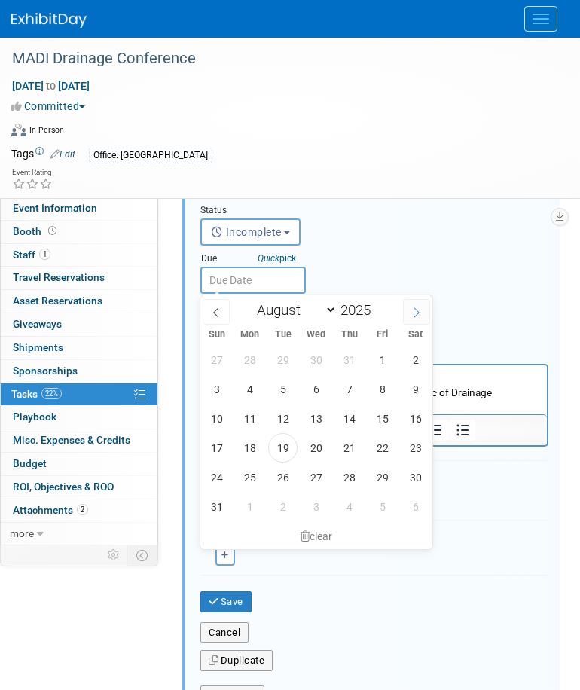
click at [413, 312] on icon at bounding box center [416, 312] width 11 height 11
select select "8"
click at [388, 389] on span "12" at bounding box center [382, 389] width 29 height 29
type input "Sep 12, 2025"
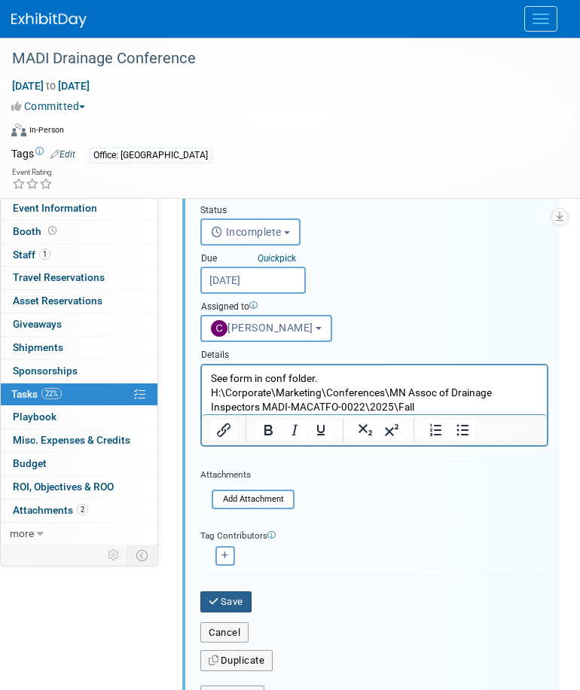
click at [234, 598] on button "Save" at bounding box center [225, 602] width 51 height 21
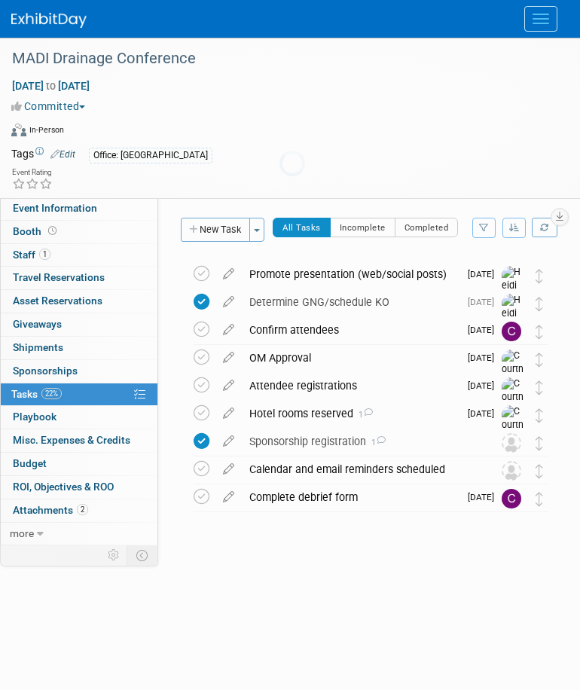
scroll to position [0, 0]
click at [225, 468] on icon at bounding box center [229, 466] width 26 height 19
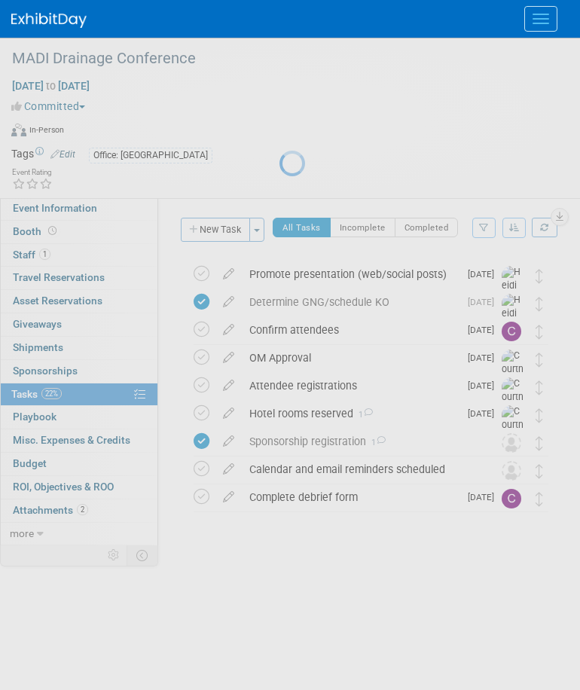
select select "7"
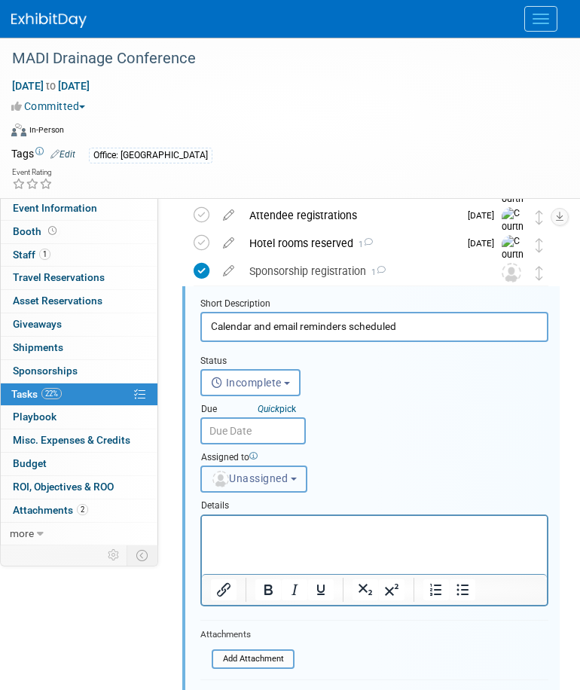
click at [257, 479] on span "Unassigned" at bounding box center [249, 479] width 77 height 12
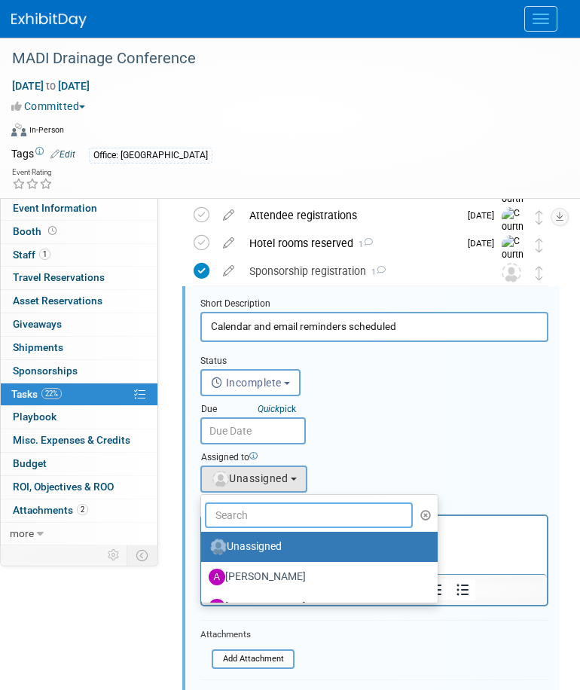
click at [297, 523] on input "text" at bounding box center [309, 516] width 208 height 26
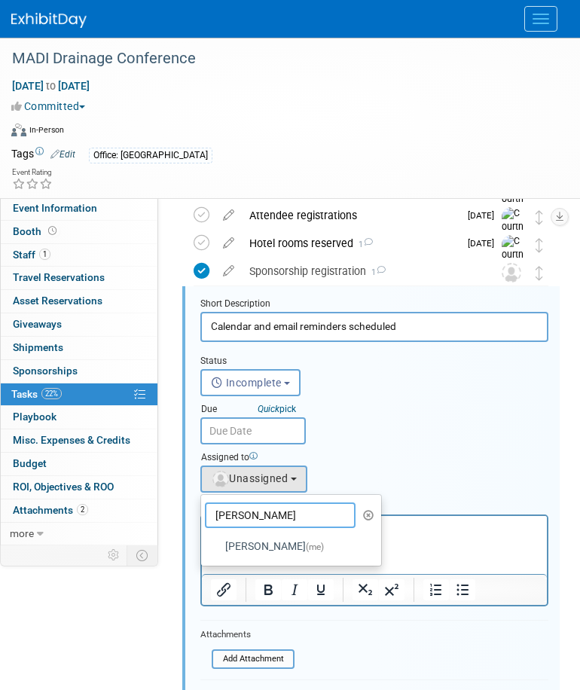
type input "heidi"
click at [283, 547] on label "Heidi Joarnt (me)" at bounding box center [288, 547] width 158 height 24
click at [203, 547] on input "Heidi Joarnt (me)" at bounding box center [199, 545] width 10 height 10
select select "6d2580fd-cc23-403a-9f47-834f17e7f51f"
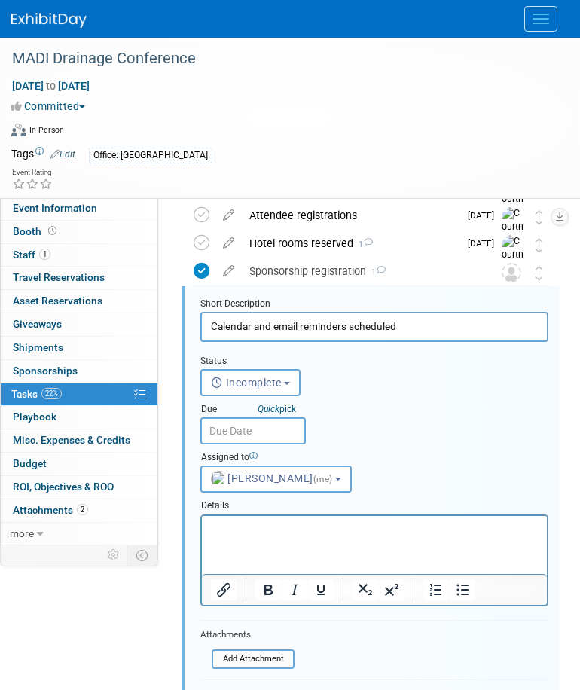
click at [278, 422] on input "text" at bounding box center [253, 430] width 106 height 27
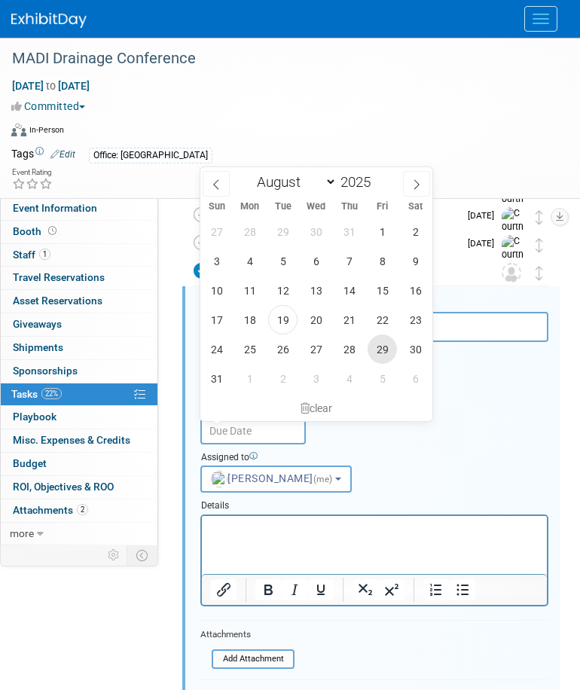
click at [388, 351] on span "29" at bounding box center [382, 349] width 29 height 29
type input "Aug 29, 2025"
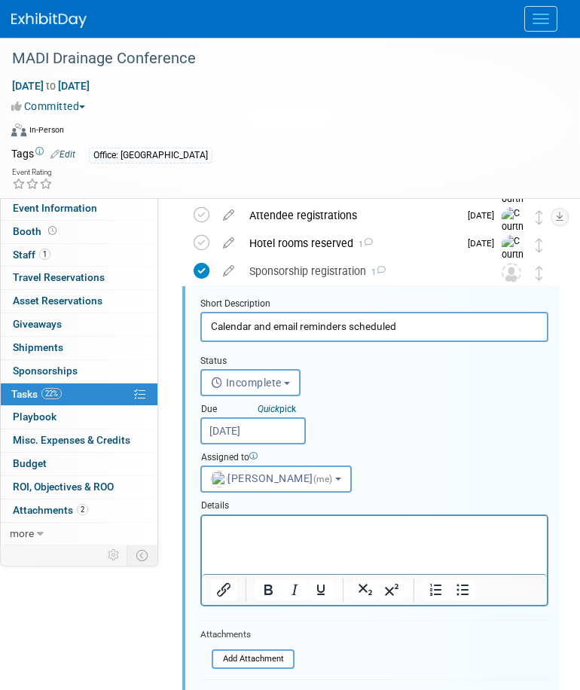
scroll to position [321, 0]
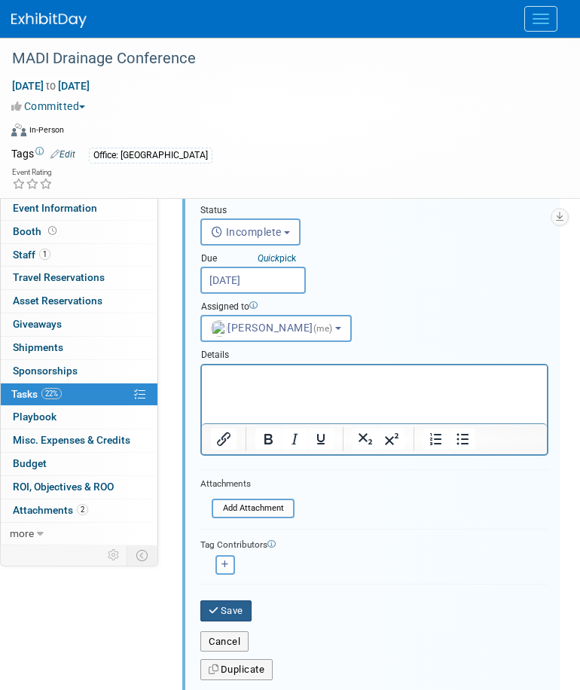
click at [229, 613] on button "Save" at bounding box center [225, 611] width 51 height 21
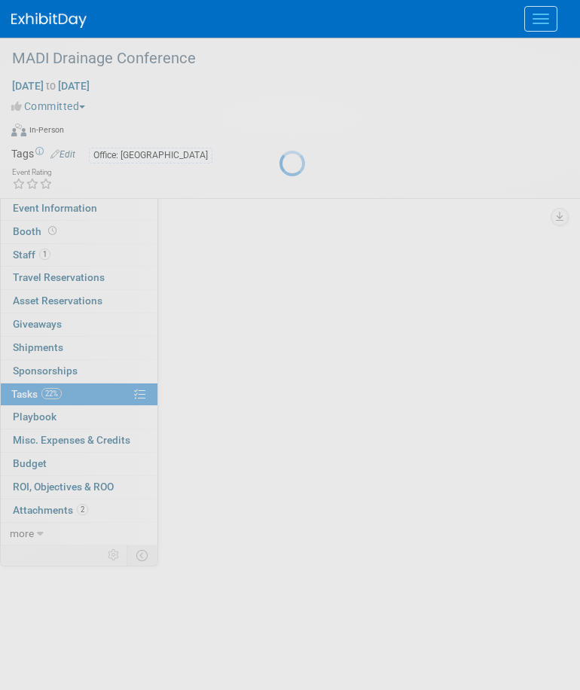
scroll to position [0, 0]
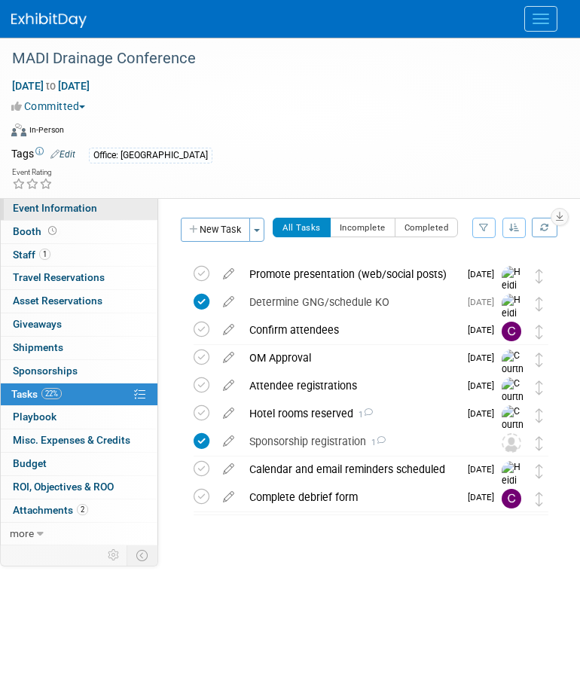
click at [93, 210] on span "Event Information" at bounding box center [55, 208] width 84 height 12
select select "2 - Post KO/Active Planning"
select select "Yes"
select select "Water Resources"
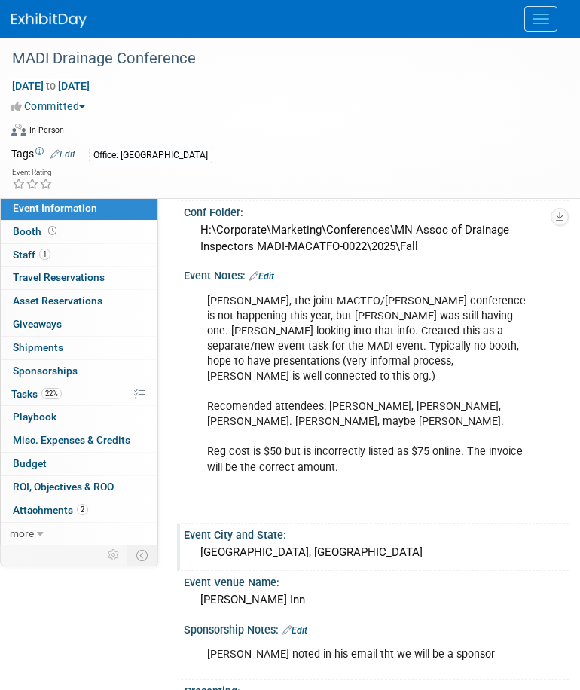
scroll to position [377, 0]
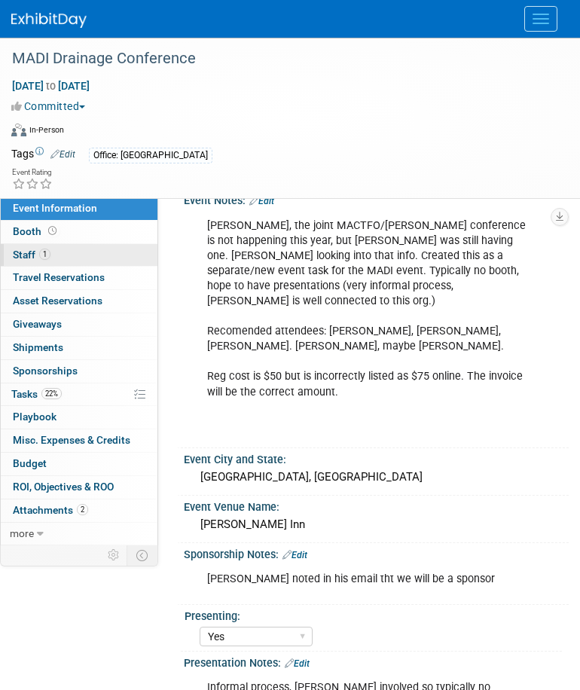
click at [80, 256] on link "1 Staff 1" at bounding box center [79, 255] width 157 height 23
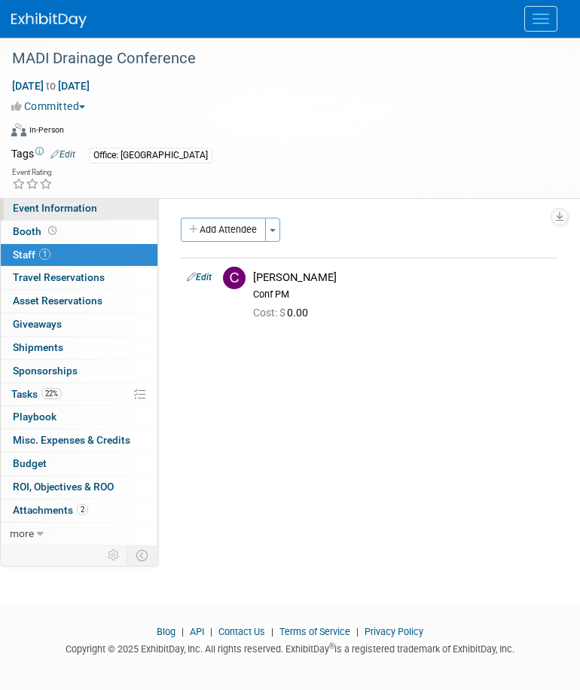
click at [116, 206] on link "Event Information" at bounding box center [79, 208] width 157 height 23
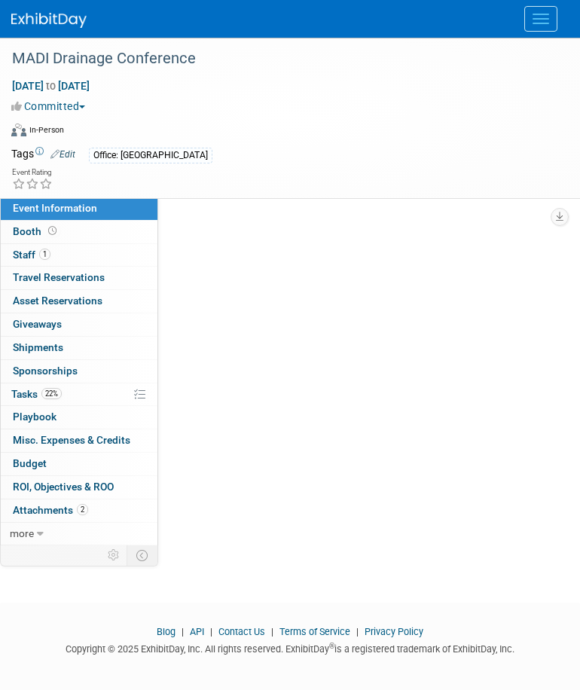
select select "2 - Post KO/Active Planning"
select select "Yes"
select select "Water Resources"
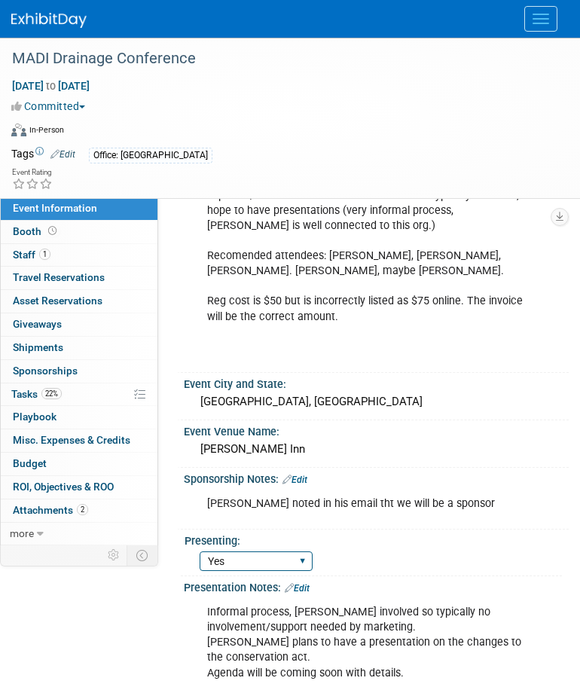
scroll to position [603, 0]
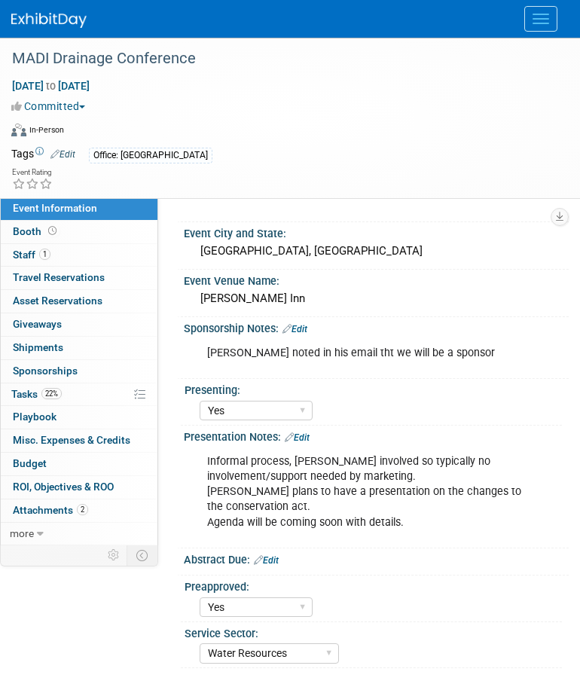
click at [305, 324] on link "Edit" at bounding box center [295, 329] width 25 height 11
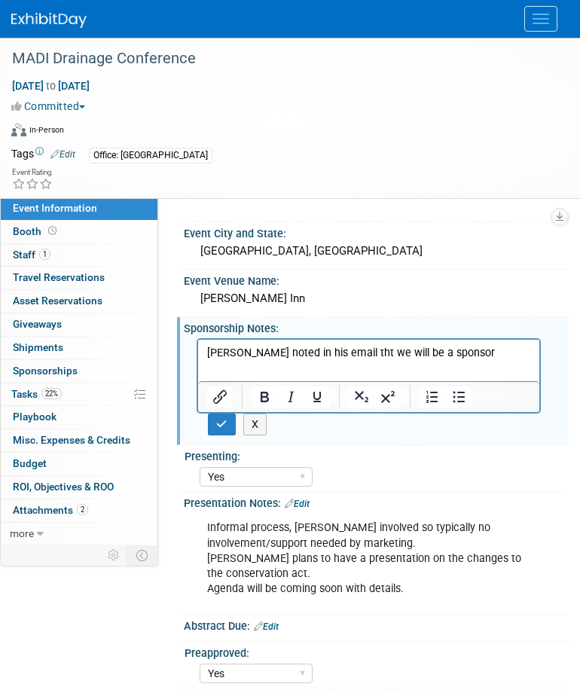
scroll to position [0, 0]
click at [512, 358] on p "Chris noted in his email tht we will be a sponsor" at bounding box center [369, 353] width 324 height 15
click at [219, 419] on icon "button" at bounding box center [221, 424] width 11 height 11
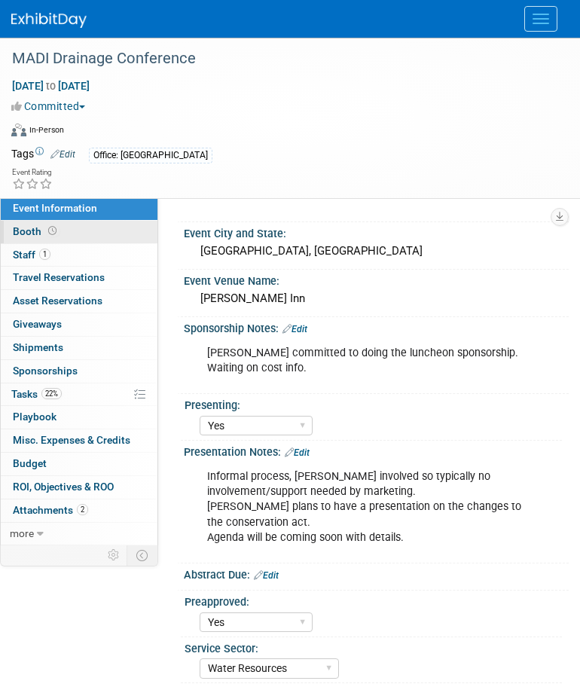
click at [73, 232] on link "Booth" at bounding box center [79, 232] width 157 height 23
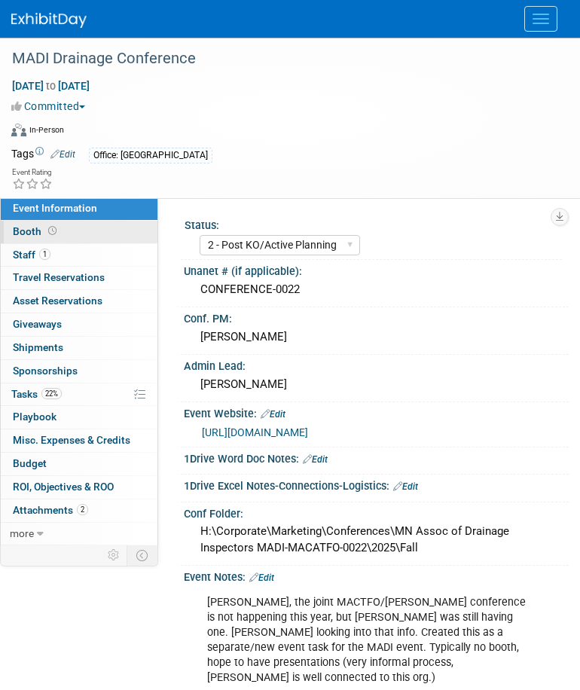
select select "No"
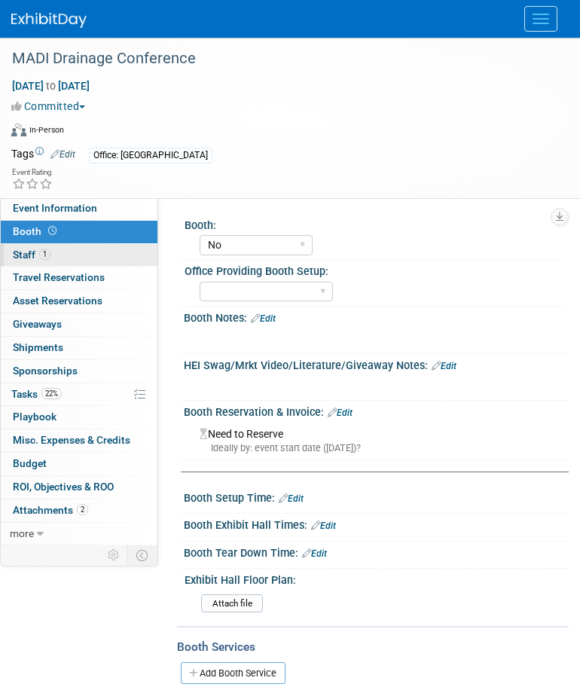
click at [75, 255] on link "1 Staff 1" at bounding box center [79, 255] width 157 height 23
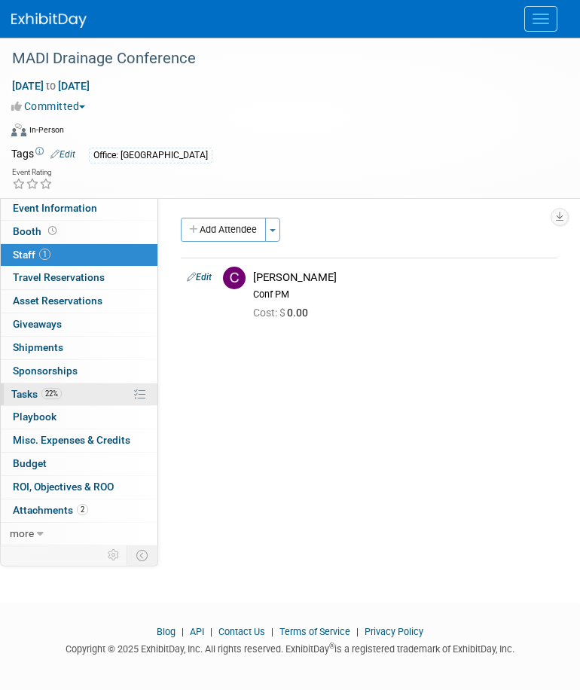
click at [68, 397] on link "22% Tasks 22%" at bounding box center [79, 395] width 157 height 23
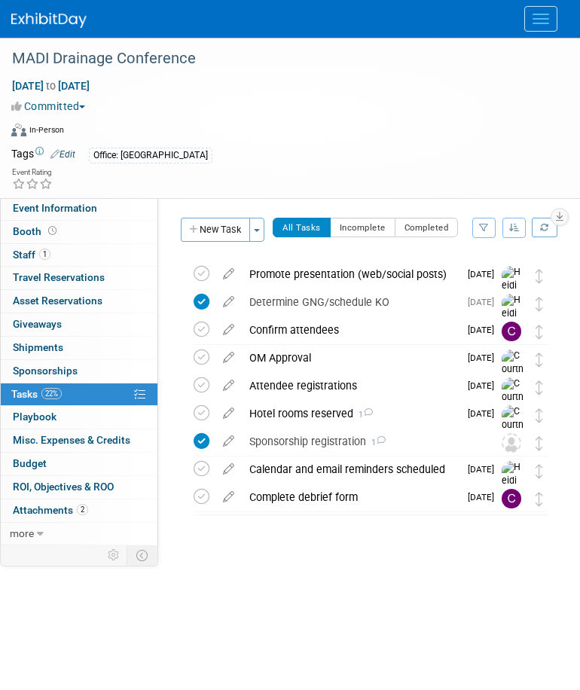
click at [527, 106] on div "Committed Committed Considering Not Going" at bounding box center [280, 106] width 539 height 16
click at [59, 212] on span "Event Information" at bounding box center [55, 208] width 84 height 12
select select "2 - Post KO/Active Planning"
select select "Yes"
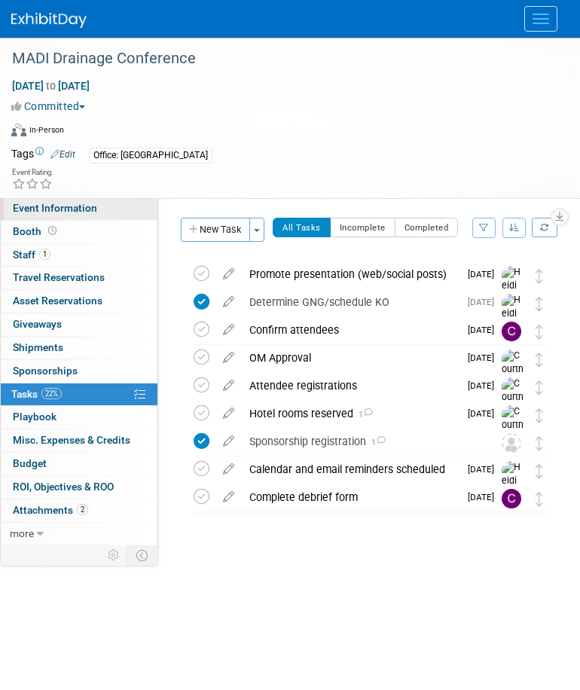
select select "Water Resources"
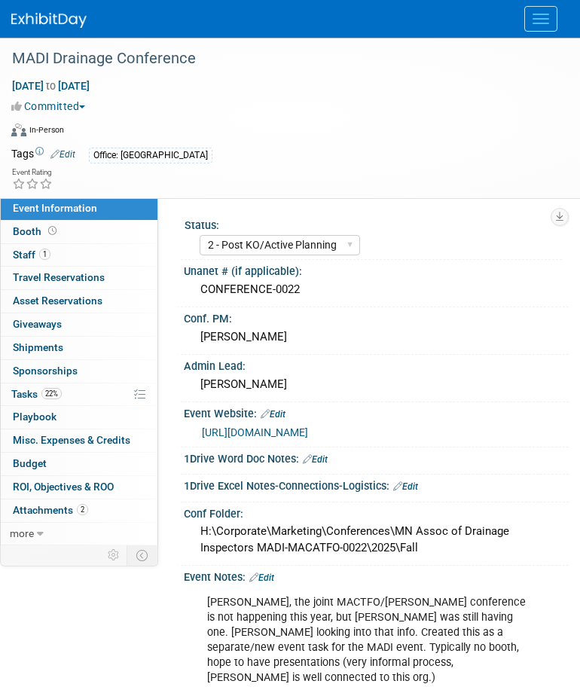
scroll to position [301, 0]
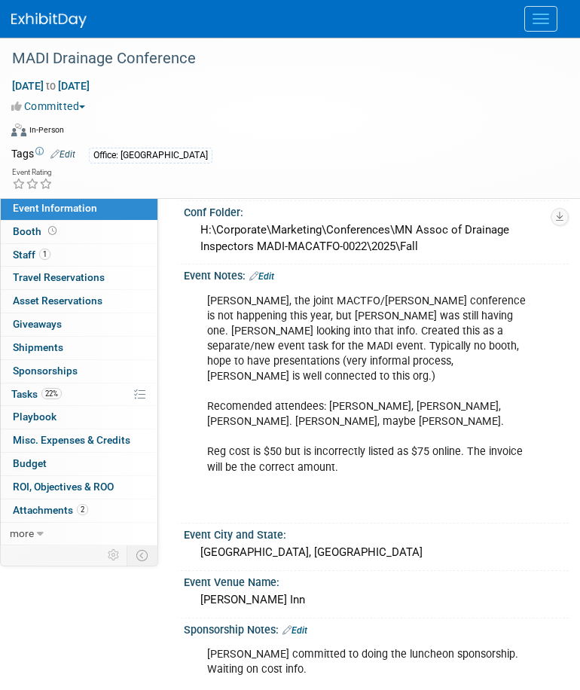
click at [271, 277] on link "Edit" at bounding box center [261, 276] width 25 height 11
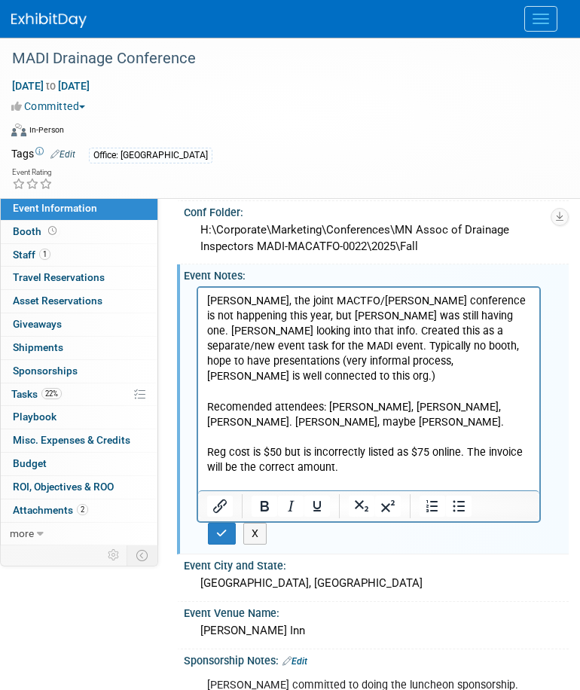
scroll to position [0, 0]
click at [390, 405] on p "Per Chris, the joint MACTFO/MADI Drainage conference is not happening this year…" at bounding box center [369, 399] width 324 height 212
click at [479, 390] on p "Per Chris, the joint MACTFO/MADI Drainage conference is not happening this year…" at bounding box center [369, 399] width 324 height 212
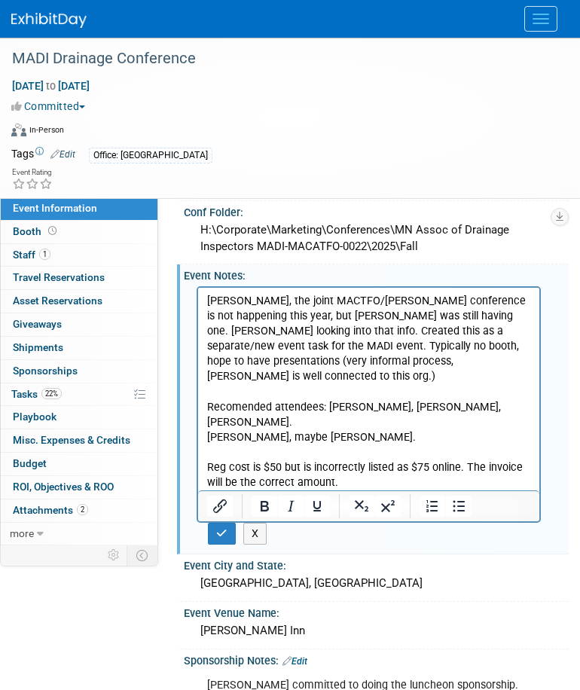
click at [245, 393] on p "Per Chris, the joint MACTFO/MADI Drainage conference is not happening this year…" at bounding box center [369, 361] width 324 height 136
click at [243, 393] on p "Per Chris, the joint MACTFO/MADI Drainage conference is not happening this year…" at bounding box center [369, 361] width 324 height 136
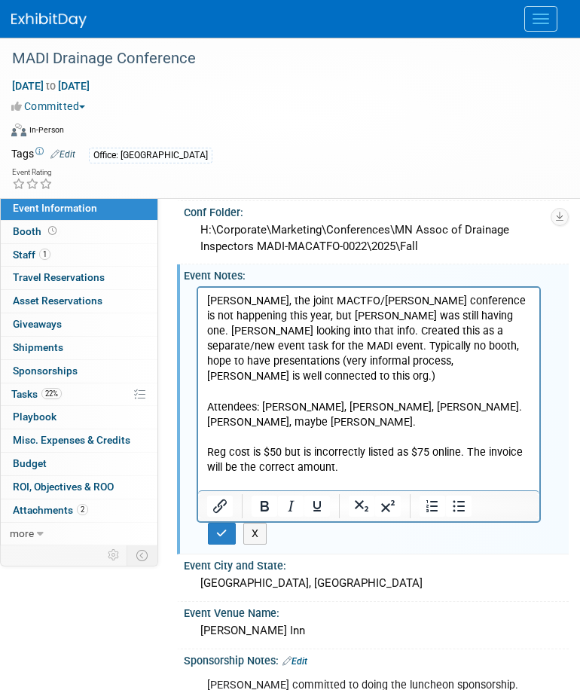
click at [357, 393] on p "Per Chris, the joint MACTFO/MADI Drainage conference is not happening this year…" at bounding box center [369, 353] width 324 height 121
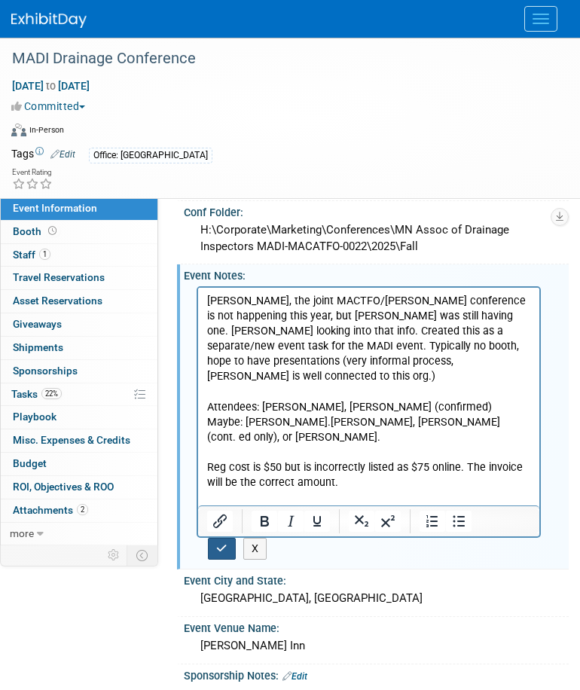
click at [213, 552] on button "button" at bounding box center [222, 549] width 28 height 22
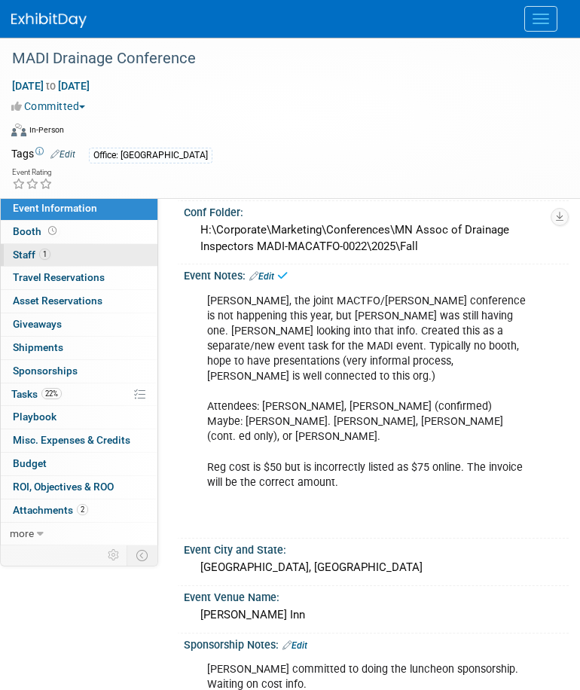
click at [90, 251] on link "1 Staff 1" at bounding box center [79, 255] width 157 height 23
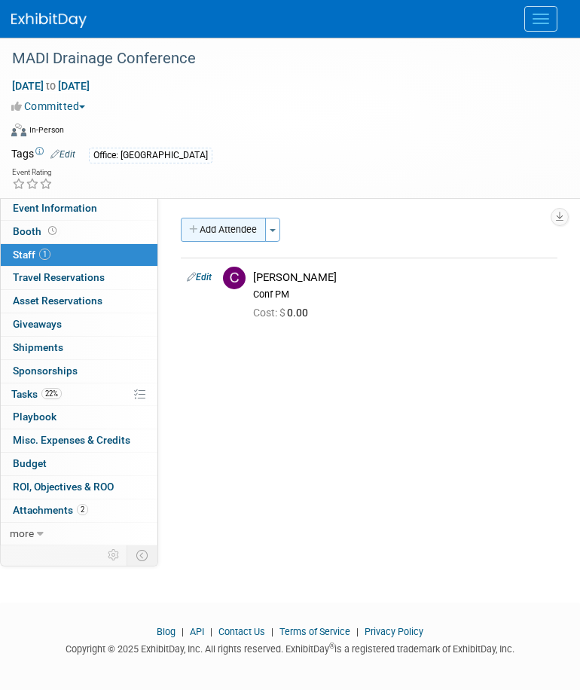
click at [191, 226] on icon "button" at bounding box center [194, 230] width 11 height 10
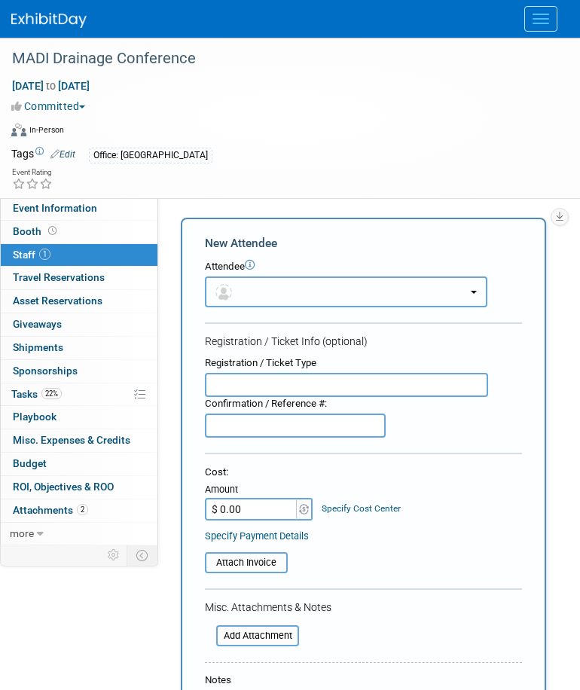
click at [279, 293] on button "button" at bounding box center [346, 292] width 283 height 31
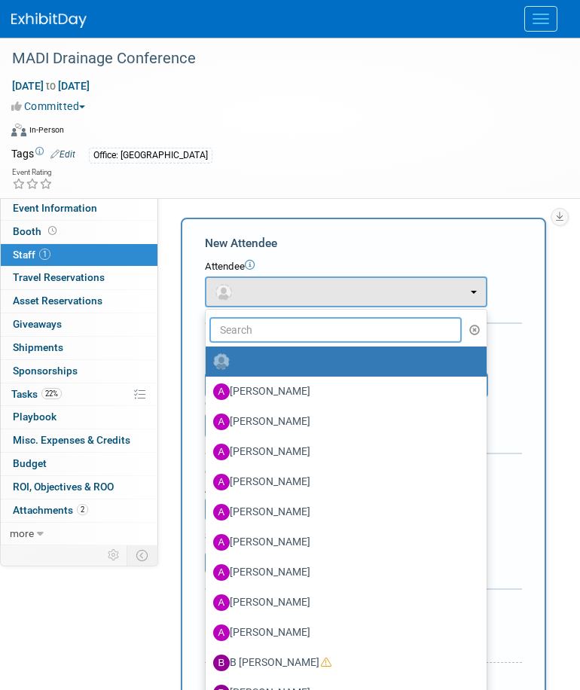
click at [284, 337] on input "text" at bounding box center [336, 330] width 252 height 26
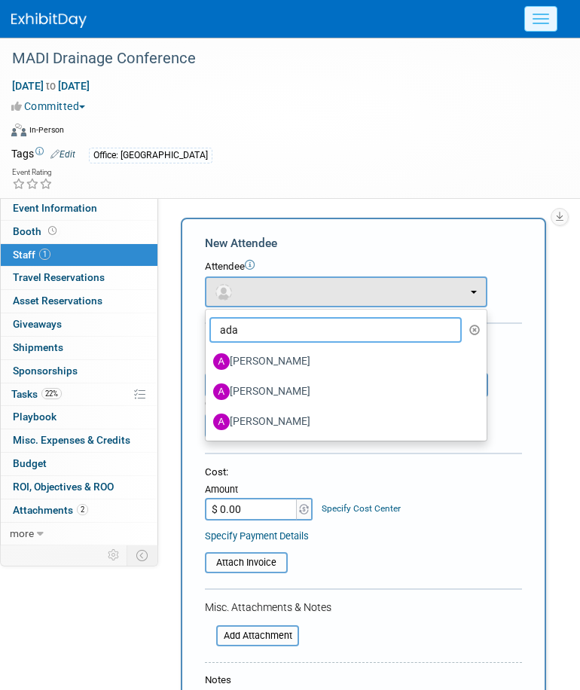
type input "ada"
click at [555, 20] on button "Menu" at bounding box center [541, 19] width 33 height 26
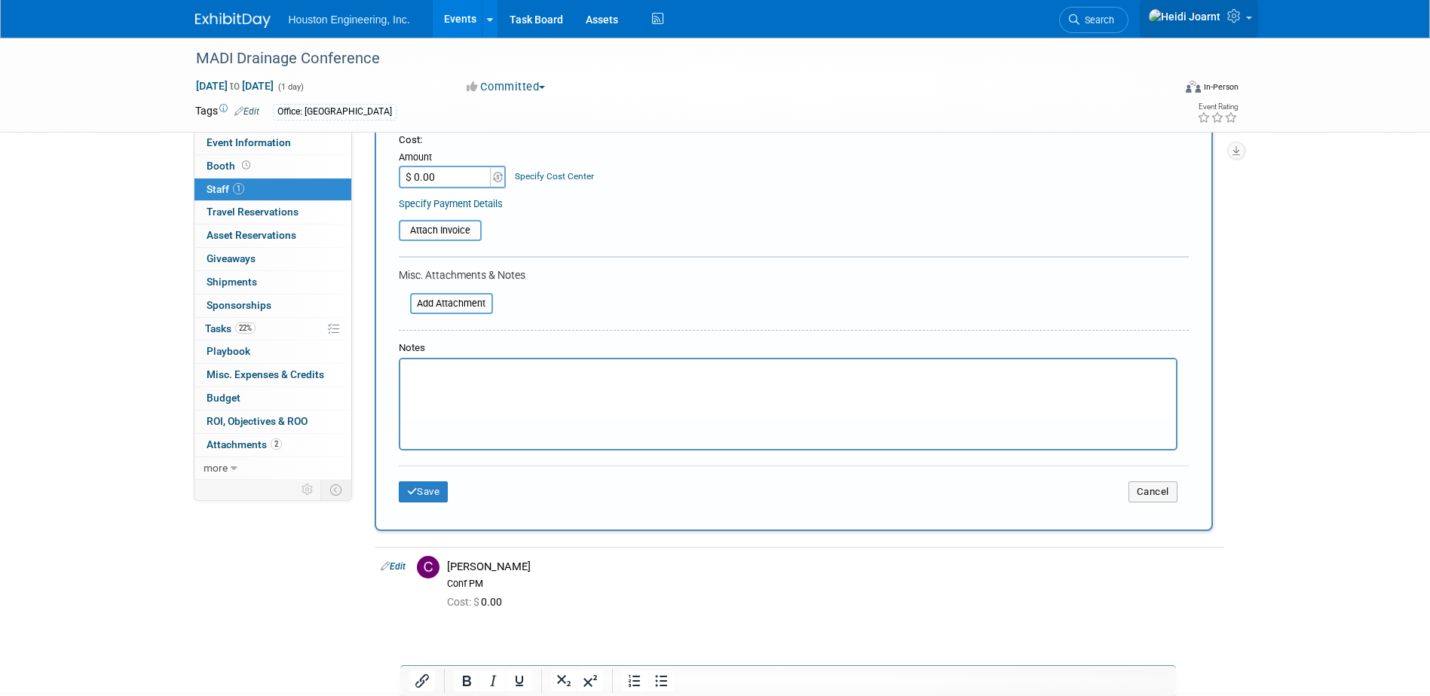
scroll to position [328, 0]
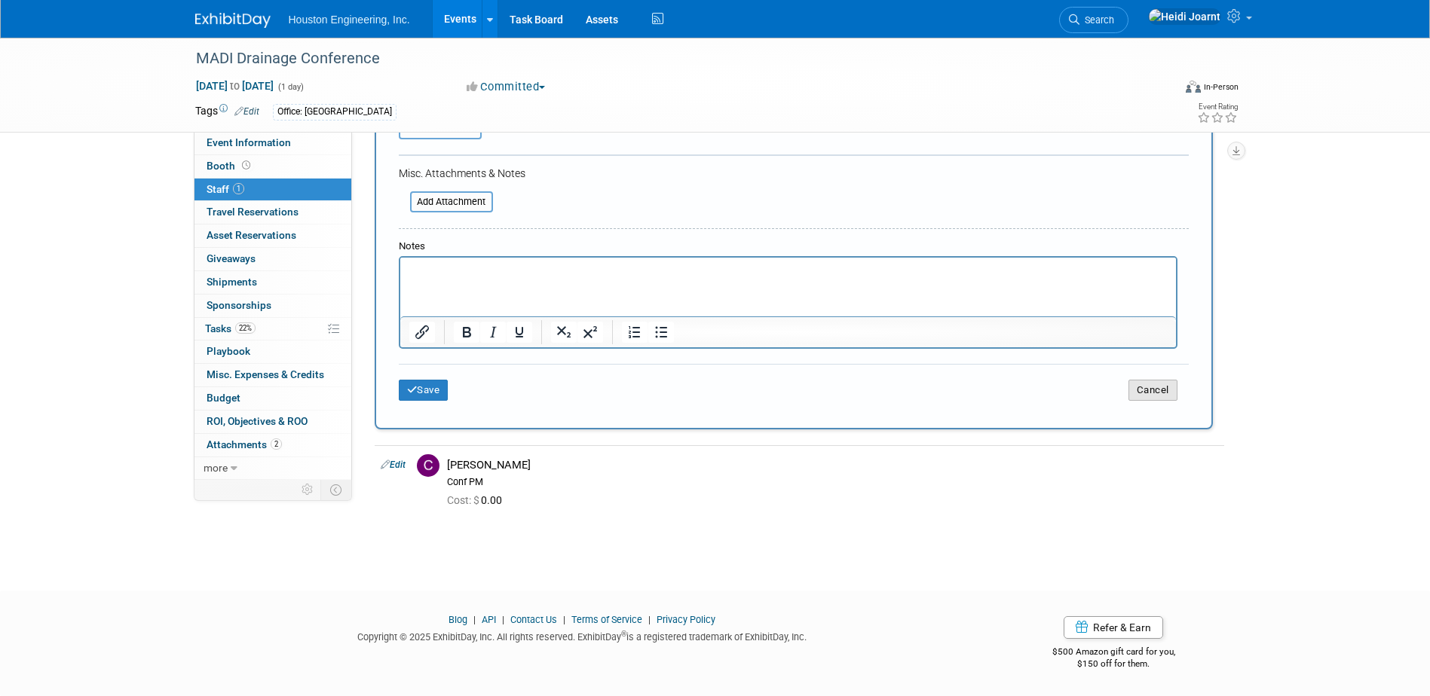
click at [1155, 395] on button "Cancel" at bounding box center [1152, 390] width 49 height 21
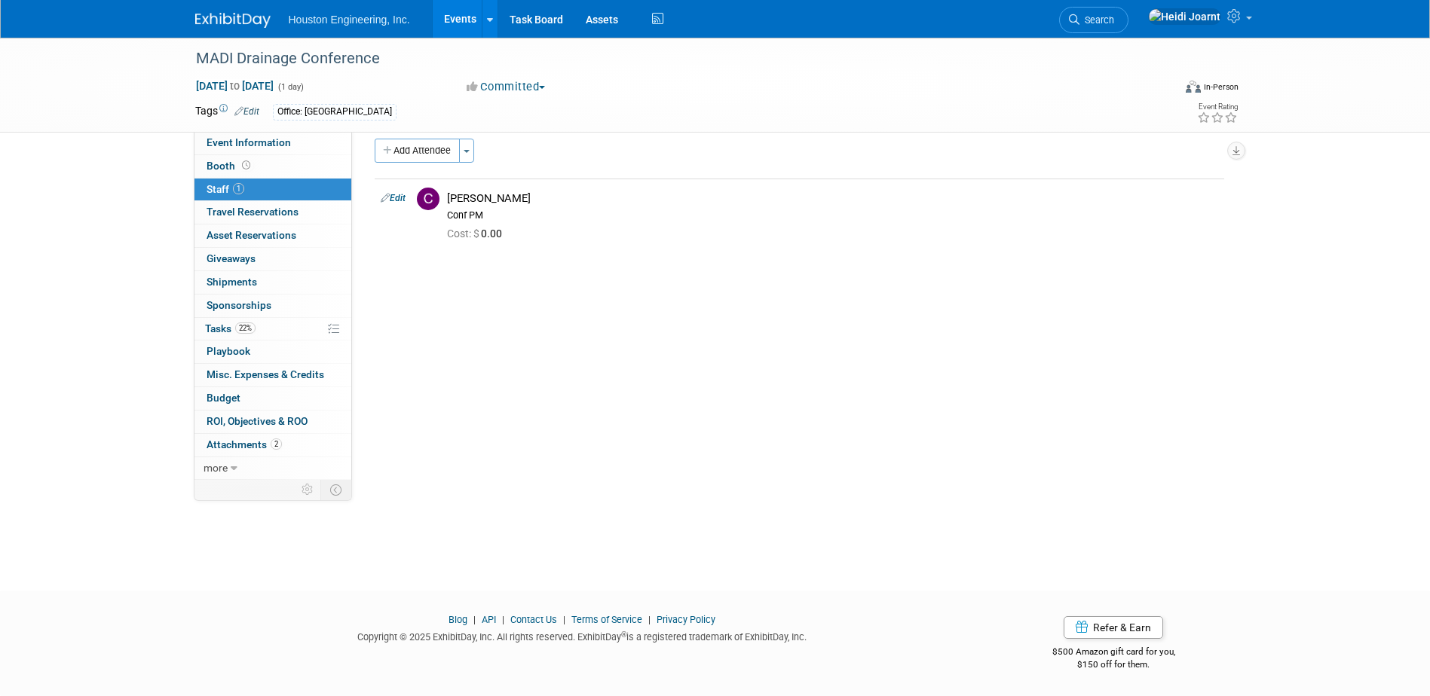
scroll to position [0, 0]
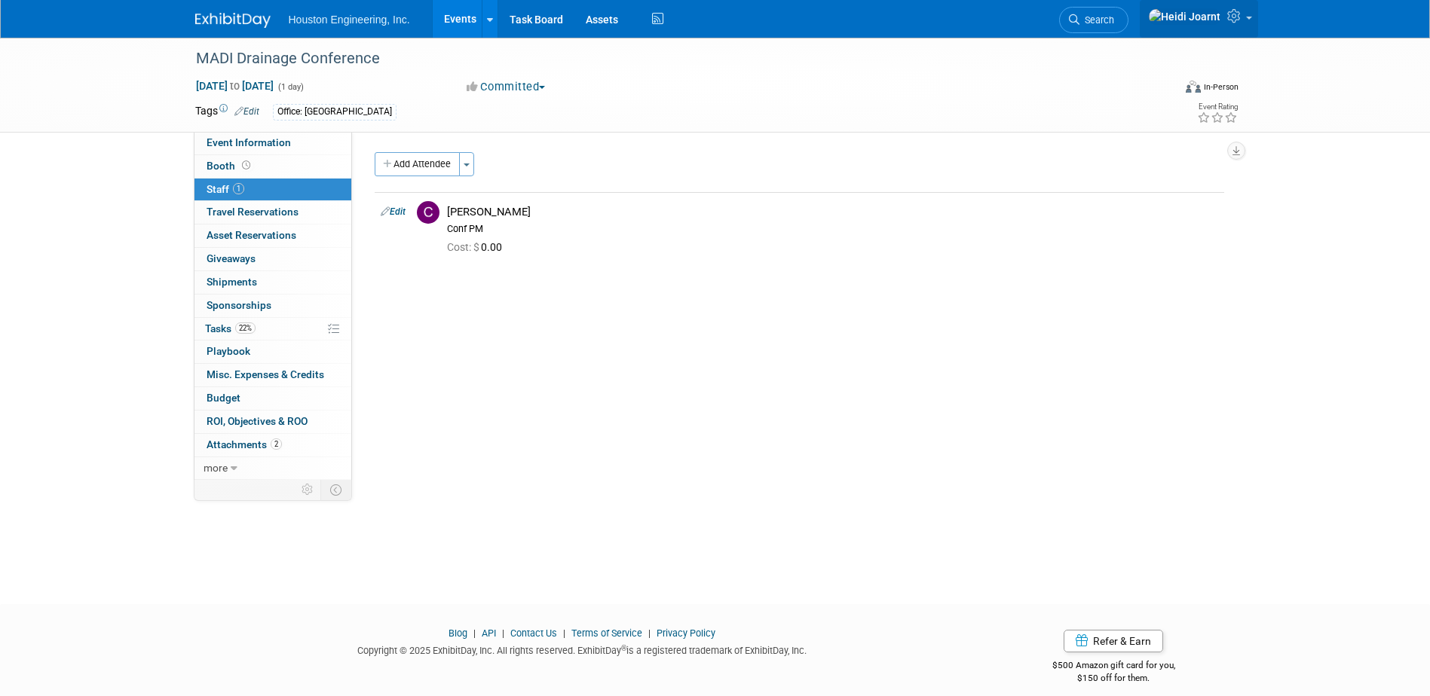
click at [1243, 8] on link at bounding box center [1198, 19] width 118 height 38
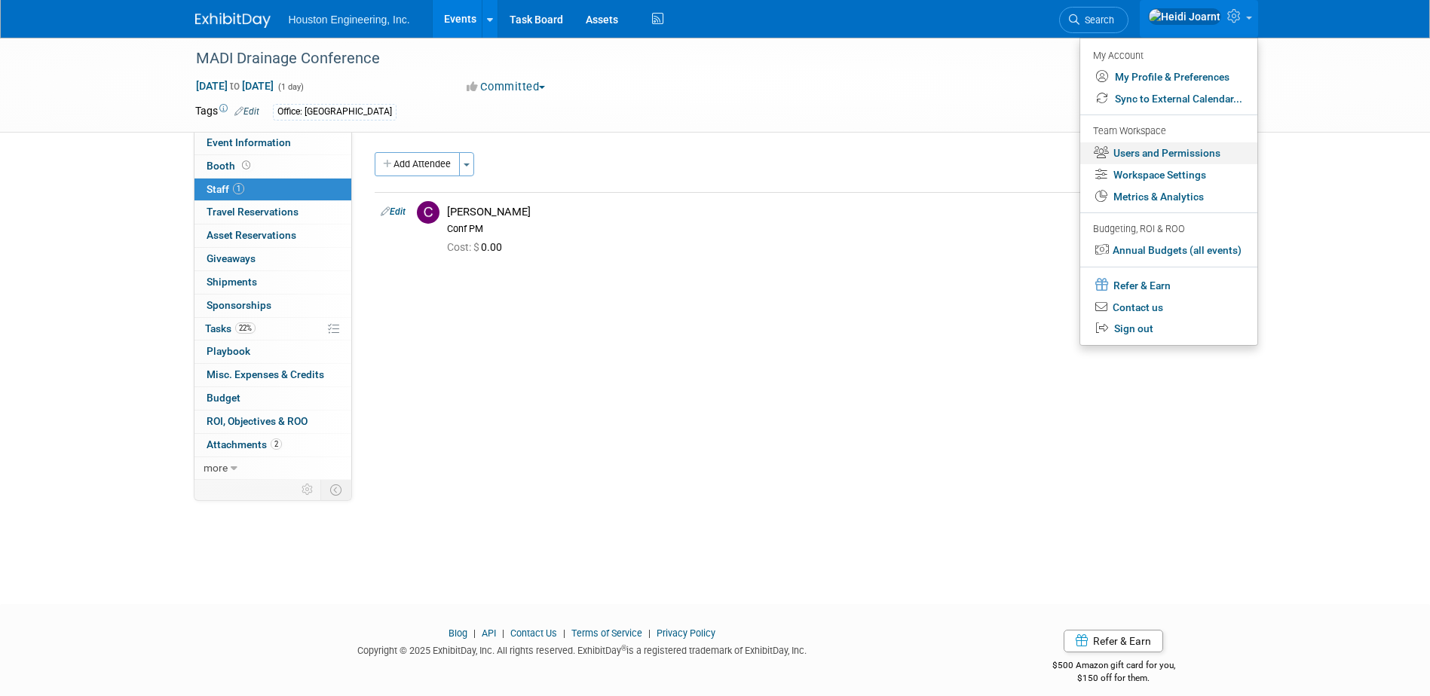
click at [1174, 158] on link "Users and Permissions" at bounding box center [1168, 153] width 177 height 22
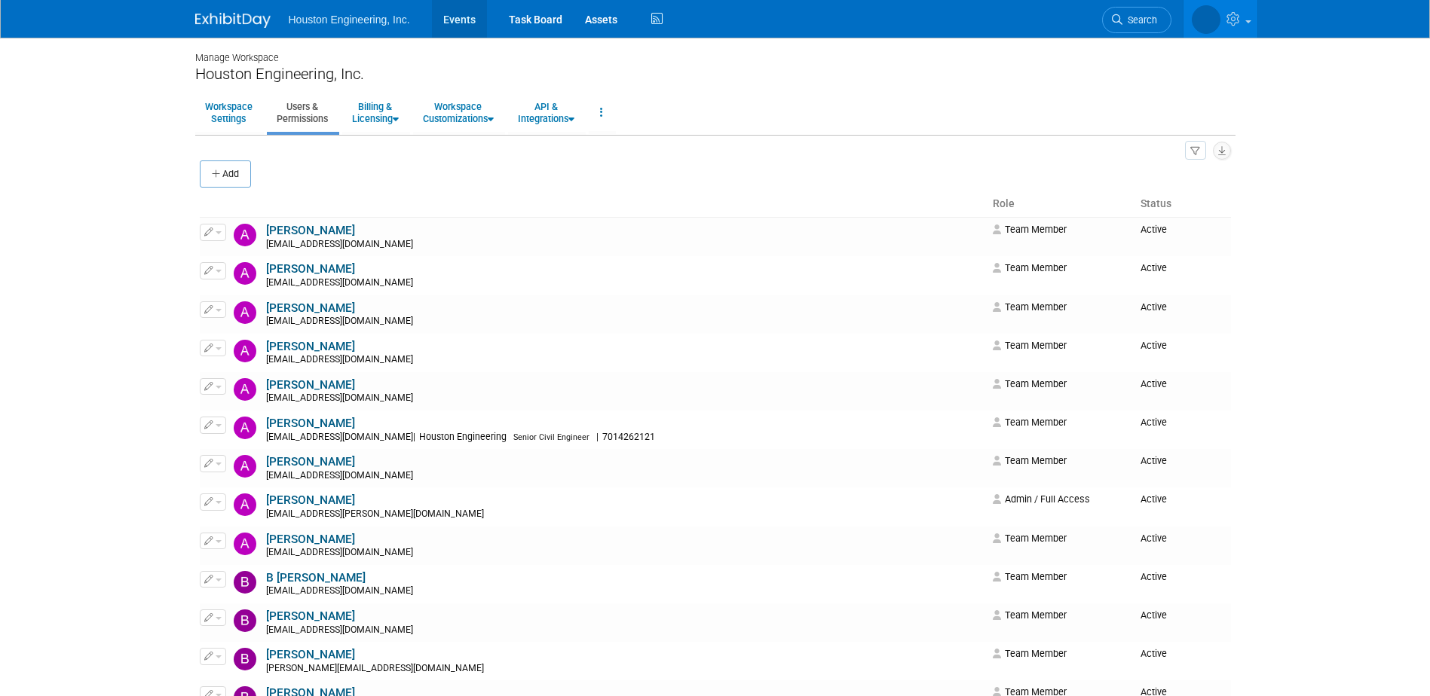
click at [472, 23] on link "Events" at bounding box center [459, 19] width 55 height 38
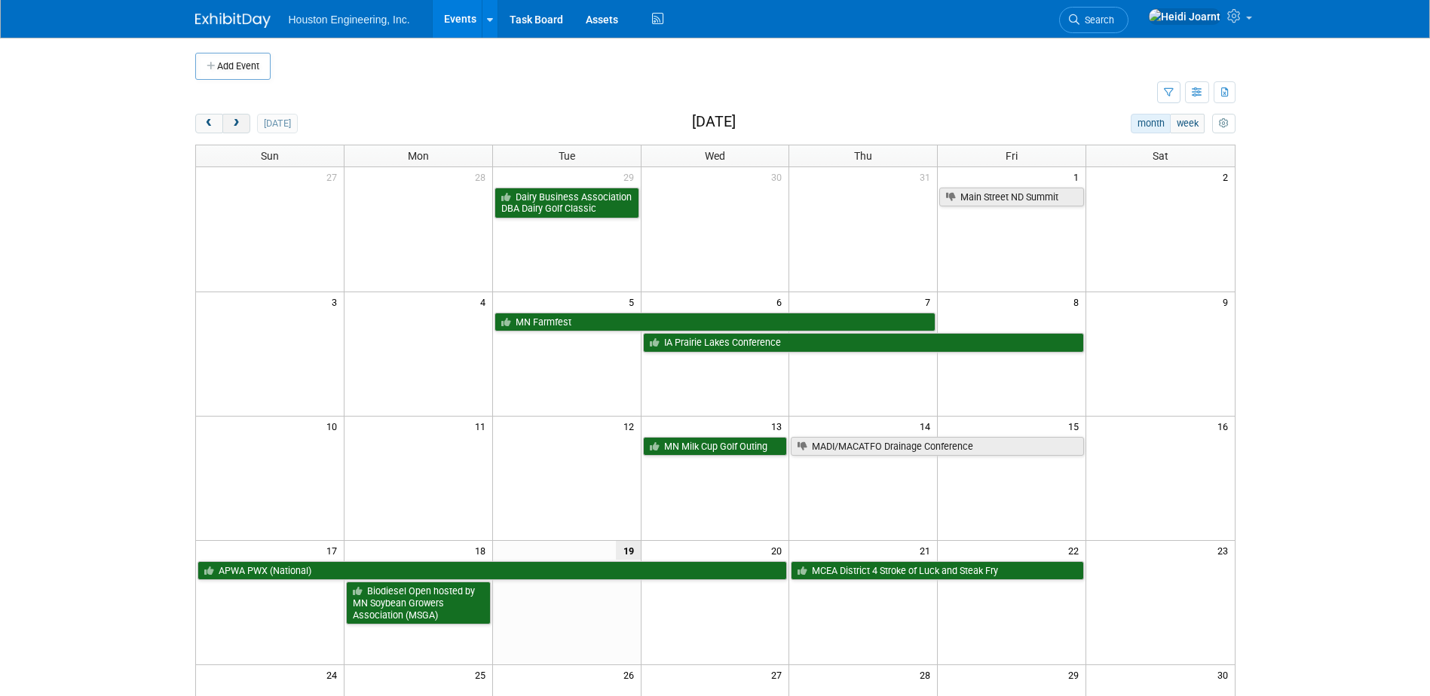
click at [237, 127] on span "next" at bounding box center [236, 124] width 11 height 10
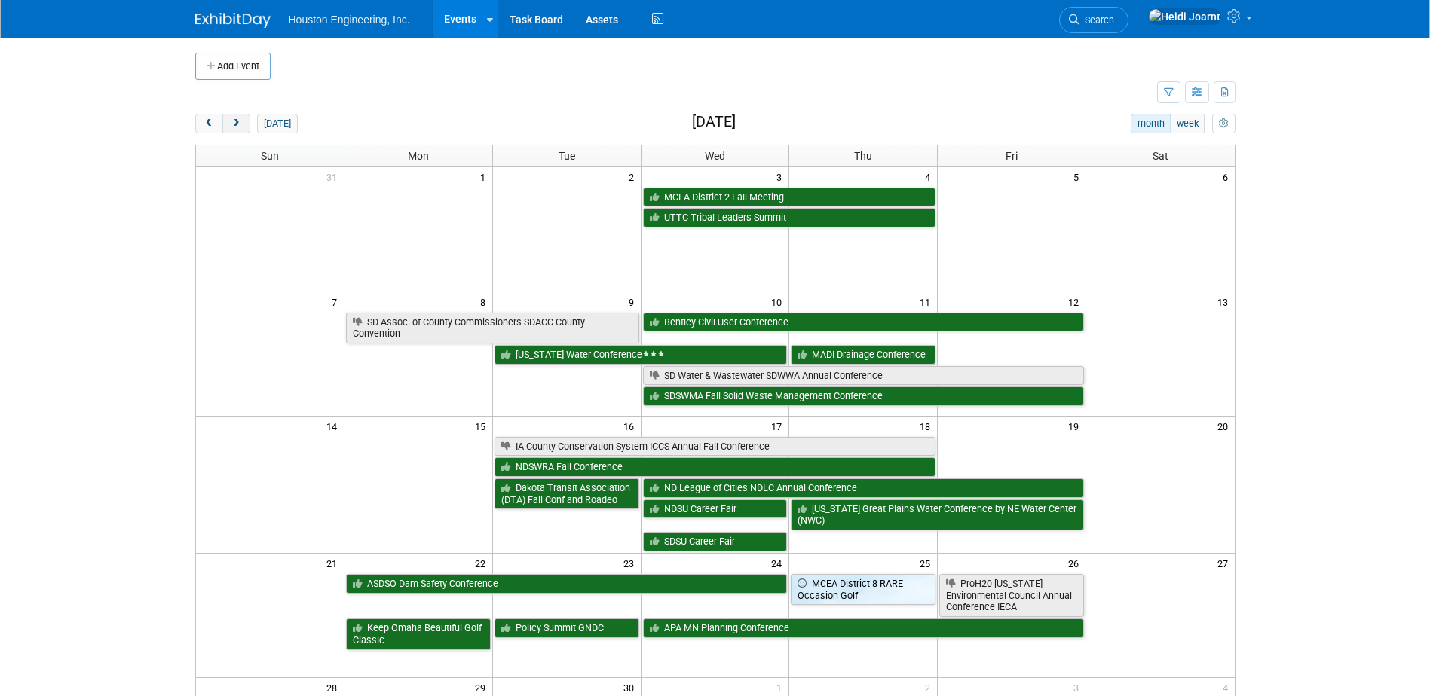
click at [237, 123] on span "next" at bounding box center [236, 124] width 11 height 10
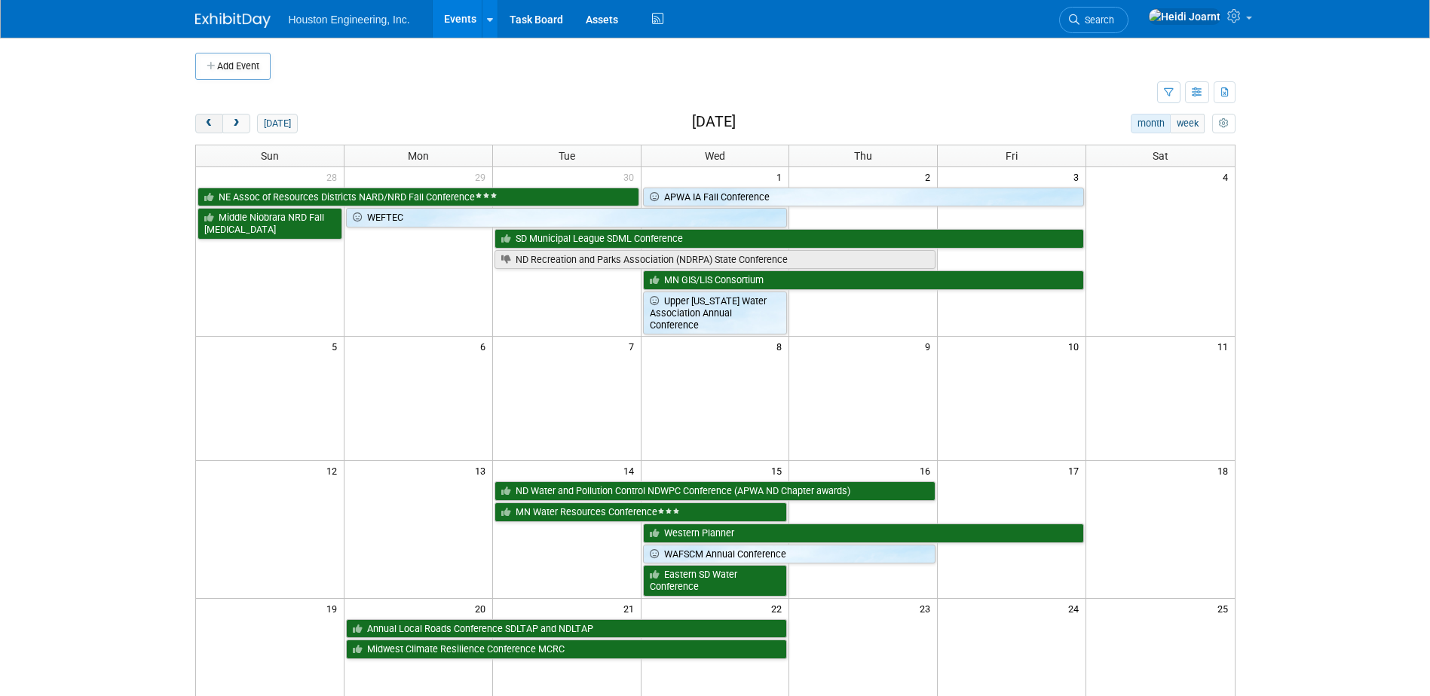
click at [200, 128] on button "prev" at bounding box center [209, 124] width 28 height 20
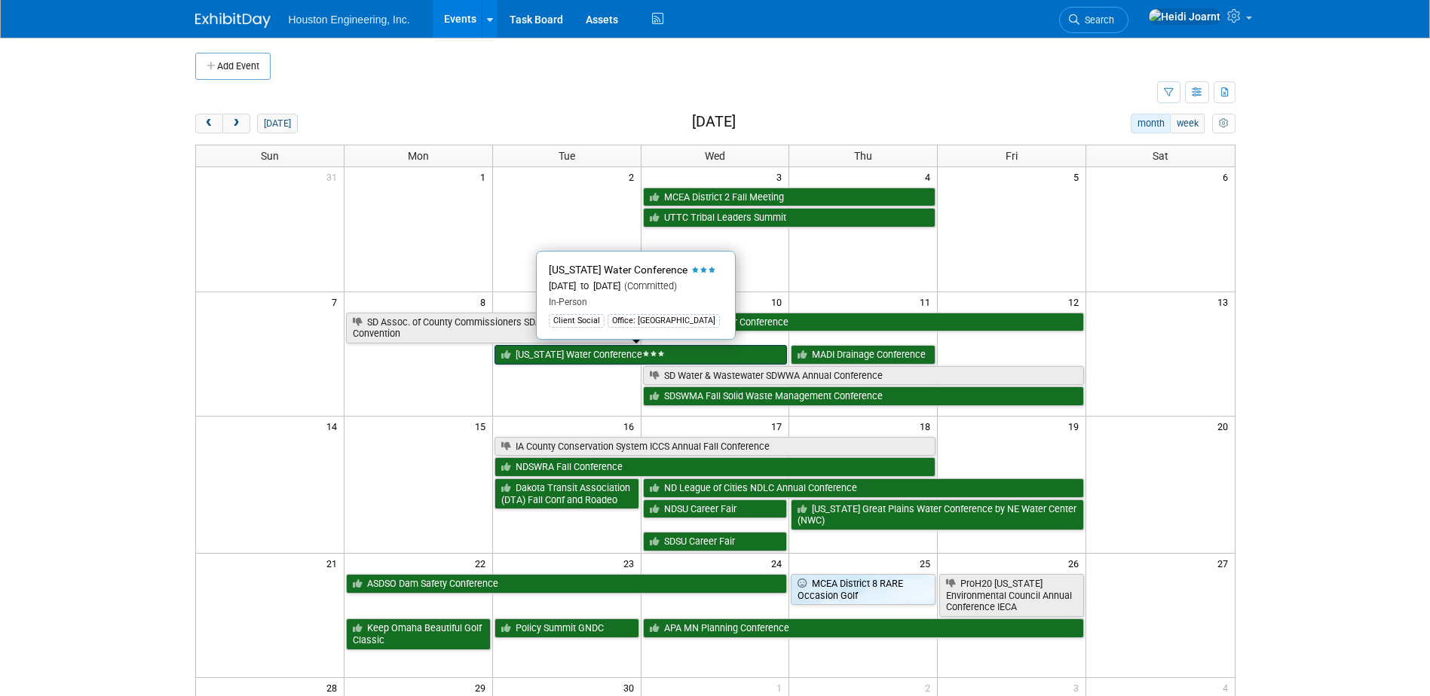
click at [601, 360] on link "[US_STATE] Water Conference" at bounding box center [640, 355] width 293 height 20
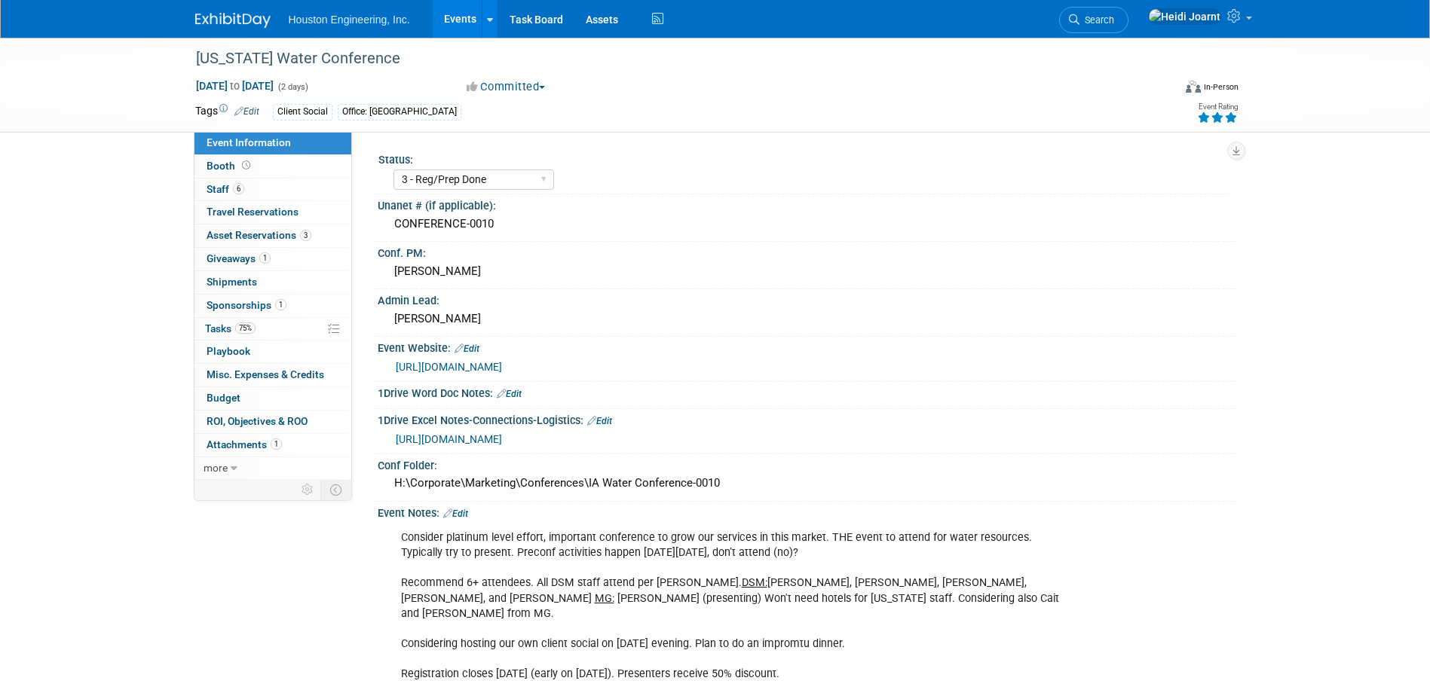
select select "3 - Reg/Prep Done"
select select "Yes"
select select "Water Resources"
click at [465, 509] on link "Edit" at bounding box center [455, 514] width 25 height 11
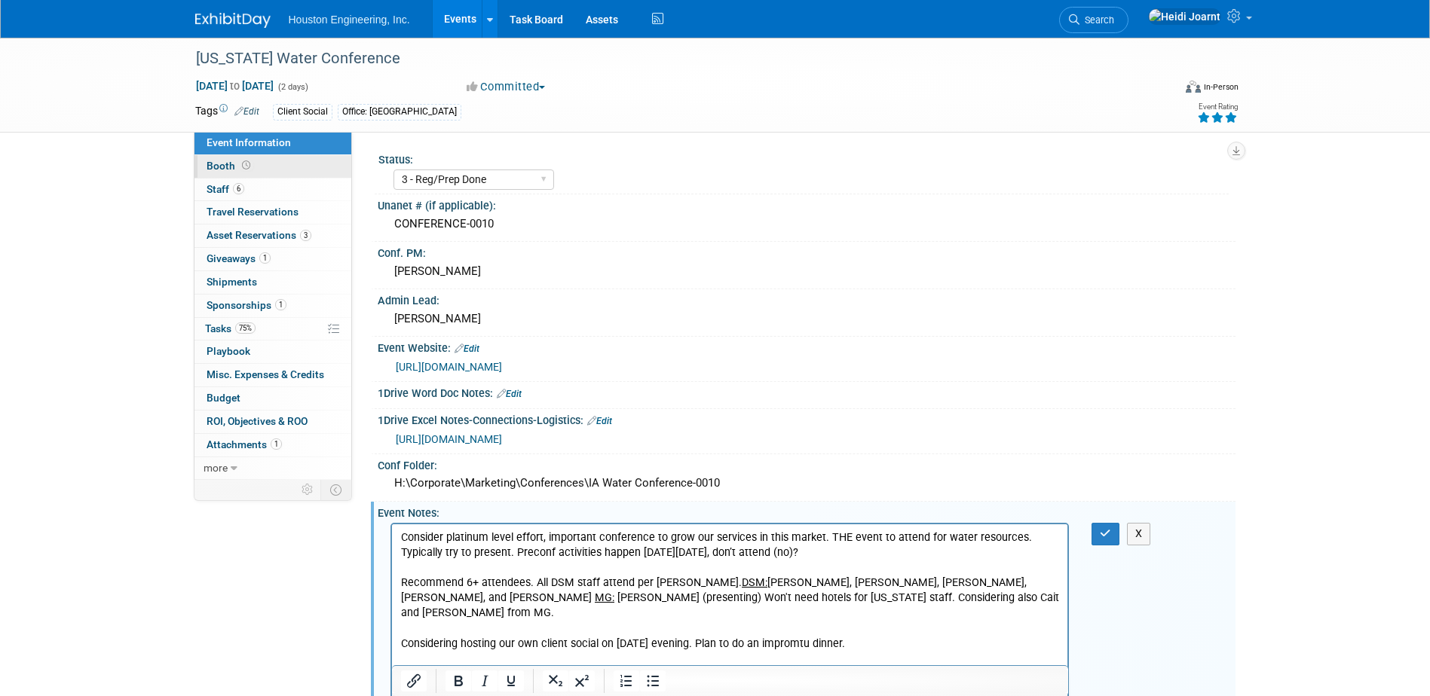
click at [261, 170] on link "Booth" at bounding box center [272, 166] width 157 height 23
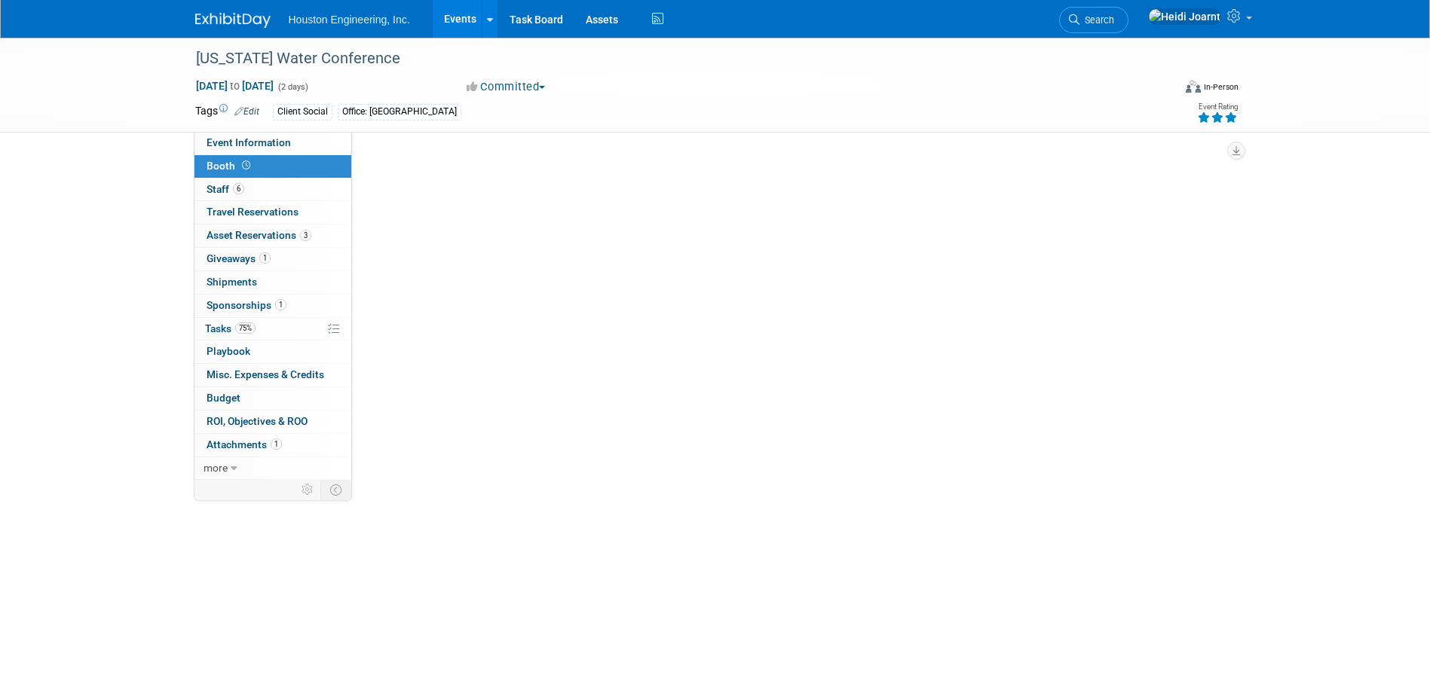
select select "Yes"
select select "Des Moines"
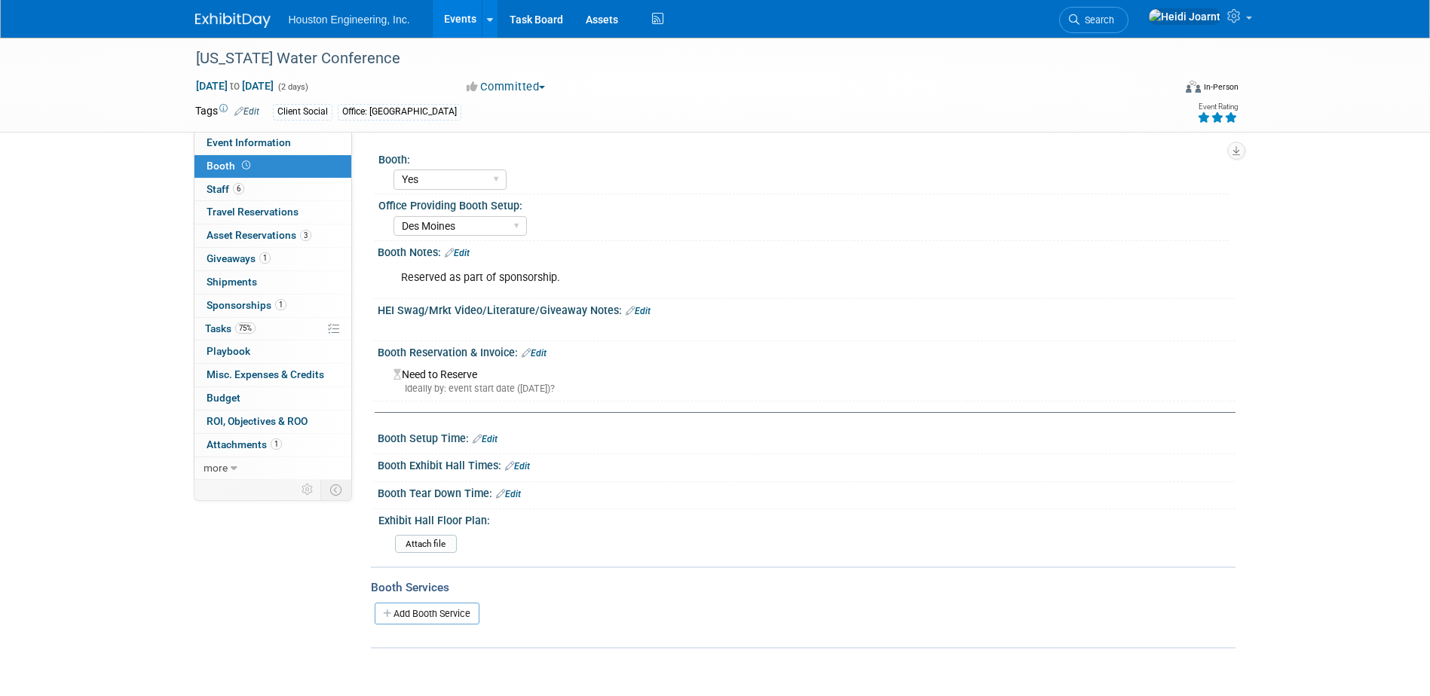
click at [635, 313] on link "Edit" at bounding box center [637, 311] width 25 height 11
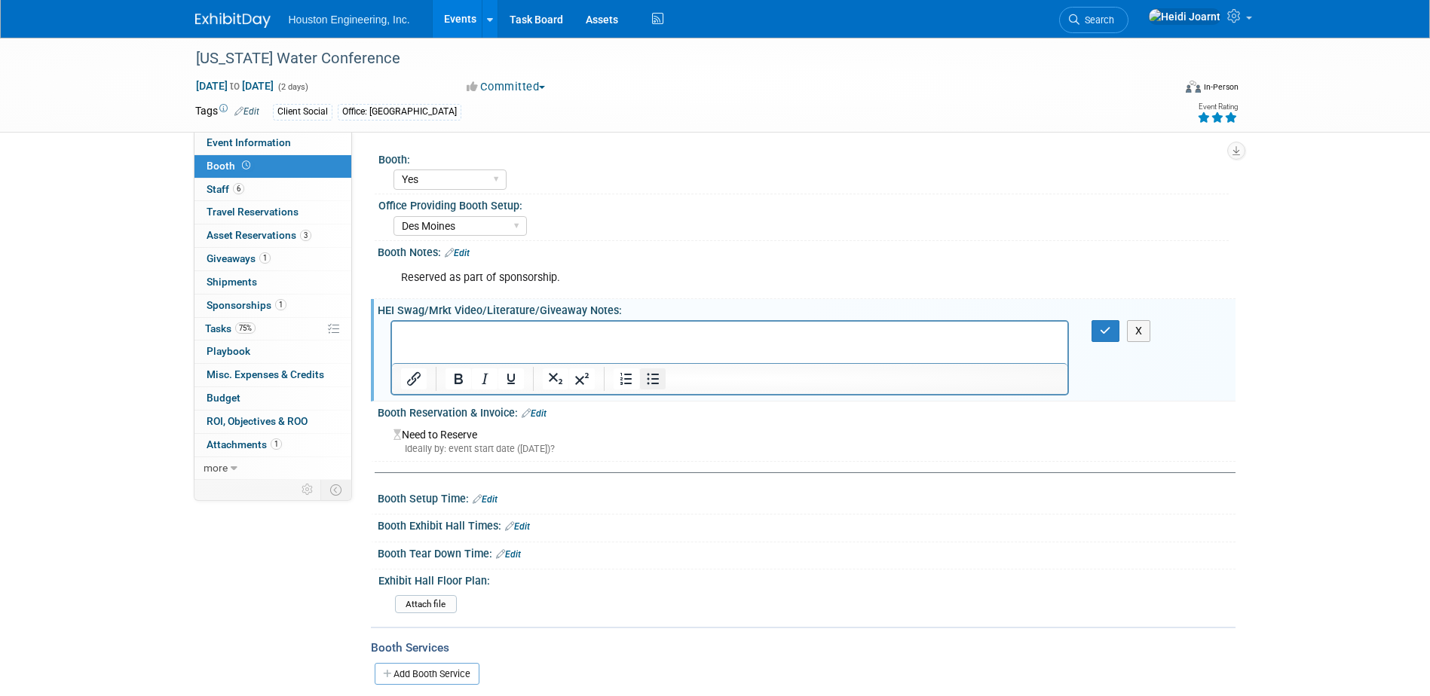
click at [650, 381] on icon "Bullet list" at bounding box center [653, 379] width 18 height 18
click at [628, 381] on icon "Numbered list" at bounding box center [626, 379] width 18 height 18
click at [1103, 335] on icon "button" at bounding box center [1105, 331] width 11 height 11
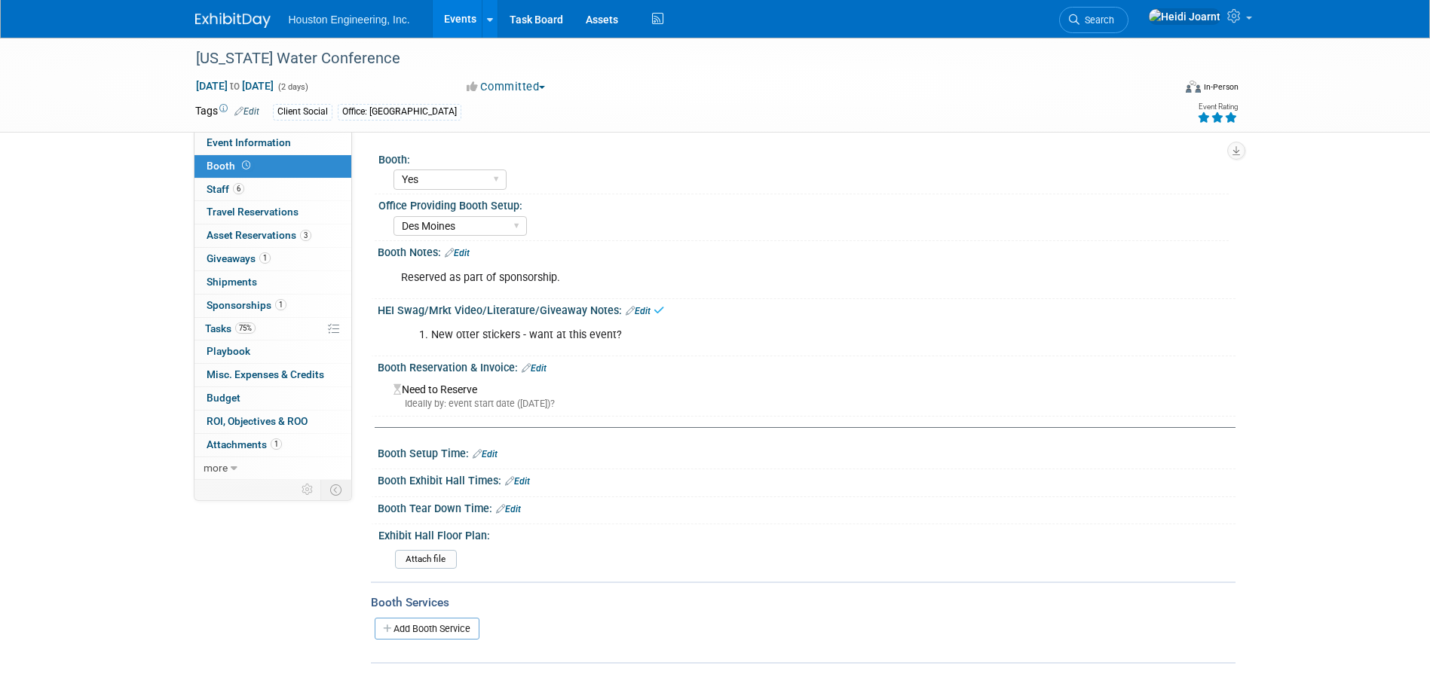
click at [469, 248] on link "Edit" at bounding box center [457, 253] width 25 height 11
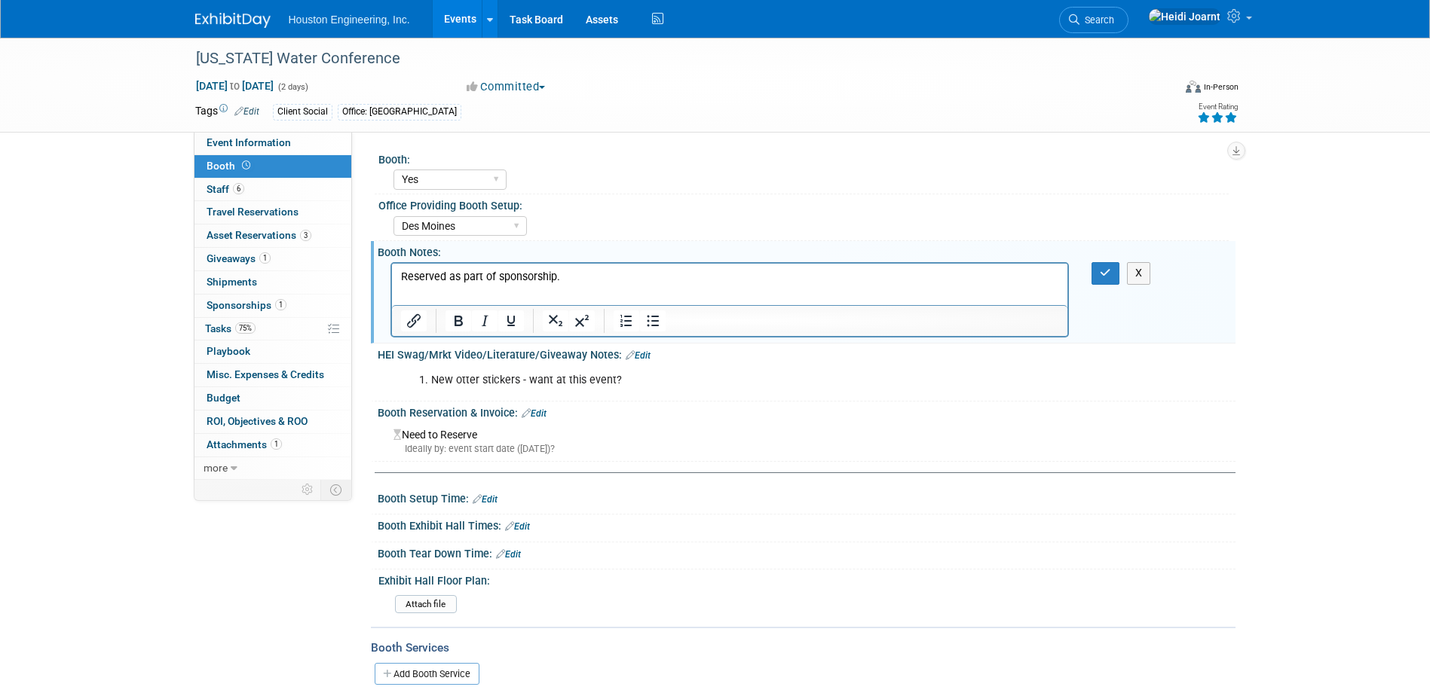
click at [593, 279] on p "Reserved as part of sponsorship." at bounding box center [729, 277] width 659 height 15
click at [1101, 274] on icon "button" at bounding box center [1105, 273] width 11 height 11
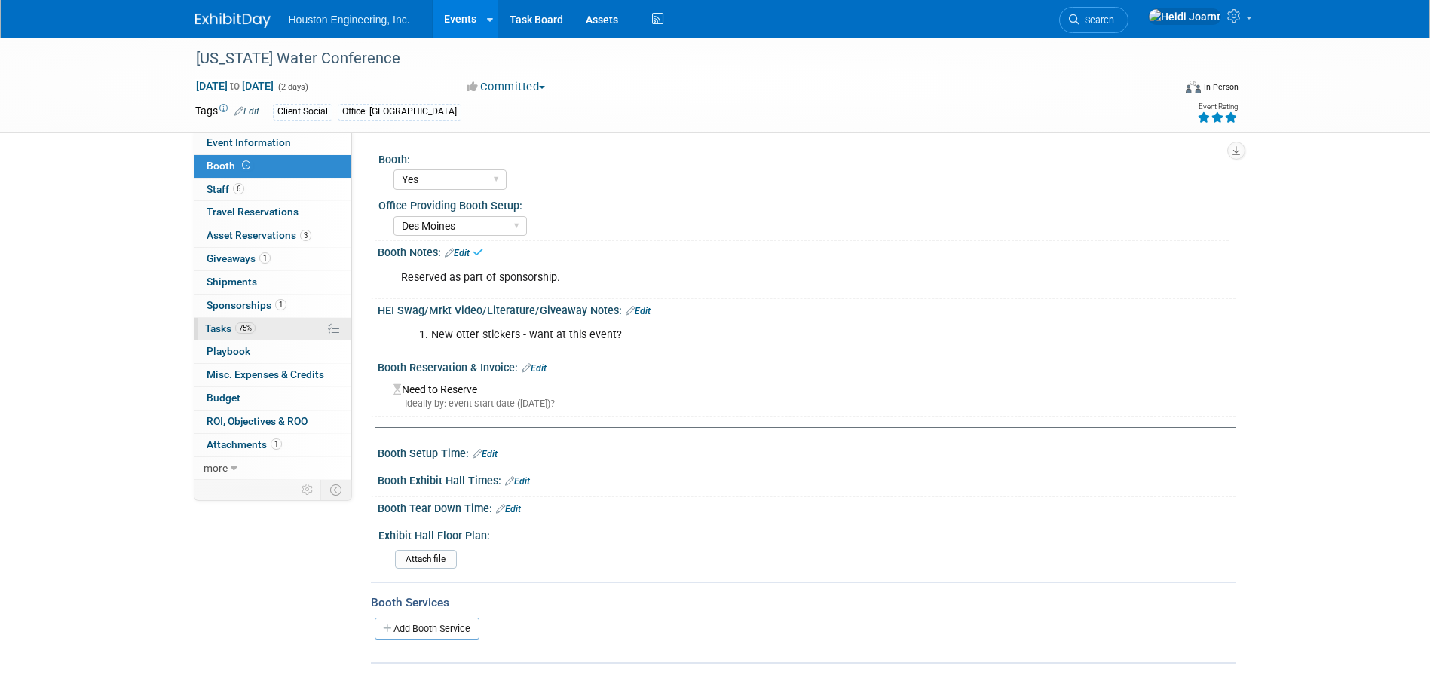
click at [271, 320] on link "75% Tasks 75%" at bounding box center [272, 329] width 157 height 23
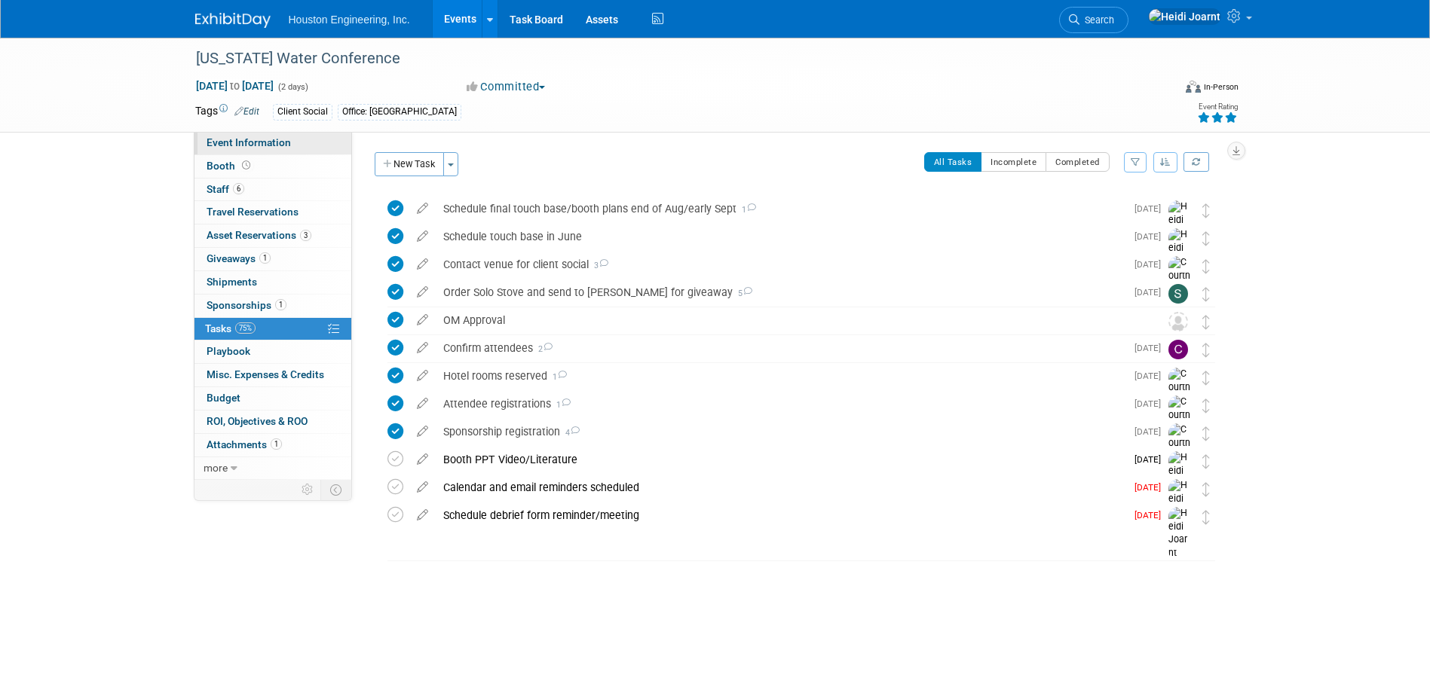
click at [273, 134] on link "Event Information" at bounding box center [272, 143] width 157 height 23
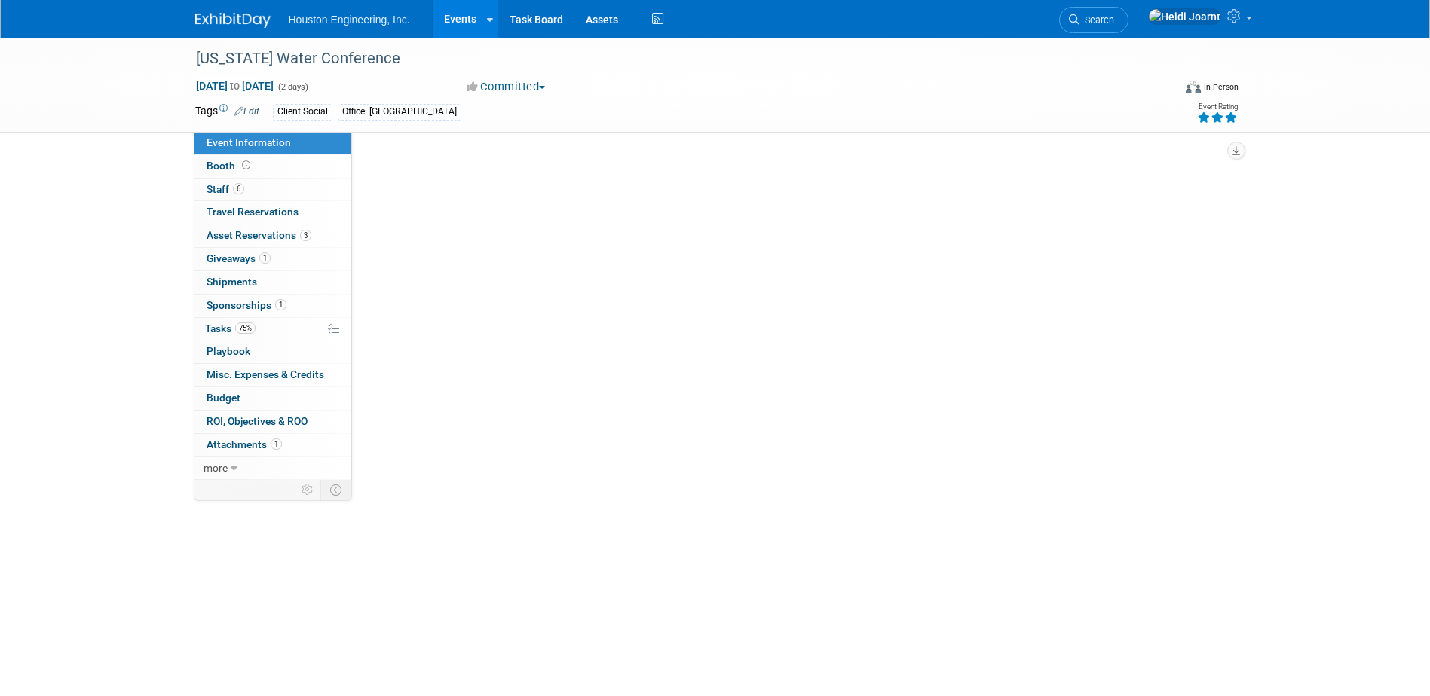
select select "3 - Reg/Prep Done"
select select "Yes"
select select "Water Resources"
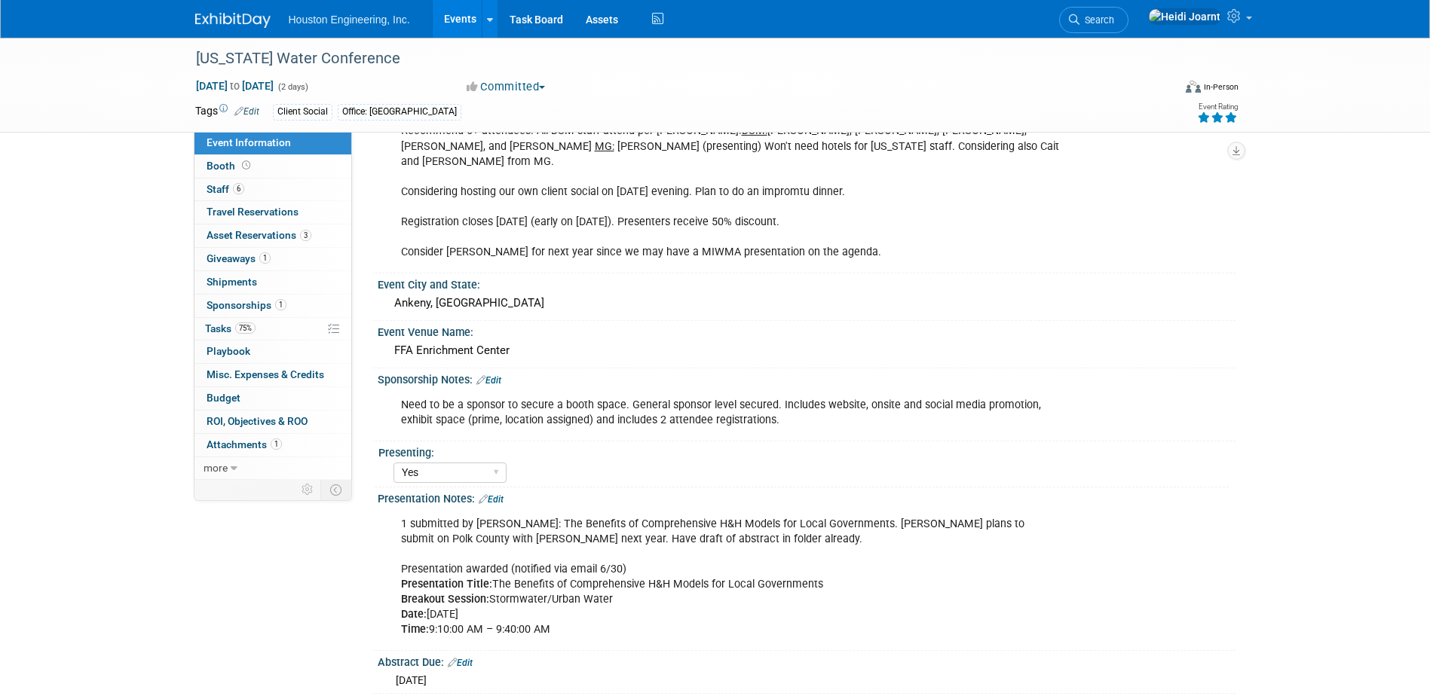
scroll to position [557, 0]
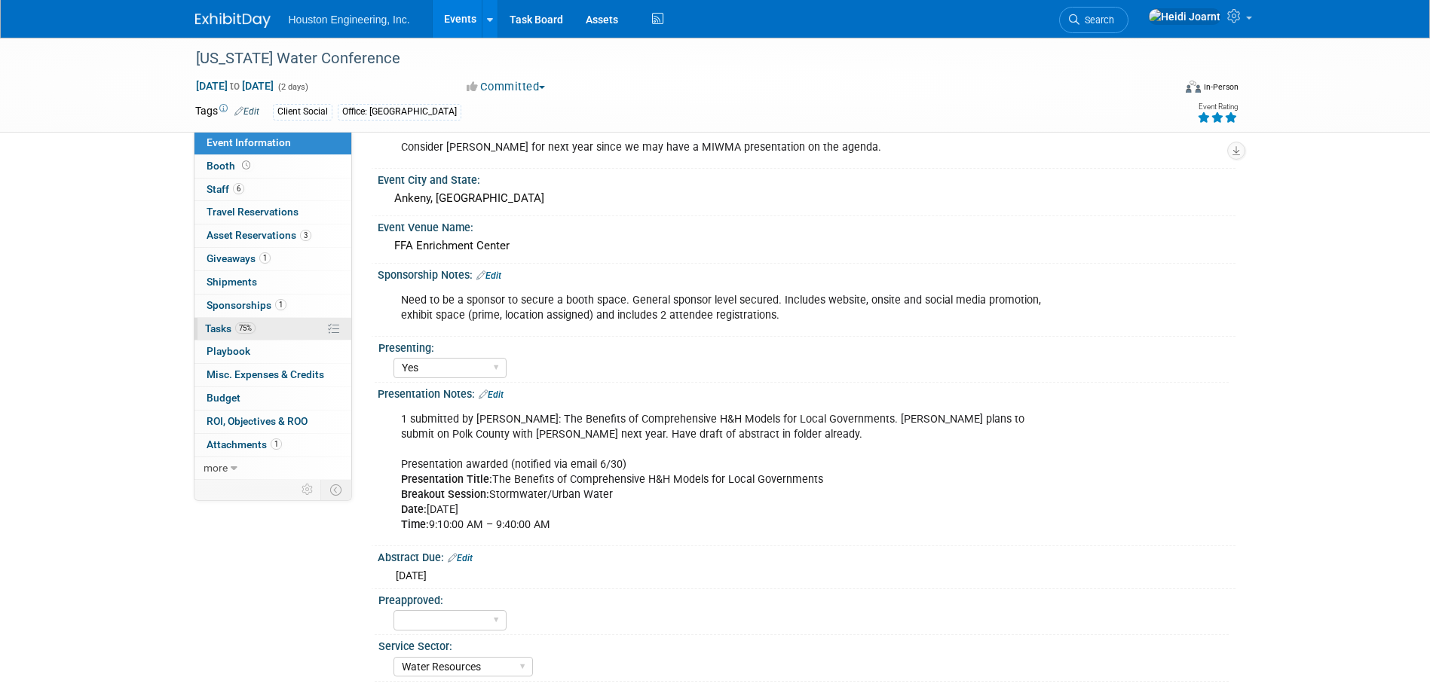
click at [277, 329] on link "75% Tasks 75%" at bounding box center [272, 329] width 157 height 23
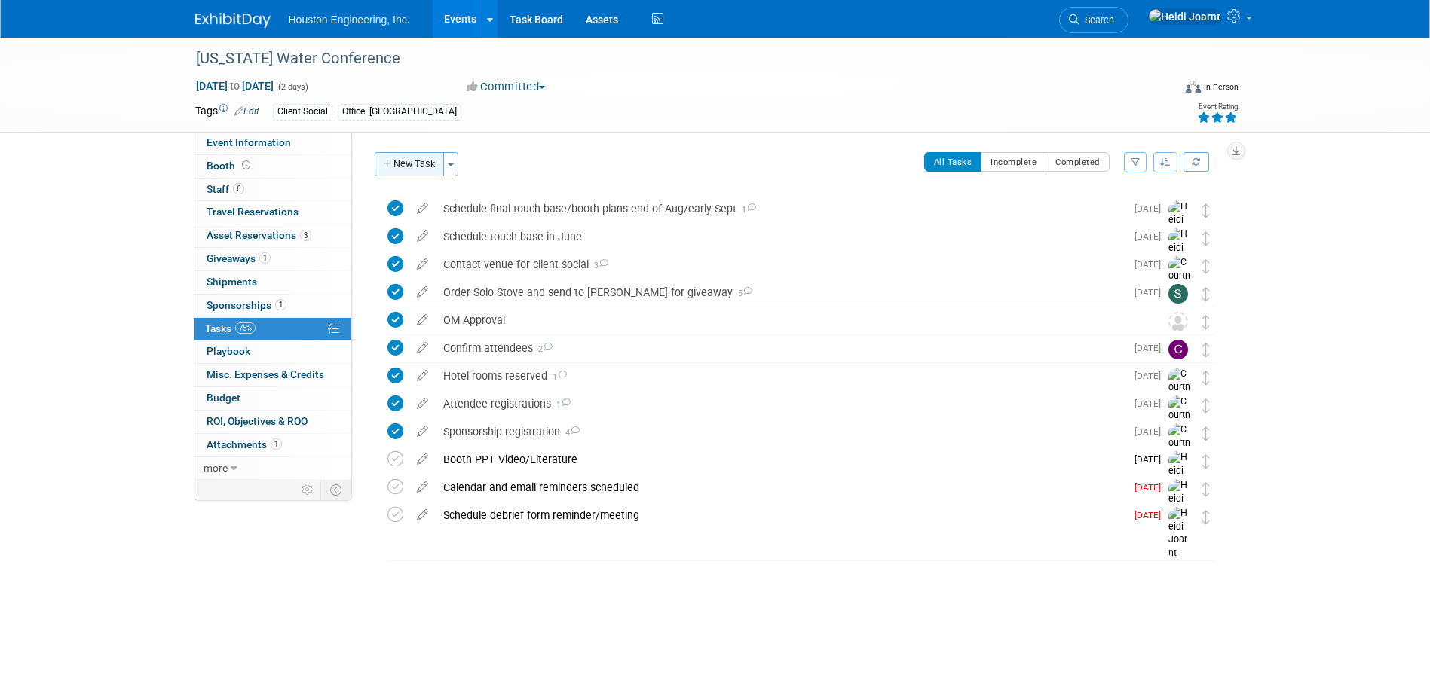
click at [428, 170] on button "New Task" at bounding box center [409, 164] width 69 height 24
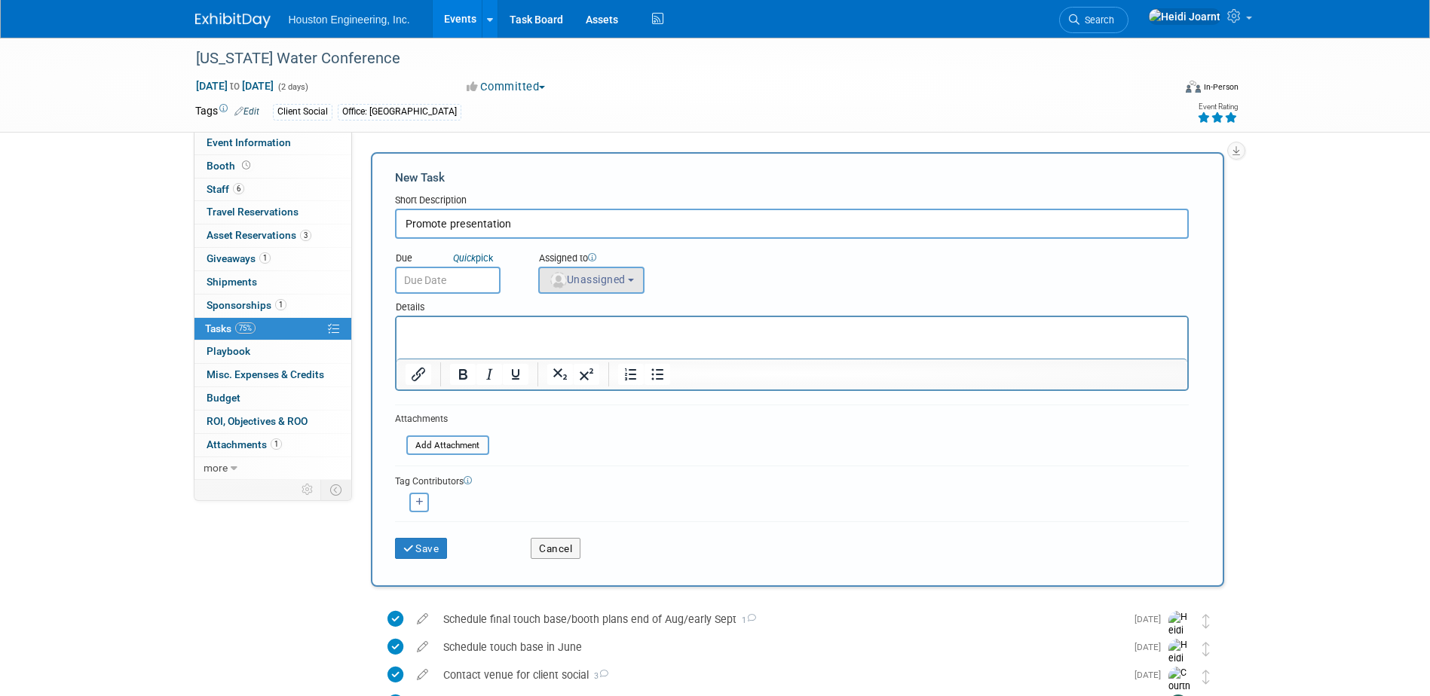
type input "Promote presentation"
click at [628, 273] on button "Unassigned" at bounding box center [591, 280] width 107 height 27
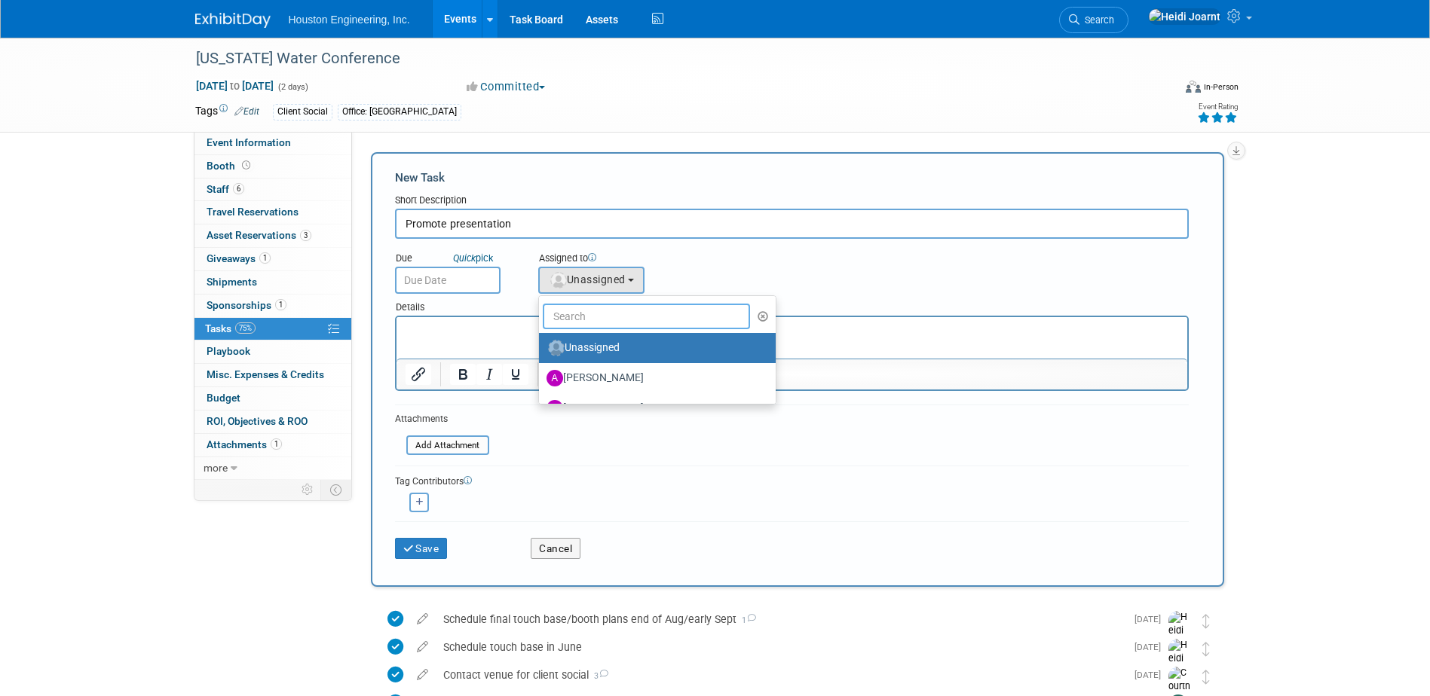
click at [609, 310] on input "text" at bounding box center [647, 317] width 208 height 26
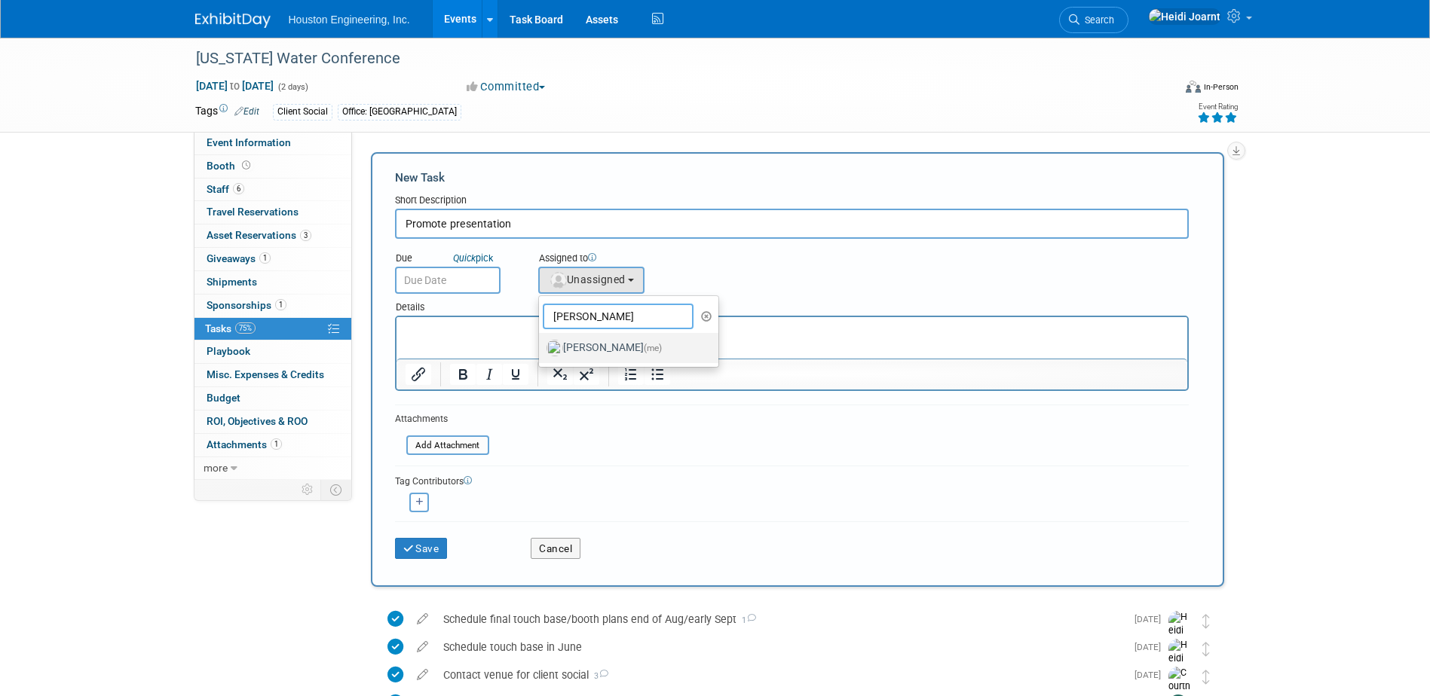
type input "heidi"
click at [579, 353] on label "Heidi Joarnt (me)" at bounding box center [625, 348] width 158 height 24
click at [541, 351] on input "Heidi Joarnt (me)" at bounding box center [536, 346] width 10 height 10
select select "6d2580fd-cc23-403a-9f47-834f17e7f51f"
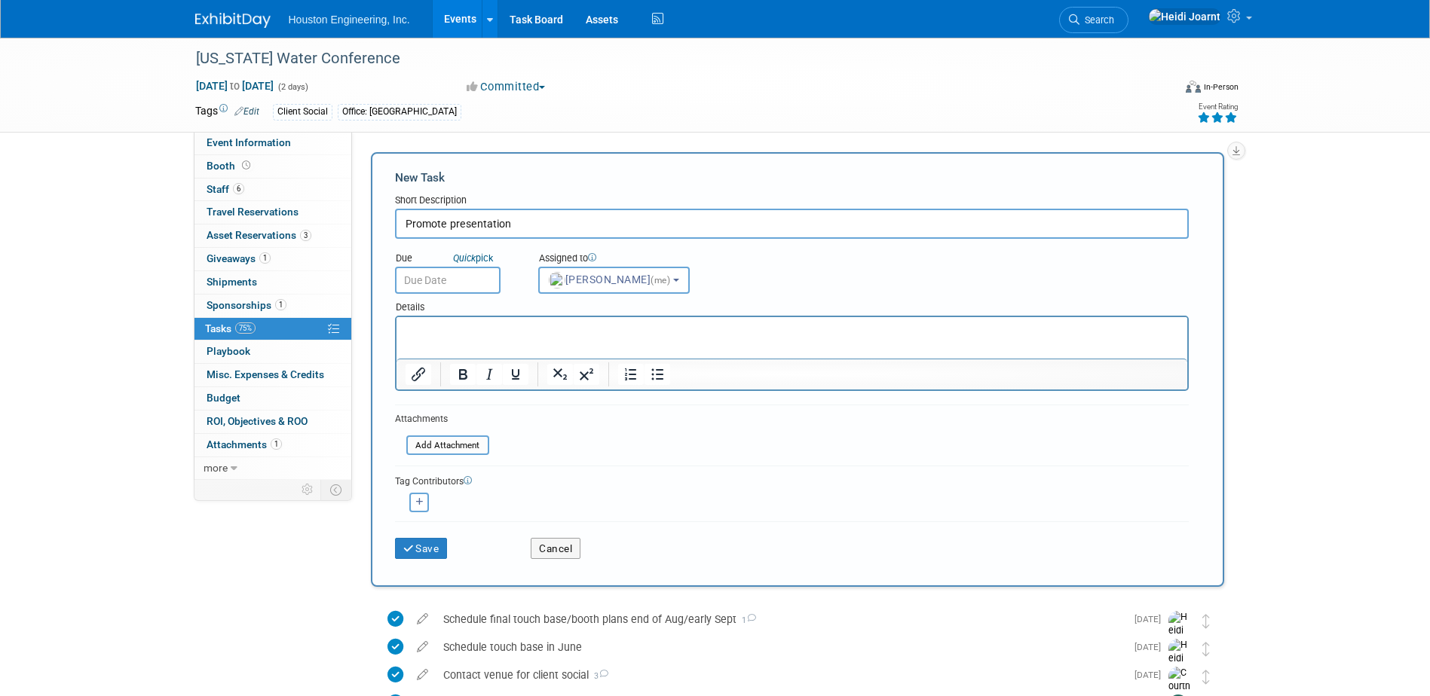
click at [466, 290] on input "text" at bounding box center [448, 280] width 106 height 27
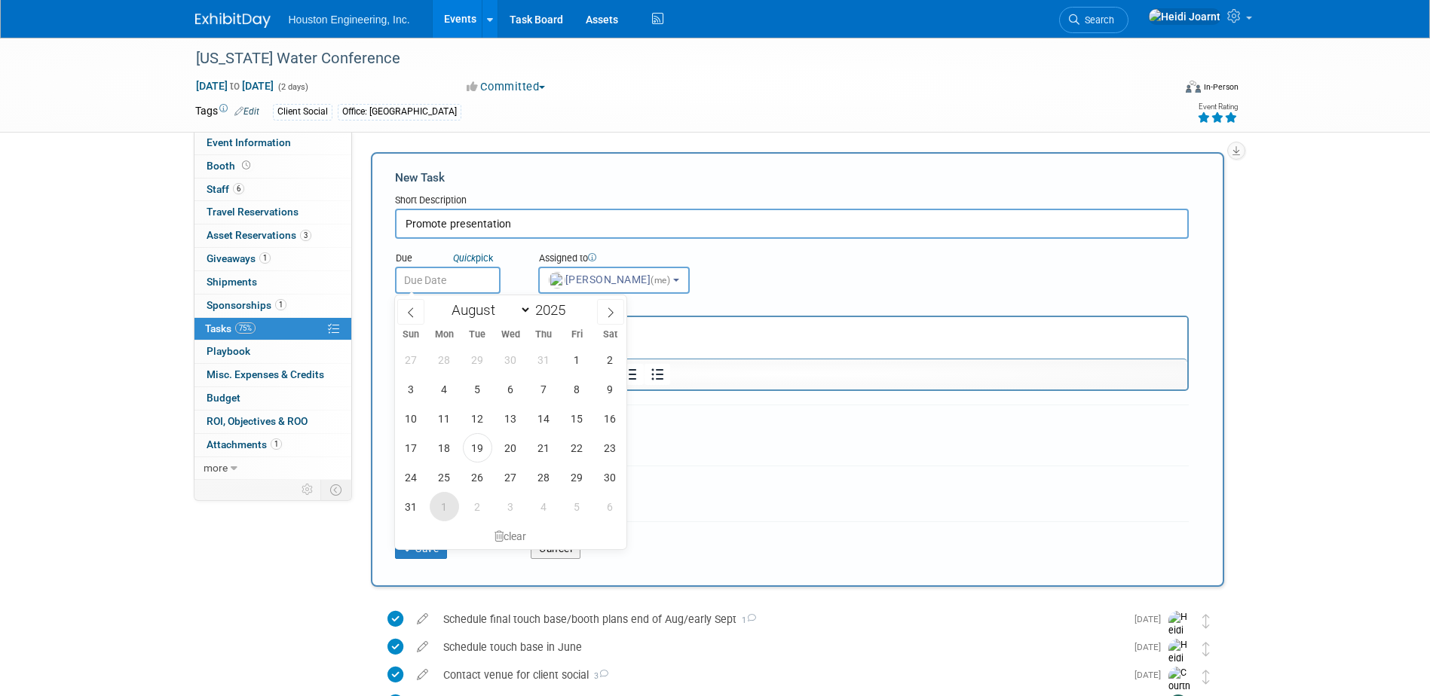
click at [449, 499] on span "1" at bounding box center [444, 506] width 29 height 29
type input "Sep 1, 2025"
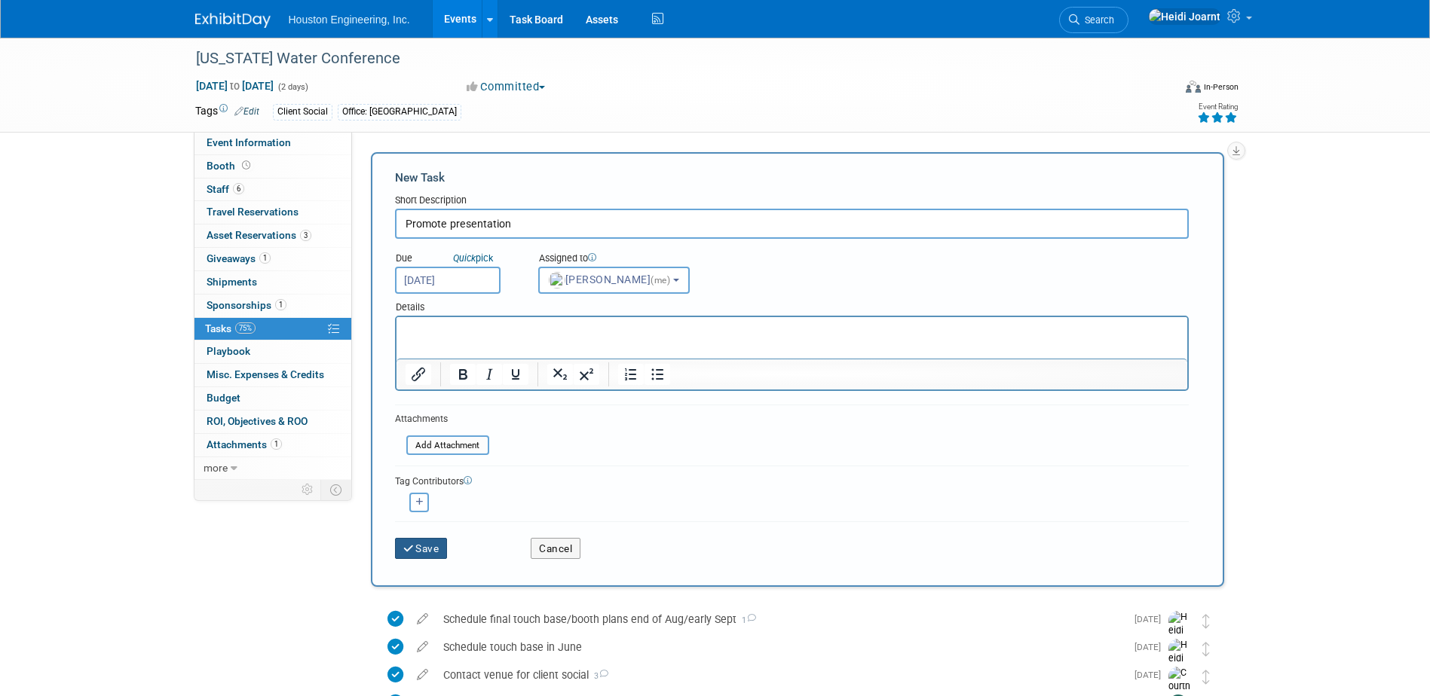
click at [427, 546] on button "Save" at bounding box center [421, 548] width 53 height 21
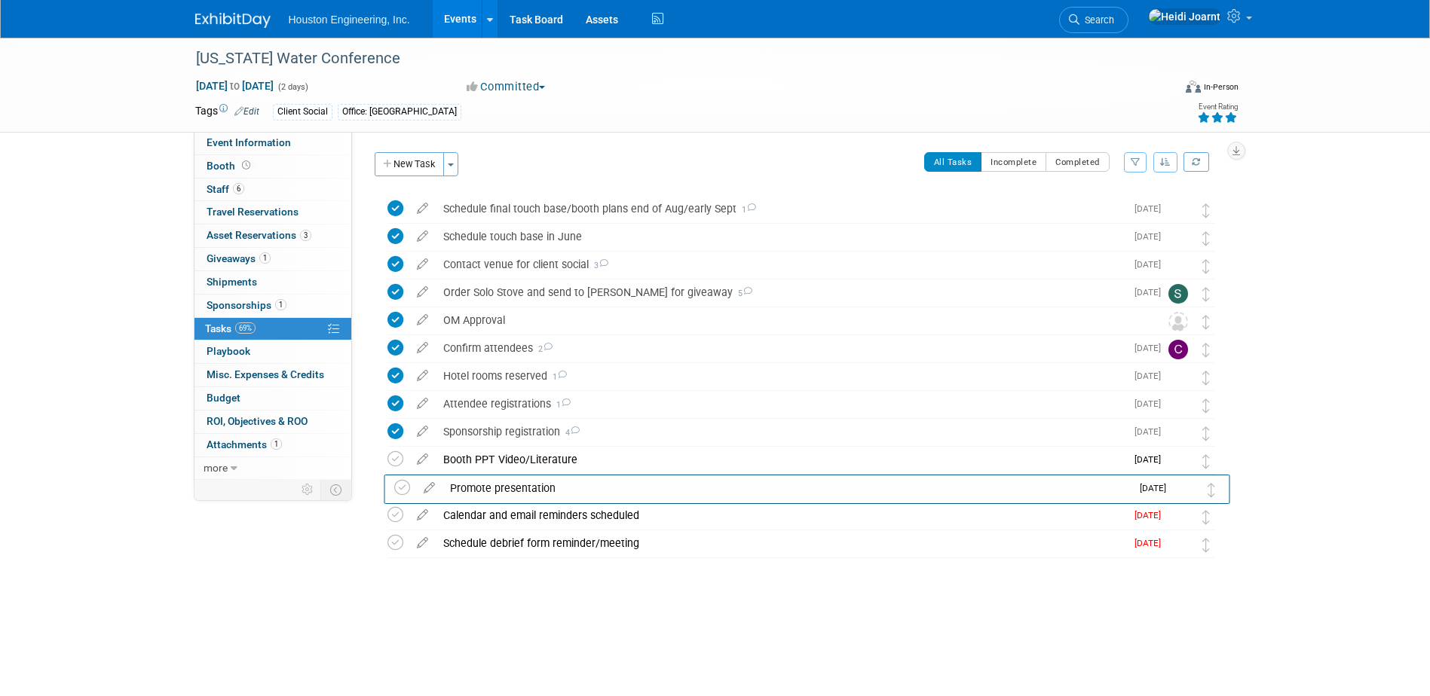
drag, startPoint x: 1210, startPoint y: 210, endPoint x: 1216, endPoint y: 489, distance: 279.7
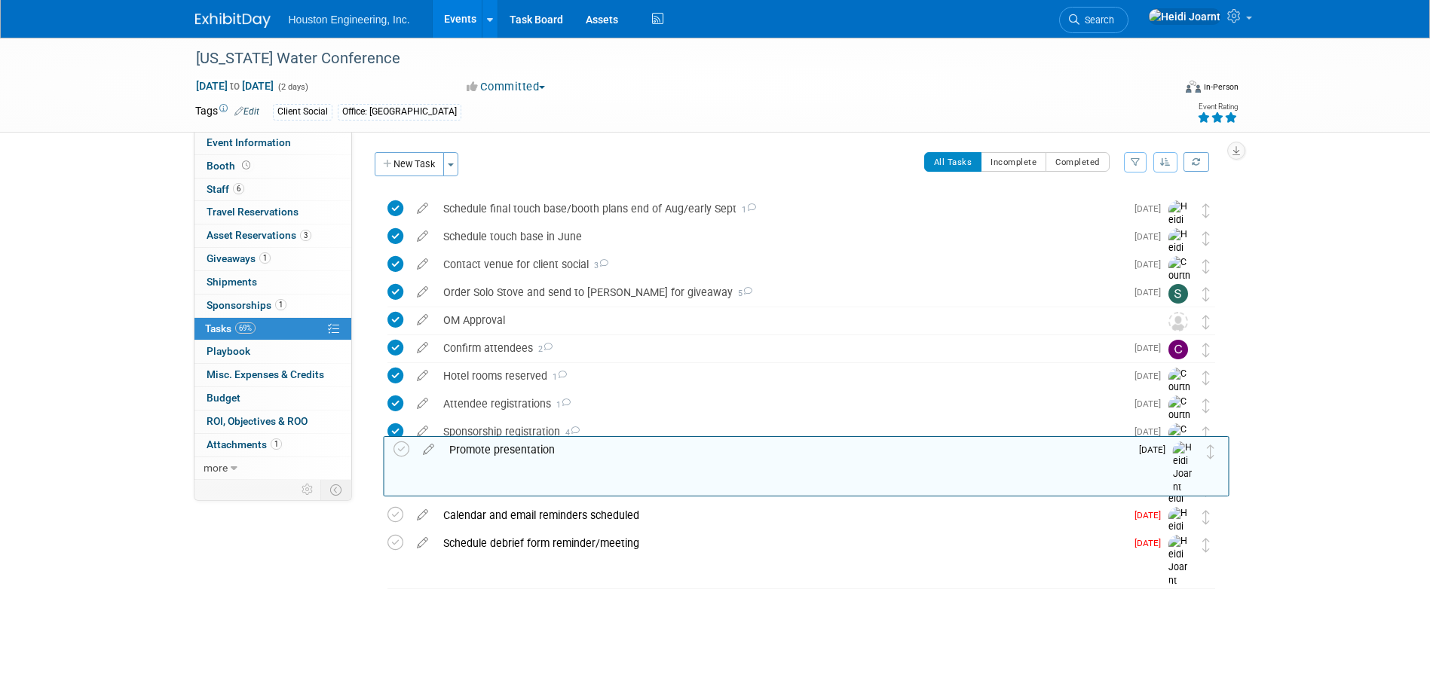
drag, startPoint x: 1206, startPoint y: 500, endPoint x: 1211, endPoint y: 461, distance: 38.8
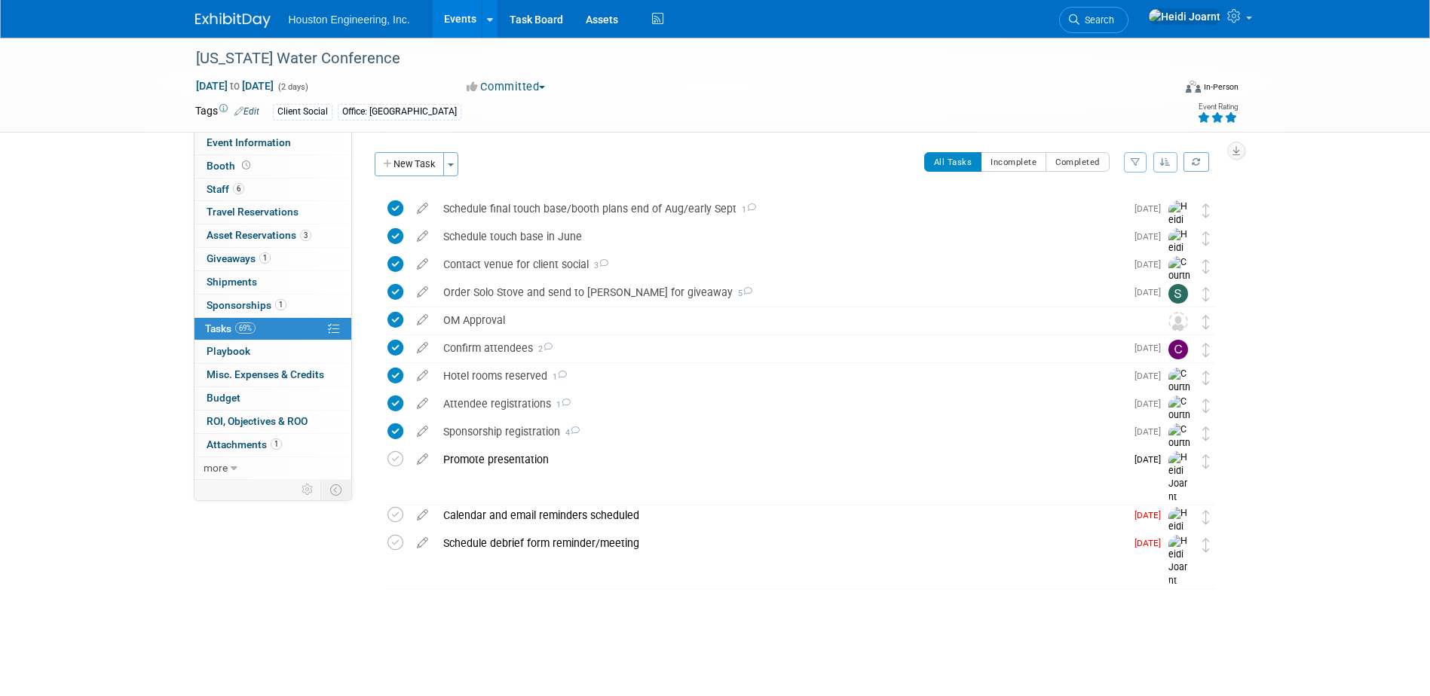
click at [508, 463] on div "Promote presentation" at bounding box center [781, 460] width 690 height 26
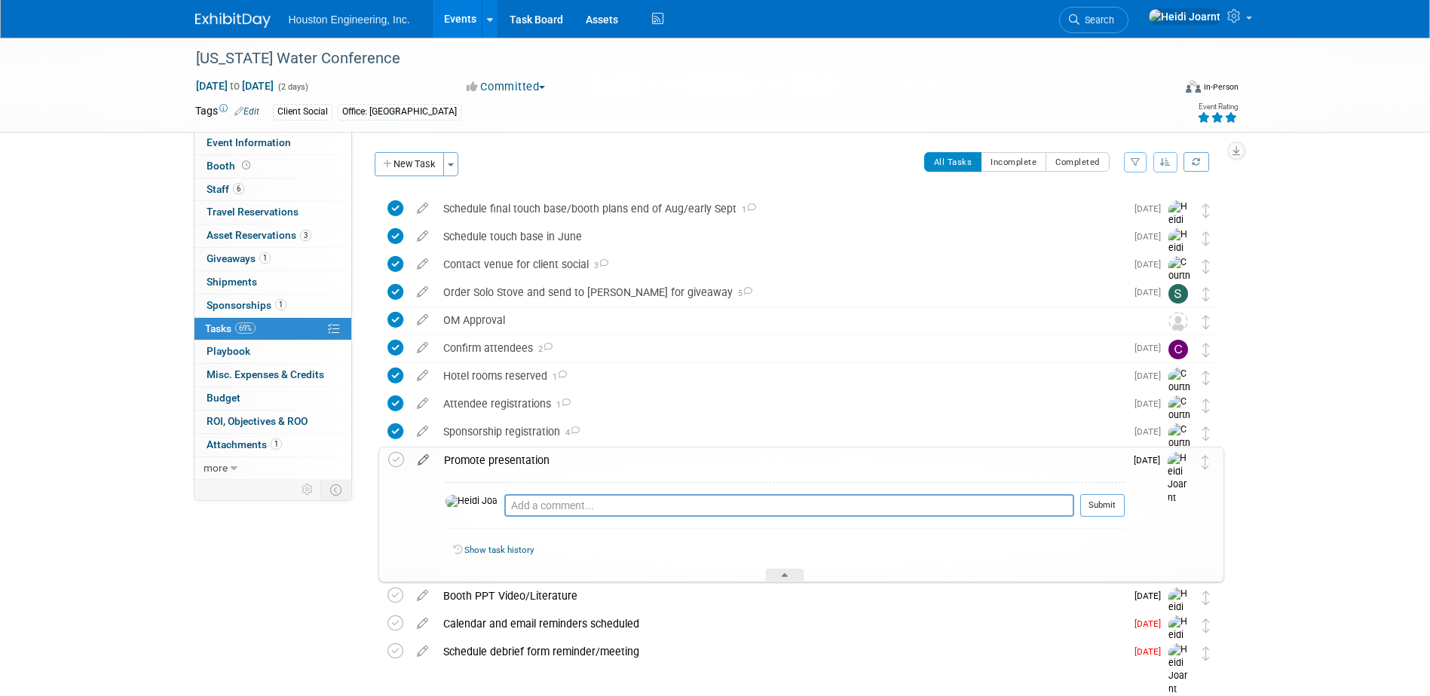
click at [428, 458] on icon at bounding box center [423, 457] width 26 height 19
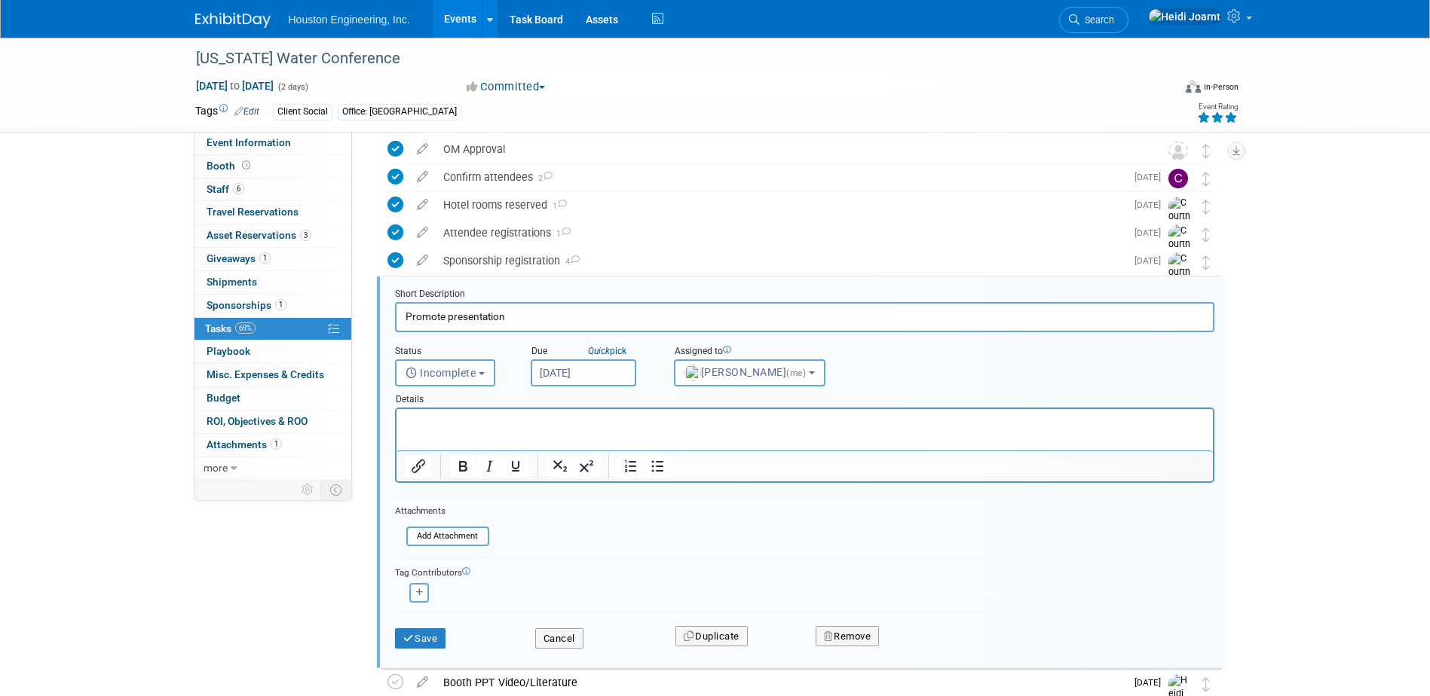
scroll to position [227, 0]
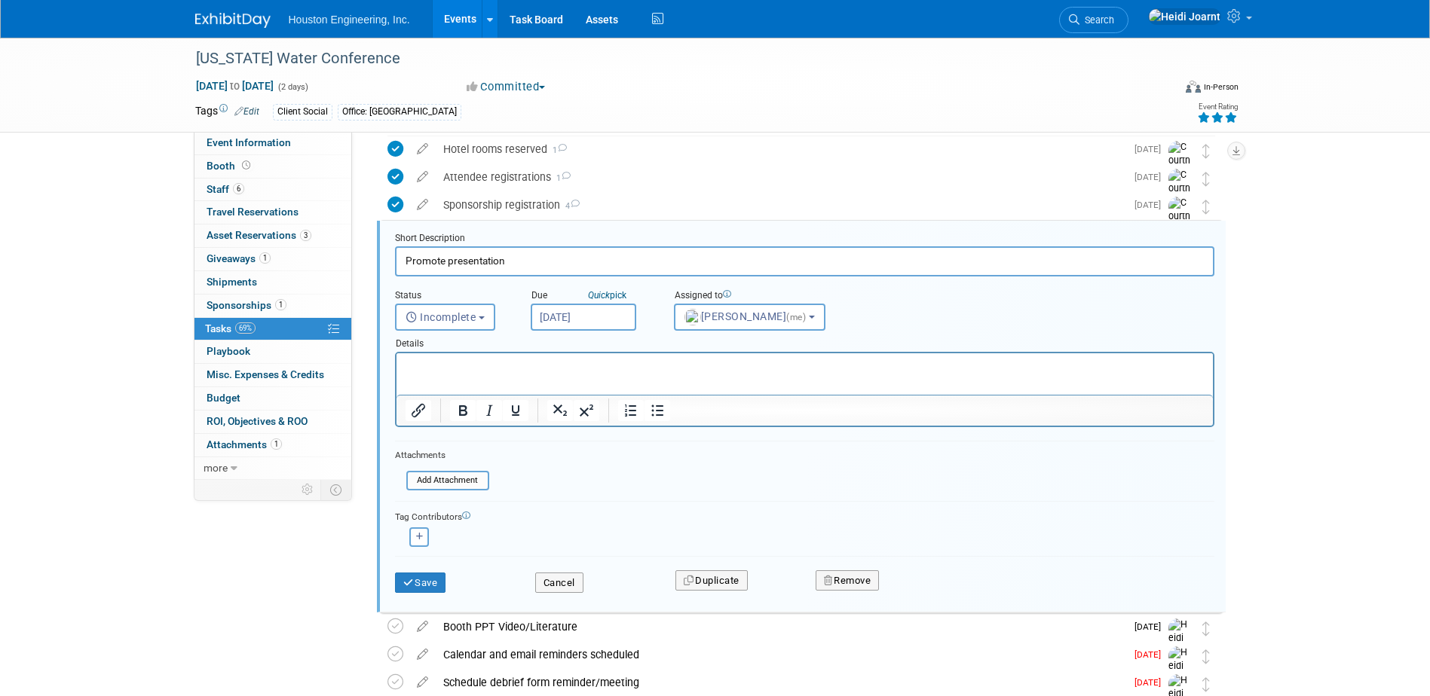
click at [587, 317] on input "Sep 1, 2025" at bounding box center [584, 317] width 106 height 27
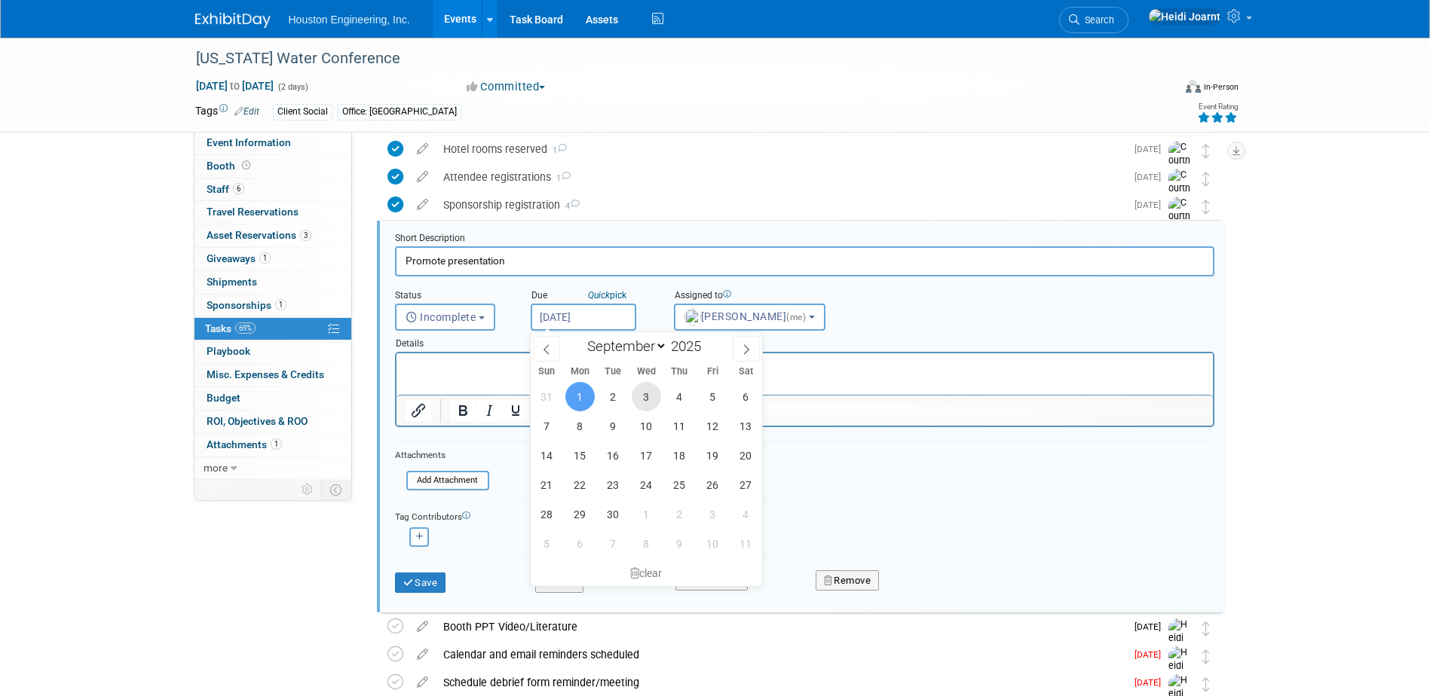
click at [656, 396] on span "3" at bounding box center [646, 396] width 29 height 29
type input "Sep 3, 2025"
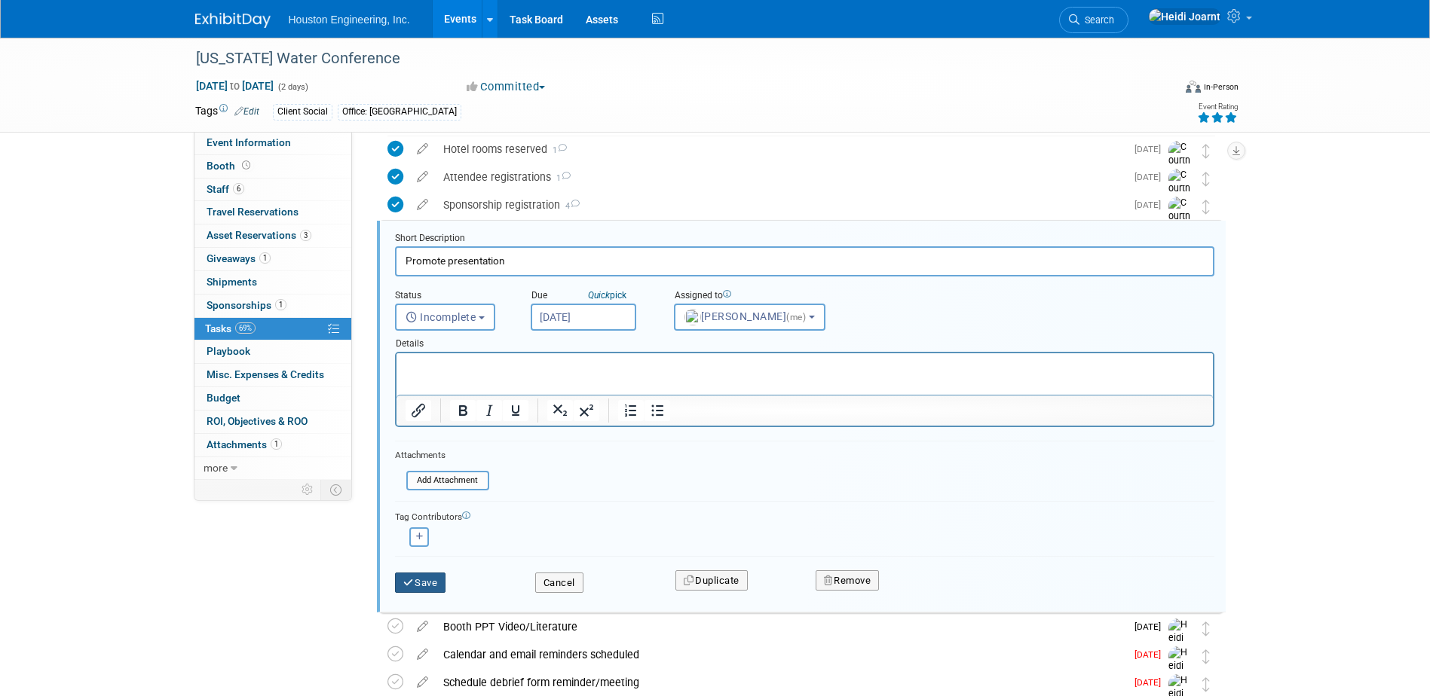
click at [433, 583] on button "Save" at bounding box center [420, 583] width 51 height 21
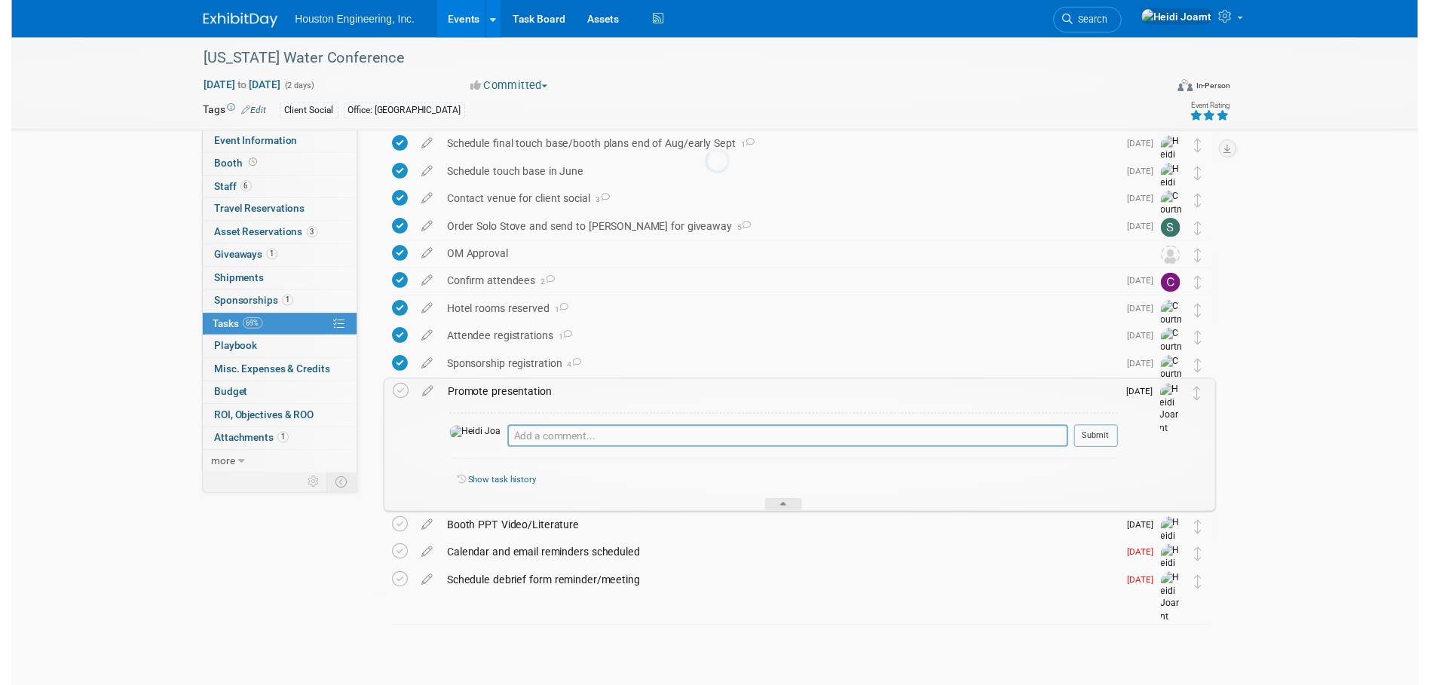
scroll to position [63, 0]
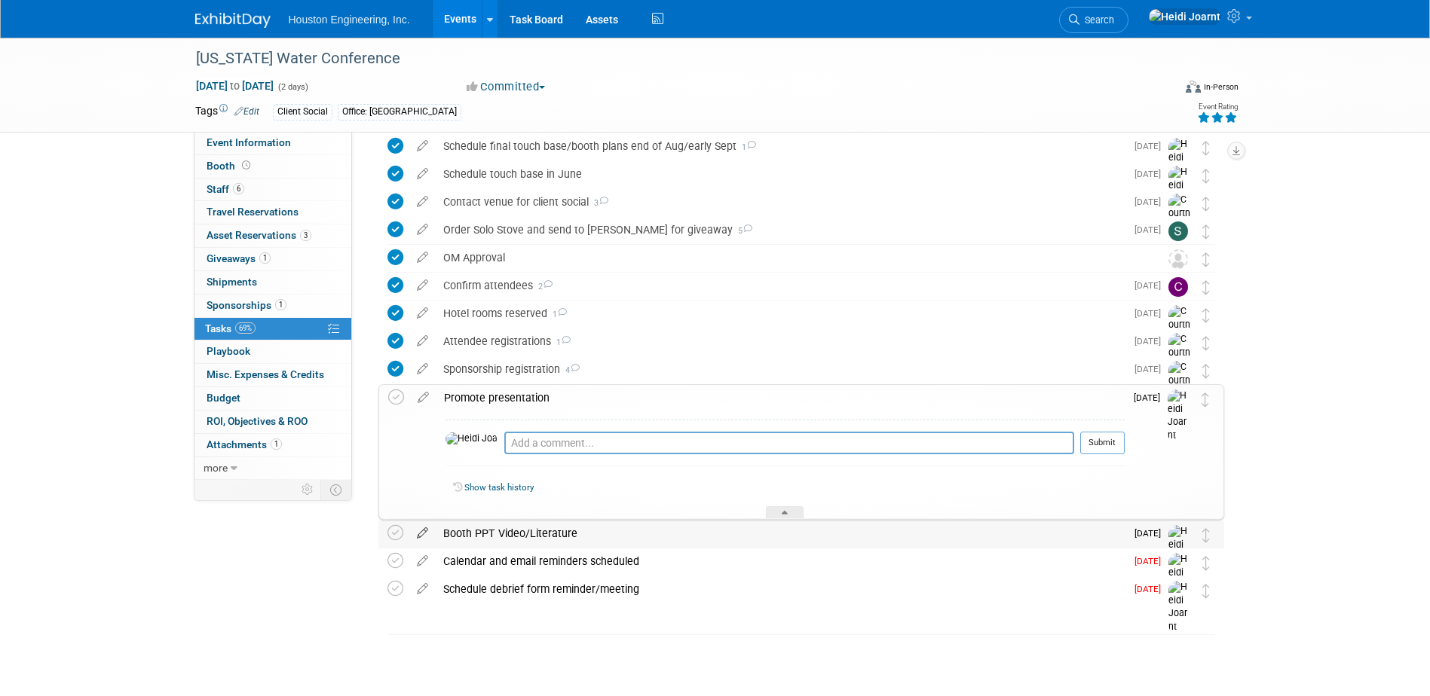
click at [424, 521] on icon at bounding box center [422, 530] width 26 height 19
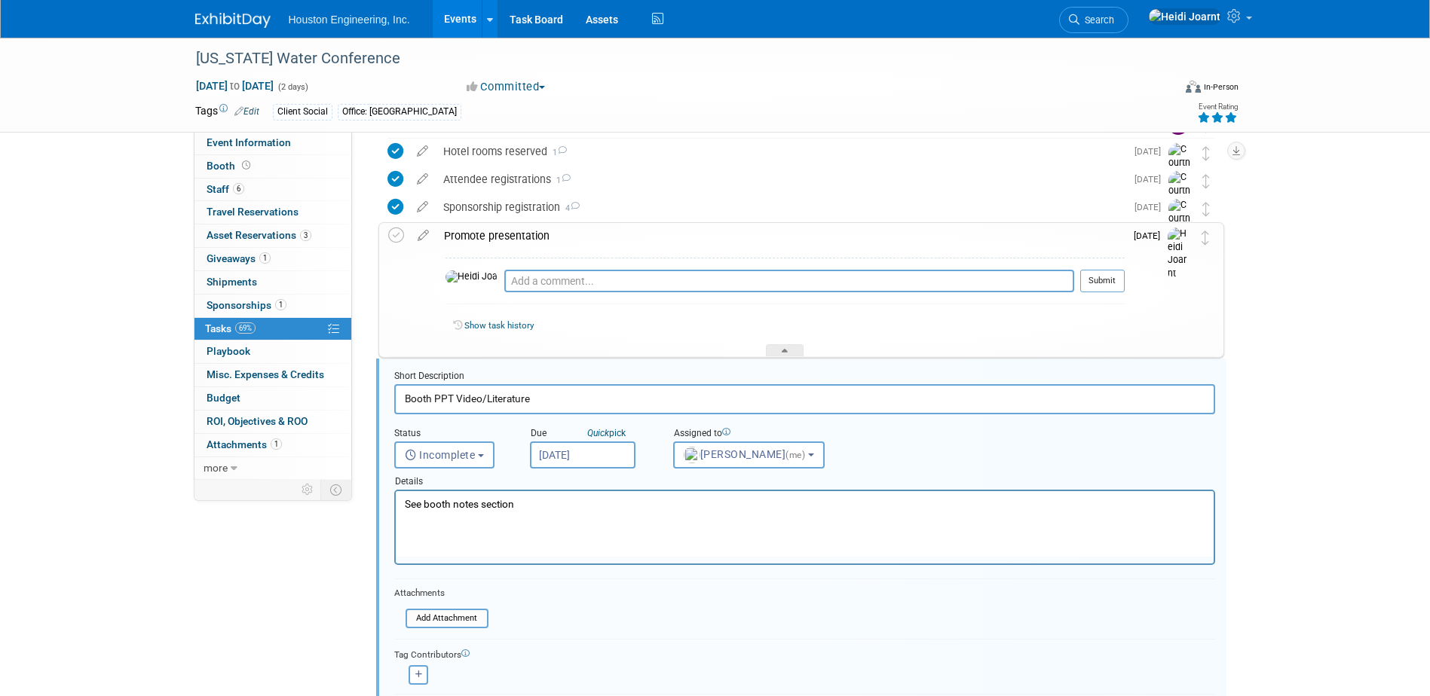
scroll to position [362, 0]
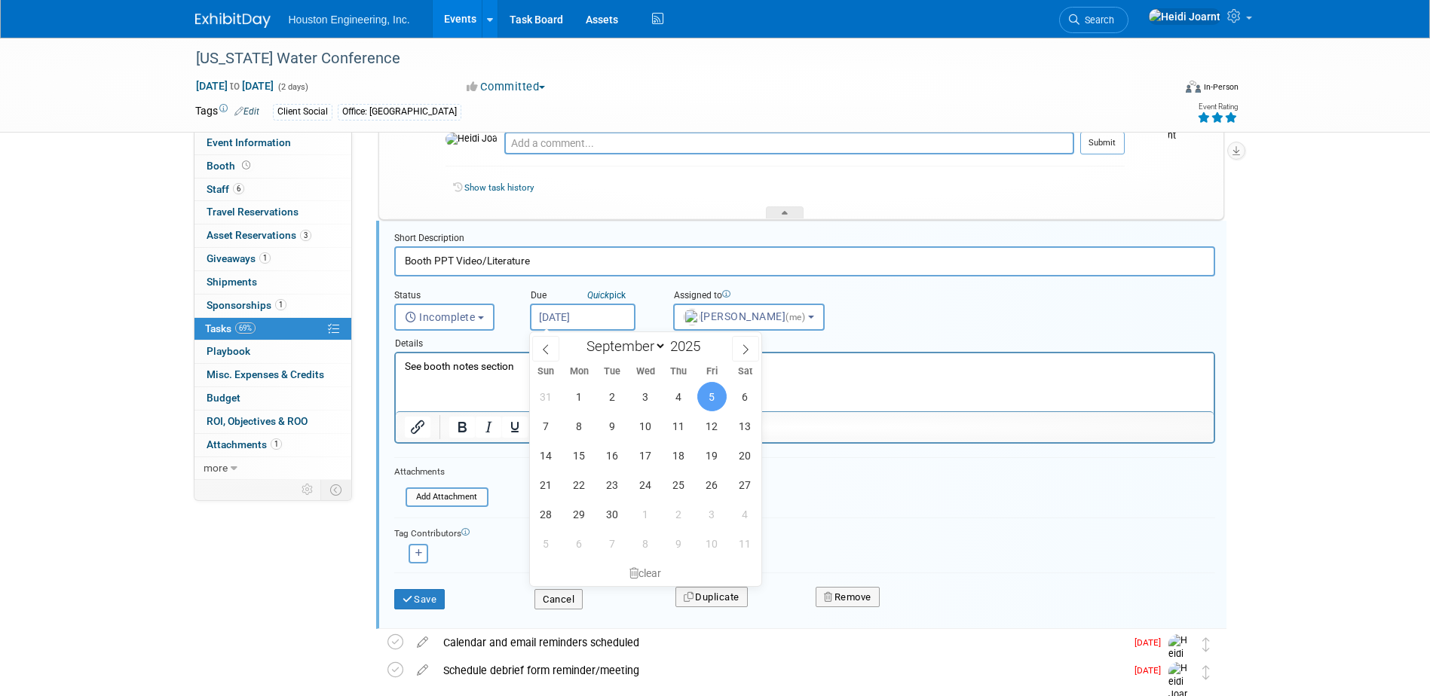
click at [568, 318] on input "Sep 5, 2025" at bounding box center [583, 317] width 106 height 27
click at [576, 390] on span "1" at bounding box center [578, 396] width 29 height 29
type input "Sep 1, 2025"
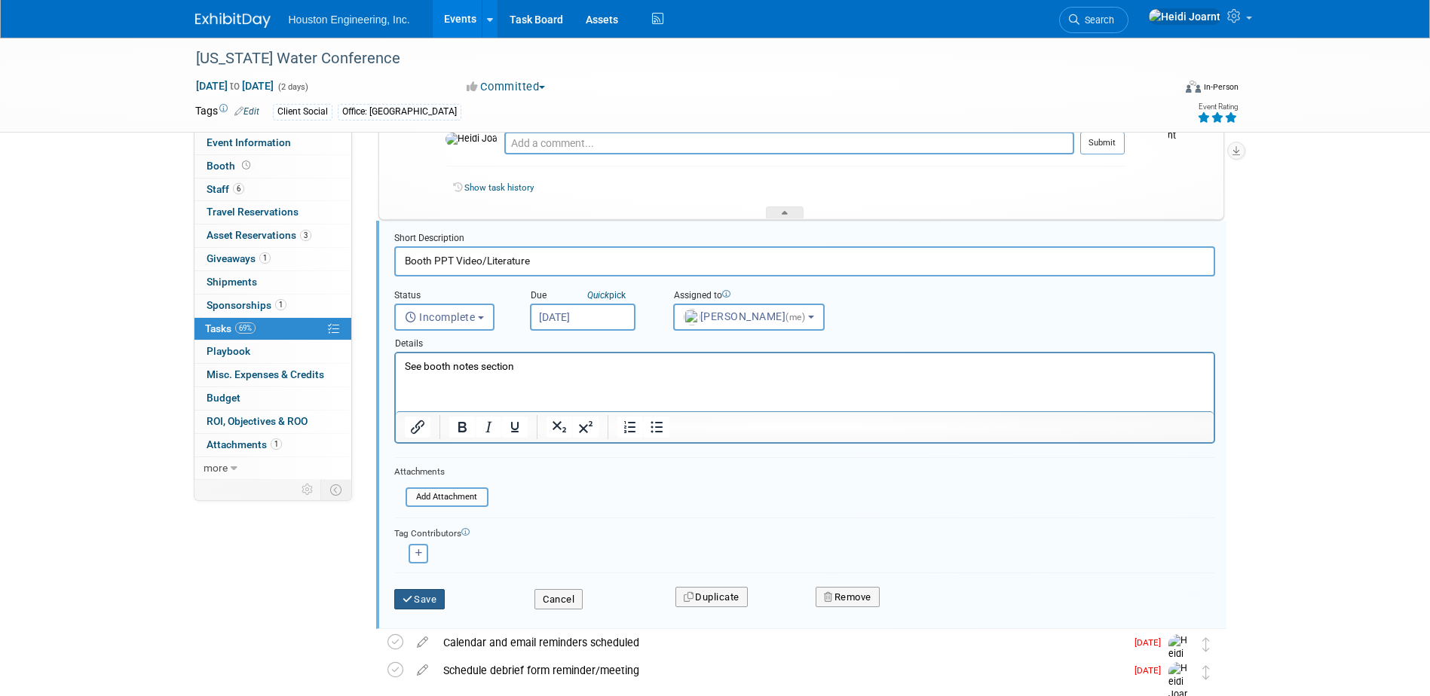
click at [432, 600] on button "Save" at bounding box center [419, 599] width 51 height 21
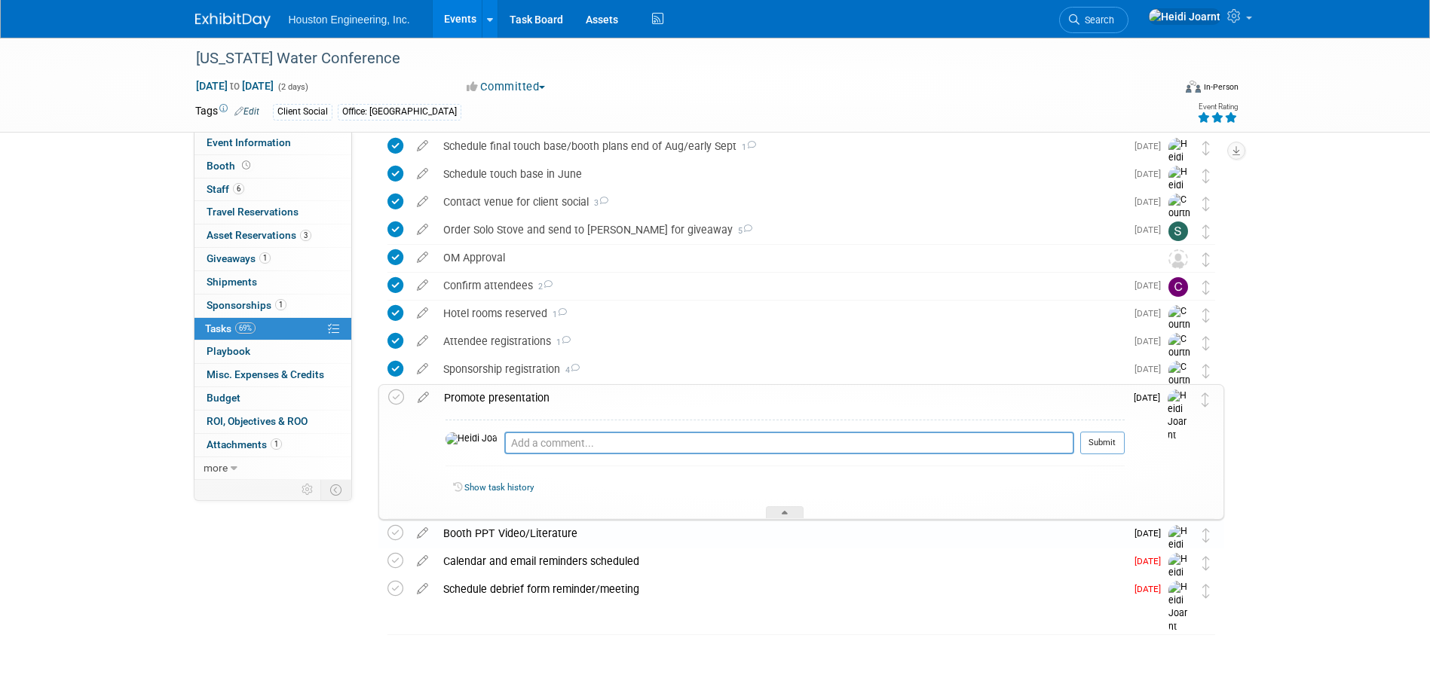
scroll to position [63, 0]
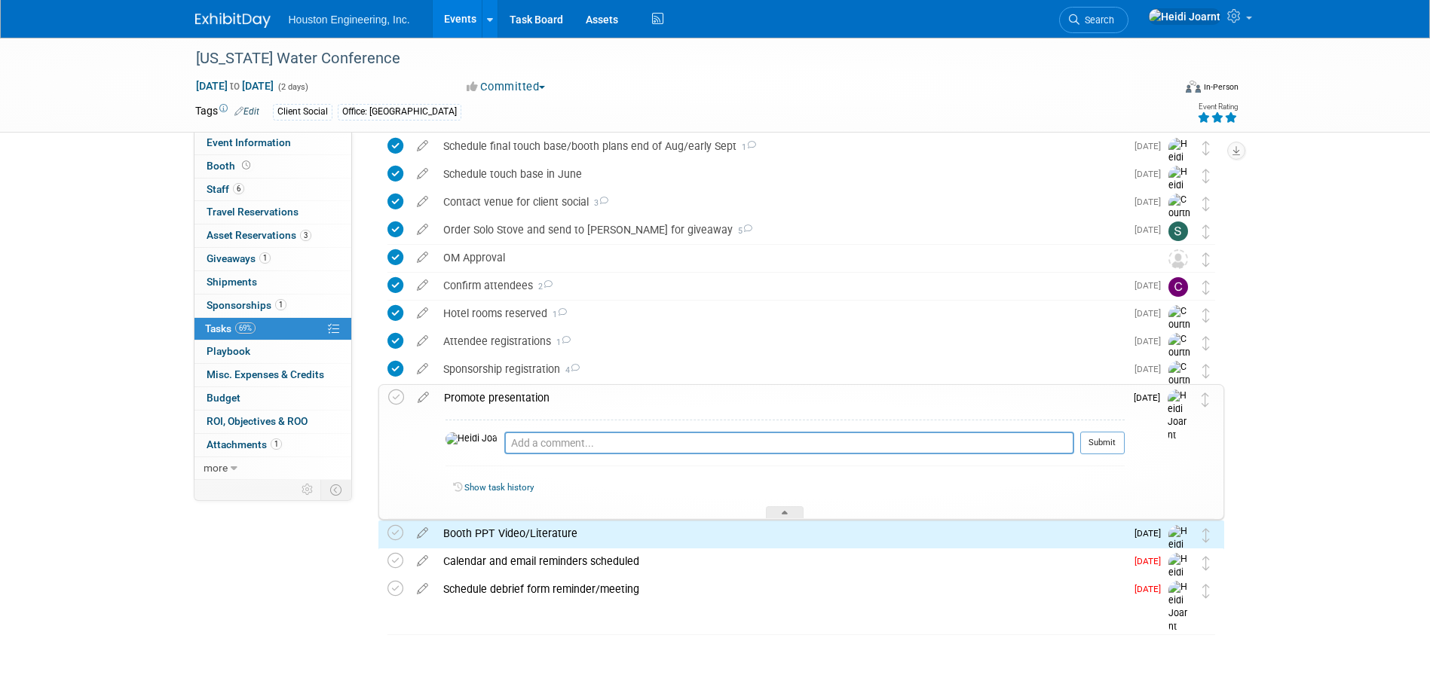
click at [788, 504] on div "Show task history" at bounding box center [784, 490] width 679 height 32
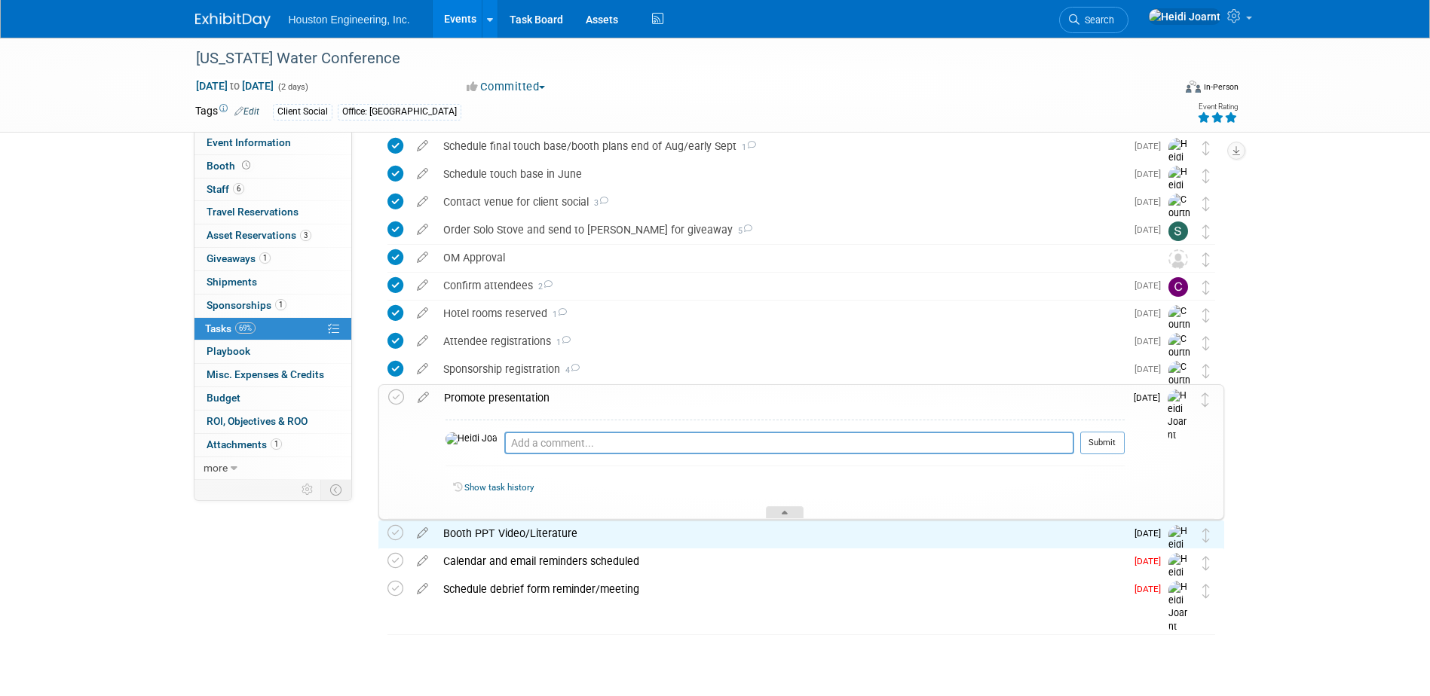
click at [788, 507] on div at bounding box center [785, 512] width 38 height 13
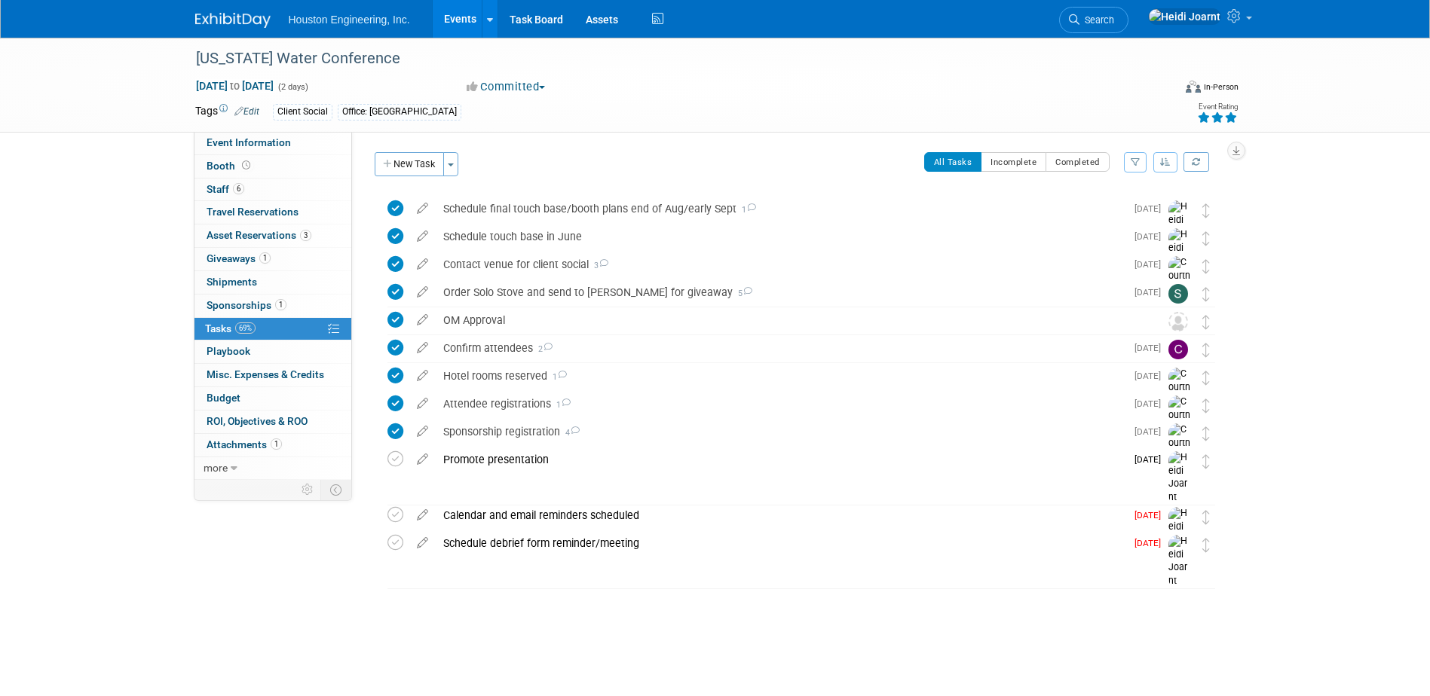
scroll to position [0, 0]
click at [261, 138] on span "Event Information" at bounding box center [248, 142] width 84 height 12
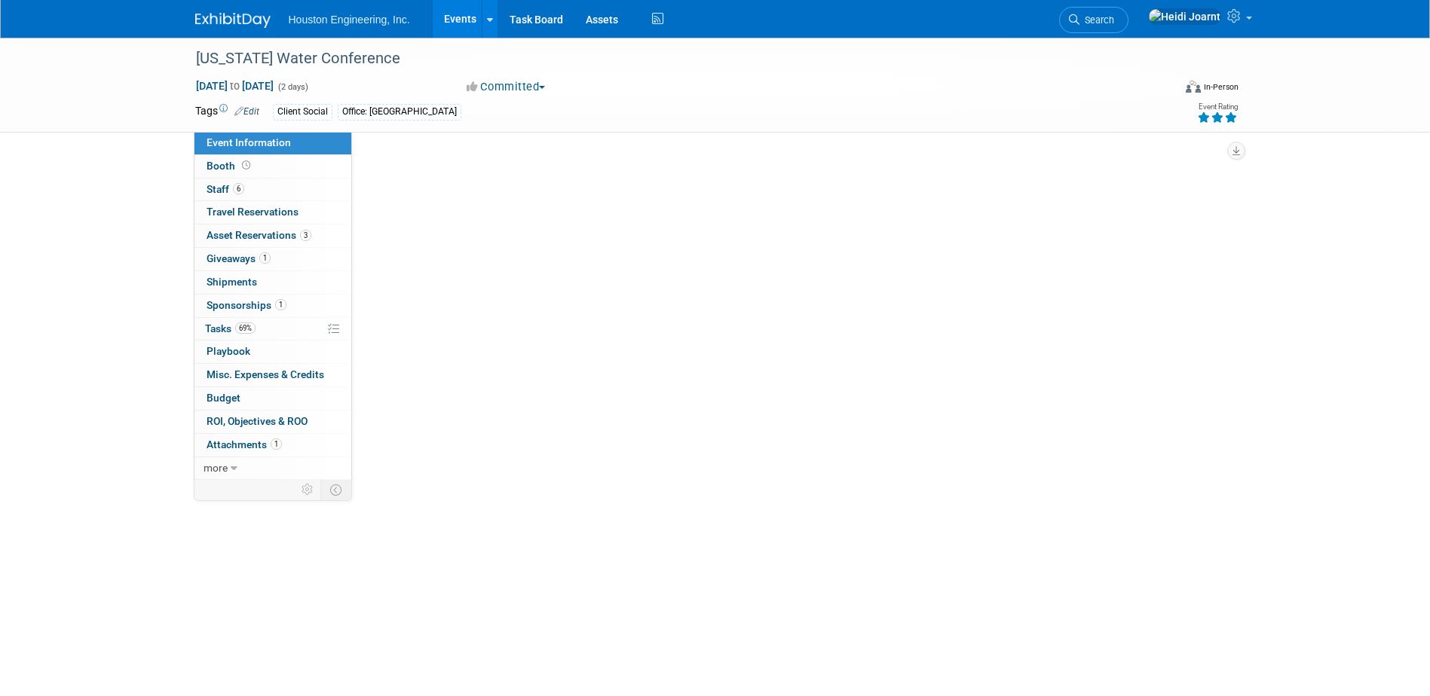
select select "3 - Reg/Prep Done"
select select "Yes"
select select "Water Resources"
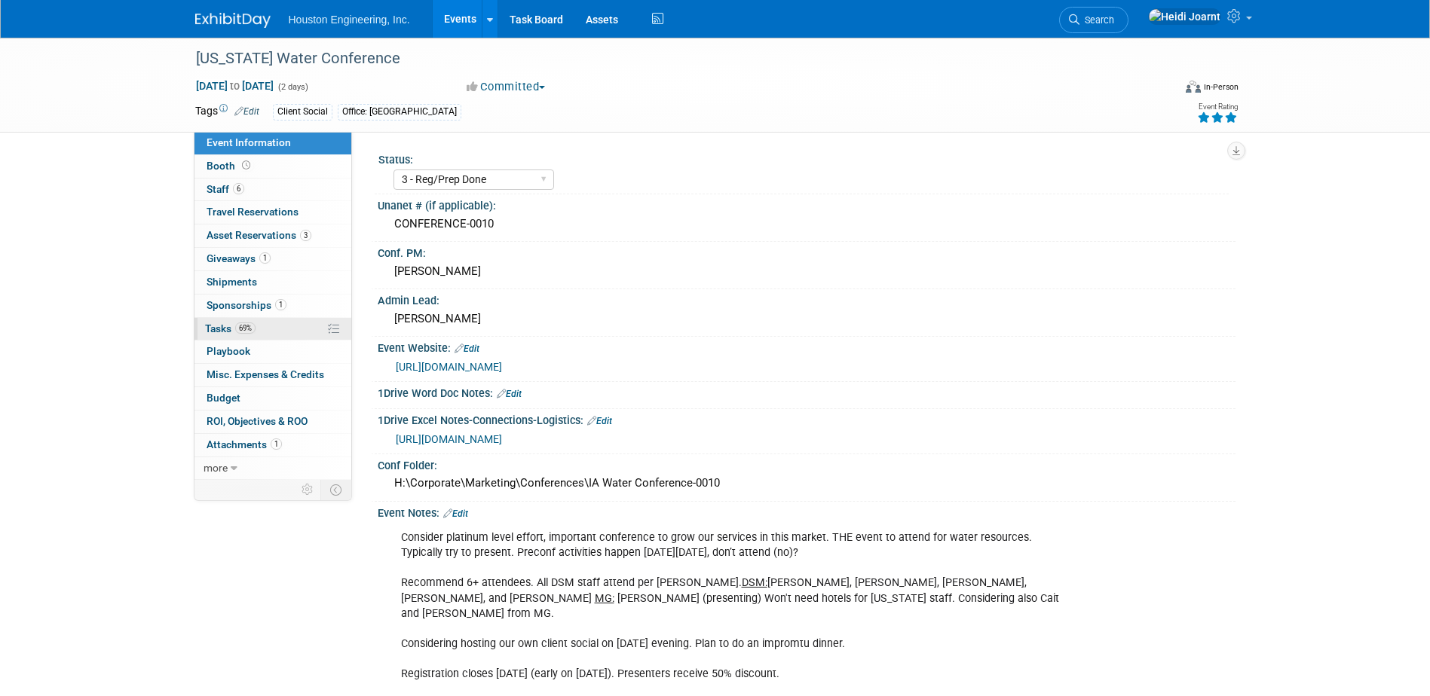
click at [262, 332] on link "69% Tasks 69%" at bounding box center [272, 329] width 157 height 23
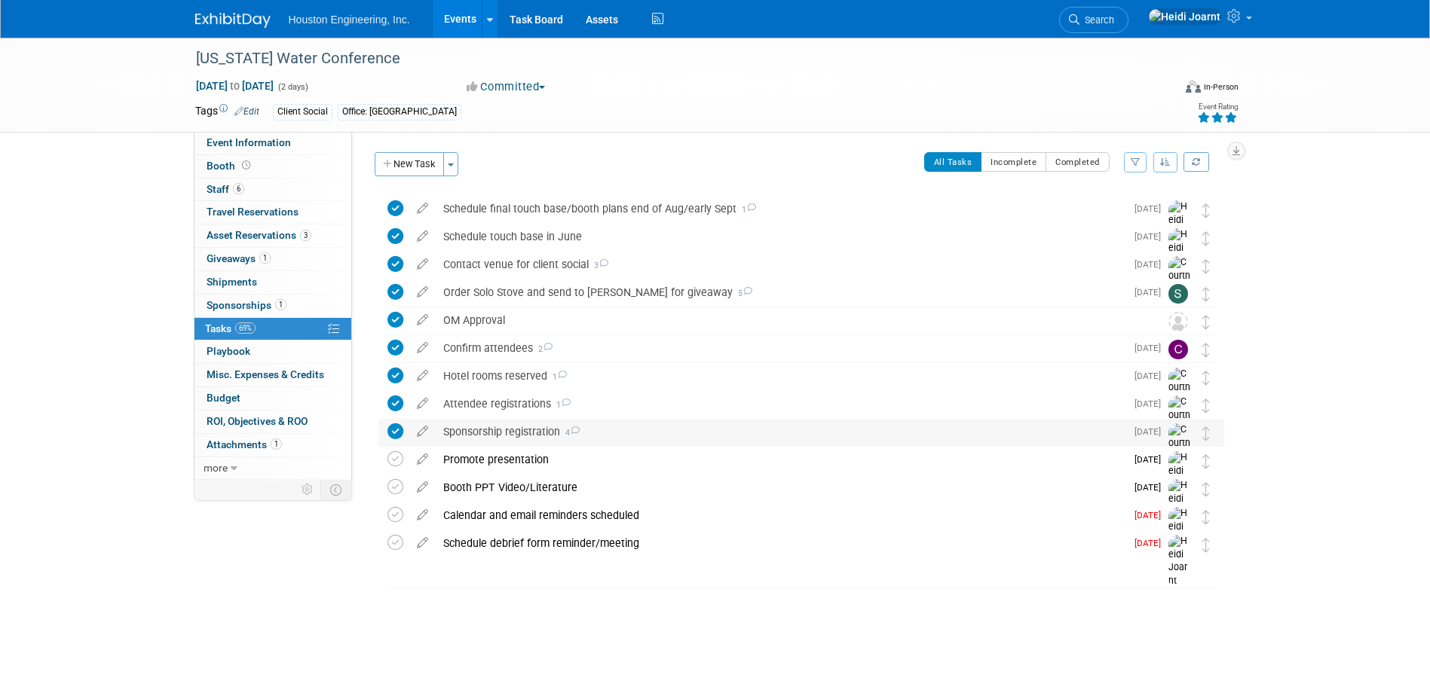
click at [617, 427] on div "Sponsorship registration 4" at bounding box center [781, 432] width 690 height 26
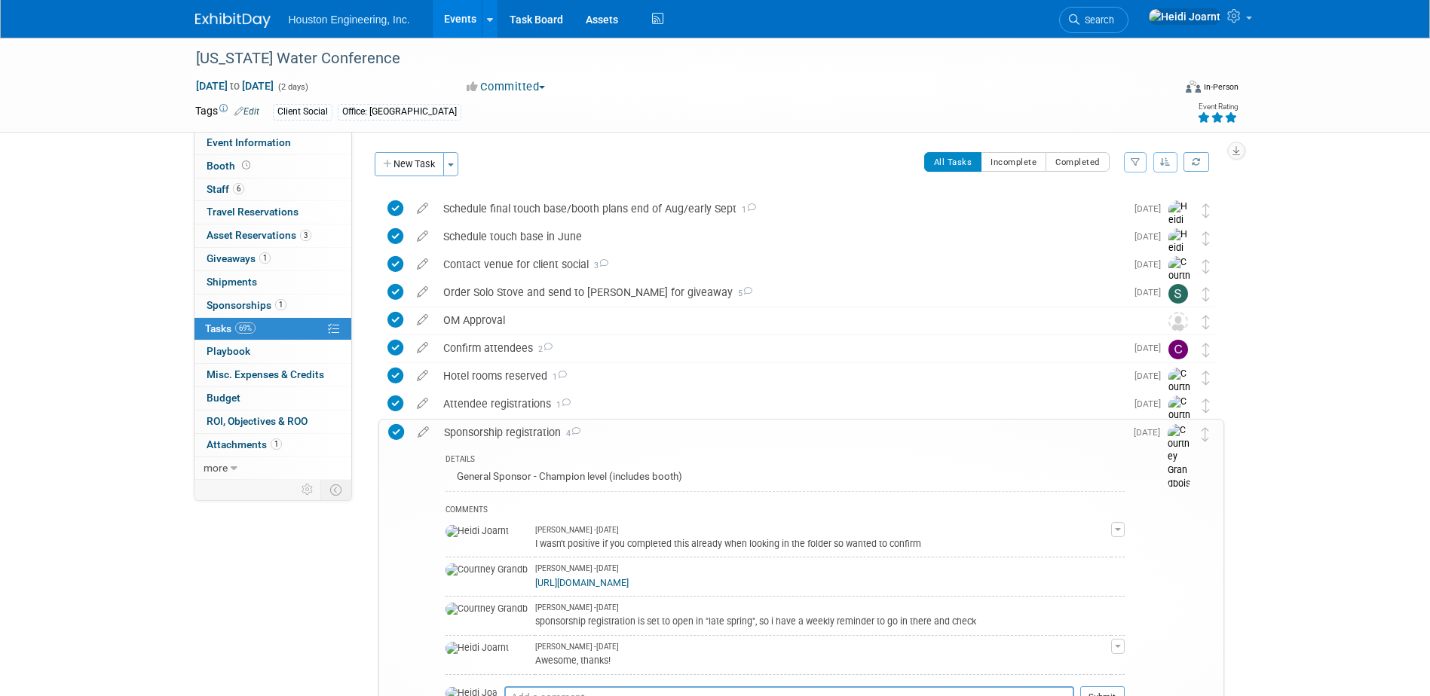
click at [597, 430] on div "Sponsorship registration 4" at bounding box center [780, 433] width 688 height 26
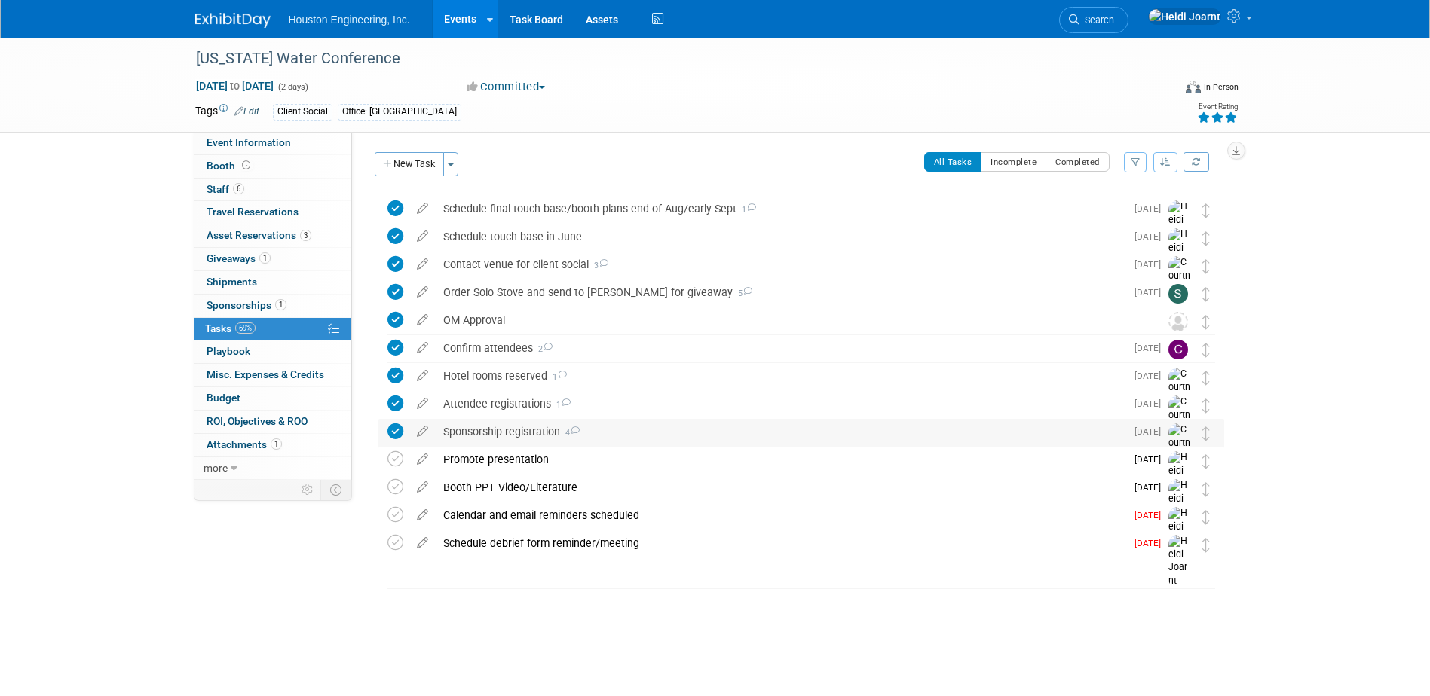
click at [597, 430] on div "Sponsorship registration 4" at bounding box center [781, 432] width 690 height 26
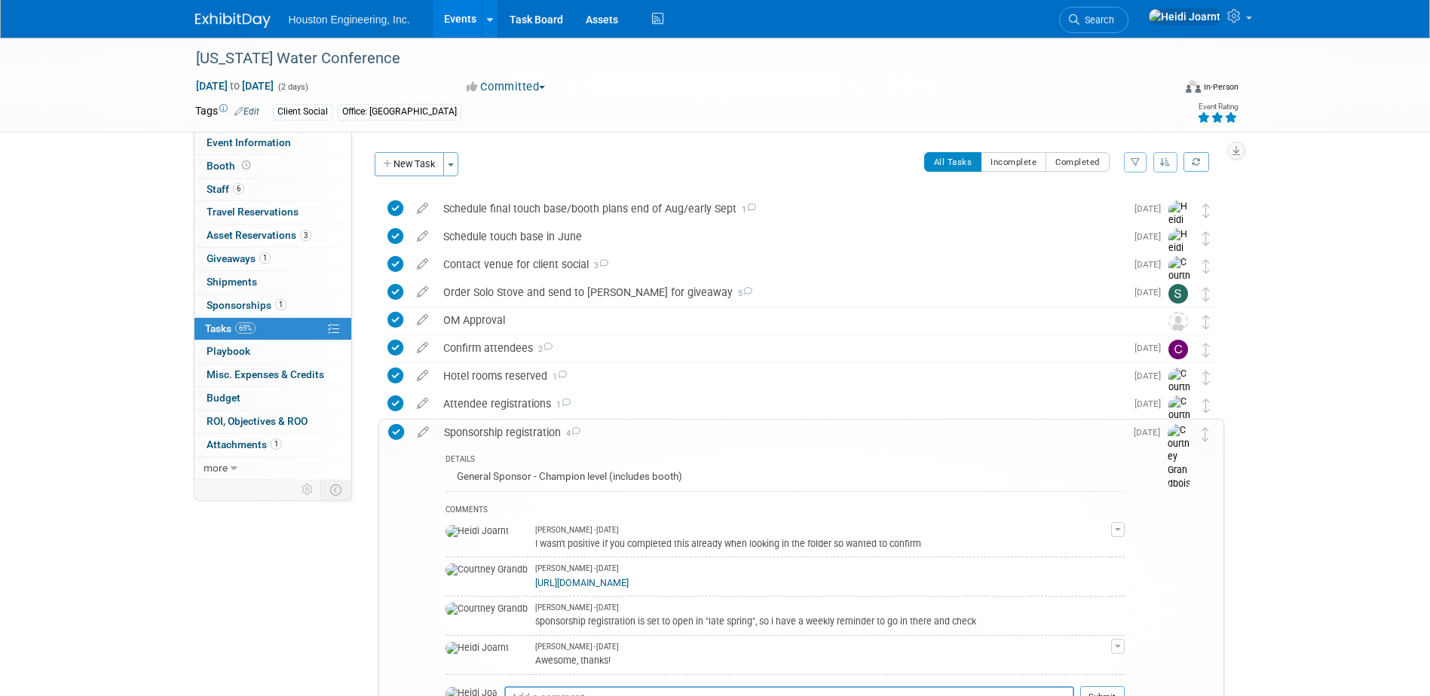
scroll to position [226, 0]
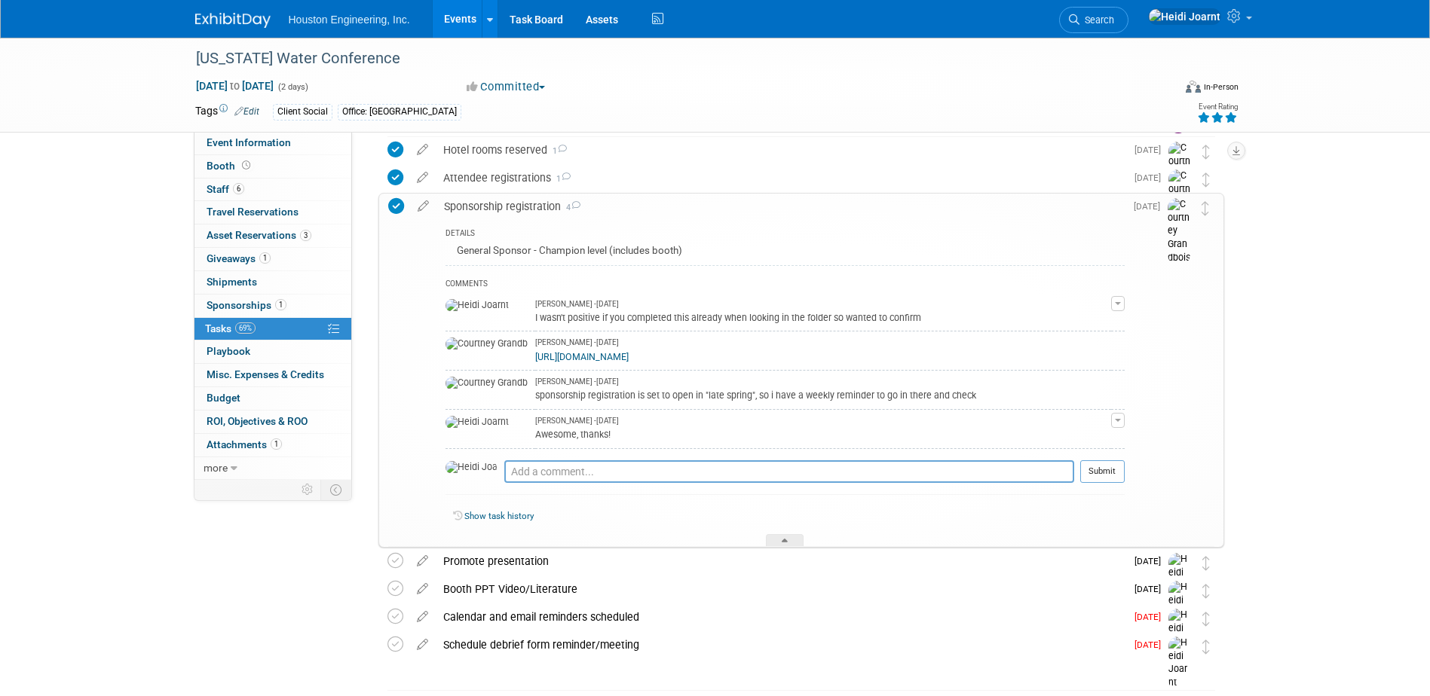
click at [522, 512] on link "Show task history" at bounding box center [498, 516] width 69 height 11
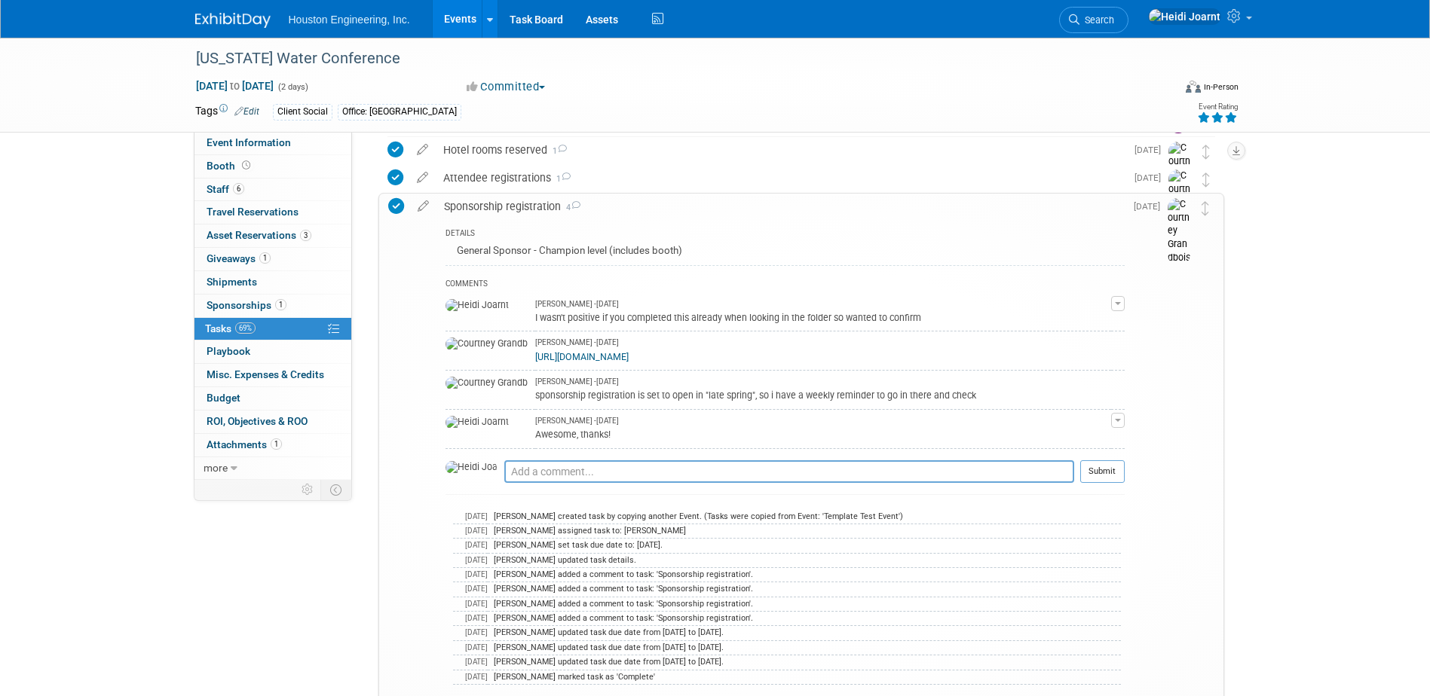
scroll to position [444, 0]
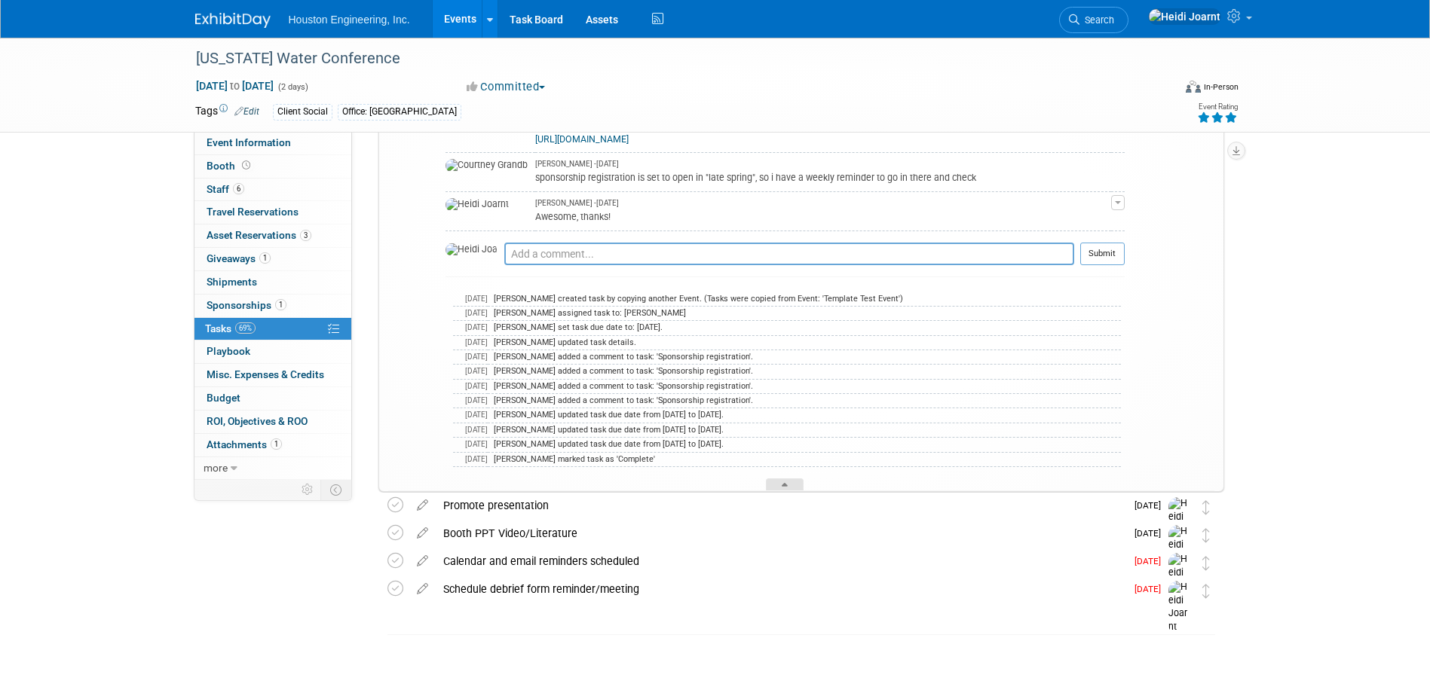
click at [790, 482] on div at bounding box center [785, 485] width 38 height 13
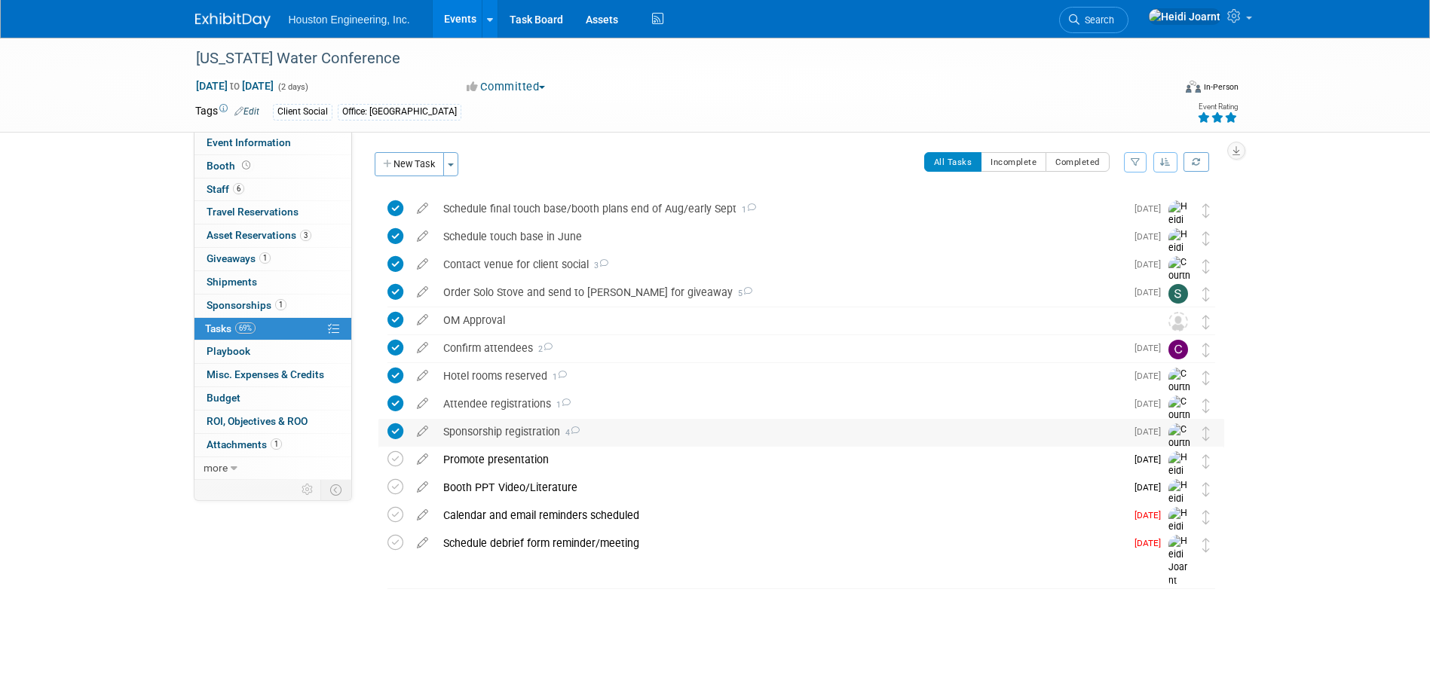
scroll to position [0, 0]
click at [266, 136] on span "Event Information" at bounding box center [248, 142] width 84 height 12
select select "3 - Reg/Prep Done"
select select "Yes"
select select "Water Resources"
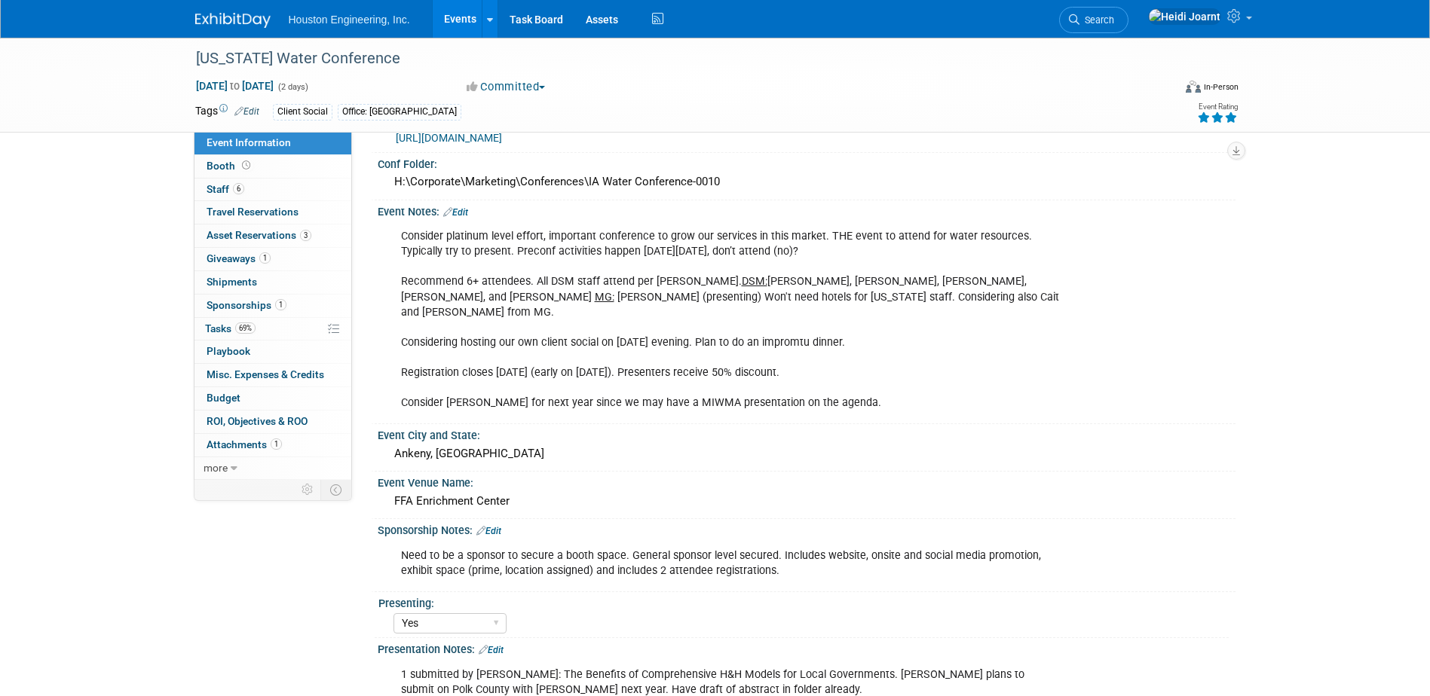
scroll to position [75, 0]
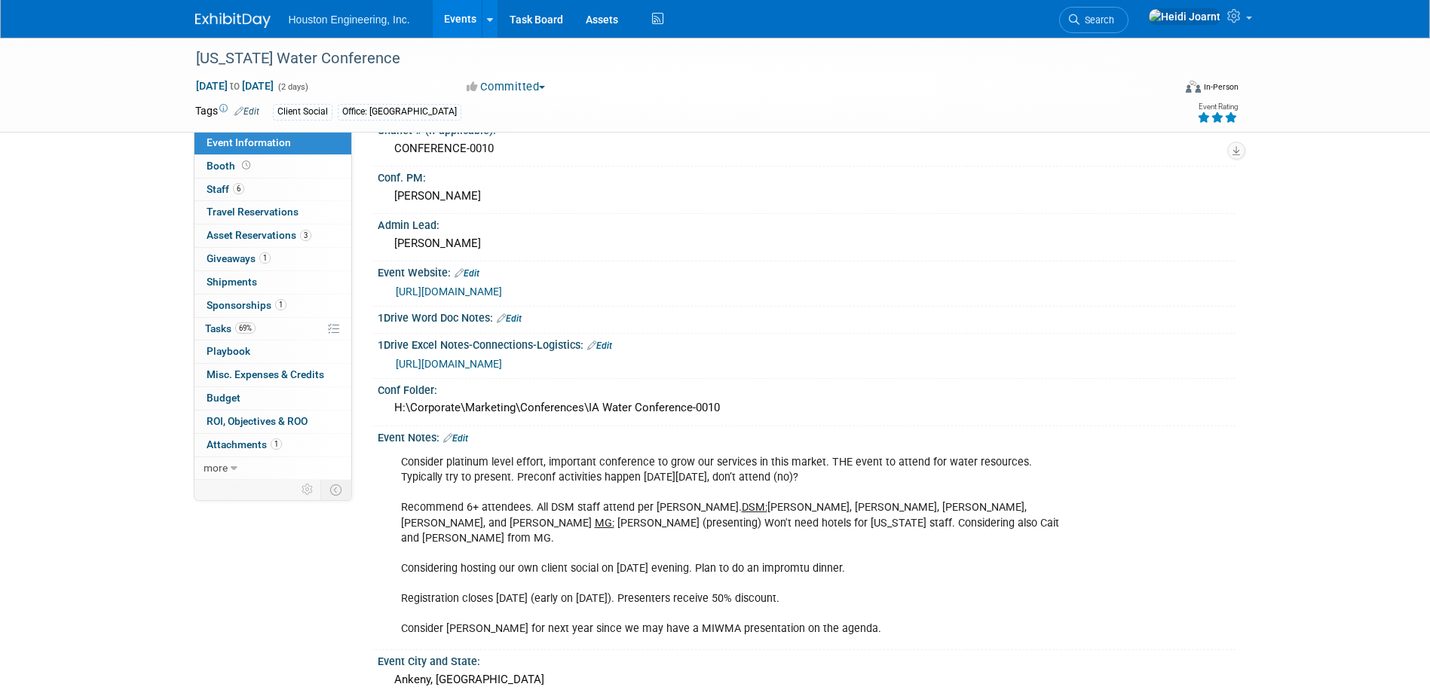
click at [502, 290] on link "https://www.regcytes.extension.iastate.edu/iwc2022/" at bounding box center [449, 292] width 106 height 12
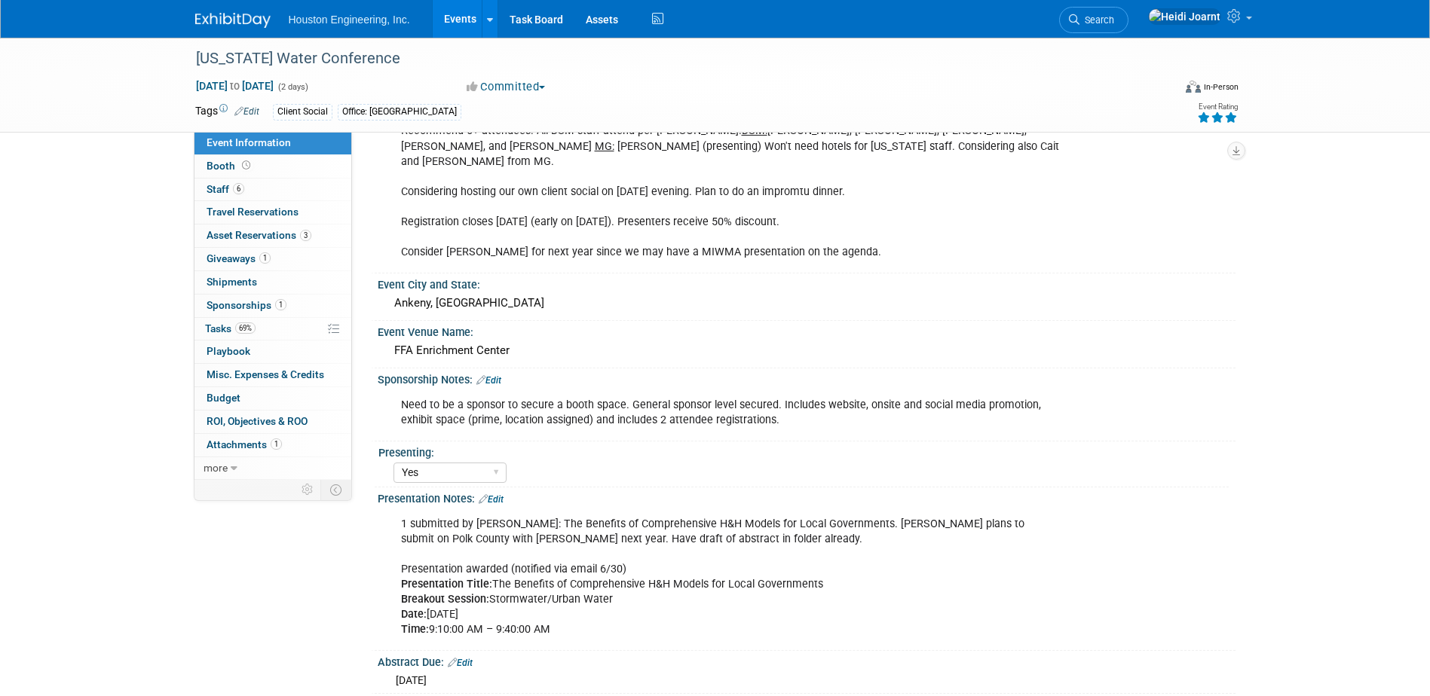
click at [494, 369] on div "Sponsorship Notes: Edit" at bounding box center [807, 379] width 858 height 20
click at [494, 375] on link "Edit" at bounding box center [488, 380] width 25 height 11
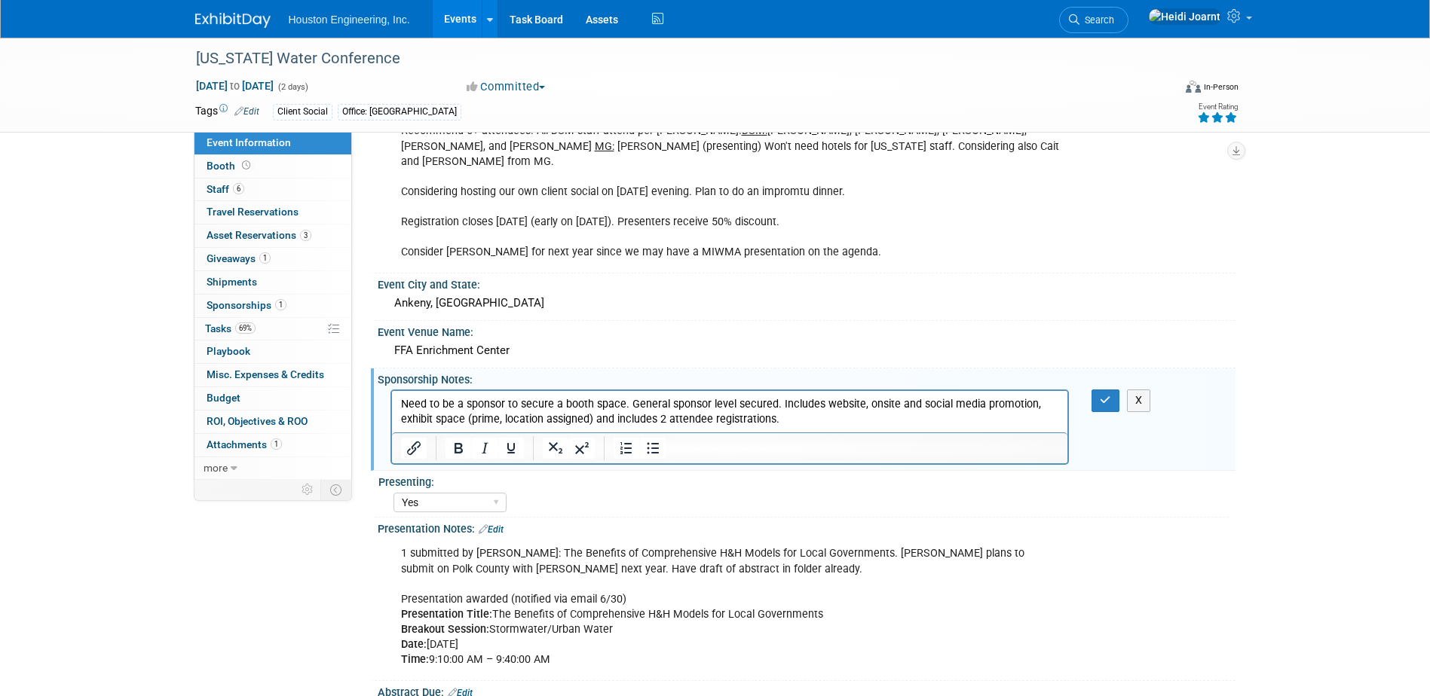
scroll to position [0, 0]
click at [289, 437] on link "1 Attachments 1" at bounding box center [272, 445] width 157 height 23
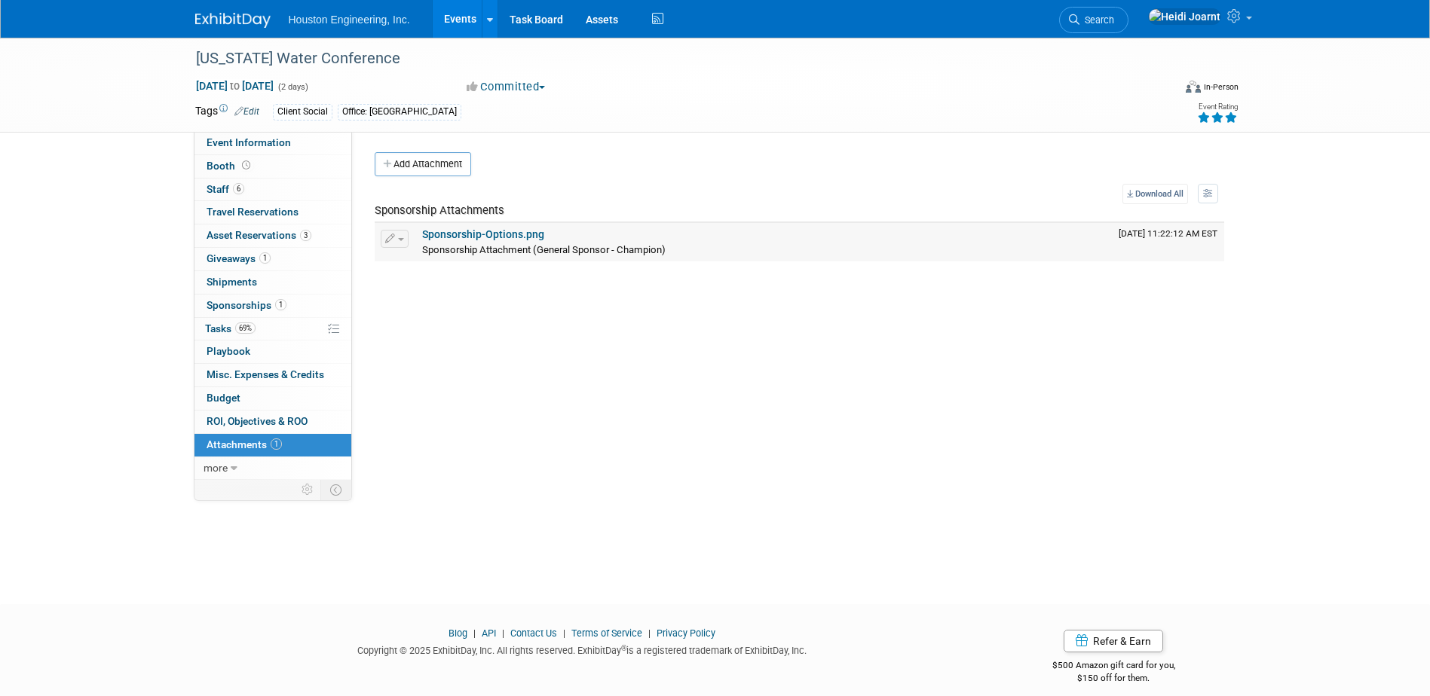
click at [483, 235] on link "Sponsorship-Options.png" at bounding box center [483, 234] width 122 height 12
click at [280, 127] on div "Tags Edit Client Social Office: Des Moines Event Rating" at bounding box center [717, 114] width 1066 height 26
click at [279, 139] on span "Event Information" at bounding box center [248, 142] width 84 height 12
select select "3 - Reg/Prep Done"
select select "Yes"
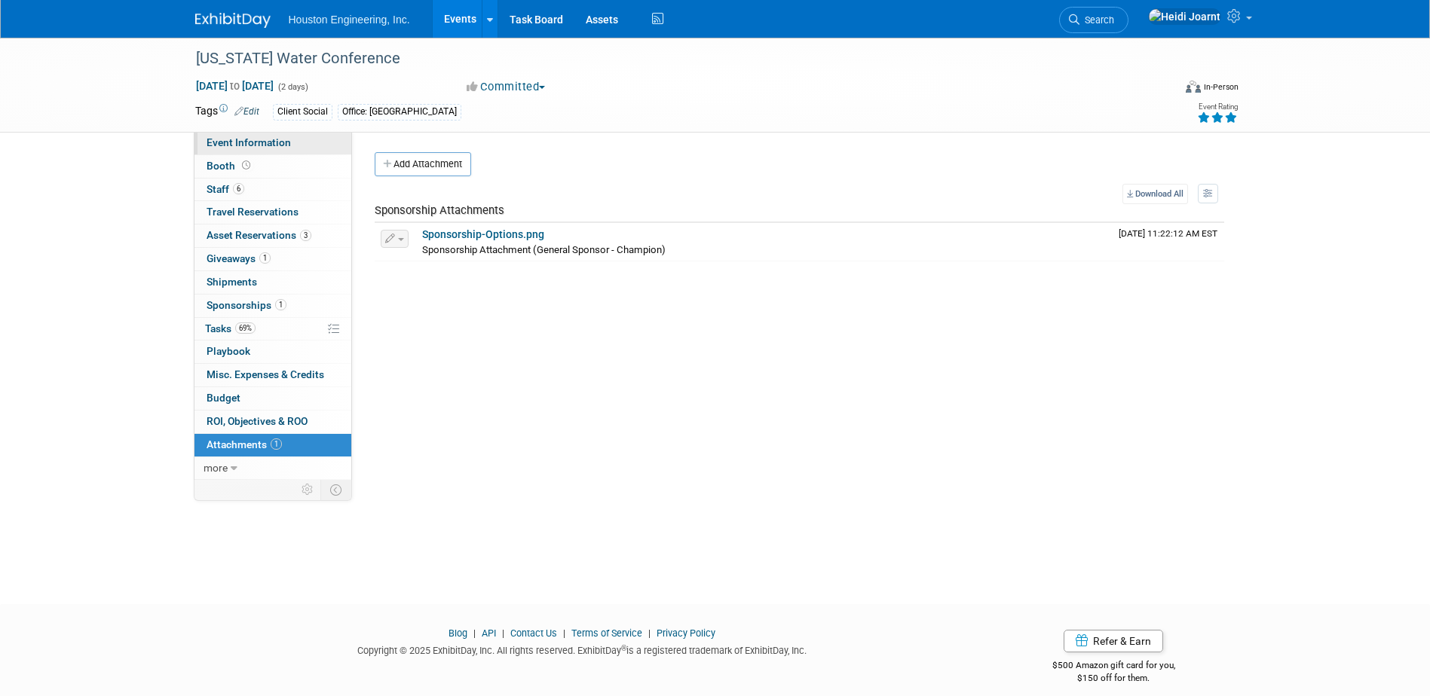
select select "Water Resources"
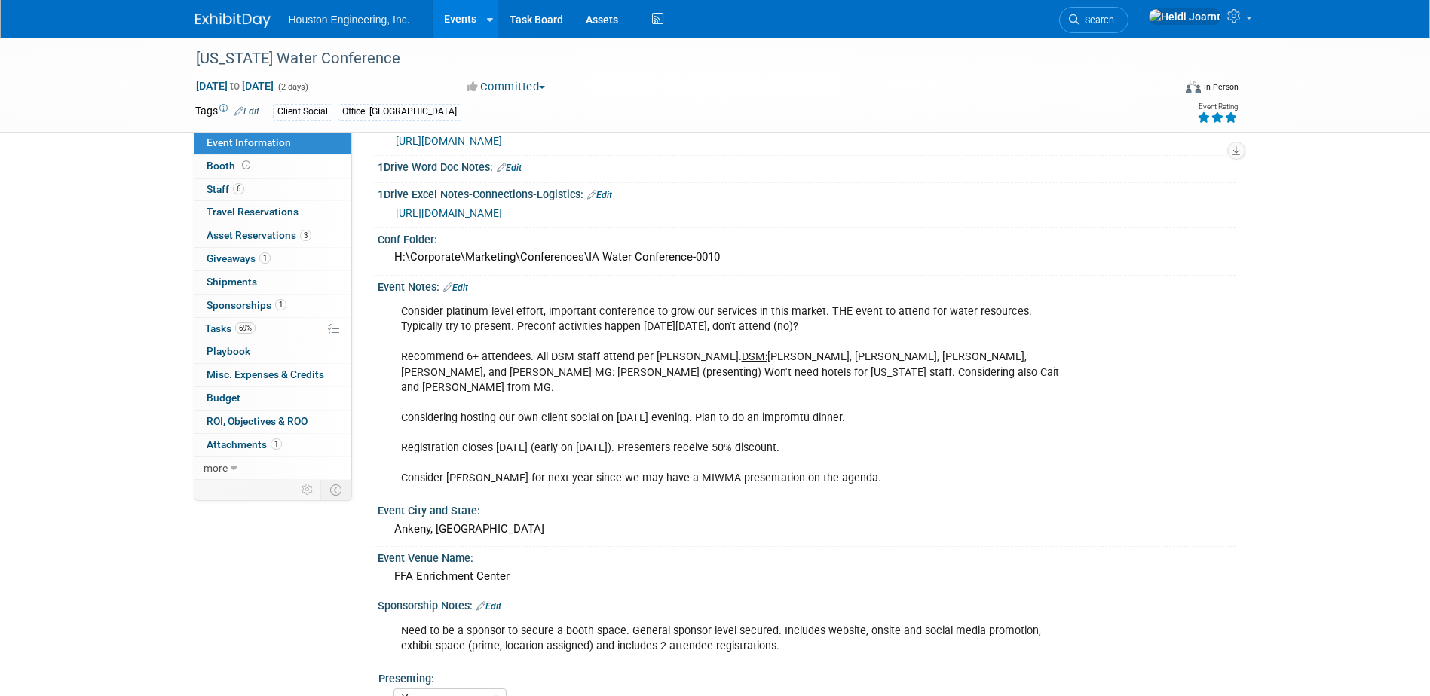
scroll to position [452, 0]
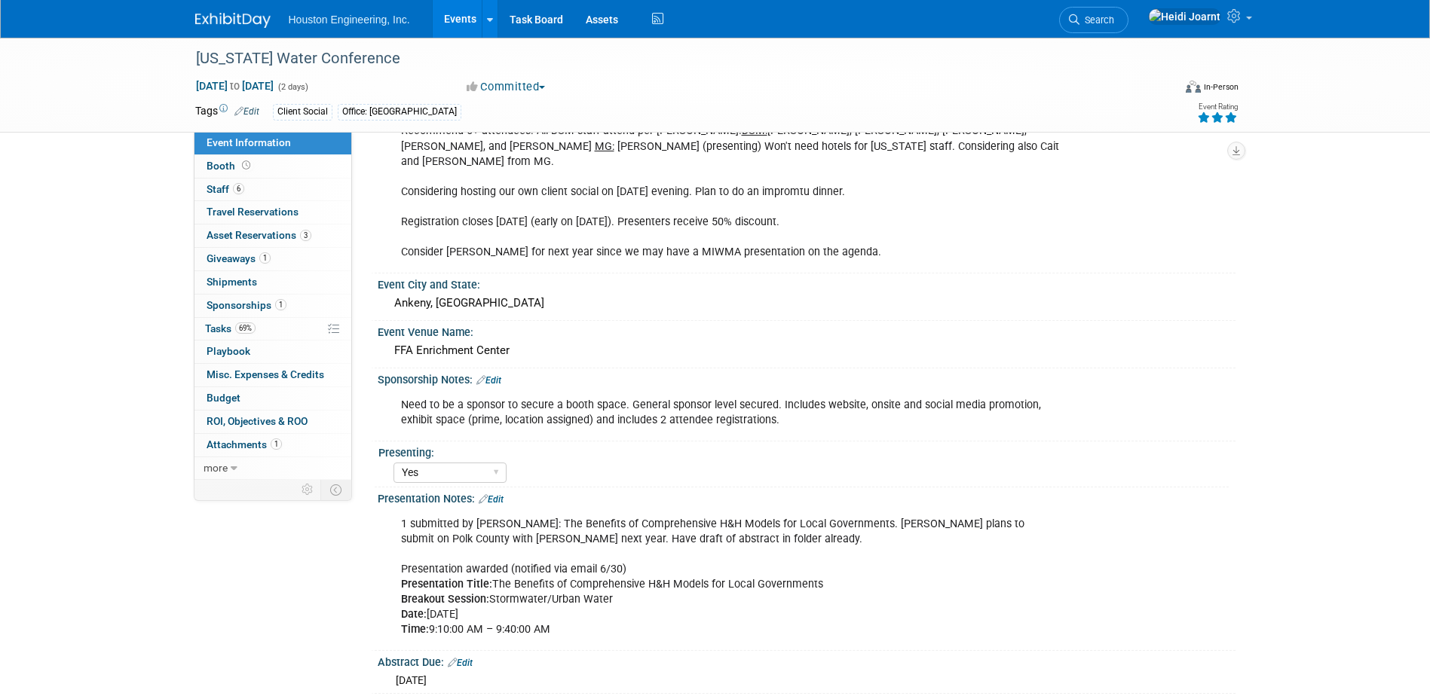
click at [501, 375] on link "Edit" at bounding box center [488, 380] width 25 height 11
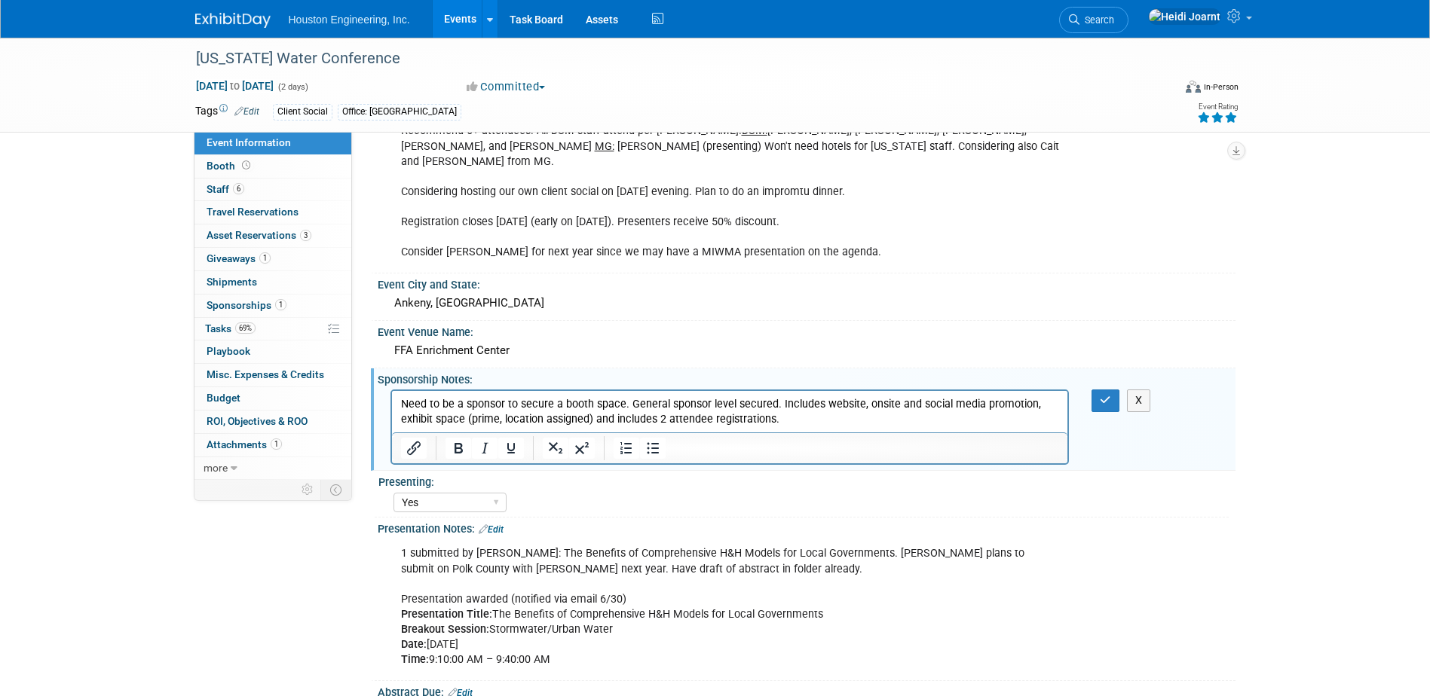
scroll to position [0, 0]
drag, startPoint x: 803, startPoint y: 415, endPoint x: 664, endPoint y: 410, distance: 139.5
click at [664, 410] on p "Need to be a sponsor to secure a booth space. General sponsor level secured. In…" at bounding box center [729, 412] width 659 height 30
click at [1110, 395] on icon "button" at bounding box center [1105, 400] width 11 height 11
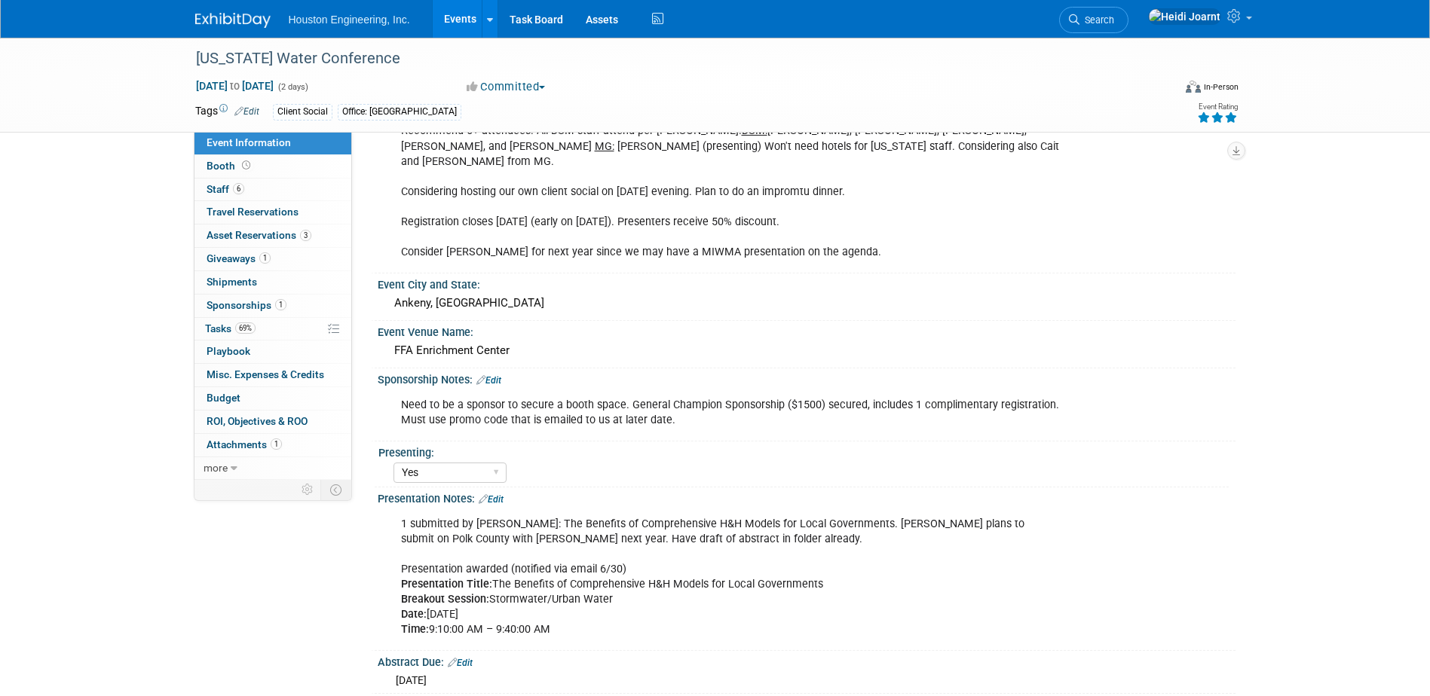
click at [498, 375] on link "Edit" at bounding box center [488, 380] width 25 height 11
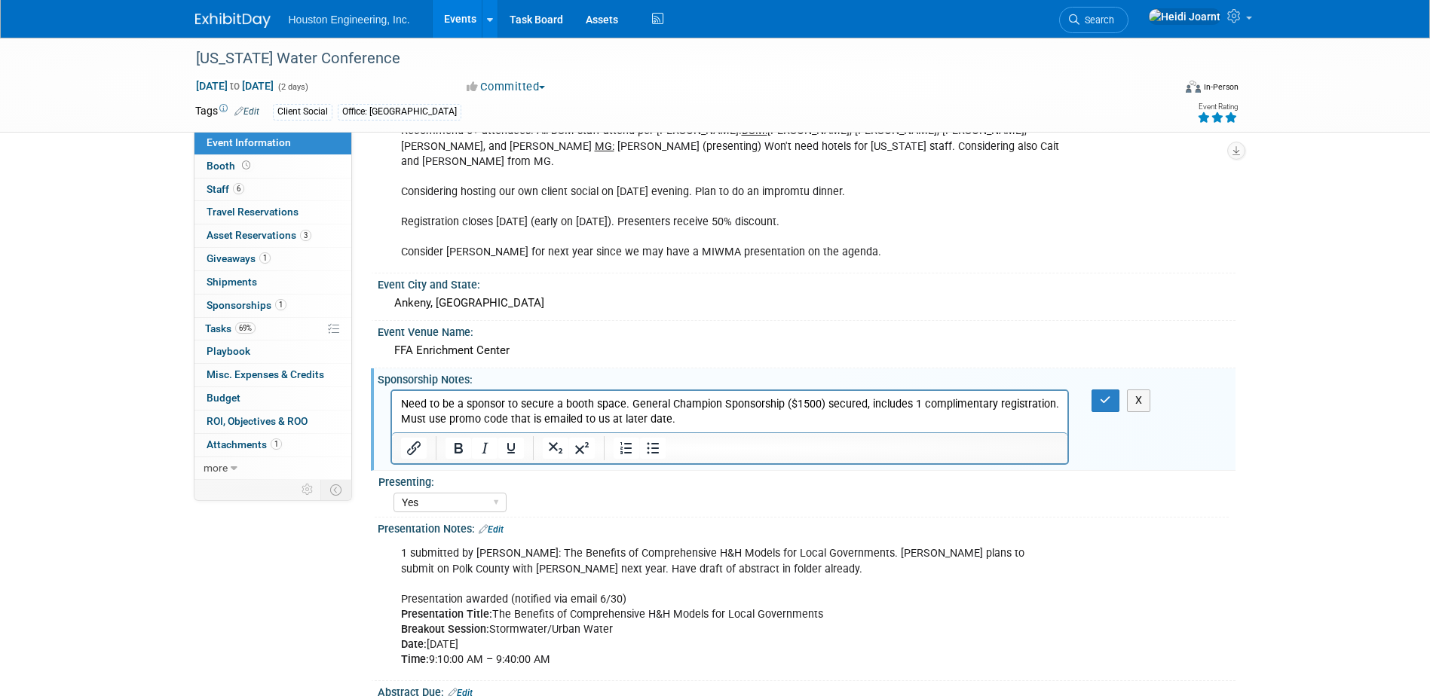
drag, startPoint x: 722, startPoint y: 421, endPoint x: 604, endPoint y: 421, distance: 118.3
click at [604, 421] on p "Need to be a sponsor to secure a booth space. General Champion Sponsorship ($15…" at bounding box center [729, 412] width 659 height 30
click at [1102, 395] on icon "button" at bounding box center [1105, 400] width 11 height 11
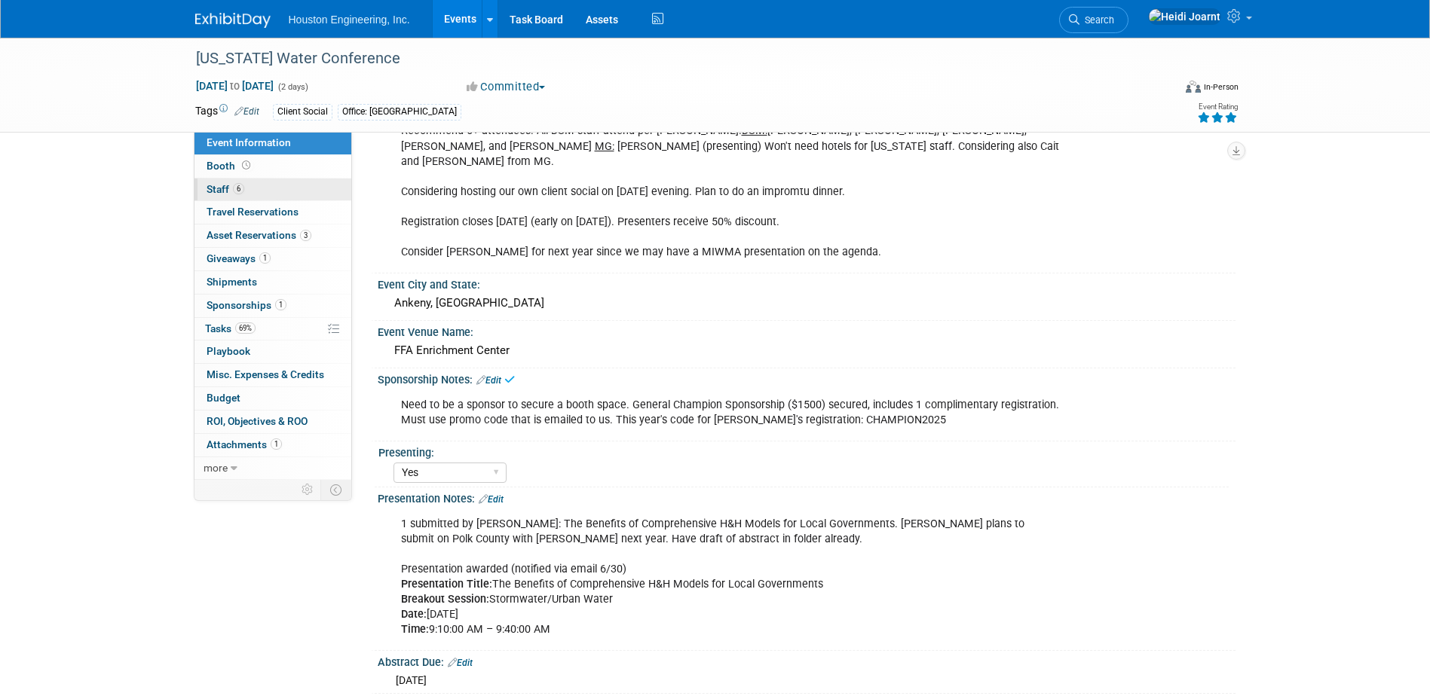
click at [253, 179] on link "6 Staff 6" at bounding box center [272, 190] width 157 height 23
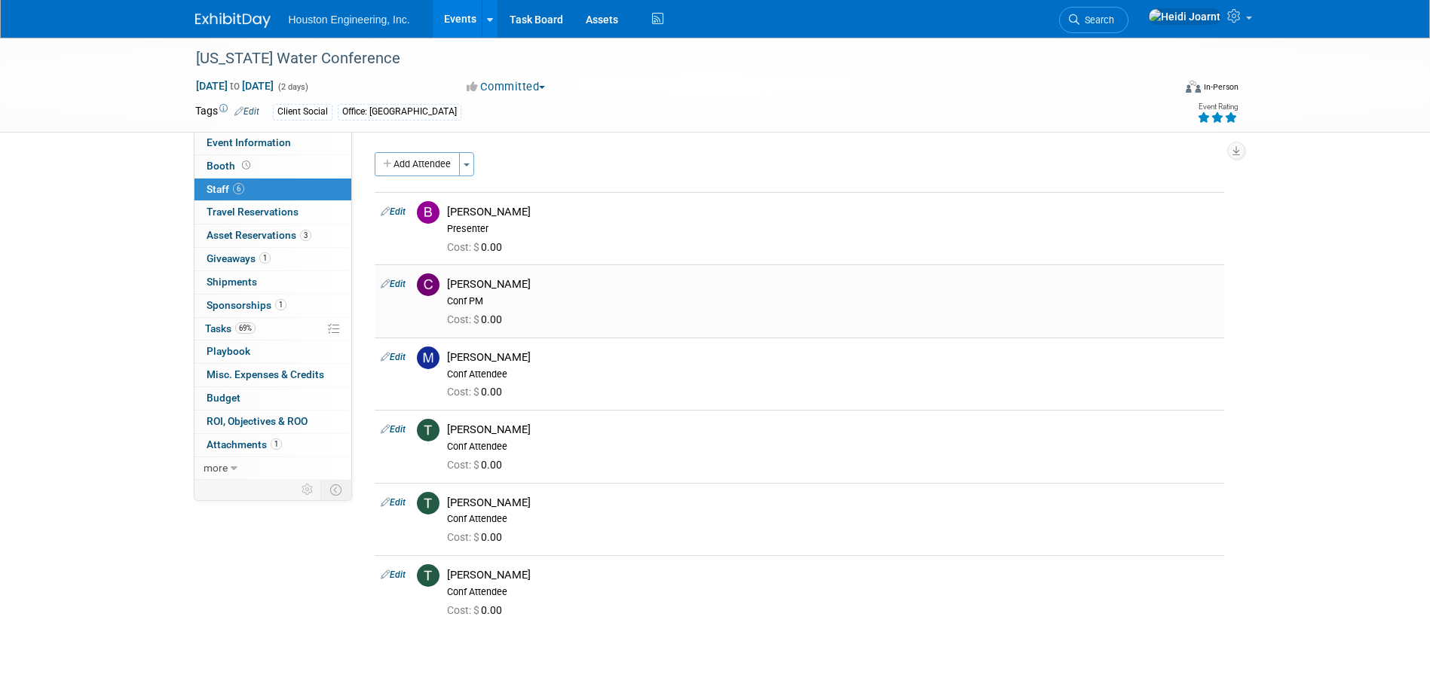
click at [399, 284] on link "Edit" at bounding box center [393, 284] width 25 height 11
select select "1ba58f5a-80d3-426e-b581-c0568441b55a"
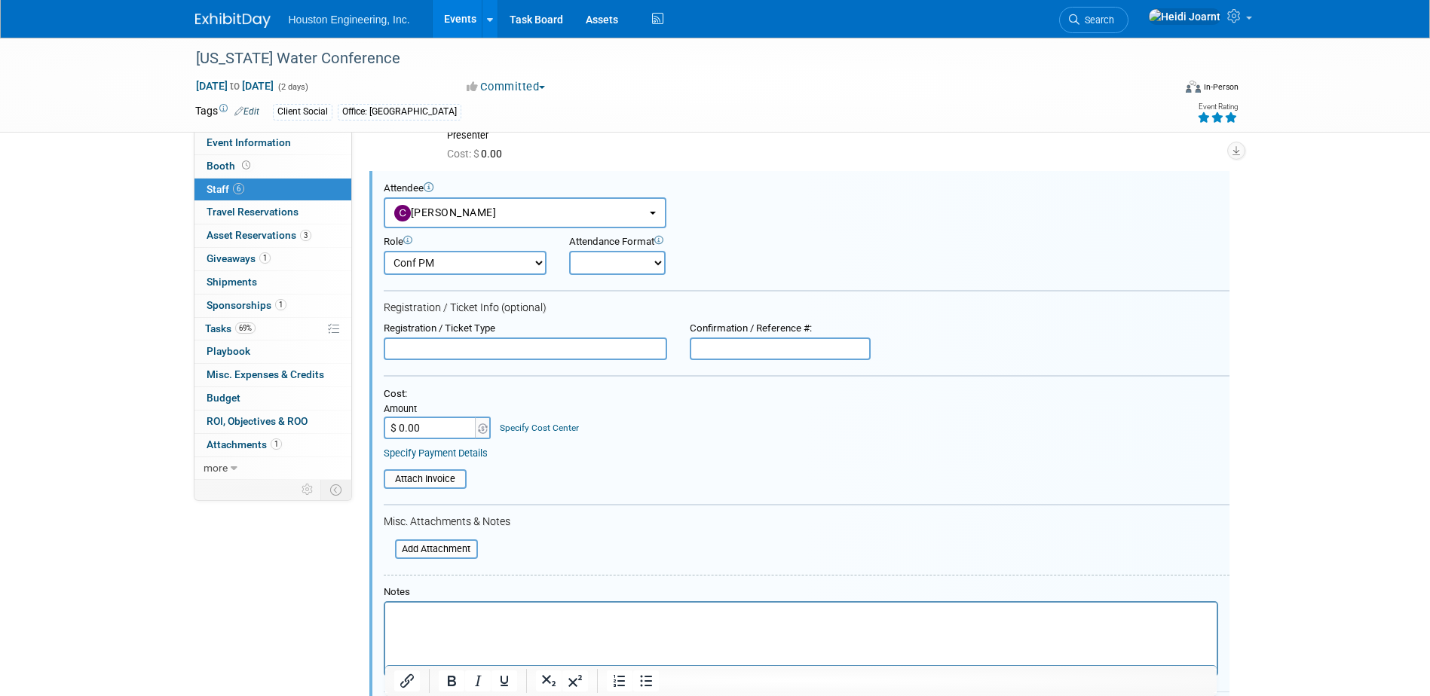
click at [447, 623] on html at bounding box center [799, 612] width 831 height 21
click at [478, 354] on input "text" at bounding box center [525, 349] width 283 height 23
type input "Reserve with booth/complimentary registration"
click at [481, 623] on html at bounding box center [799, 612] width 831 height 21
paste body "Rich Text Area. Press ALT-0 for help."
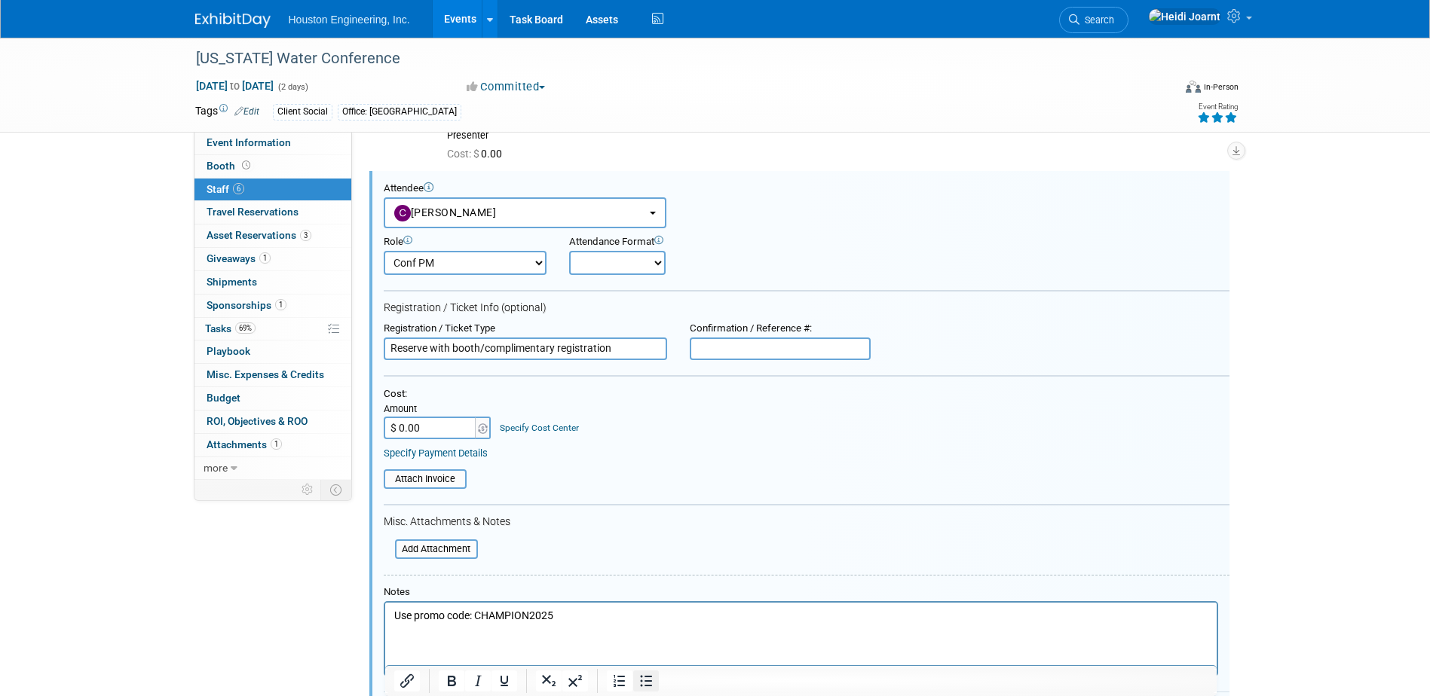
scroll to position [244, 0]
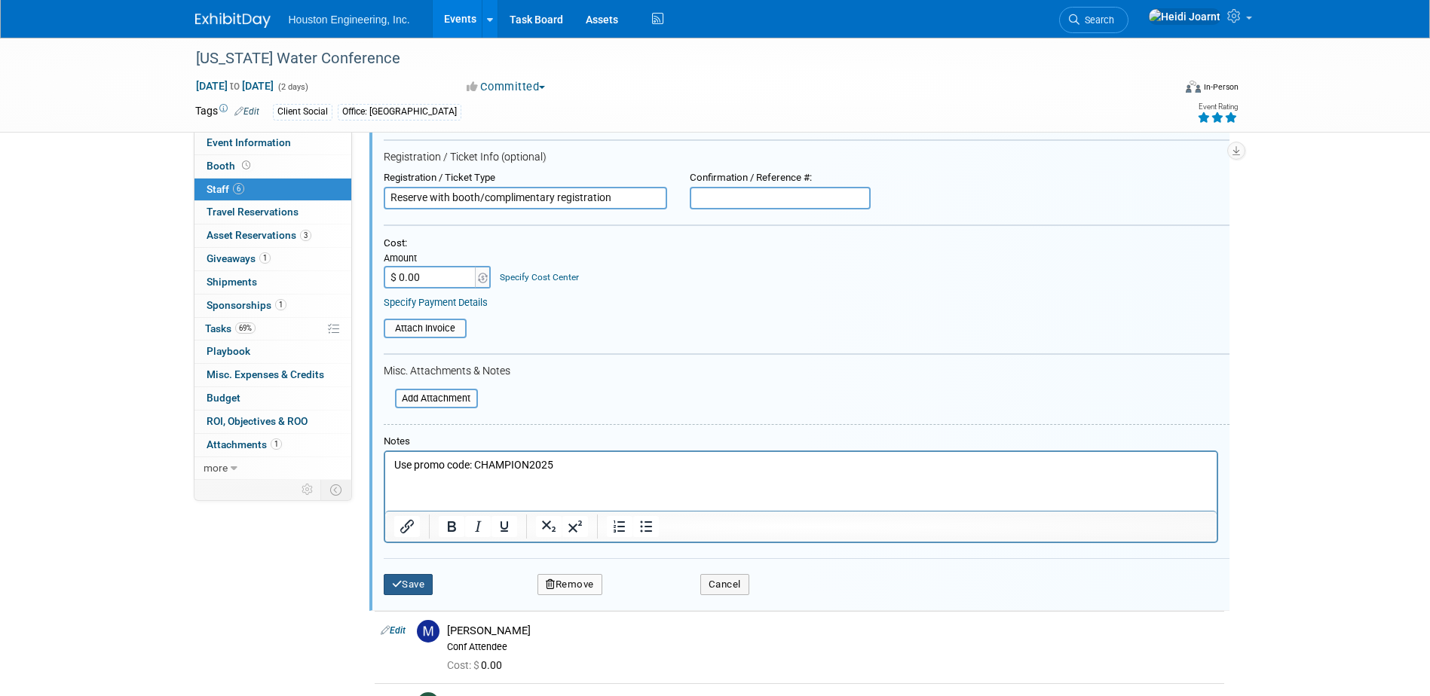
click at [407, 590] on button "Save" at bounding box center [409, 584] width 50 height 21
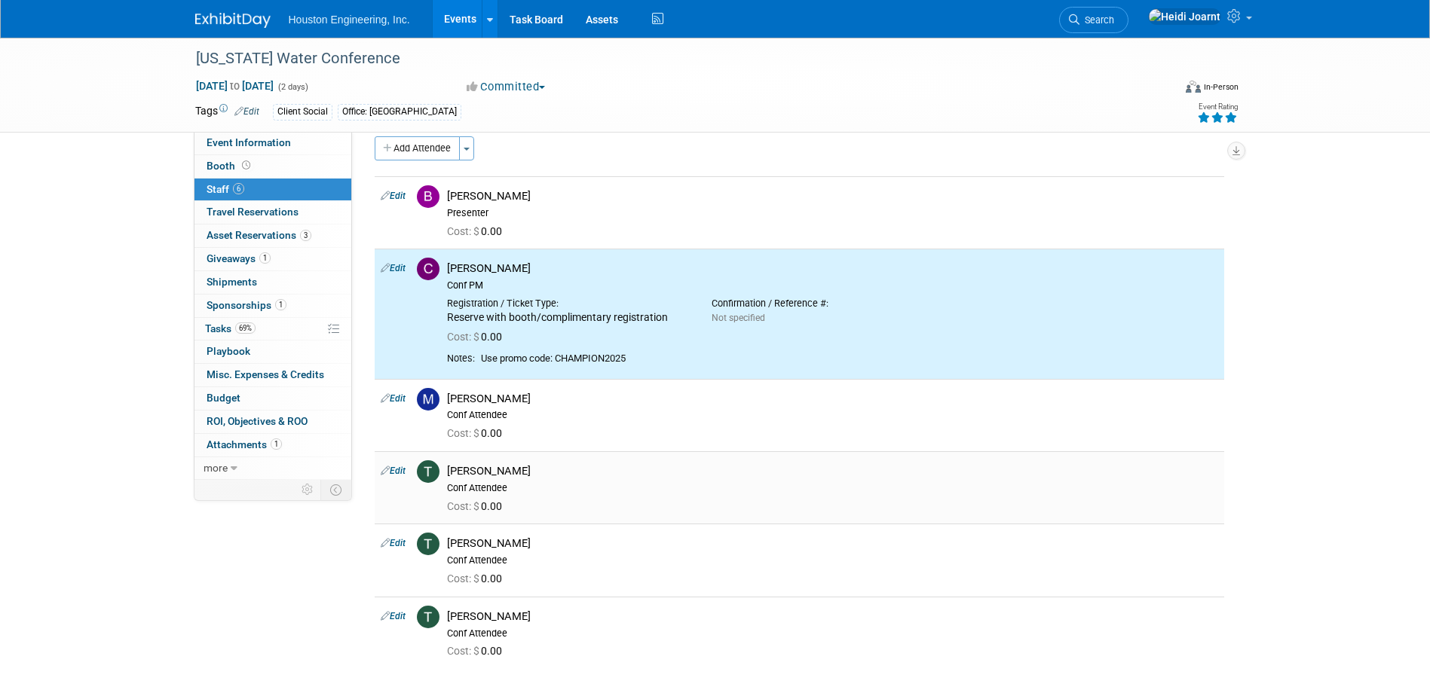
scroll to position [0, 0]
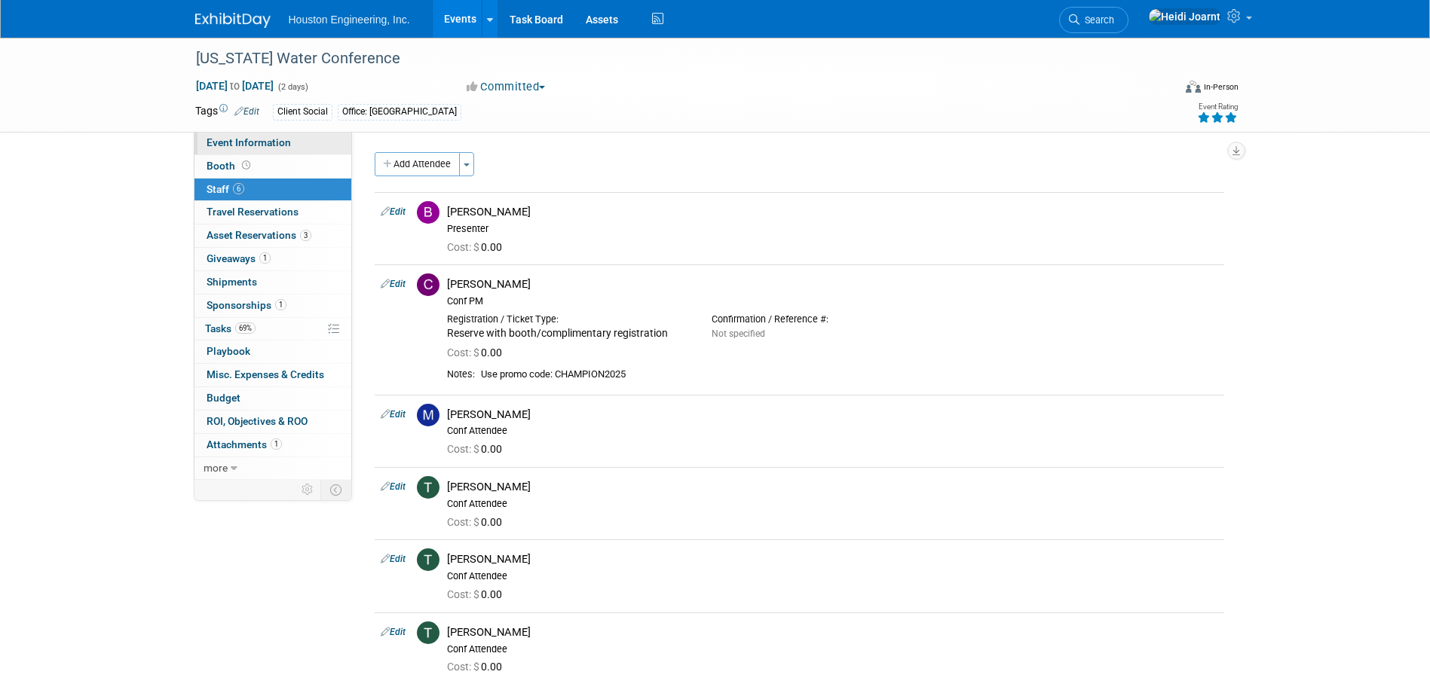
click at [250, 137] on span "Event Information" at bounding box center [248, 142] width 84 height 12
select select "3 - Reg/Prep Done"
select select "Yes"
select select "Water Resources"
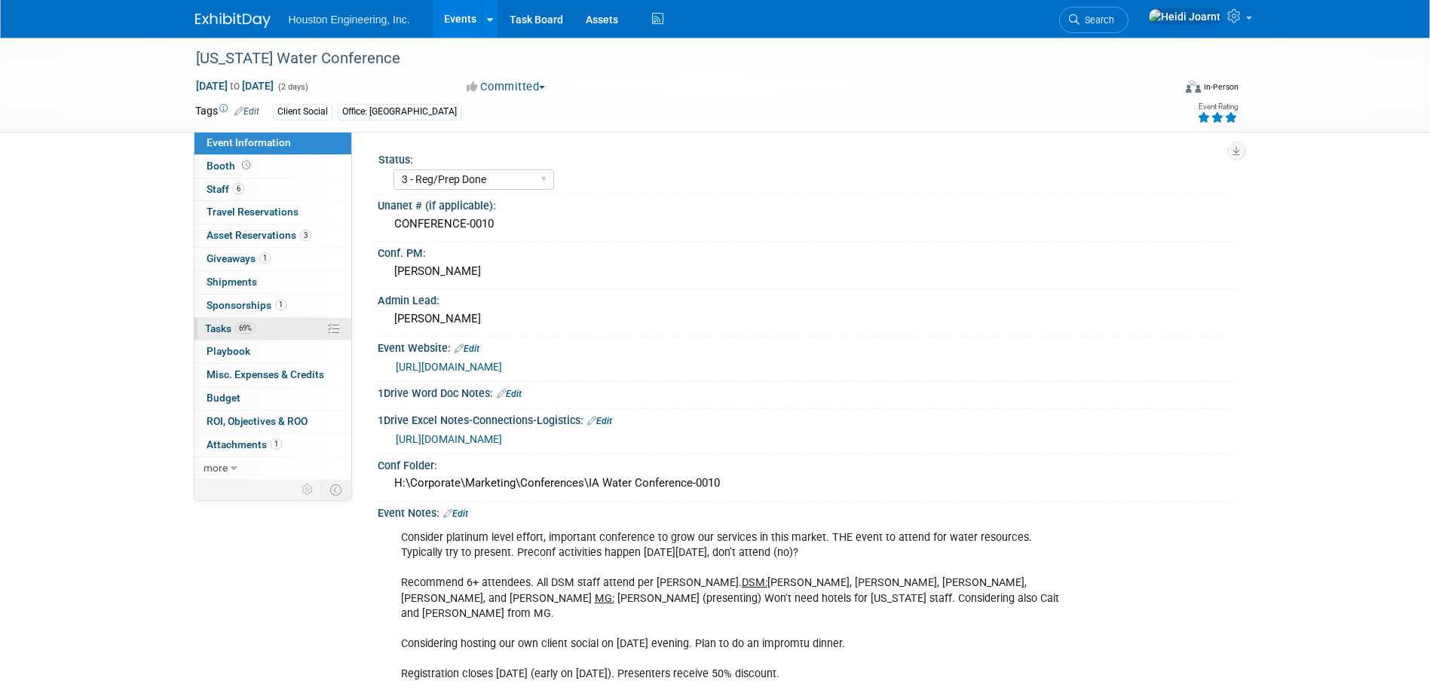
click at [261, 323] on link "69% Tasks 69%" at bounding box center [272, 329] width 157 height 23
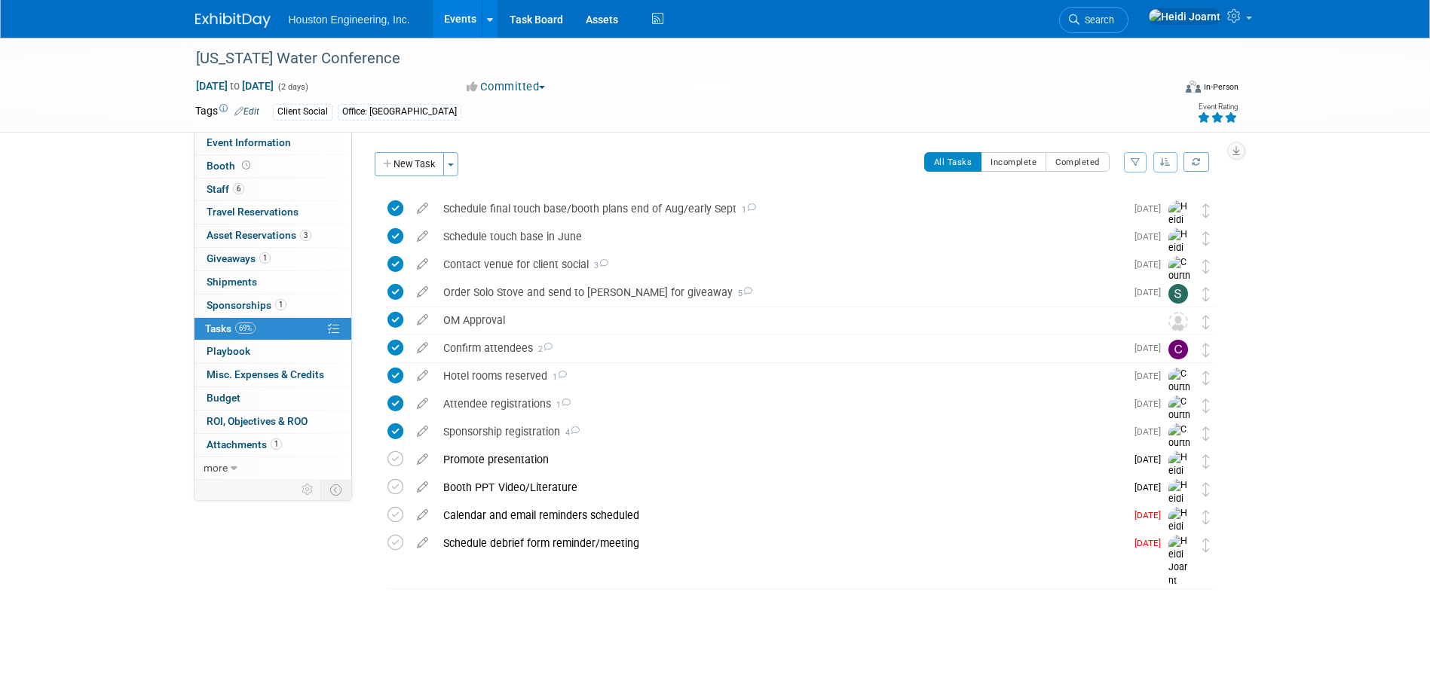
click at [472, 33] on link "Events" at bounding box center [460, 19] width 55 height 38
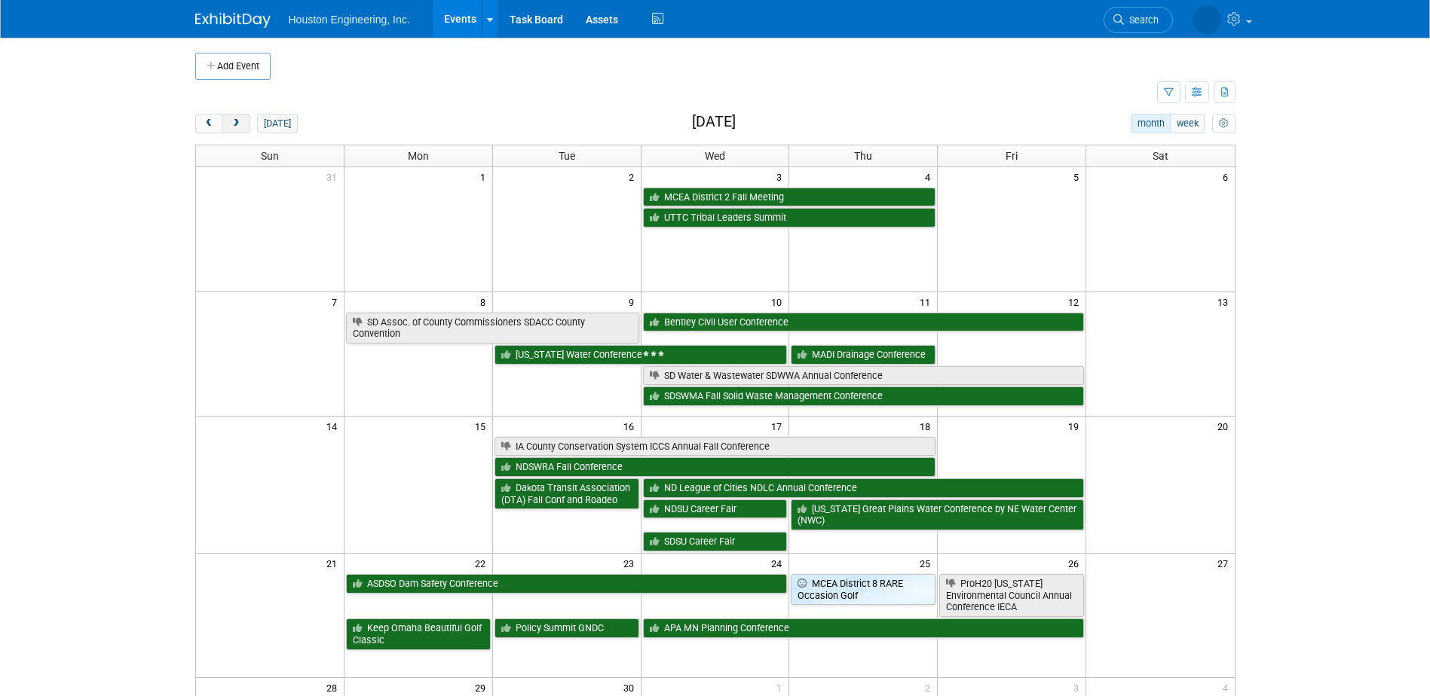
click at [240, 130] on button "next" at bounding box center [236, 124] width 28 height 20
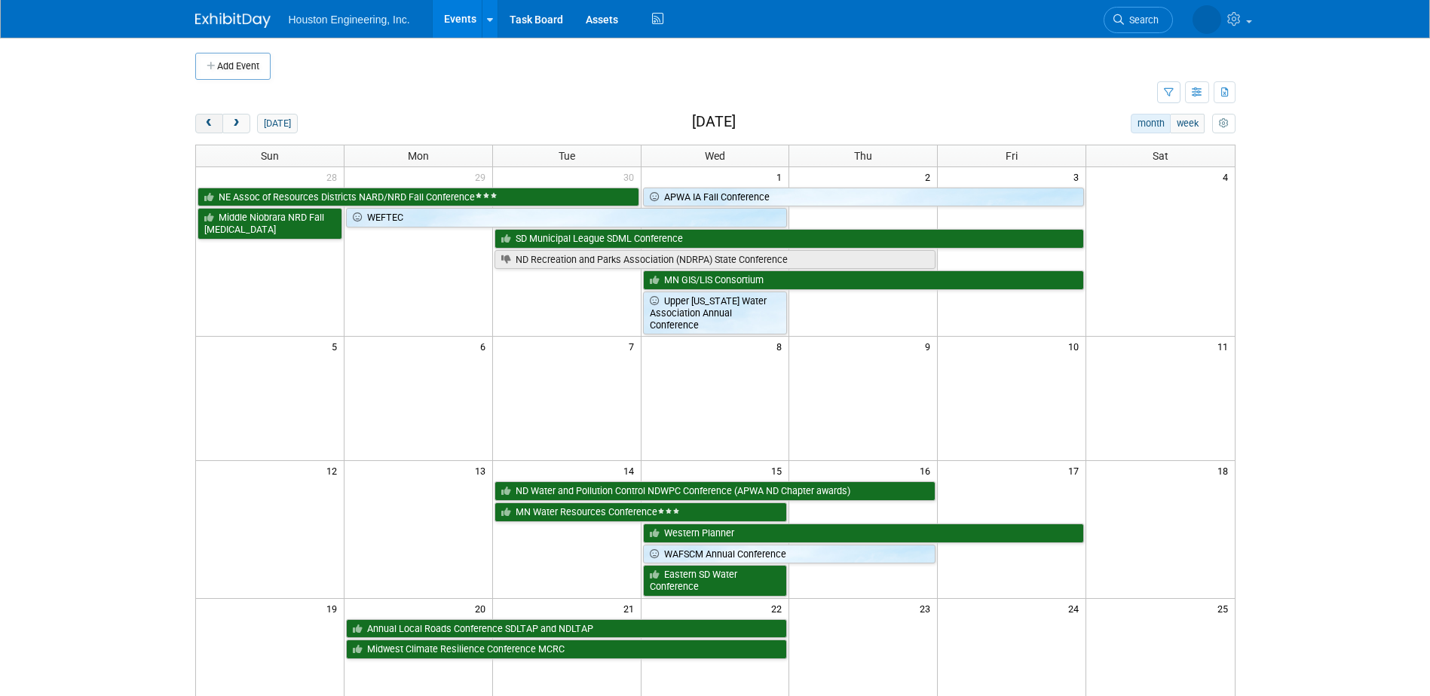
click at [214, 125] on span "prev" at bounding box center [208, 124] width 11 height 10
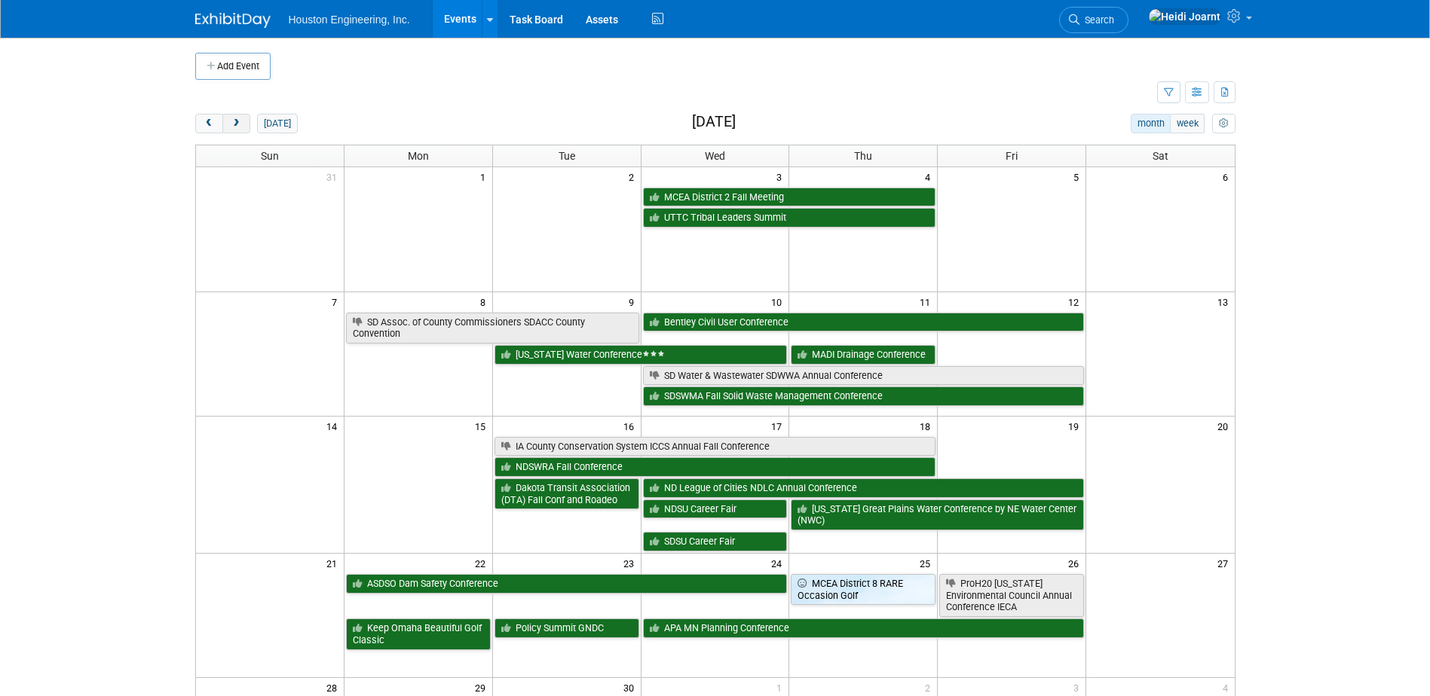
click at [234, 123] on span "next" at bounding box center [236, 124] width 11 height 10
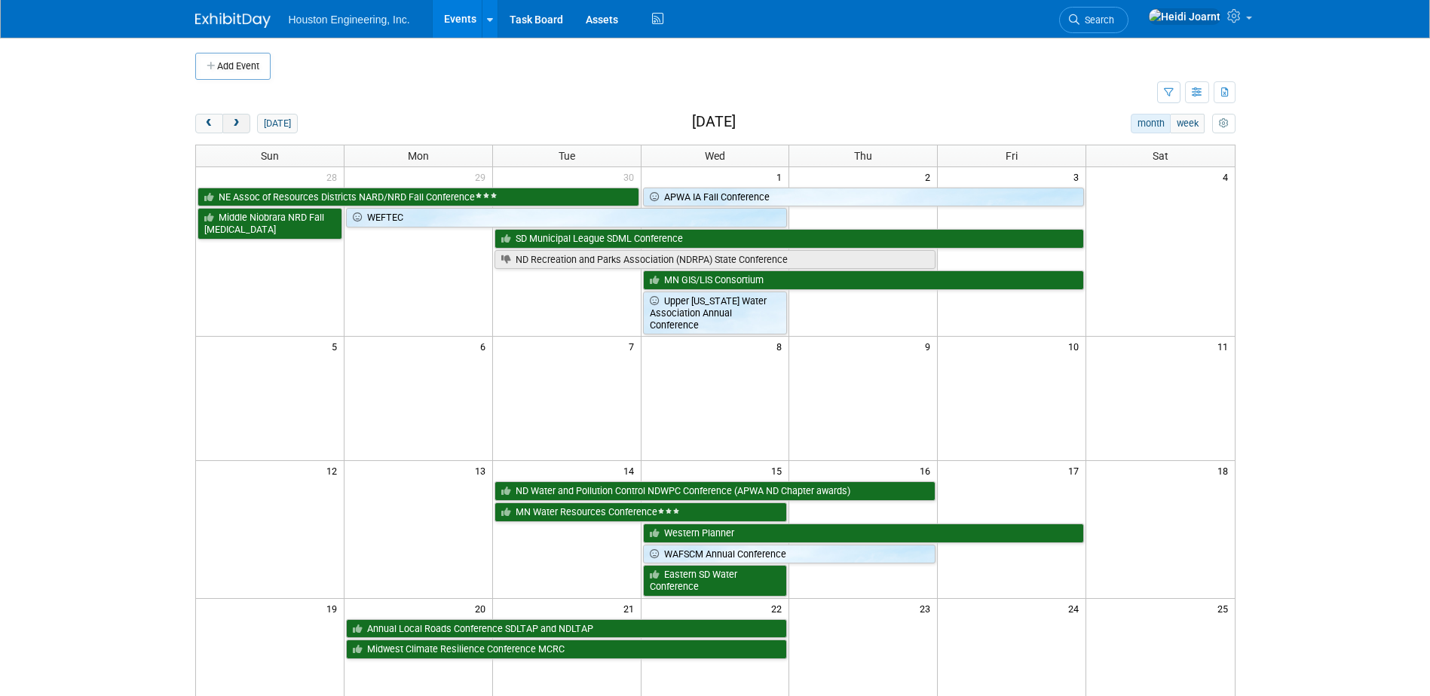
click at [234, 123] on span "next" at bounding box center [236, 124] width 11 height 10
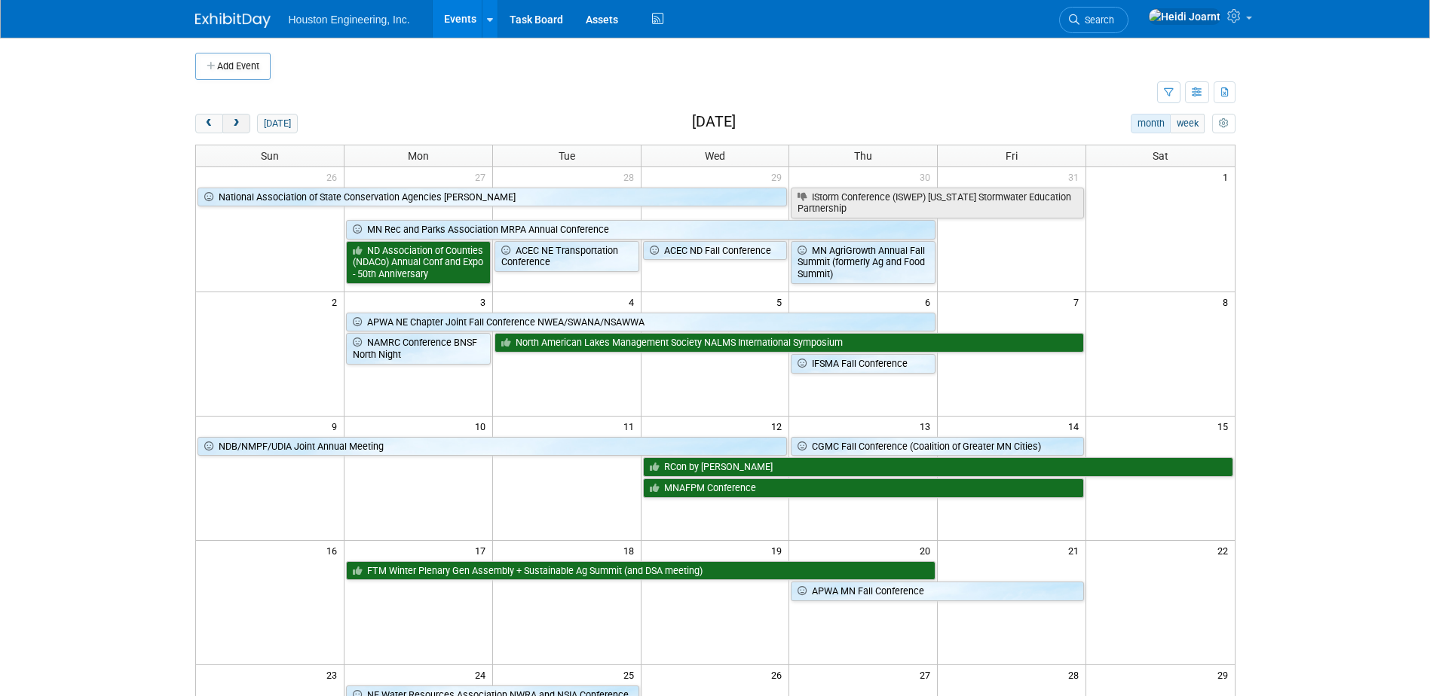
click at [234, 119] on span "next" at bounding box center [236, 124] width 11 height 10
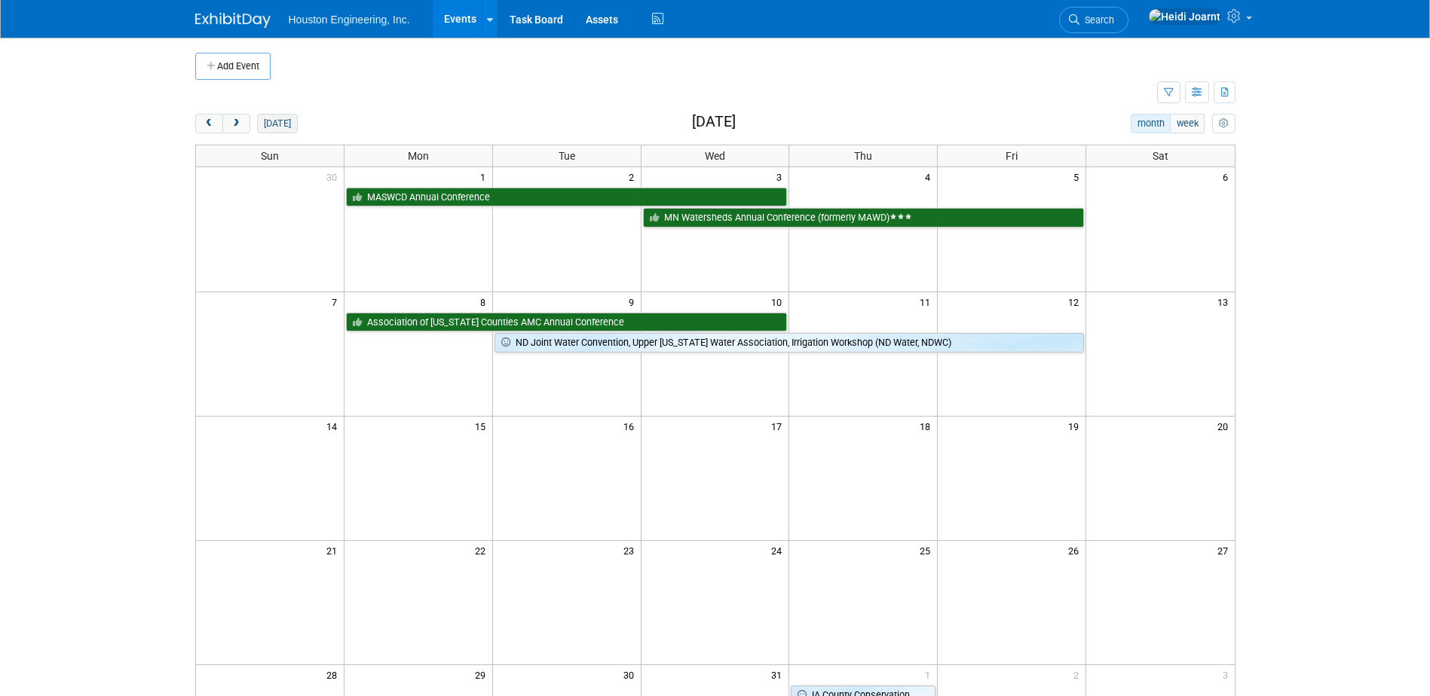
click at [269, 122] on button "[DATE]" at bounding box center [277, 124] width 40 height 20
